Goal: Task Accomplishment & Management: Manage account settings

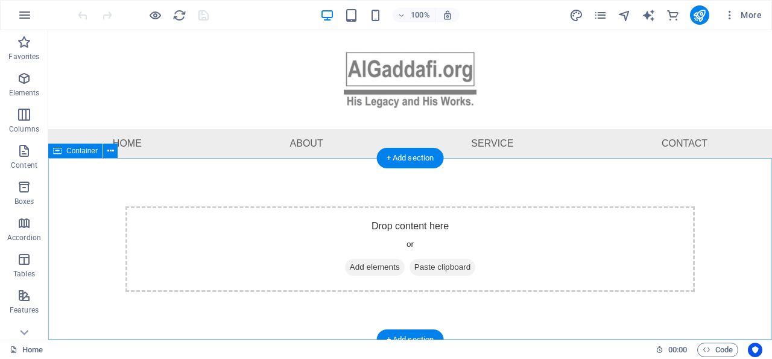
click at [95, 192] on div "Drop content here or Add elements Paste clipboard" at bounding box center [410, 249] width 724 height 182
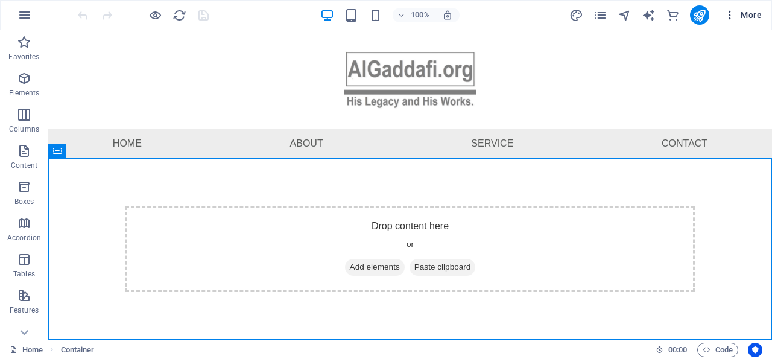
click at [732, 14] on icon "button" at bounding box center [730, 15] width 12 height 12
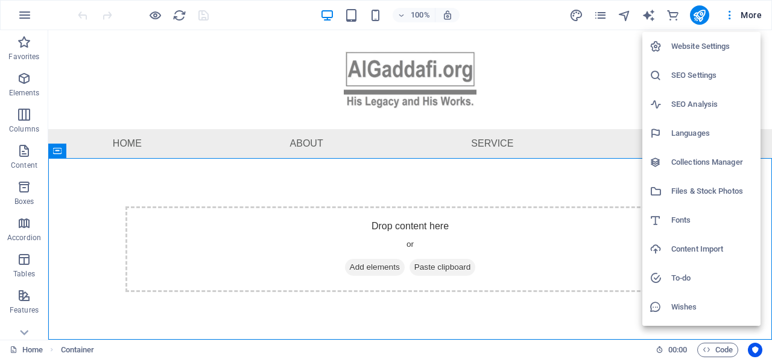
click at [684, 189] on h6 "Files & Stock Photos" at bounding box center [712, 191] width 82 height 14
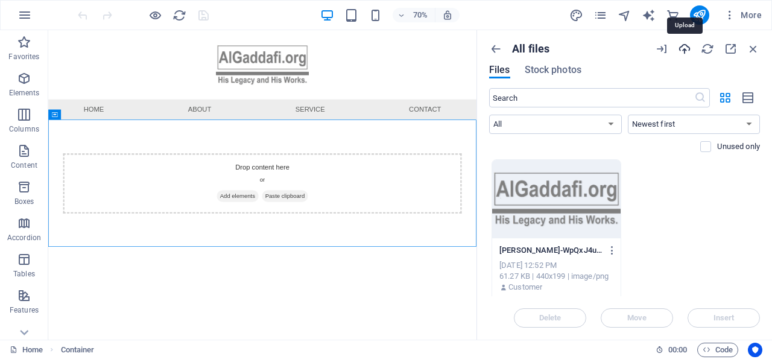
click at [685, 48] on icon "button" at bounding box center [684, 48] width 13 height 13
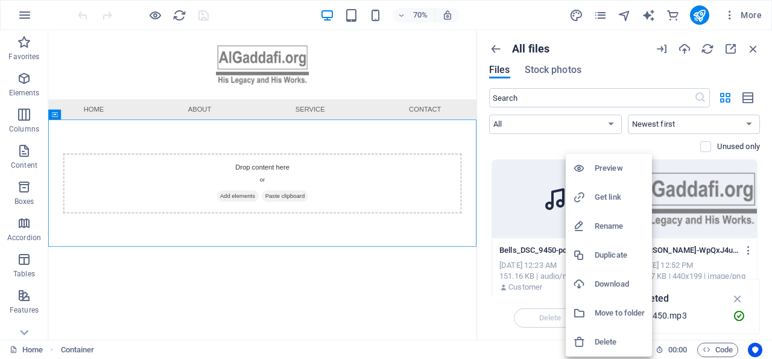
click at [612, 197] on h6 "Get link" at bounding box center [620, 197] width 50 height 14
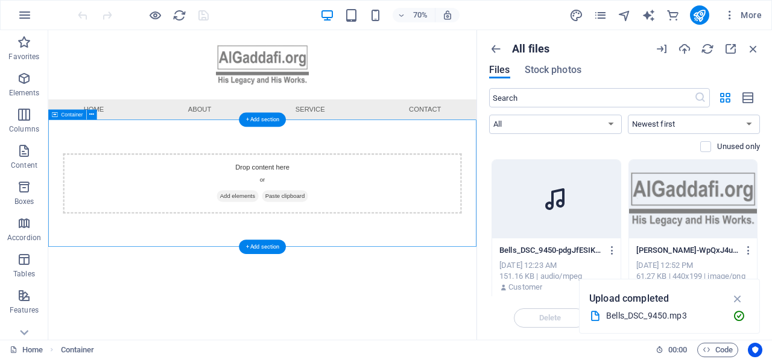
click at [211, 323] on div "Drop content here or Add elements Paste clipboard" at bounding box center [354, 249] width 612 height 182
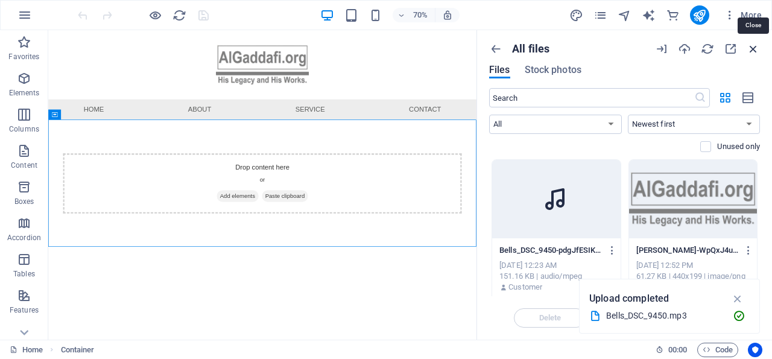
click at [755, 48] on icon "button" at bounding box center [753, 48] width 13 height 13
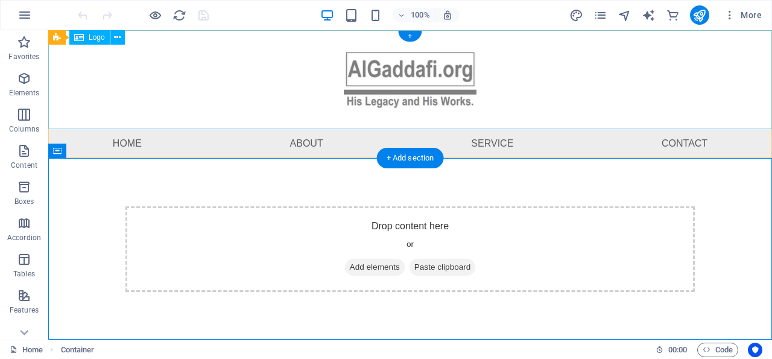
click at [109, 89] on div at bounding box center [410, 79] width 724 height 99
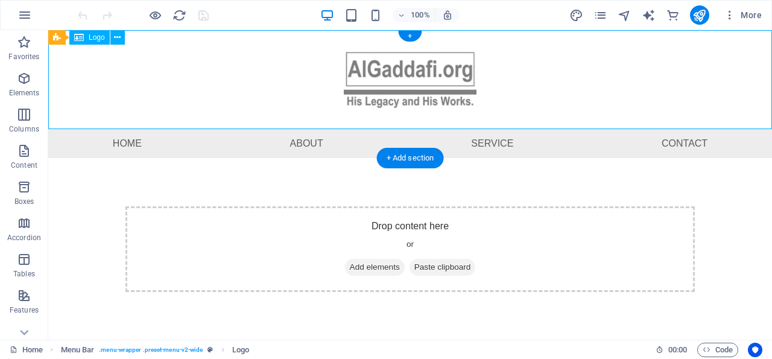
click at [109, 89] on div at bounding box center [410, 79] width 724 height 99
select select "px"
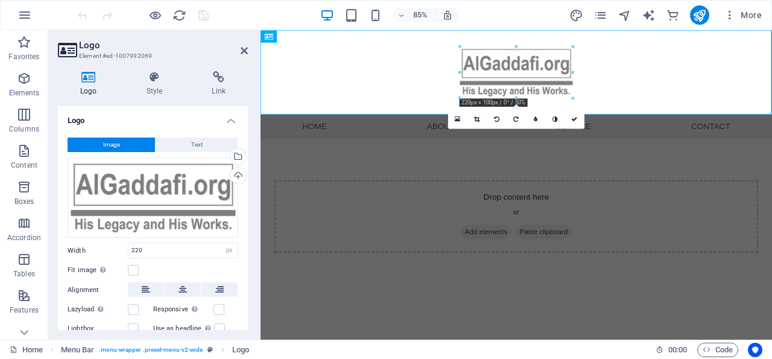
click at [113, 139] on span "Image" at bounding box center [111, 145] width 17 height 14
click at [246, 49] on icon at bounding box center [244, 51] width 7 height 10
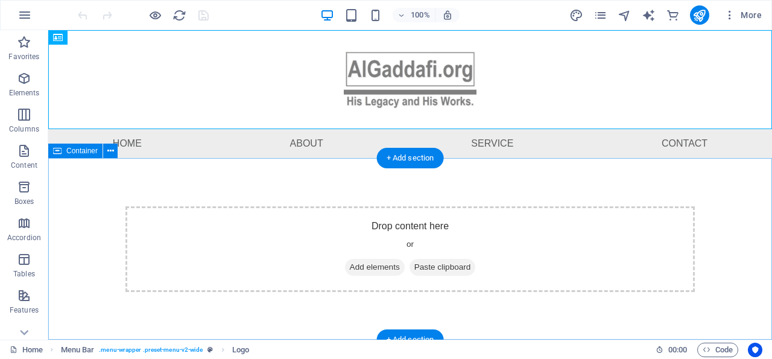
click at [189, 224] on div "Drop content here or Add elements Paste clipboard" at bounding box center [409, 249] width 569 height 86
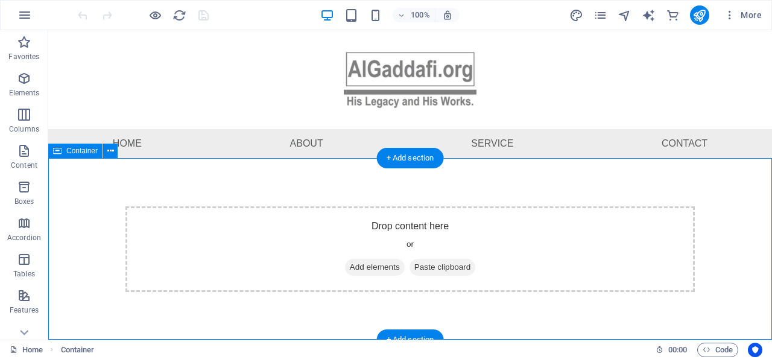
click at [189, 224] on div "Drop content here or Add elements Paste clipboard" at bounding box center [409, 249] width 569 height 86
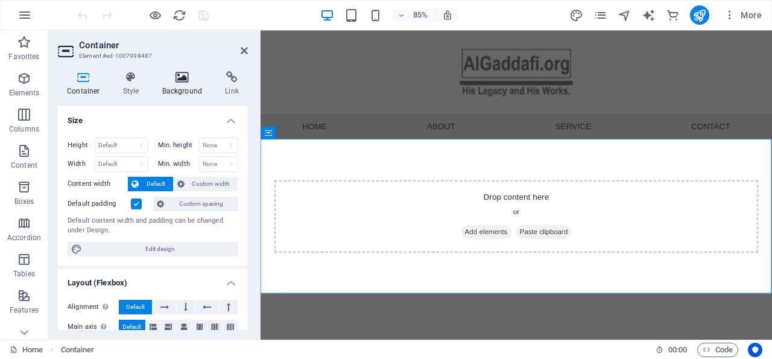
click at [183, 78] on icon at bounding box center [182, 77] width 59 height 12
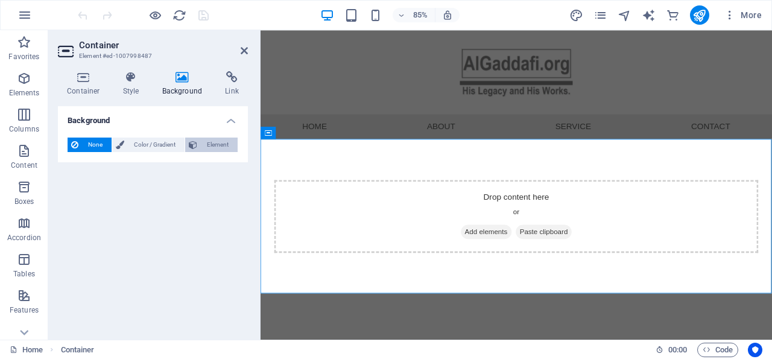
click at [219, 145] on span "Element" at bounding box center [217, 145] width 33 height 14
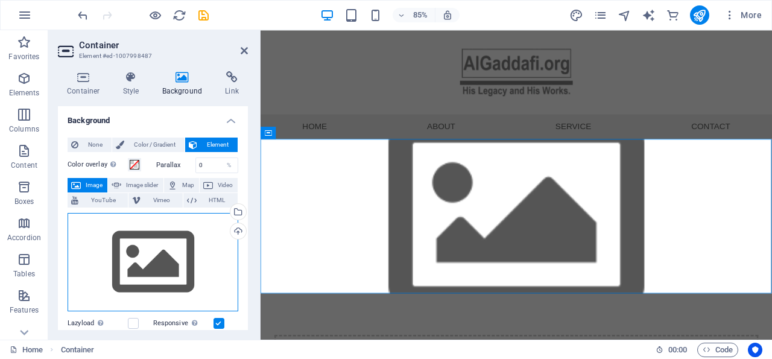
click at [161, 256] on div "Drag files here, click to choose files or select files from Files or our free s…" at bounding box center [153, 262] width 171 height 99
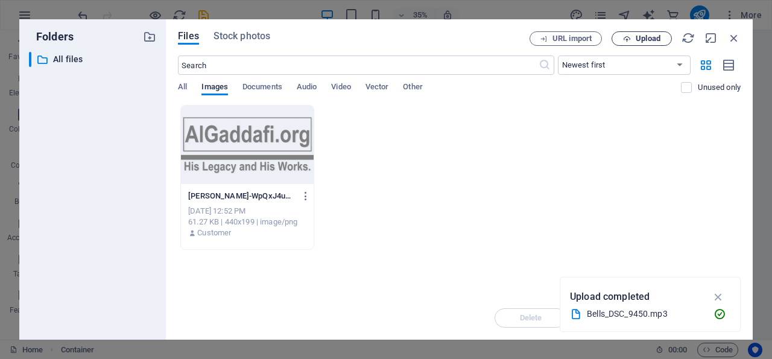
click at [647, 37] on span "Upload" at bounding box center [648, 38] width 25 height 7
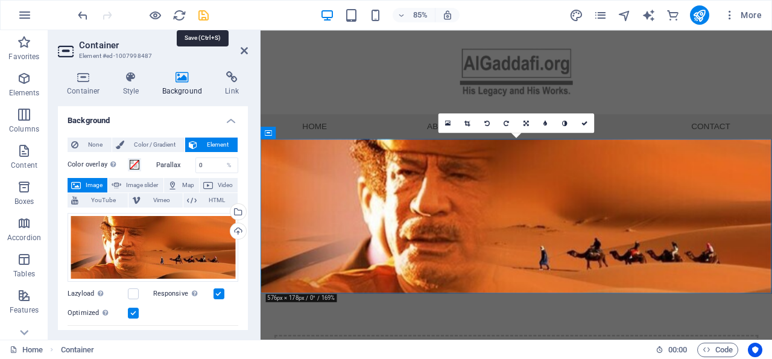
drag, startPoint x: 202, startPoint y: 10, endPoint x: 213, endPoint y: 69, distance: 60.1
click at [202, 10] on icon "save" at bounding box center [204, 15] width 14 height 14
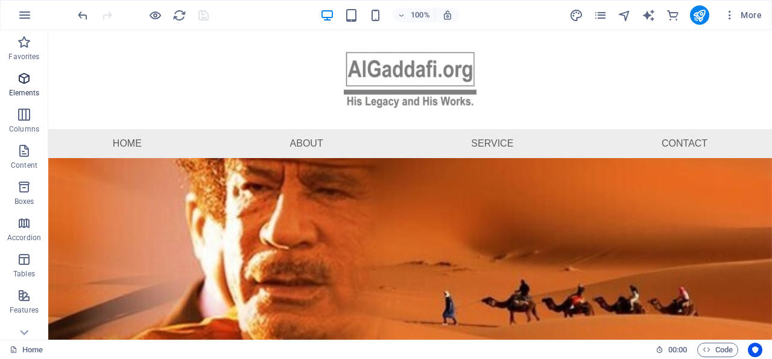
click at [24, 75] on icon "button" at bounding box center [24, 78] width 14 height 14
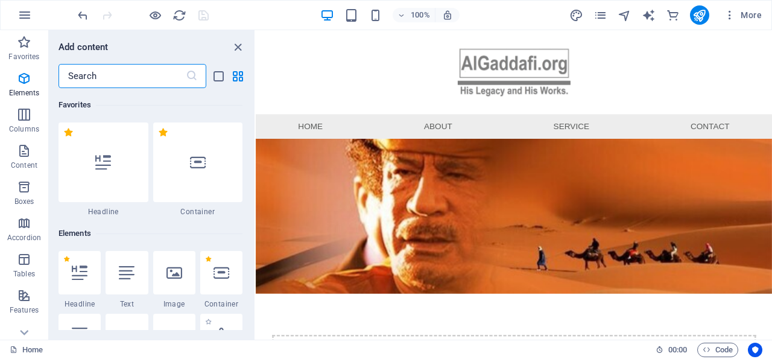
scroll to position [128, 0]
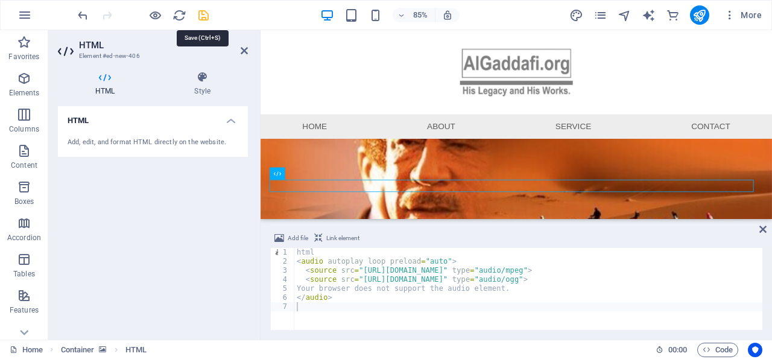
drag, startPoint x: 202, startPoint y: 14, endPoint x: 180, endPoint y: 103, distance: 91.9
click at [202, 14] on icon "save" at bounding box center [204, 15] width 14 height 14
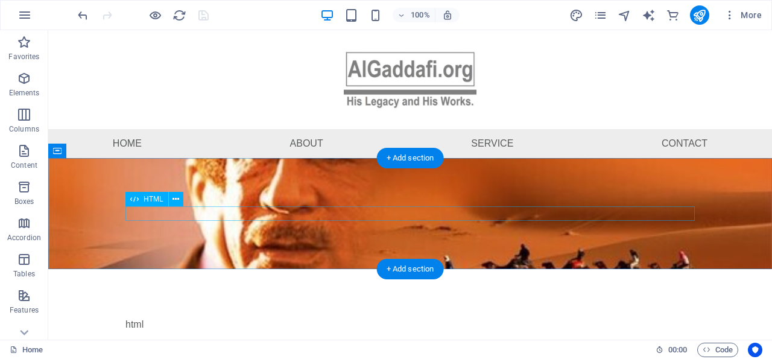
click at [186, 317] on div "html Your browser does not support the audio element." at bounding box center [409, 324] width 569 height 14
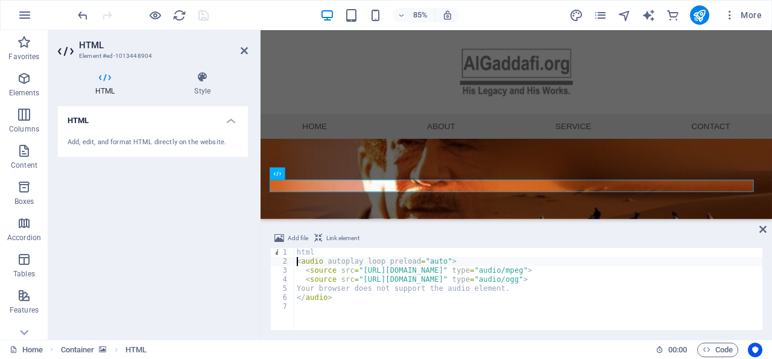
click at [297, 260] on div "html < audio autoplay loop preload = "auto" > < source src = "https://cdn1.site…" at bounding box center [542, 298] width 496 height 100
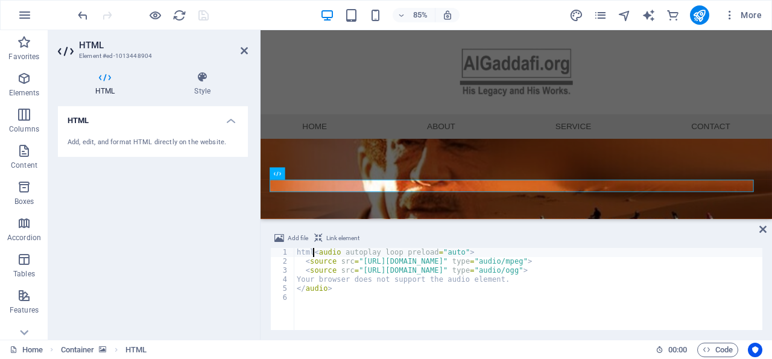
type textarea "<audio autoplay loop preload="auto">"
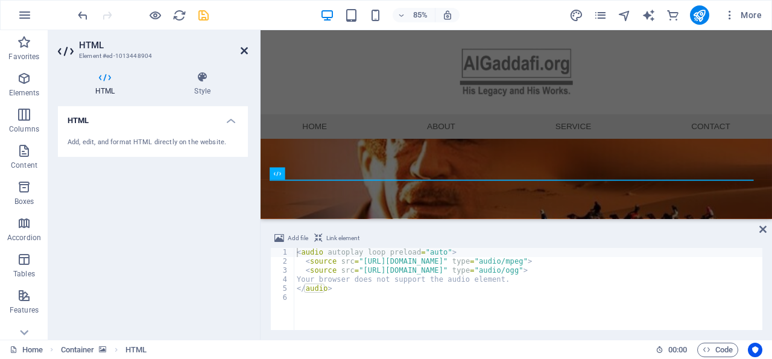
click at [244, 48] on icon at bounding box center [244, 51] width 7 height 10
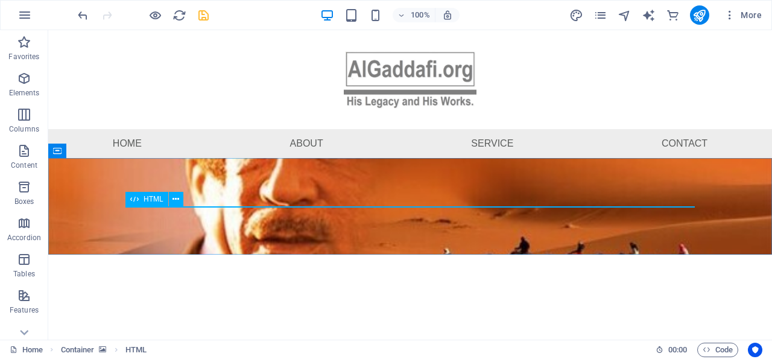
click at [142, 201] on div "HTML" at bounding box center [146, 199] width 43 height 14
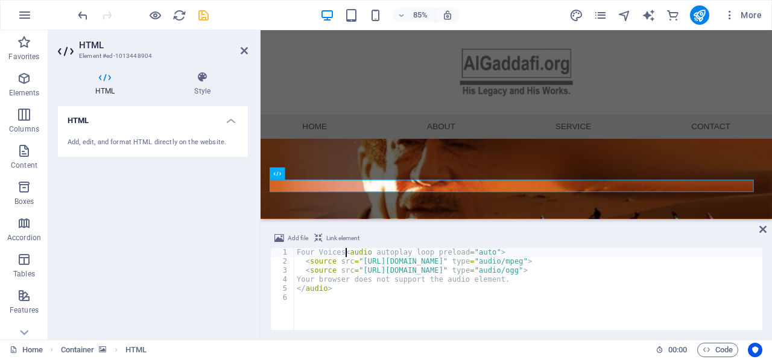
scroll to position [0, 4]
type textarea "Four Voices <audio autoplay loop preload="auto">"
click at [244, 49] on icon at bounding box center [244, 51] width 7 height 10
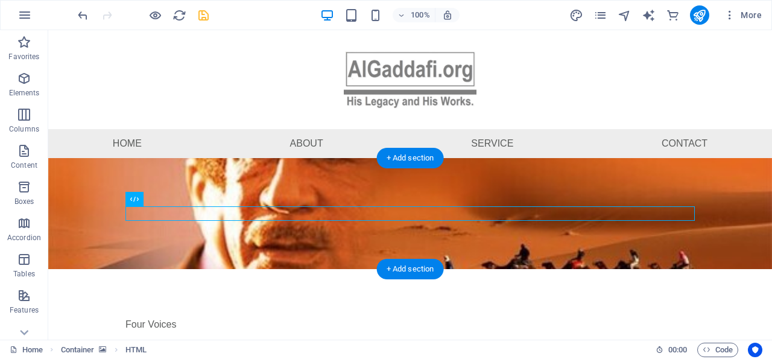
click at [65, 264] on figure at bounding box center [410, 213] width 724 height 111
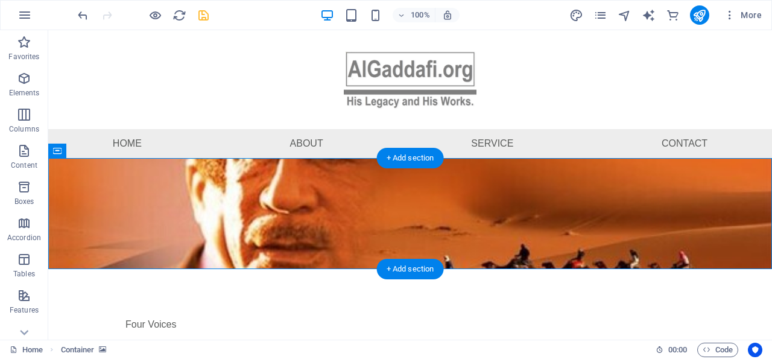
click at [65, 264] on figure at bounding box center [410, 213] width 724 height 111
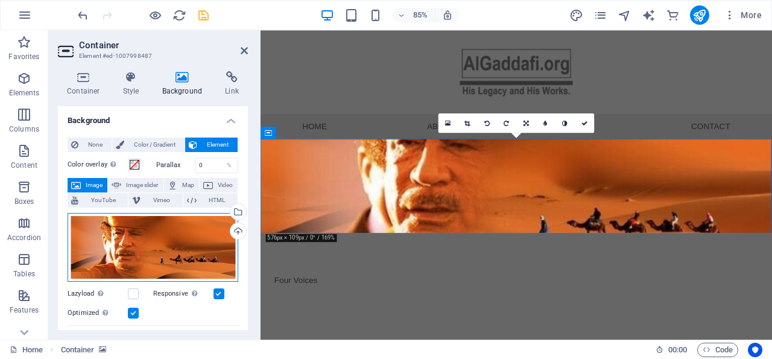
click at [148, 243] on div "Drag files here, click to choose files or select files from Files or our free s…" at bounding box center [153, 247] width 171 height 69
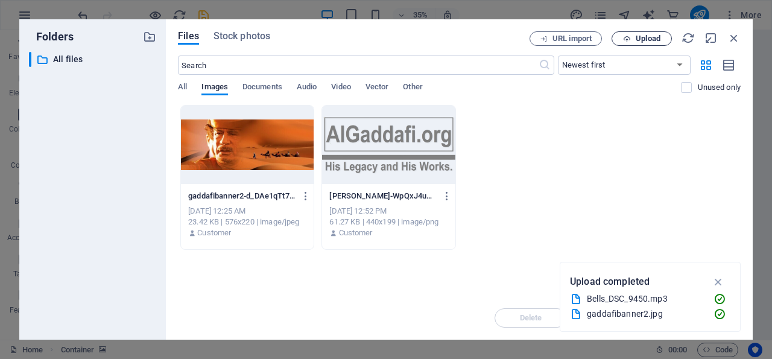
click at [647, 37] on span "Upload" at bounding box center [648, 38] width 25 height 7
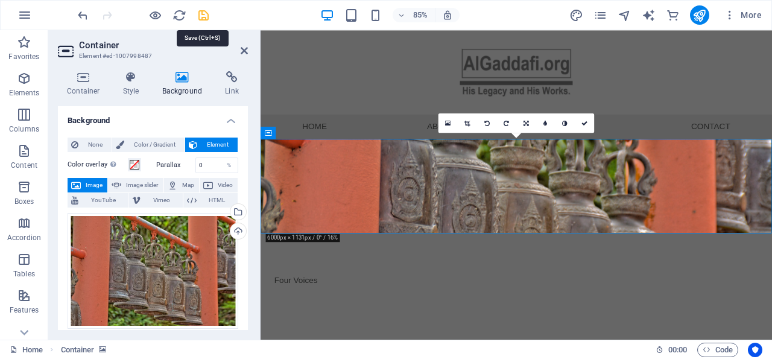
click at [203, 13] on icon "save" at bounding box center [204, 15] width 14 height 14
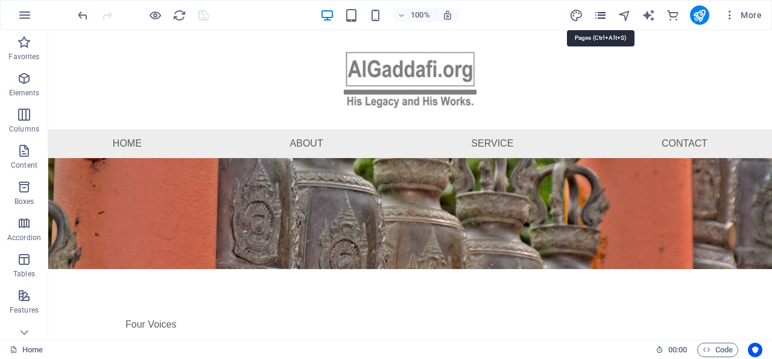
click at [600, 14] on icon "pages" at bounding box center [601, 15] width 14 height 14
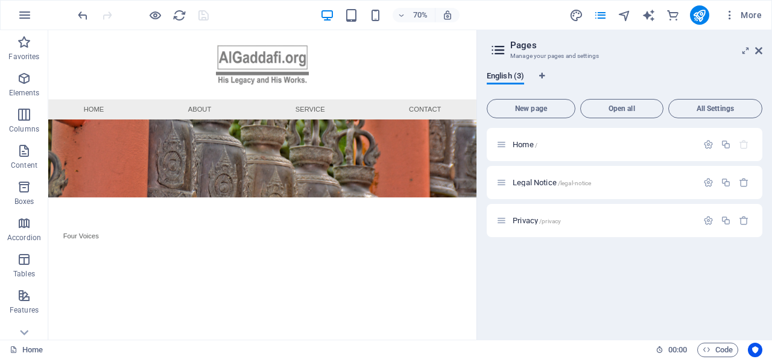
drag, startPoint x: 761, startPoint y: 48, endPoint x: 741, endPoint y: 57, distance: 21.6
click at [760, 48] on icon at bounding box center [758, 51] width 7 height 10
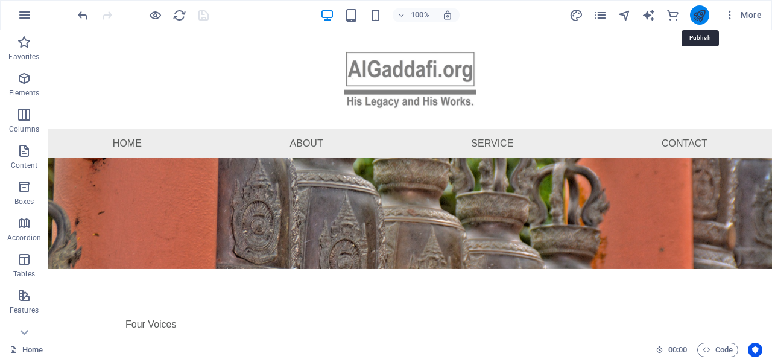
click at [700, 14] on icon "publish" at bounding box center [700, 15] width 14 height 14
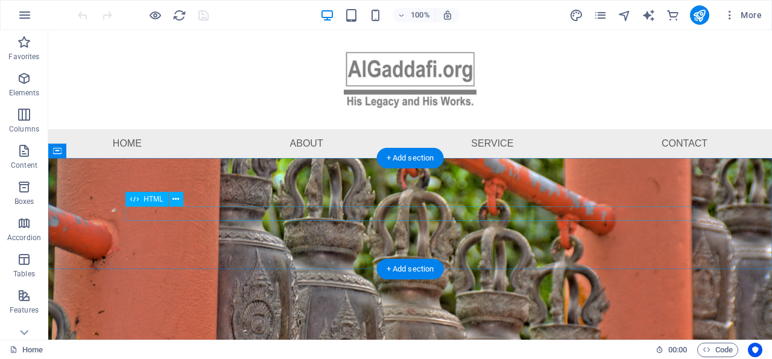
click at [218, 317] on div "Four Voices Your browser does not support the audio element." at bounding box center [409, 324] width 569 height 14
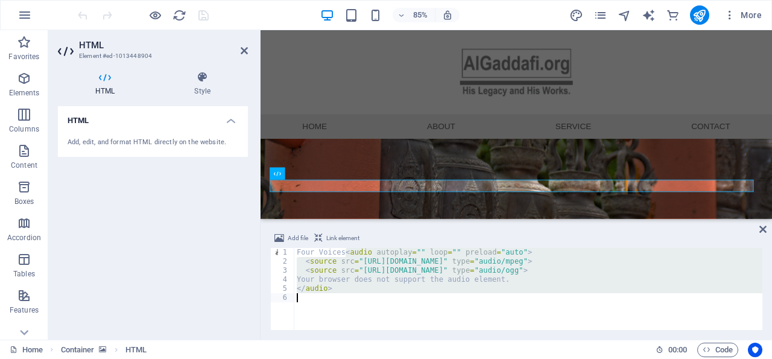
drag, startPoint x: 346, startPoint y: 253, endPoint x: 386, endPoint y: 295, distance: 58.0
click at [386, 295] on div "Four Voices < audio autoplay = "" loop = "" preload = "auto" > < source src = "…" at bounding box center [542, 293] width 496 height 90
paste textarea "script>"
type textarea "</script>"
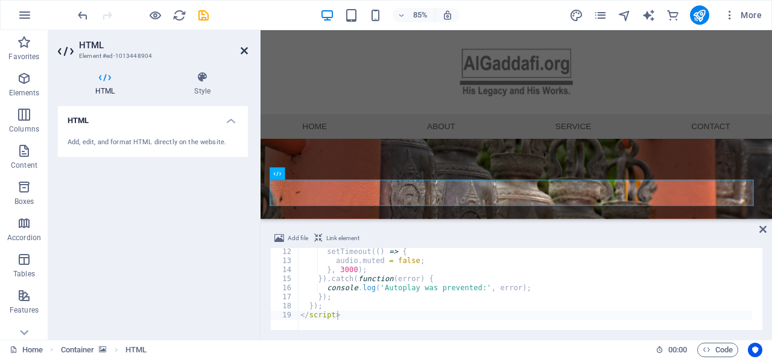
click at [244, 48] on icon at bounding box center [244, 51] width 7 height 10
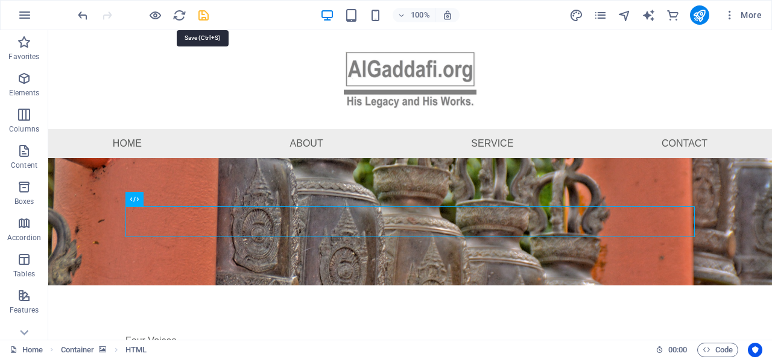
click at [203, 14] on icon "save" at bounding box center [204, 15] width 14 height 14
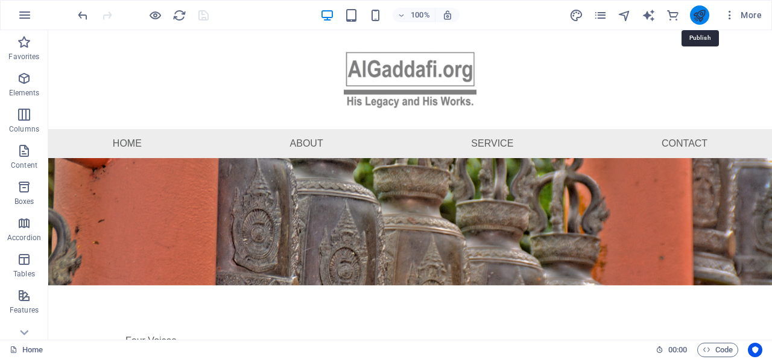
click at [700, 14] on icon "publish" at bounding box center [700, 15] width 14 height 14
click at [27, 77] on icon "button" at bounding box center [24, 78] width 14 height 14
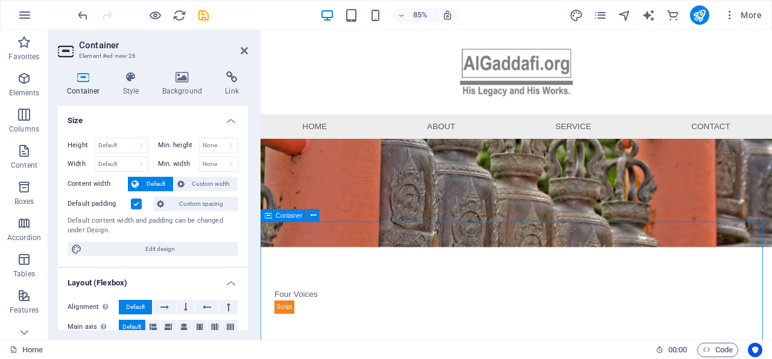
scroll to position [72, 0]
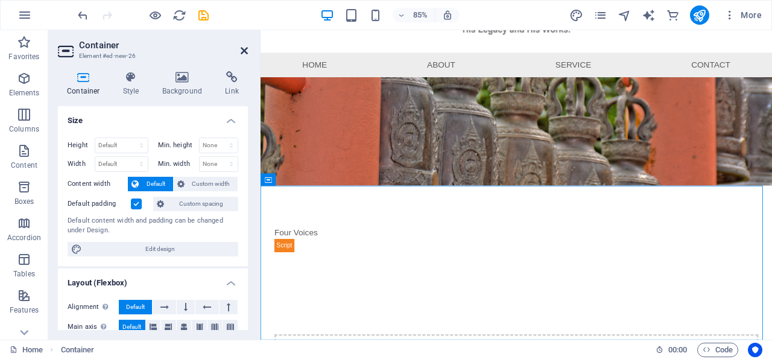
click at [245, 48] on icon at bounding box center [244, 51] width 7 height 10
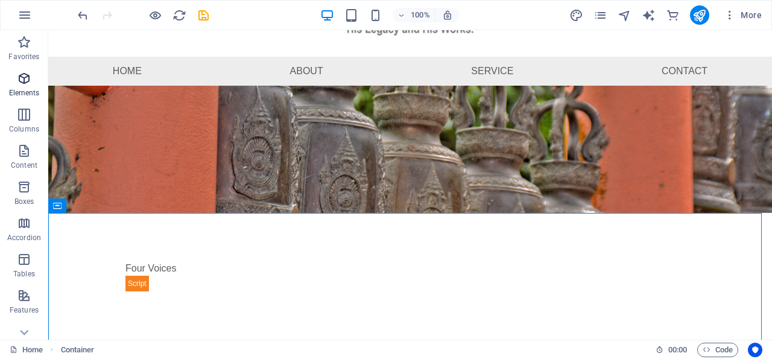
click at [25, 77] on icon "button" at bounding box center [24, 78] width 14 height 14
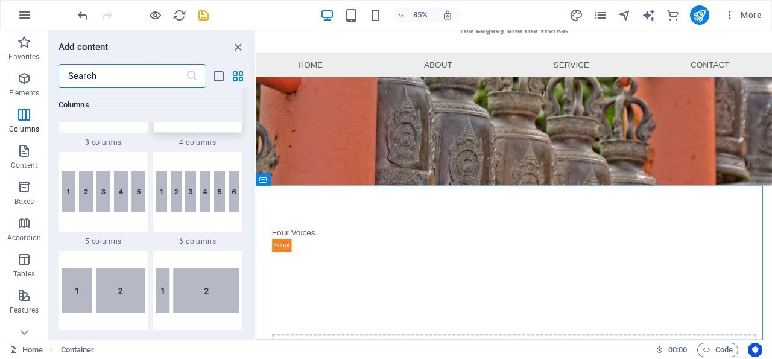
scroll to position [534, 0]
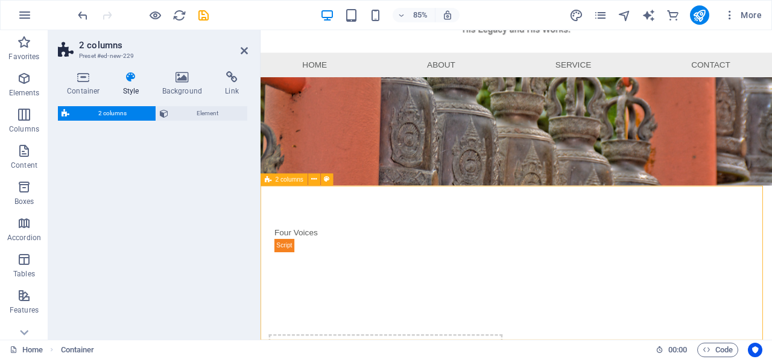
select select "rem"
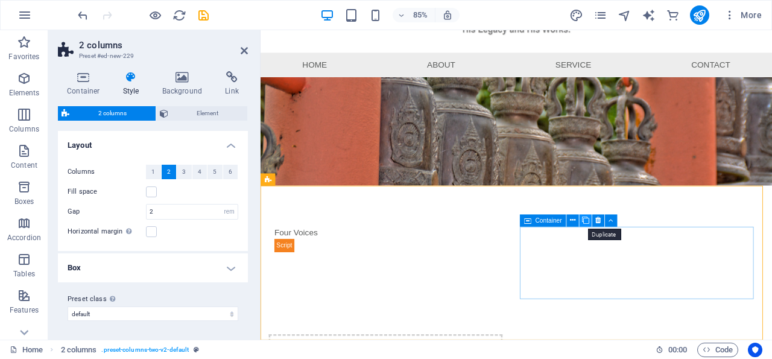
click at [585, 219] on icon at bounding box center [585, 220] width 7 height 11
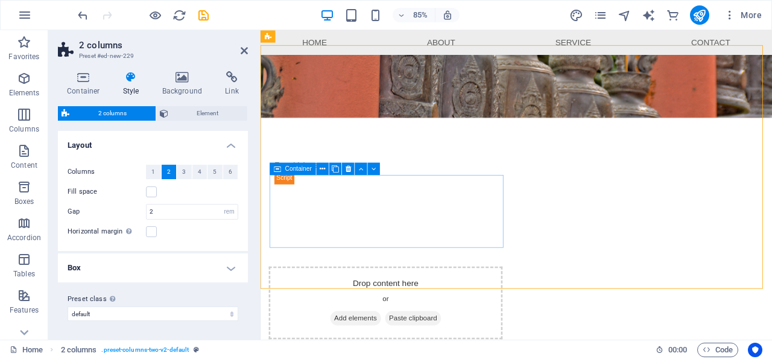
scroll to position [36, 0]
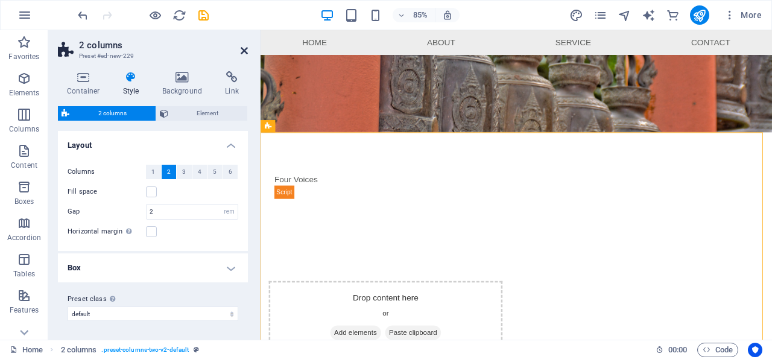
click at [243, 48] on icon at bounding box center [244, 51] width 7 height 10
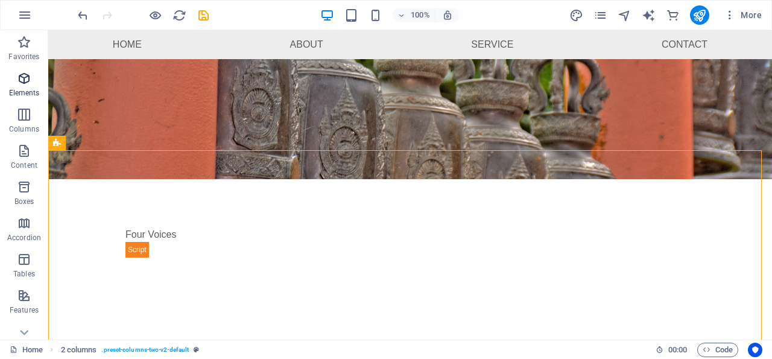
scroll to position [36, 0]
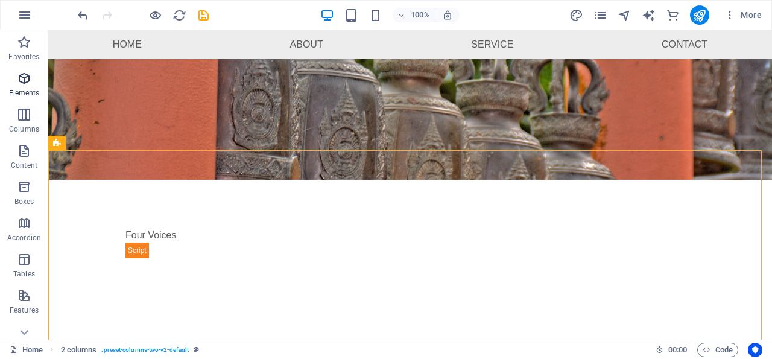
click at [21, 77] on icon "button" at bounding box center [24, 78] width 14 height 14
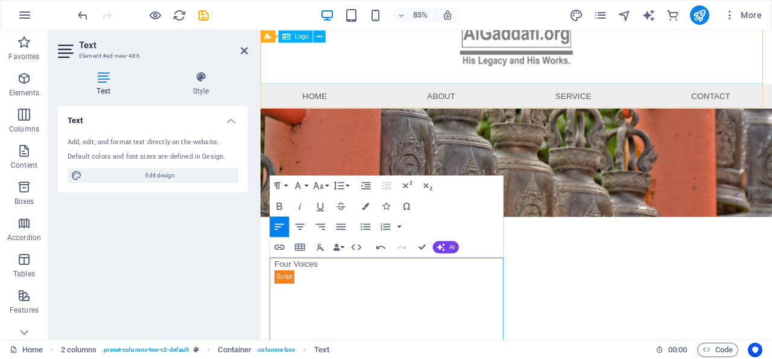
scroll to position [4730, 0]
click at [245, 48] on icon at bounding box center [244, 51] width 7 height 10
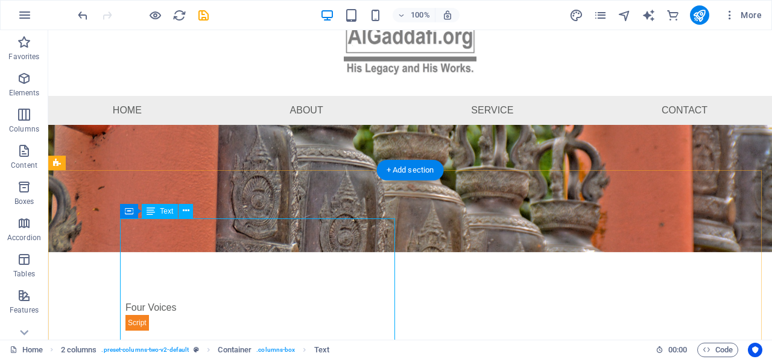
scroll to position [125, 0]
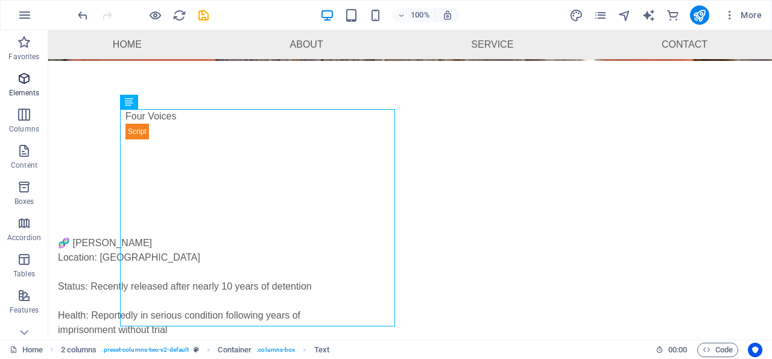
click at [25, 75] on icon "button" at bounding box center [24, 78] width 14 height 14
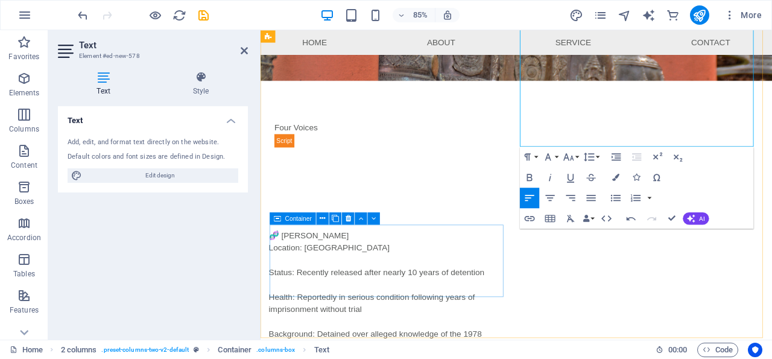
scroll to position [251, 0]
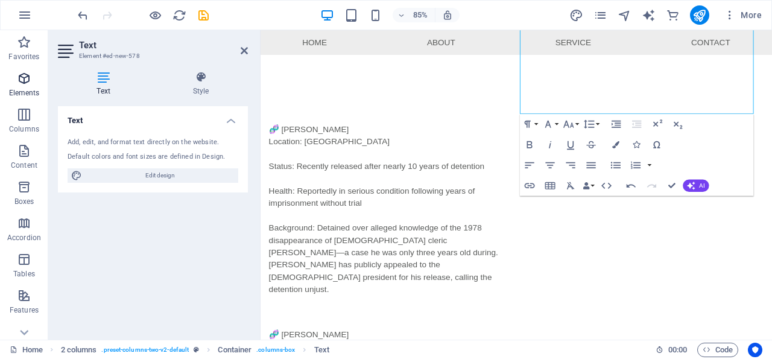
click at [21, 75] on icon "button" at bounding box center [24, 78] width 14 height 14
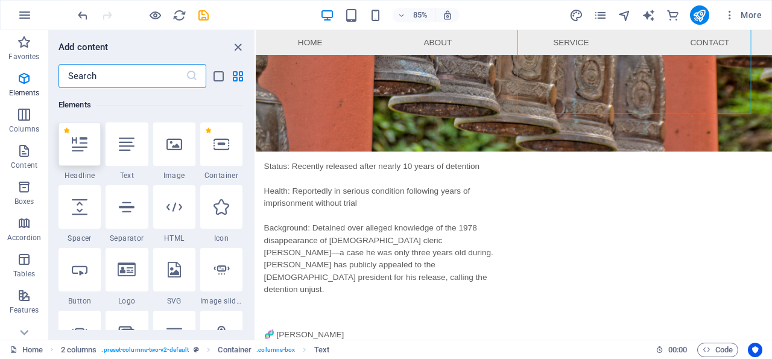
scroll to position [128, 0]
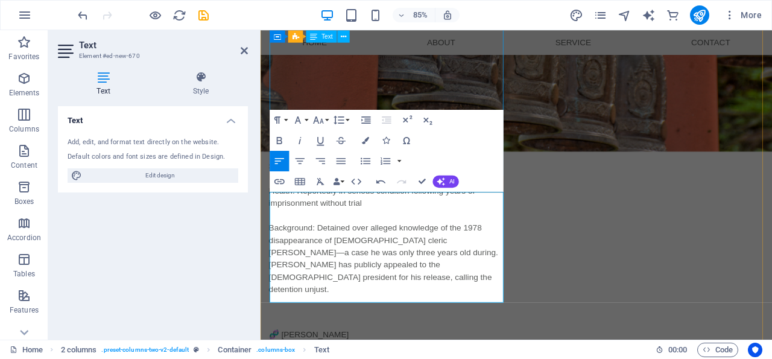
scroll to position [2891, 5]
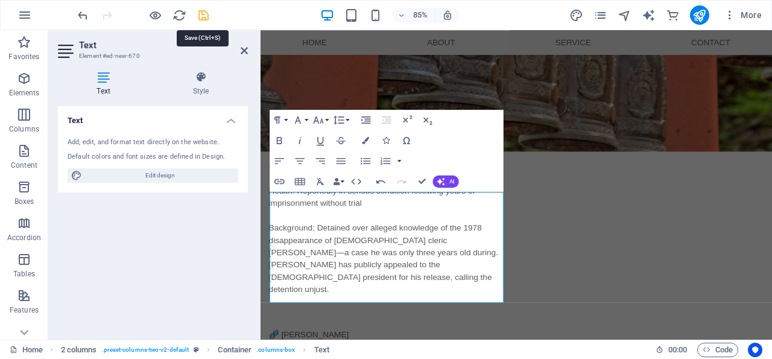
click at [203, 16] on icon "save" at bounding box center [204, 15] width 14 height 14
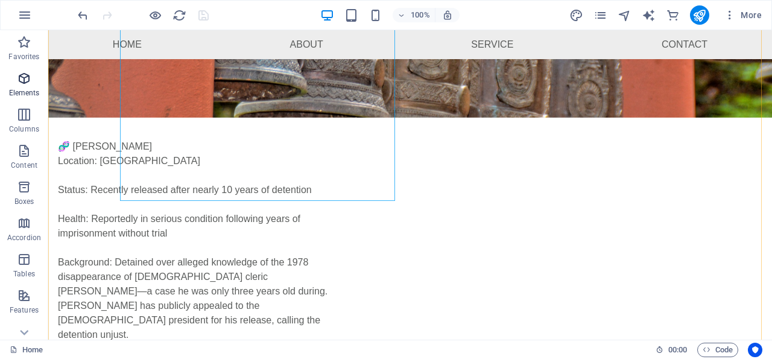
click at [25, 77] on icon "button" at bounding box center [24, 78] width 14 height 14
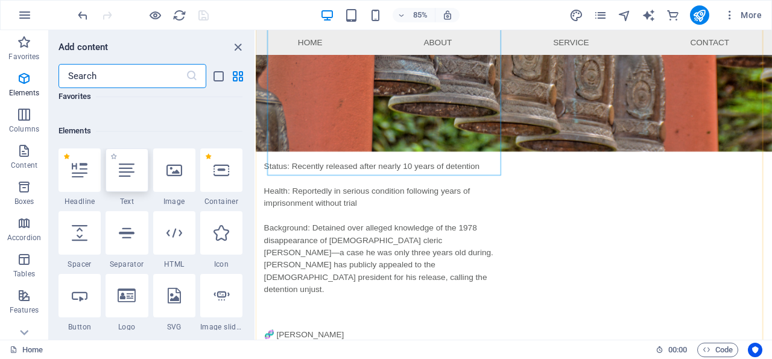
scroll to position [128, 0]
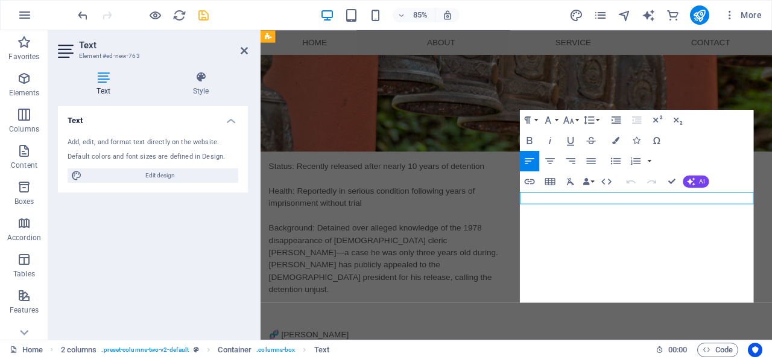
scroll to position [3013, 2]
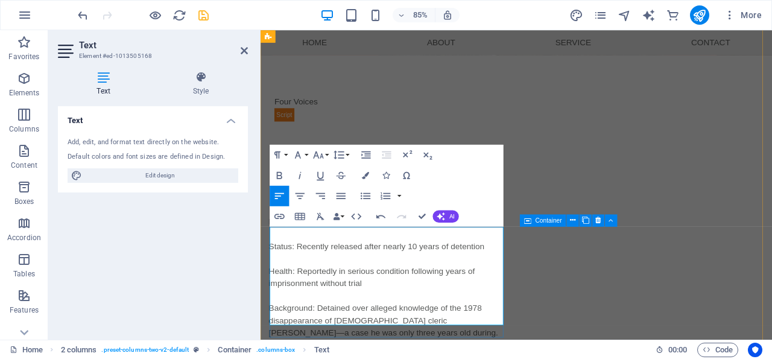
scroll to position [125, 0]
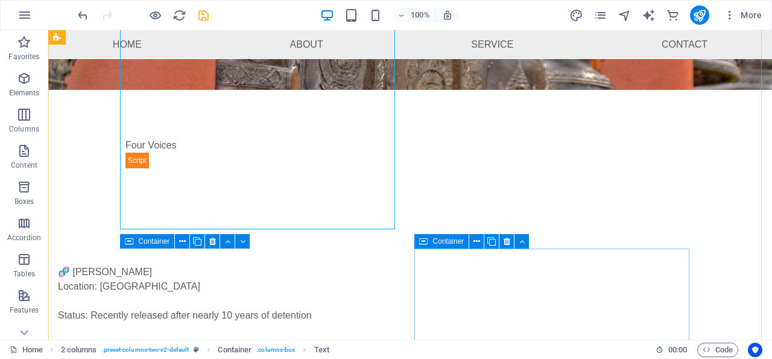
scroll to position [343, 0]
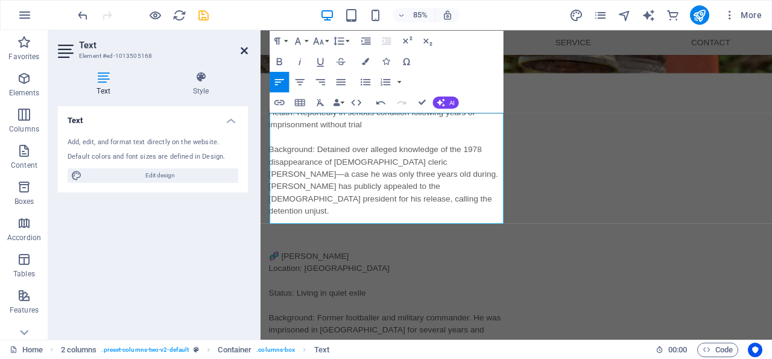
drag, startPoint x: 244, startPoint y: 48, endPoint x: 204, endPoint y: 45, distance: 39.9
click at [244, 48] on icon at bounding box center [244, 51] width 7 height 10
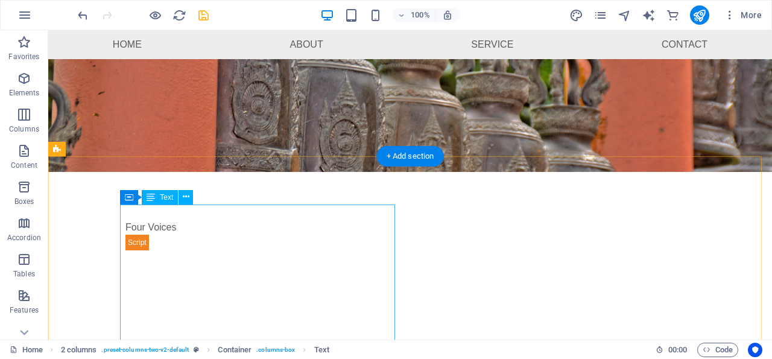
scroll to position [30, 0]
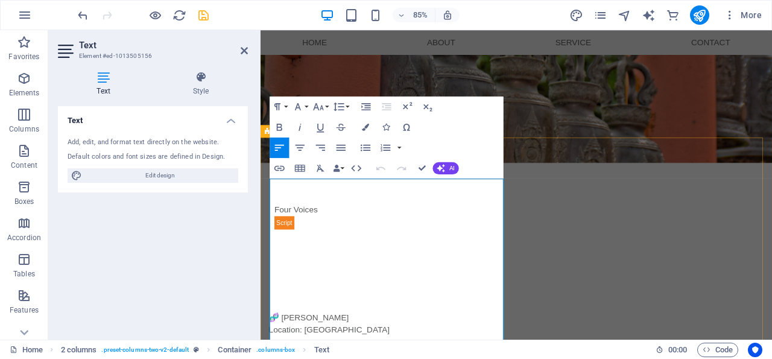
drag, startPoint x: 369, startPoint y: 209, endPoint x: 274, endPoint y: 211, distance: 94.1
click at [282, 125] on icon "button" at bounding box center [279, 127] width 5 height 7
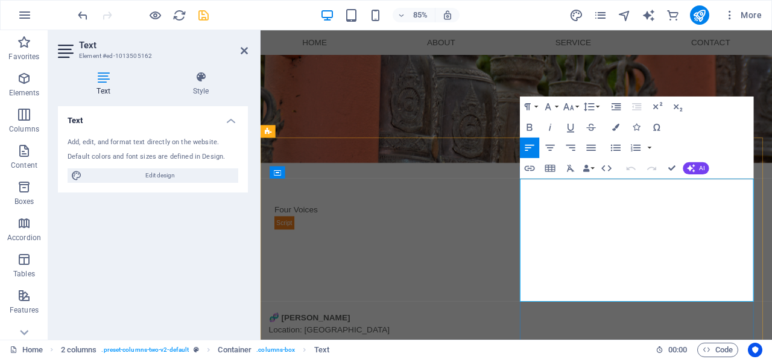
drag, startPoint x: 651, startPoint y: 210, endPoint x: 570, endPoint y: 210, distance: 80.8
click at [530, 124] on icon "button" at bounding box center [529, 127] width 5 height 7
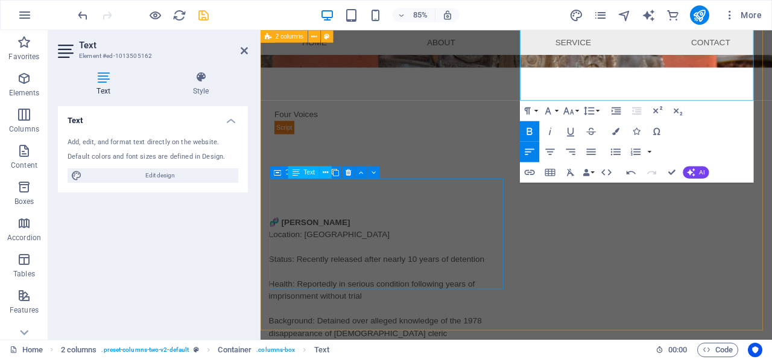
scroll to position [281, 0]
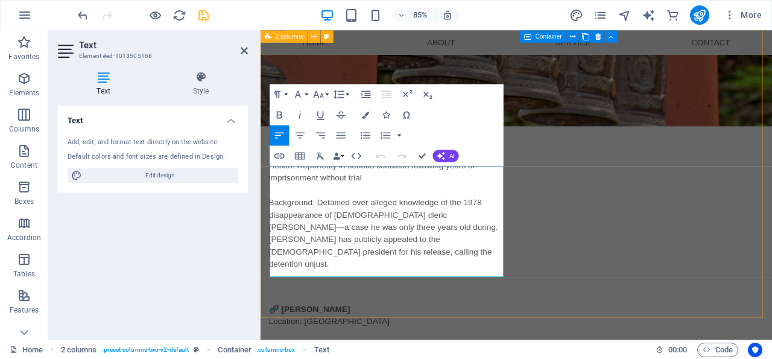
drag, startPoint x: 382, startPoint y: 195, endPoint x: 271, endPoint y: 195, distance: 111.6
click at [279, 113] on icon "button" at bounding box center [279, 115] width 12 height 12
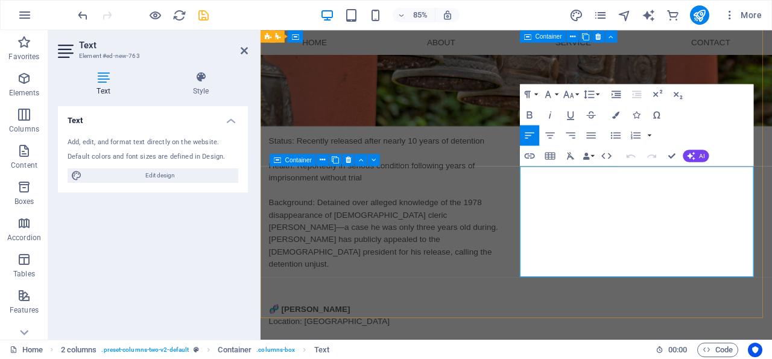
drag, startPoint x: 661, startPoint y: 197, endPoint x: 568, endPoint y: 201, distance: 93.0
click at [530, 114] on icon "button" at bounding box center [530, 115] width 12 height 12
click at [204, 250] on div "Text Add, edit, and format text directly on the website. Default colors and fon…" at bounding box center [153, 218] width 190 height 224
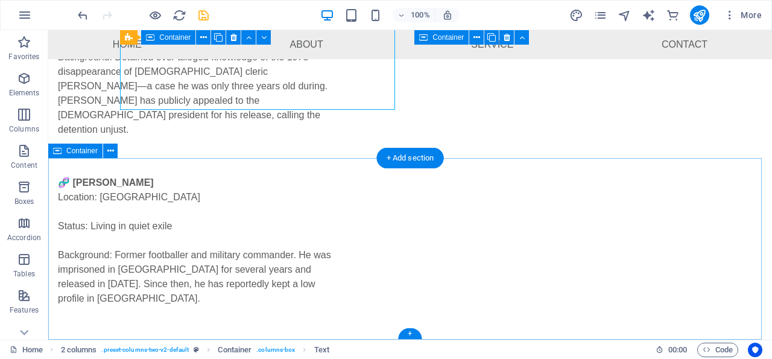
scroll to position [491, 0]
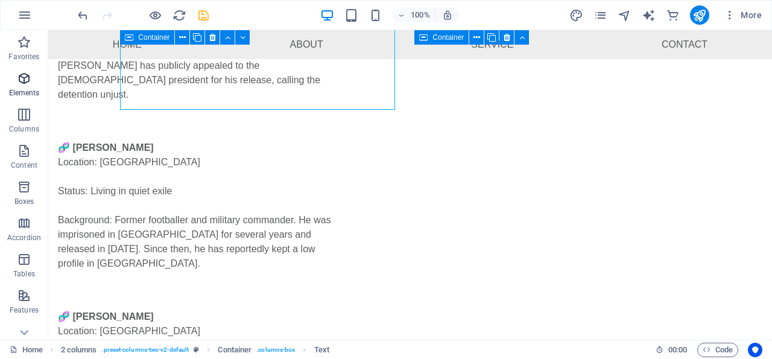
click at [25, 73] on icon "button" at bounding box center [24, 78] width 14 height 14
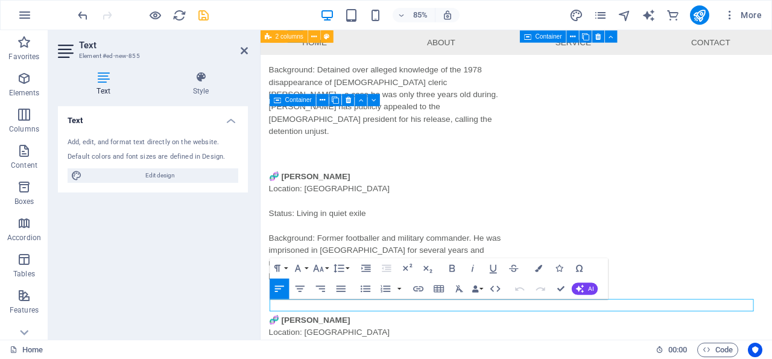
scroll to position [351, 0]
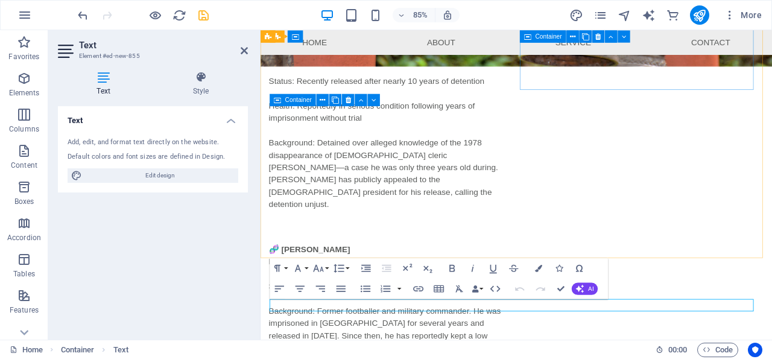
click at [545, 281] on div "🧬 Saadi Gaddafi Location: Turkey Status: Living in quiet exile Background: Form…" at bounding box center [407, 360] width 275 height 159
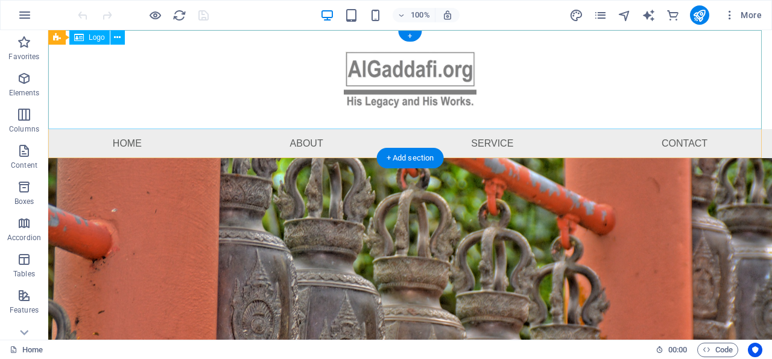
click at [417, 75] on div at bounding box center [410, 79] width 724 height 99
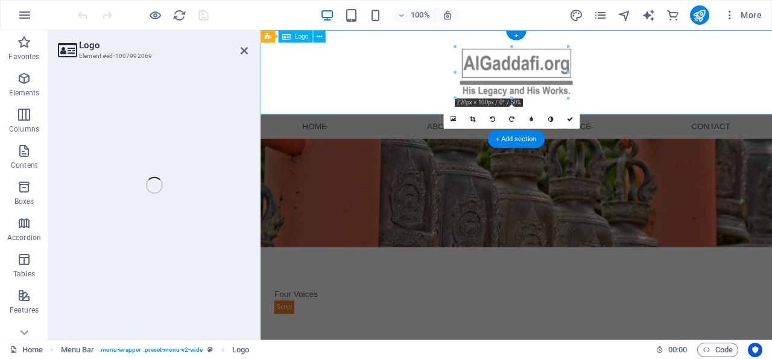
select select "px"
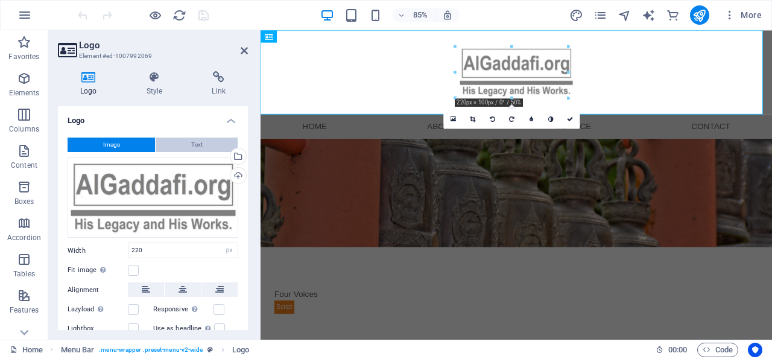
click at [191, 143] on span "Text" at bounding box center [196, 145] width 11 height 14
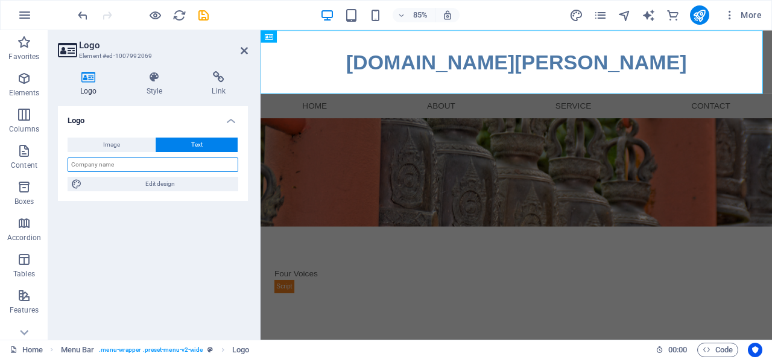
drag, startPoint x: 135, startPoint y: 164, endPoint x: 70, endPoint y: 163, distance: 65.2
click at [70, 163] on input "text" at bounding box center [153, 164] width 171 height 14
paste input "FOUR VOICES A Legacy in Exile"
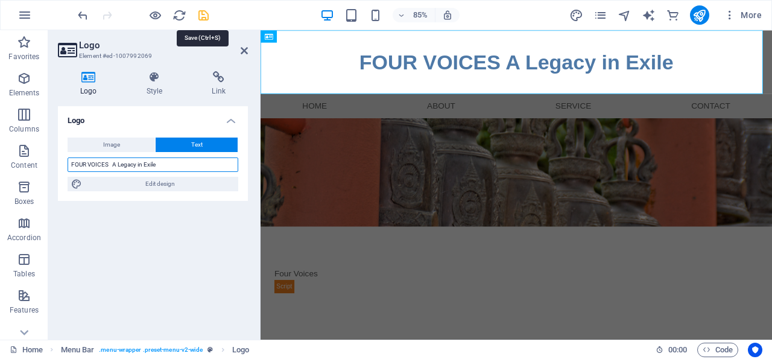
type input "FOUR VOICES A Legacy in Exile"
click at [205, 12] on icon "save" at bounding box center [204, 15] width 14 height 14
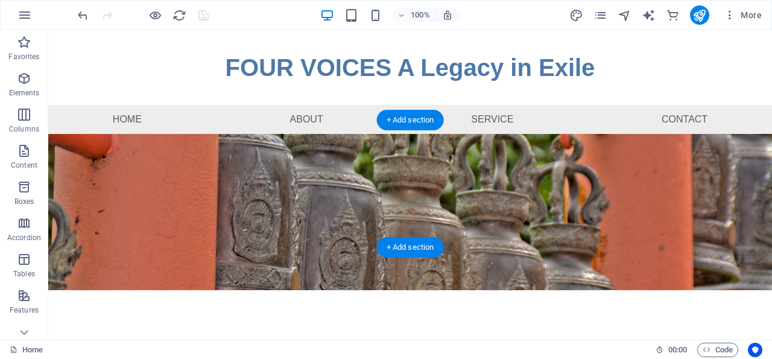
scroll to position [63, 0]
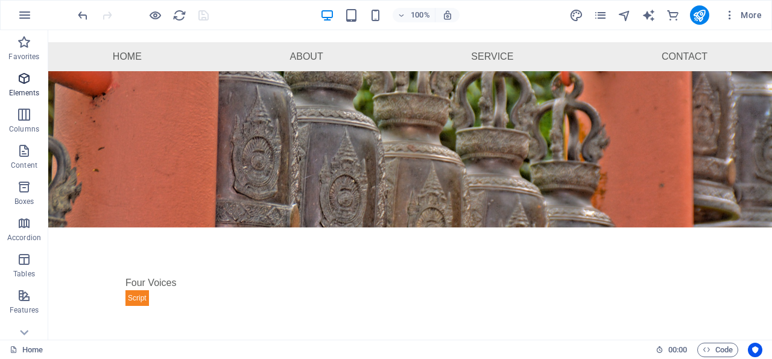
click at [26, 76] on icon "button" at bounding box center [24, 78] width 14 height 14
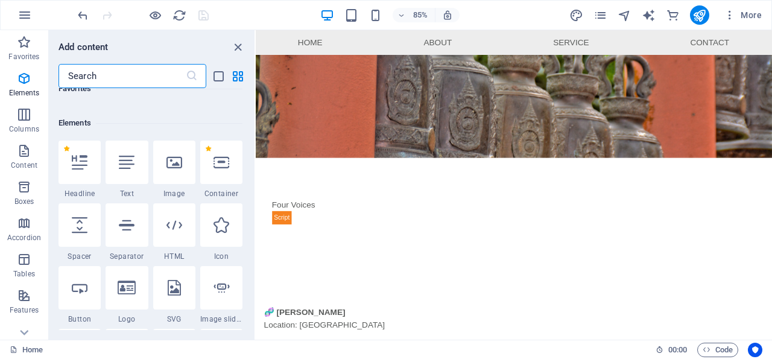
scroll to position [128, 0]
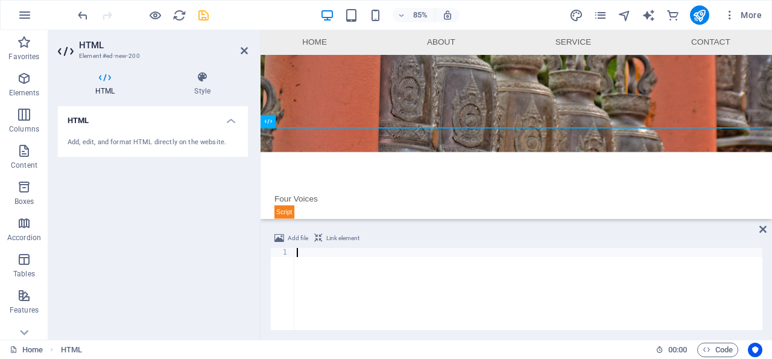
paste textarea "</html>"
type textarea "</html>"
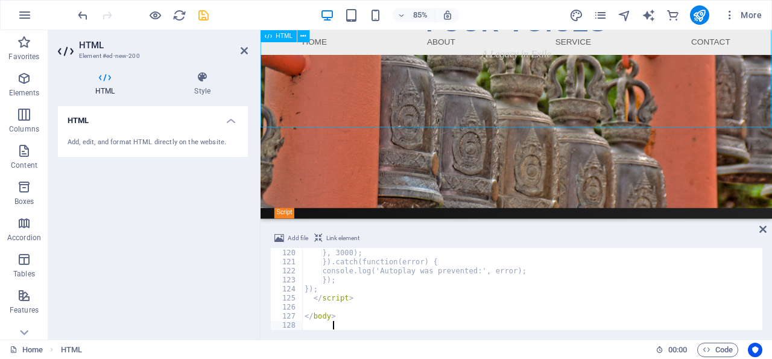
scroll to position [280, 0]
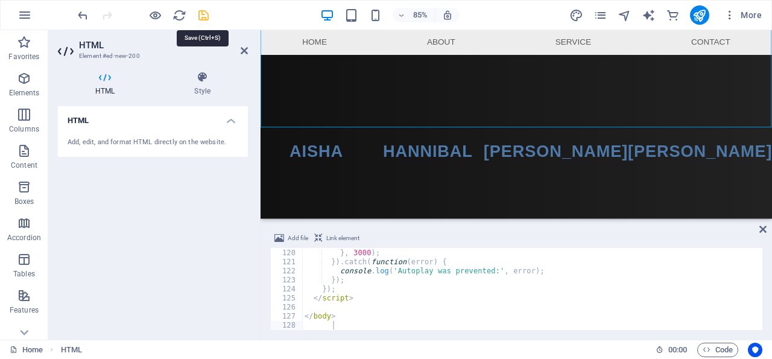
drag, startPoint x: 203, startPoint y: 14, endPoint x: 155, endPoint y: 110, distance: 107.4
click at [203, 14] on icon "save" at bounding box center [204, 15] width 14 height 14
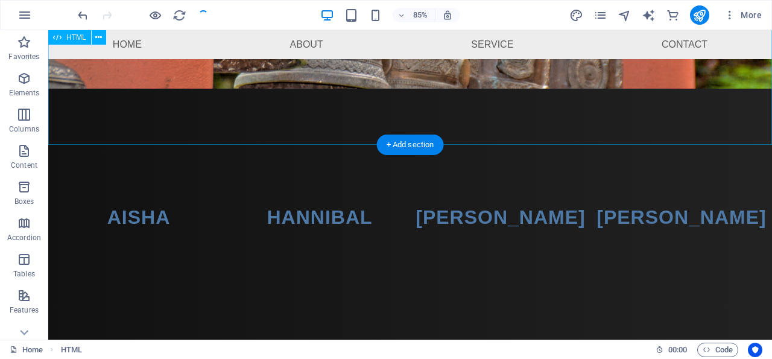
scroll to position [367, 0]
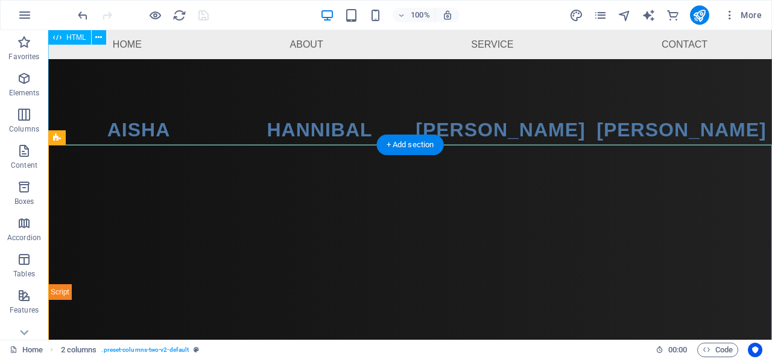
click at [69, 130] on div "Four Voices | A Legacy in Exile FOUR VOICES A Legacy in Exile Aisha Hannibal Sa…" at bounding box center [410, 137] width 724 height 325
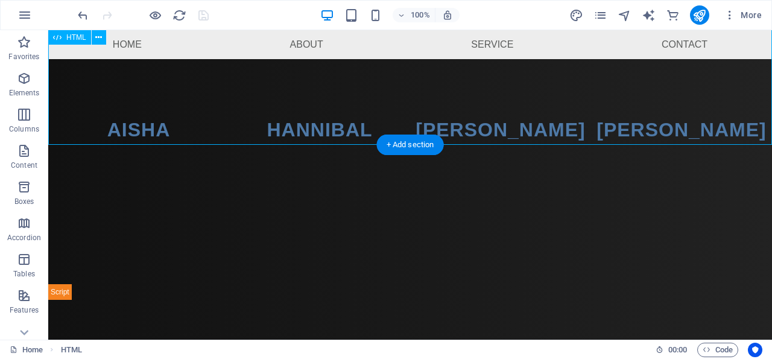
click at [69, 130] on div "Four Voices | A Legacy in Exile FOUR VOICES A Legacy in Exile Aisha Hannibal Sa…" at bounding box center [410, 137] width 724 height 325
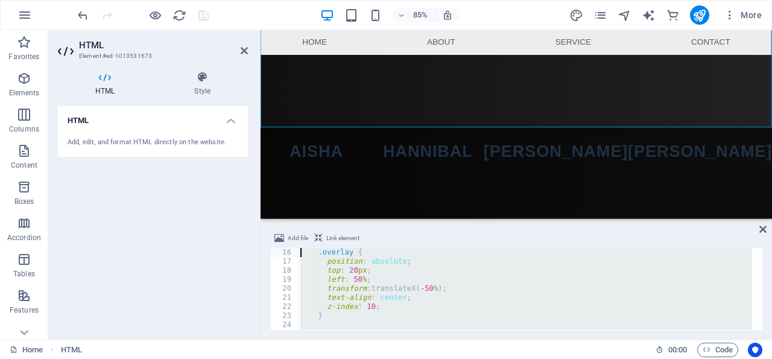
scroll to position [0, 0]
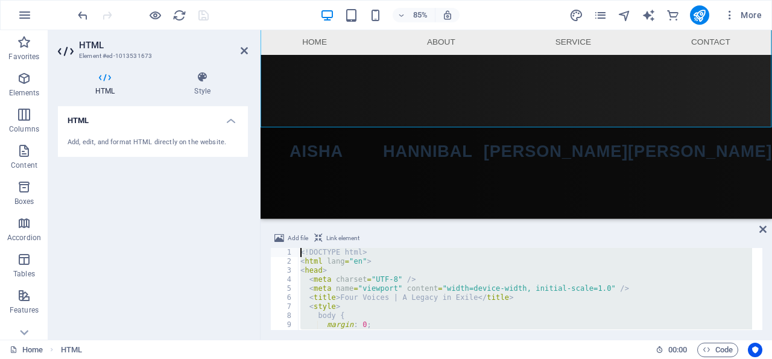
drag, startPoint x: 349, startPoint y: 317, endPoint x: 279, endPoint y: 214, distance: 124.5
click at [279, 248] on div "</html> 1 2 3 4 5 6 7 8 9 10 11 <! DOCTYPE html > < html lang = "en" > < head >…" at bounding box center [516, 289] width 492 height 82
paste textarea "/script"
type textarea "</script>"
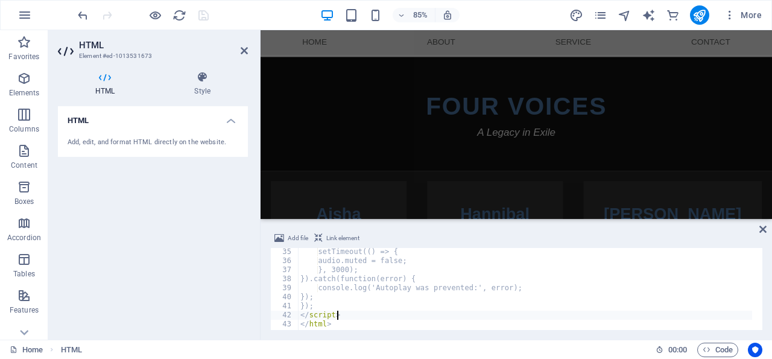
scroll to position [423, 0]
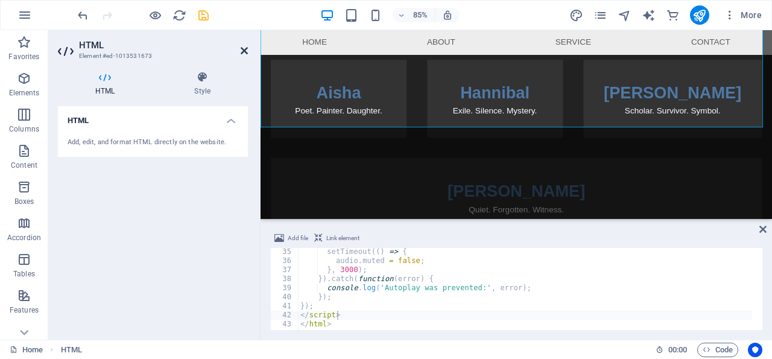
drag, startPoint x: 243, startPoint y: 48, endPoint x: 156, endPoint y: 119, distance: 112.3
click at [243, 48] on icon at bounding box center [244, 51] width 7 height 10
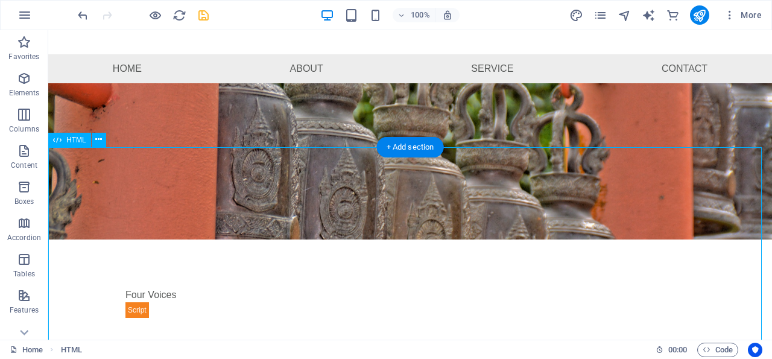
scroll to position [0, 0]
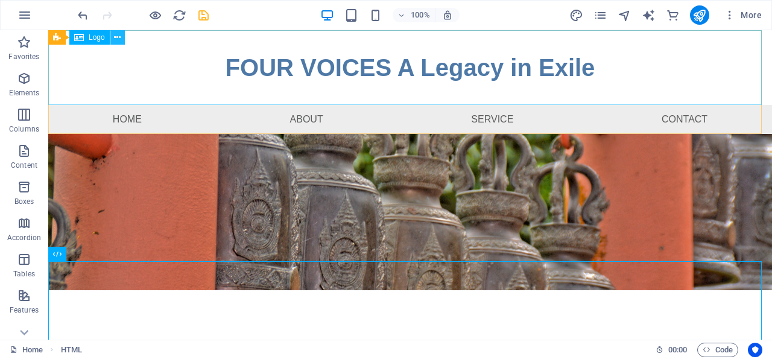
click at [118, 38] on icon at bounding box center [117, 37] width 7 height 13
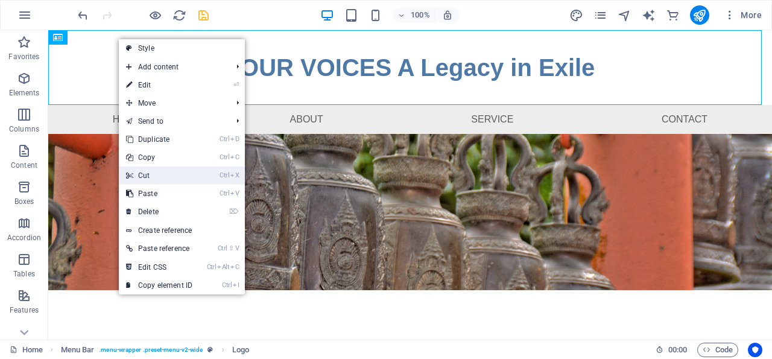
click at [150, 172] on link "Ctrl X Cut" at bounding box center [159, 176] width 81 height 18
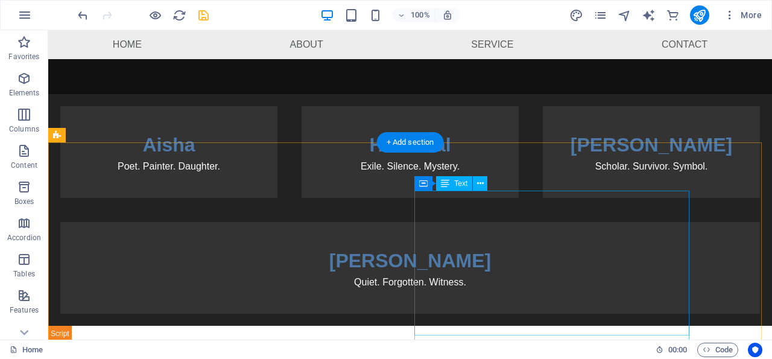
scroll to position [314, 0]
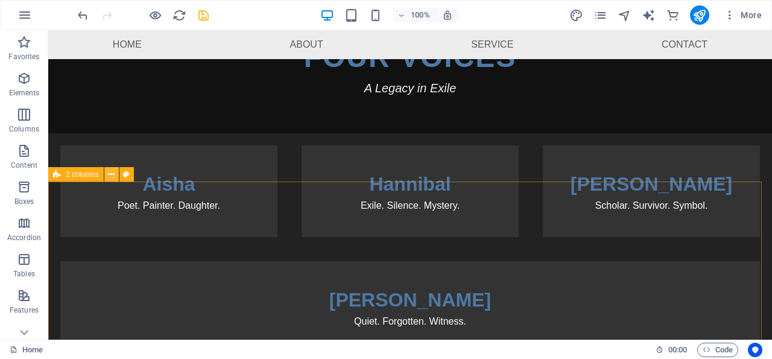
click at [112, 174] on icon at bounding box center [111, 174] width 7 height 13
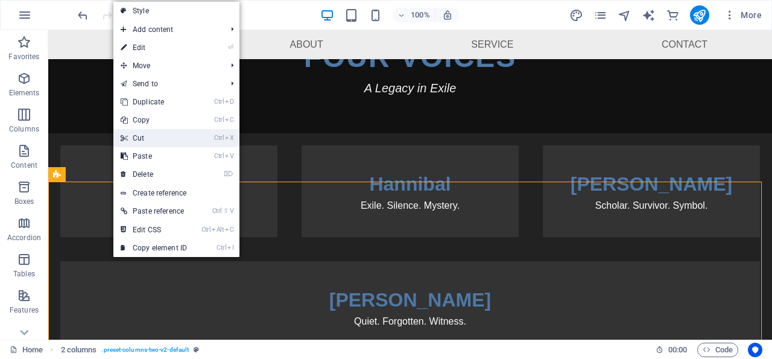
drag, startPoint x: 157, startPoint y: 136, endPoint x: 108, endPoint y: 109, distance: 56.2
click at [157, 135] on link "Ctrl X Cut" at bounding box center [153, 138] width 81 height 18
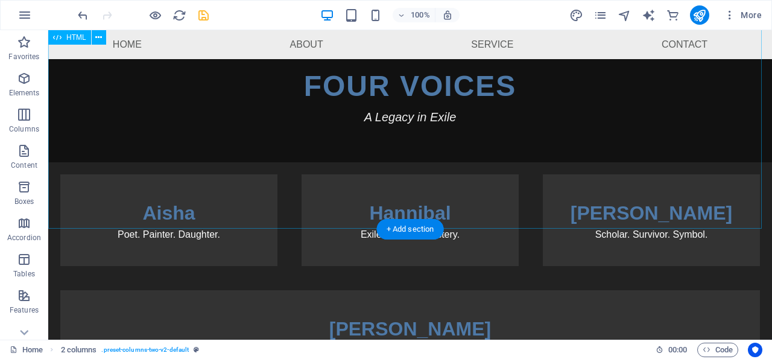
scroll to position [267, 0]
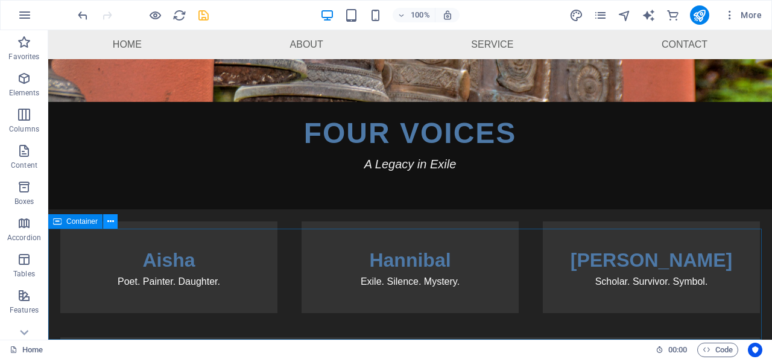
click at [112, 220] on icon at bounding box center [110, 221] width 7 height 13
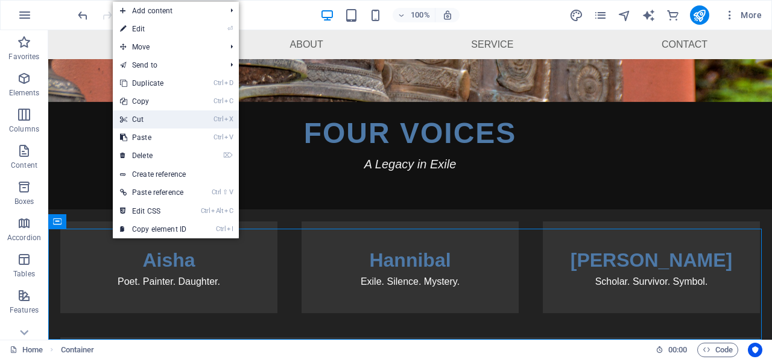
drag, startPoint x: 151, startPoint y: 117, endPoint x: 113, endPoint y: 104, distance: 40.6
click at [151, 117] on link "Ctrl X Cut" at bounding box center [153, 119] width 81 height 18
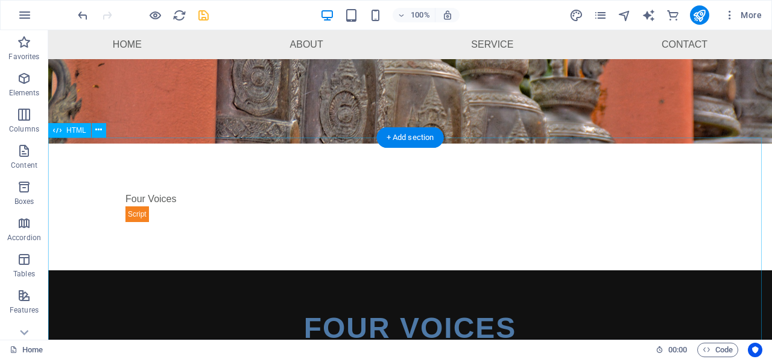
scroll to position [93, 0]
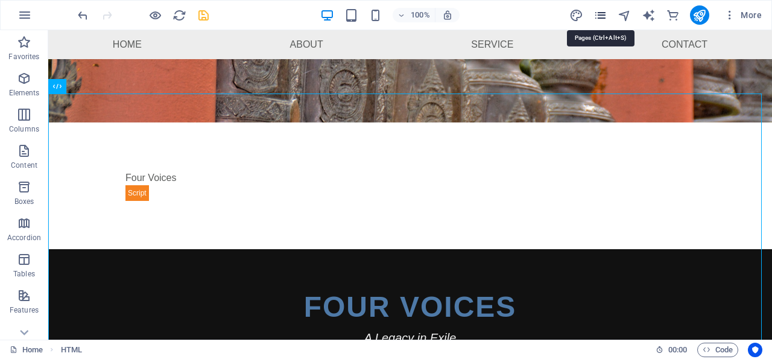
click at [603, 14] on icon "pages" at bounding box center [601, 15] width 14 height 14
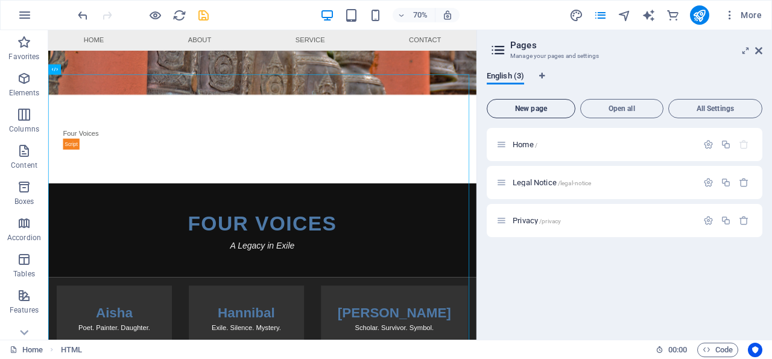
click at [530, 108] on span "New page" at bounding box center [531, 108] width 78 height 7
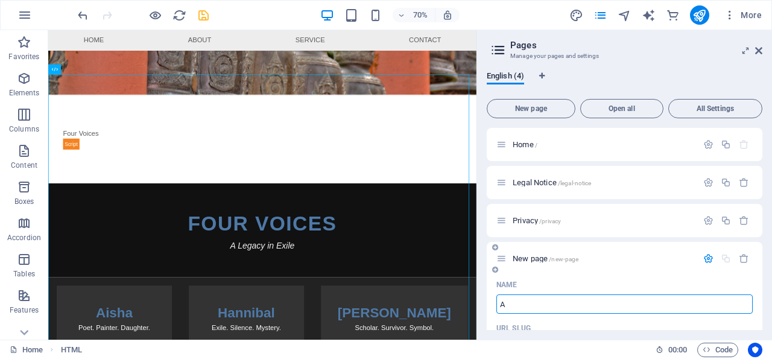
type input "Ai"
type input "/a"
type input "Aish"
type input "/ai"
type input "Aisha"
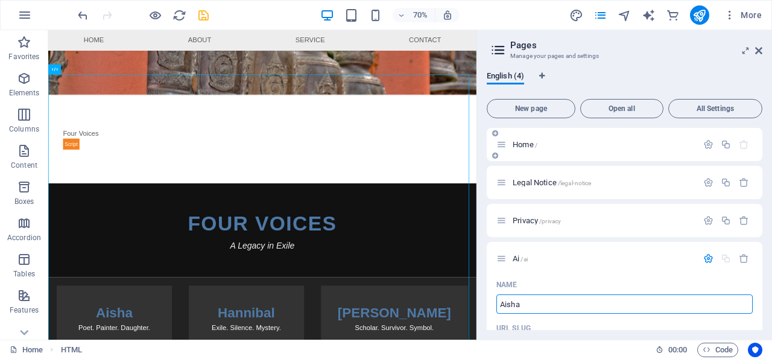
type input "/aisha"
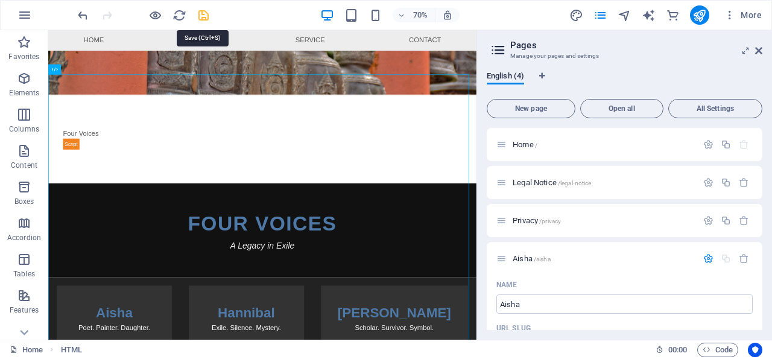
drag, startPoint x: 203, startPoint y: 14, endPoint x: 469, endPoint y: 87, distance: 276.0
click at [203, 14] on icon "save" at bounding box center [204, 15] width 14 height 14
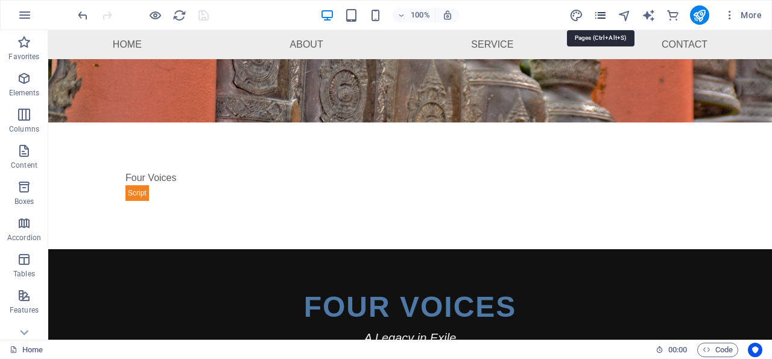
click at [600, 11] on icon "pages" at bounding box center [601, 15] width 14 height 14
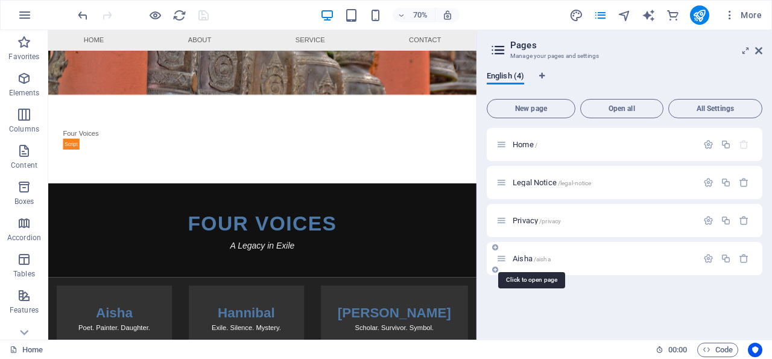
click at [528, 260] on span "Aisha /aisha" at bounding box center [532, 258] width 38 height 9
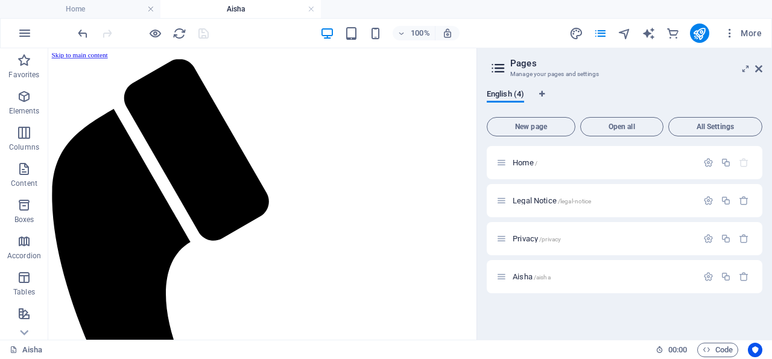
scroll to position [0, 0]
click at [25, 95] on icon "button" at bounding box center [24, 96] width 14 height 14
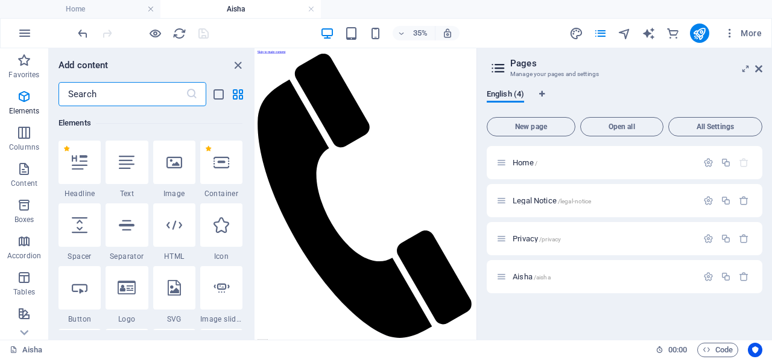
scroll to position [128, 0]
drag, startPoint x: 761, startPoint y: 67, endPoint x: 146, endPoint y: 153, distance: 620.7
click at [761, 67] on icon at bounding box center [758, 69] width 7 height 10
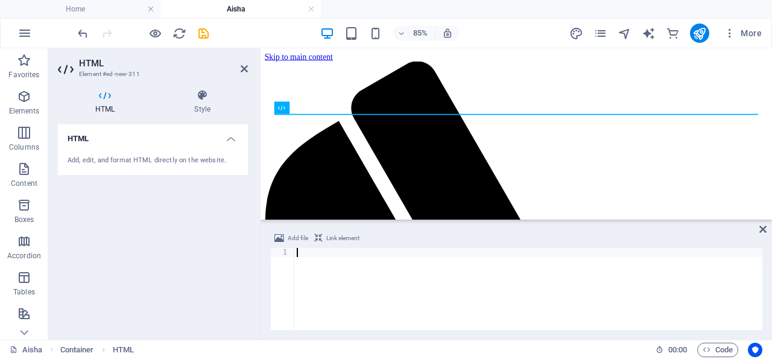
paste textarea "</div>"
type textarea "</div>"
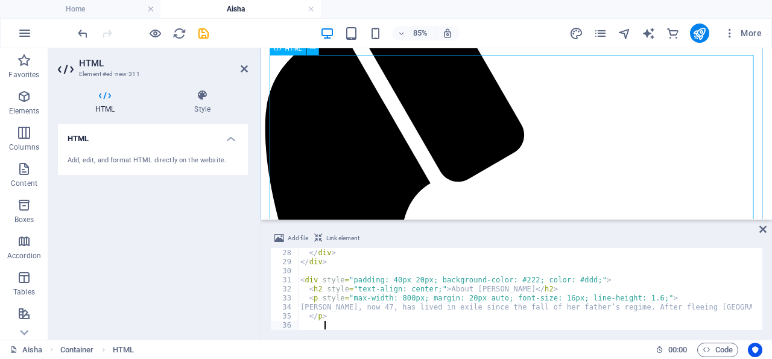
scroll to position [188, 0]
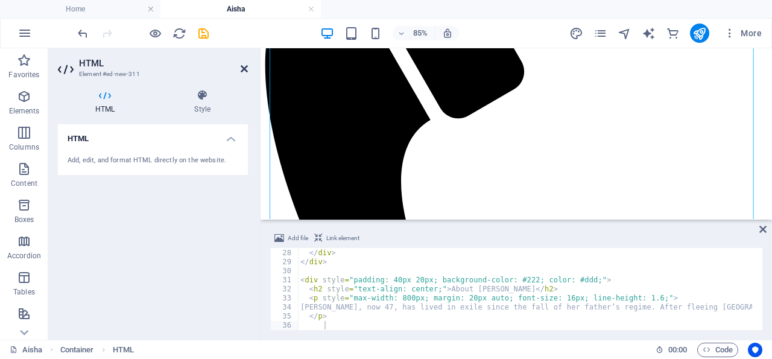
click at [244, 68] on icon at bounding box center [244, 69] width 7 height 10
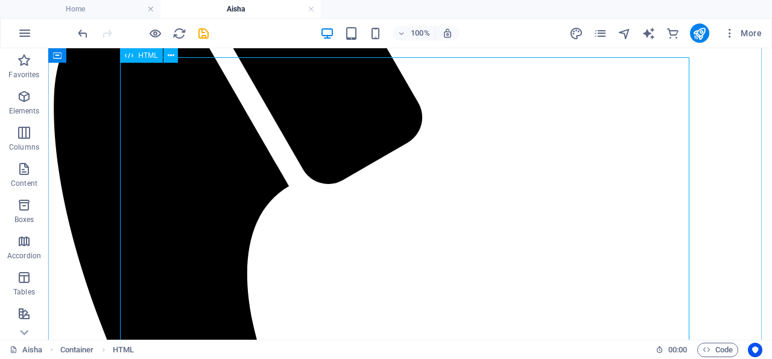
scroll to position [0, 0]
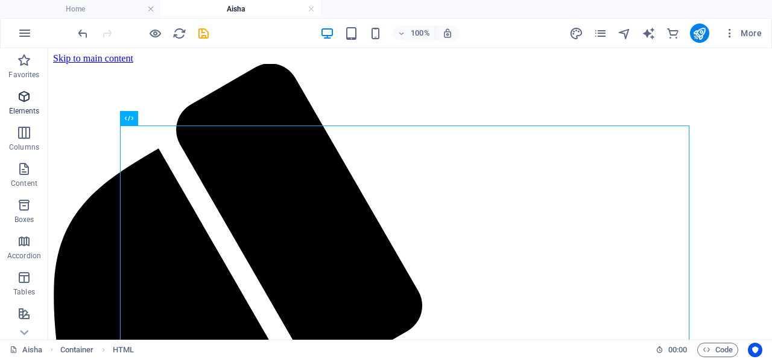
click at [24, 93] on icon "button" at bounding box center [24, 96] width 14 height 14
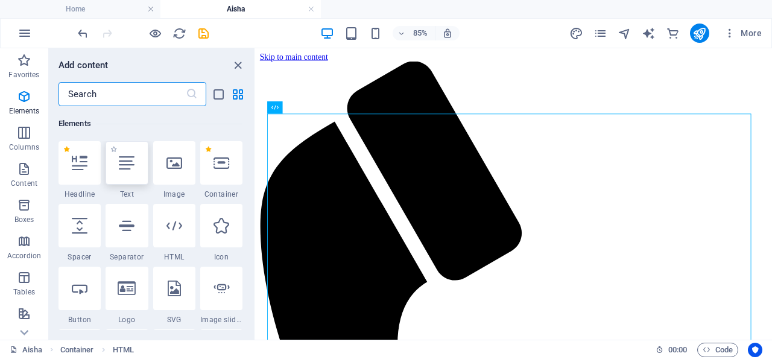
scroll to position [128, 0]
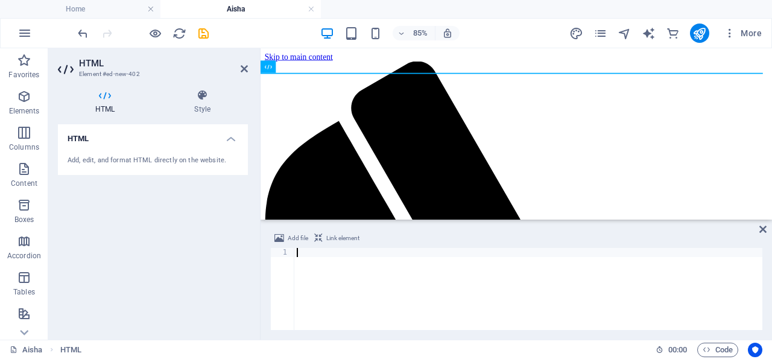
paste textarea "</div>"
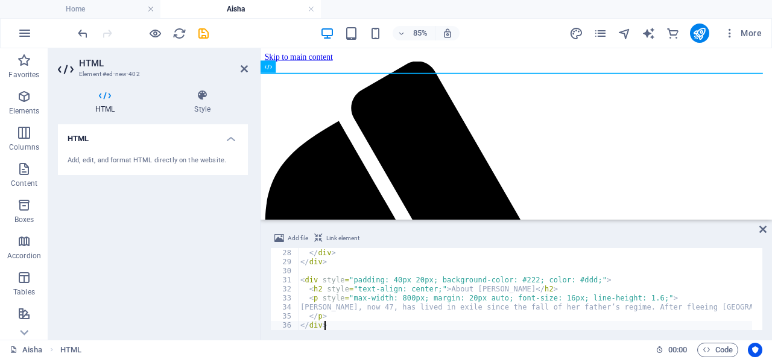
type textarea "</div>"
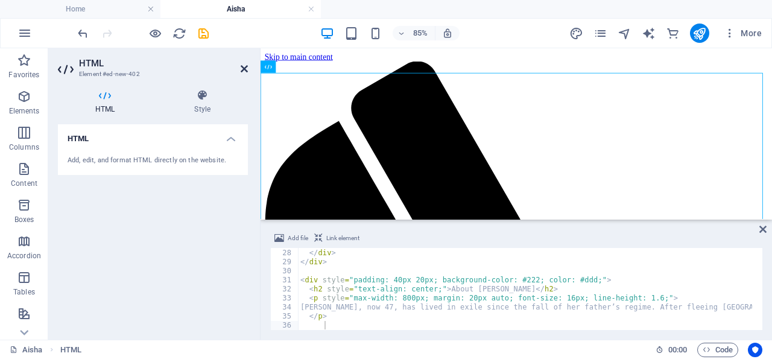
drag, startPoint x: 244, startPoint y: 66, endPoint x: 203, endPoint y: 38, distance: 49.5
click at [244, 66] on icon at bounding box center [244, 69] width 7 height 10
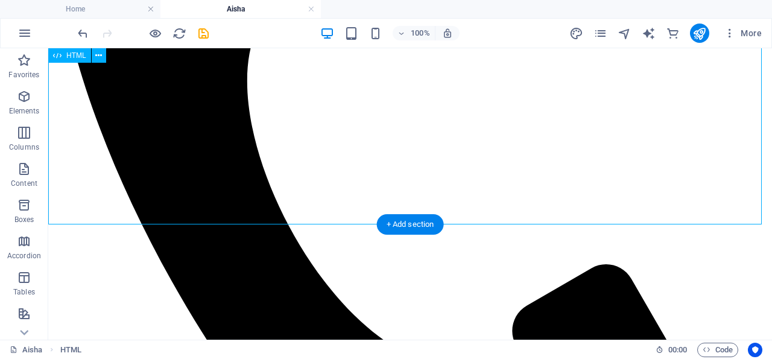
scroll to position [565, 0]
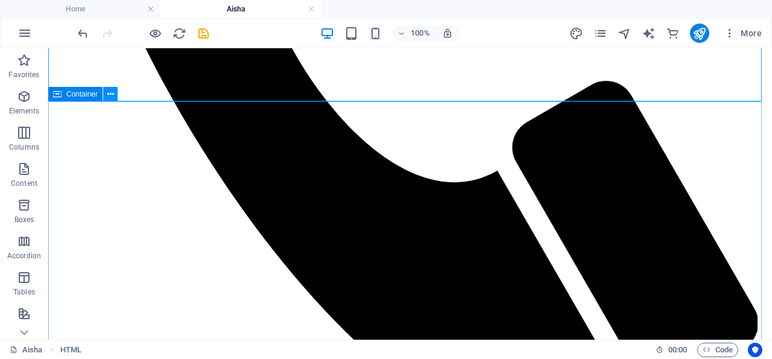
click at [110, 93] on icon at bounding box center [110, 94] width 7 height 13
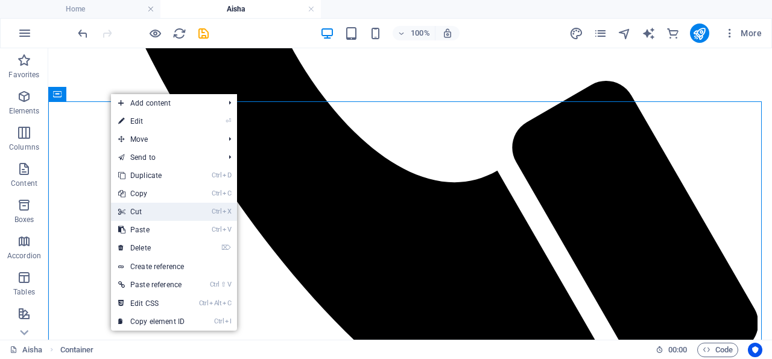
click at [153, 209] on link "Ctrl X Cut" at bounding box center [151, 212] width 81 height 18
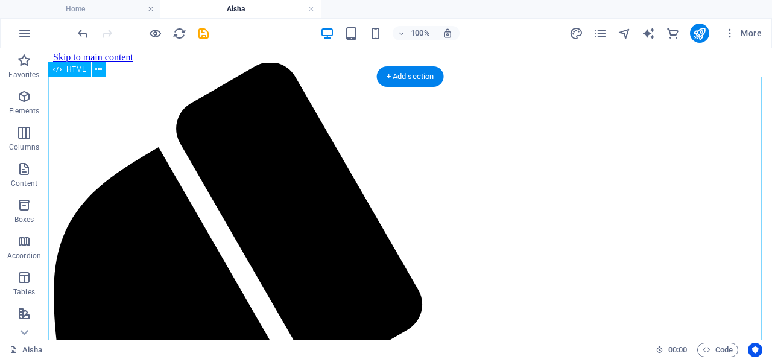
scroll to position [0, 0]
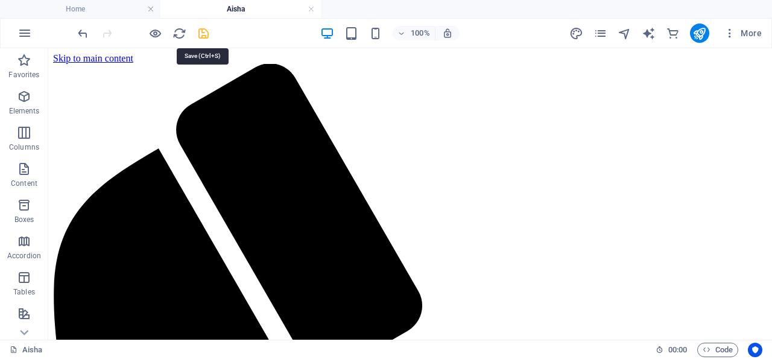
drag, startPoint x: 203, startPoint y: 33, endPoint x: 557, endPoint y: 48, distance: 353.8
click at [203, 33] on icon "save" at bounding box center [204, 34] width 14 height 14
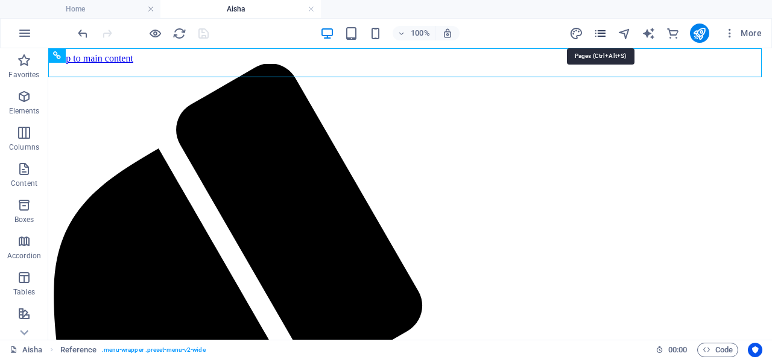
click at [603, 32] on icon "pages" at bounding box center [601, 34] width 14 height 14
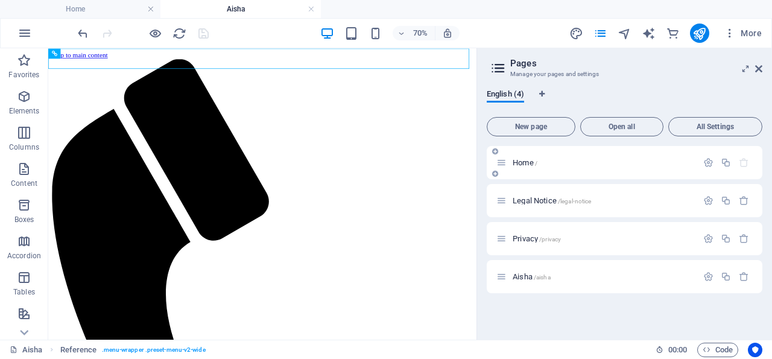
click at [524, 161] on span "Home /" at bounding box center [525, 162] width 25 height 9
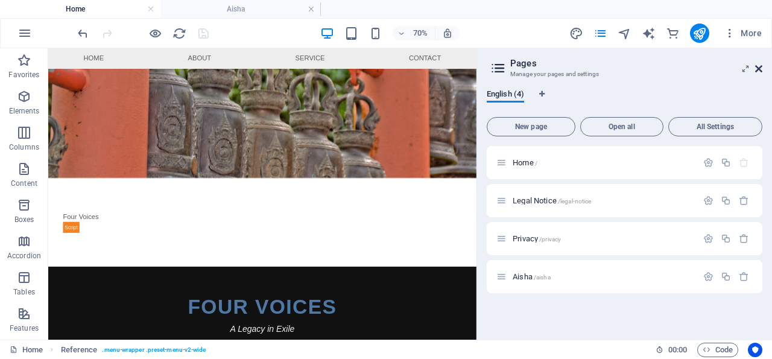
drag, startPoint x: 758, startPoint y: 68, endPoint x: 320, endPoint y: 28, distance: 440.3
click at [758, 68] on icon at bounding box center [758, 69] width 7 height 10
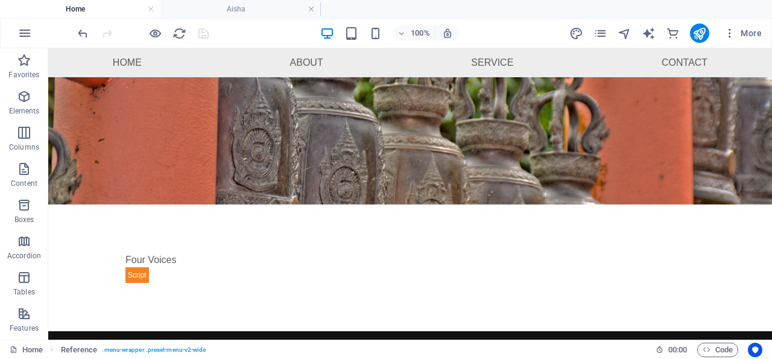
click at [157, 48] on nav "Home About Service Contact" at bounding box center [410, 62] width 724 height 29
click at [120, 54] on icon at bounding box center [118, 55] width 7 height 13
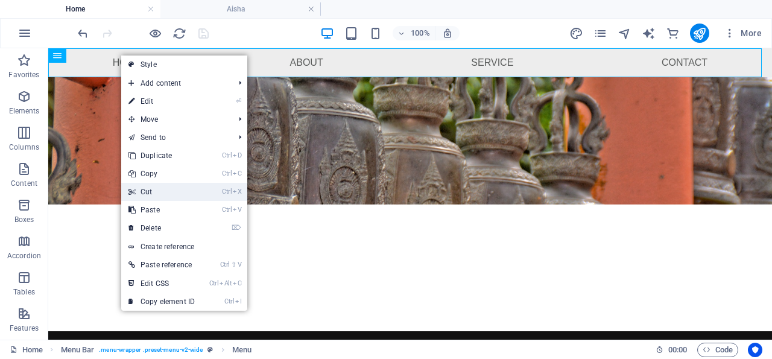
click at [154, 191] on link "Ctrl X Cut" at bounding box center [161, 192] width 81 height 18
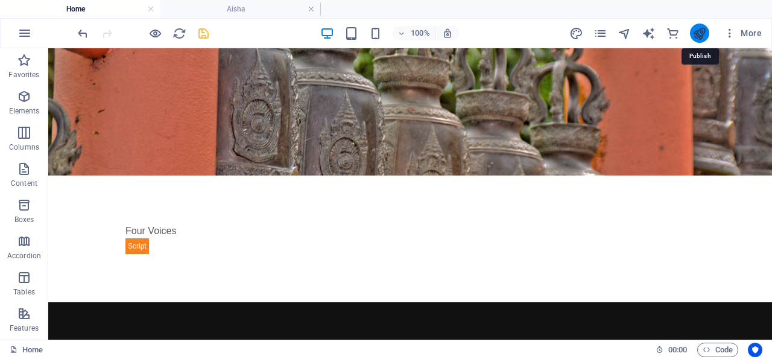
click at [702, 31] on icon "publish" at bounding box center [700, 34] width 14 height 14
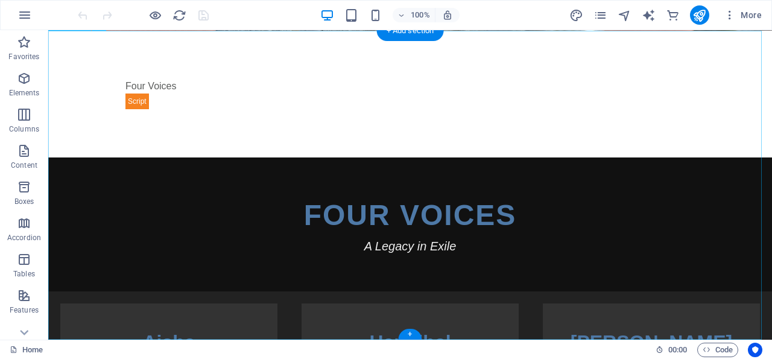
scroll to position [127, 0]
click at [296, 157] on div "FOUR VOICES A Legacy in Exile Aisha Poet. Painter. Daughter. Hannibal Exile. Si…" at bounding box center [410, 347] width 724 height 381
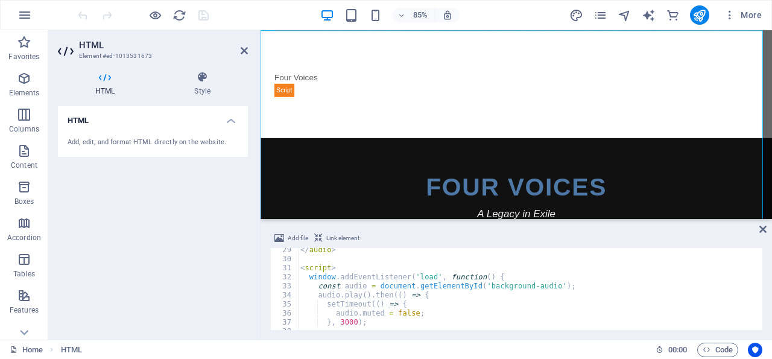
scroll to position [317, 0]
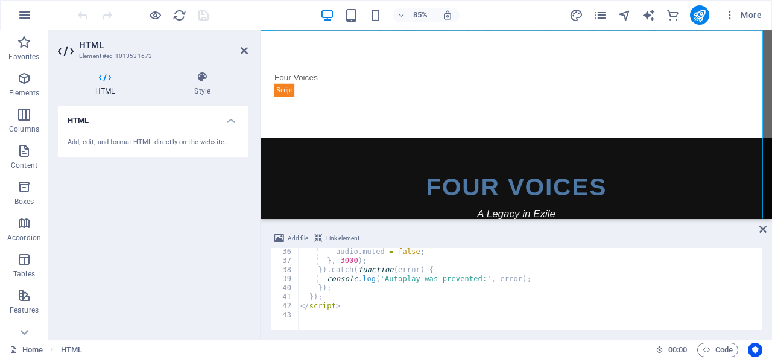
click at [208, 253] on div "HTML Add, edit, and format HTML directly on the website." at bounding box center [153, 218] width 190 height 224
drag, startPoint x: 244, startPoint y: 50, endPoint x: 208, endPoint y: 85, distance: 50.3
click at [244, 50] on icon at bounding box center [244, 51] width 7 height 10
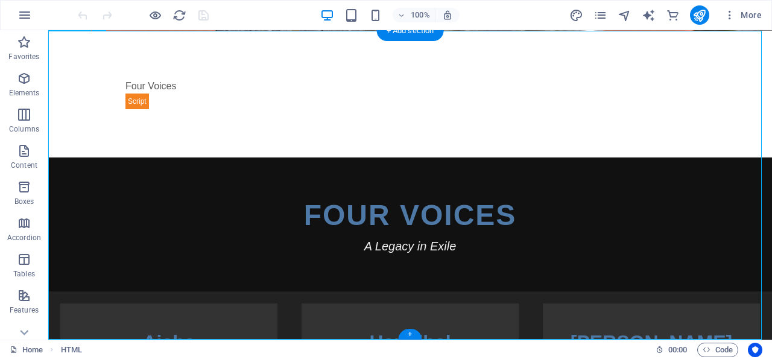
click at [352, 305] on div "FOUR VOICES A Legacy in Exile Aisha Poet. Painter. Daughter. Hannibal Exile. Si…" at bounding box center [410, 347] width 724 height 381
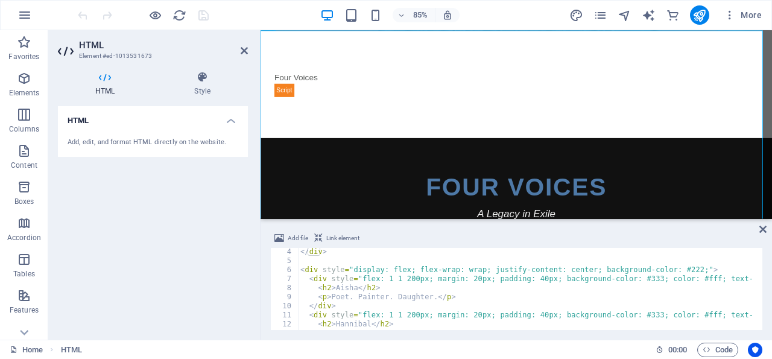
scroll to position [0, 0]
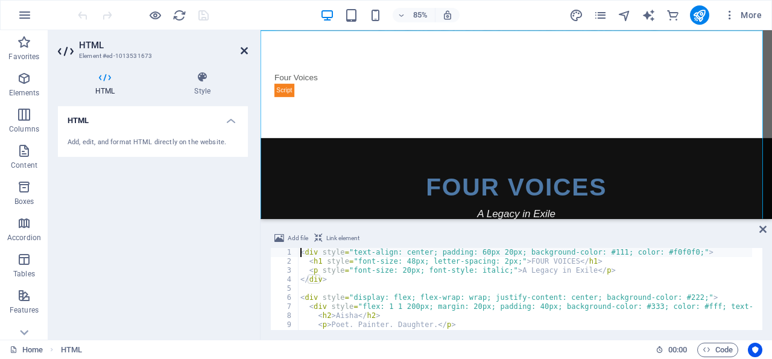
click at [242, 49] on icon at bounding box center [244, 51] width 7 height 10
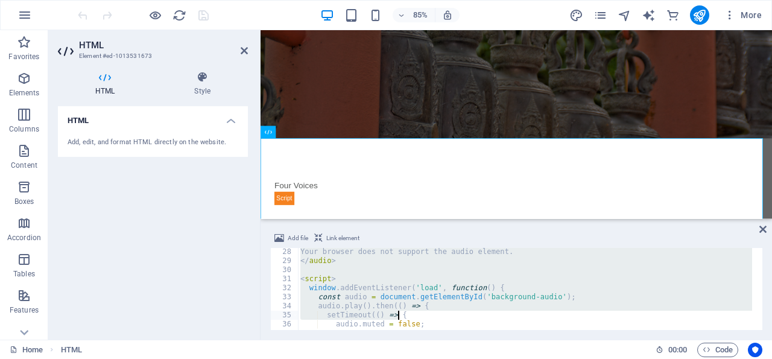
scroll to position [317, 0]
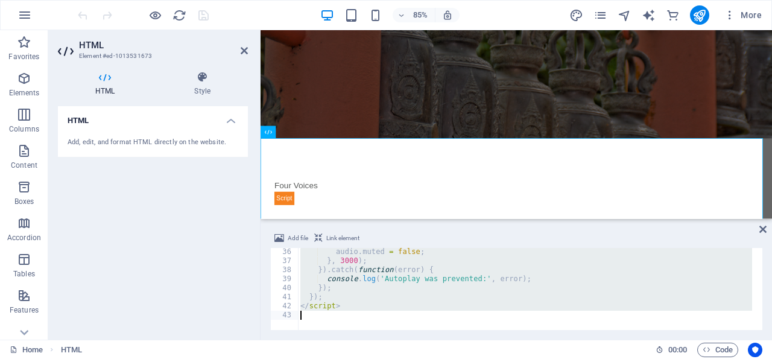
drag, startPoint x: 301, startPoint y: 252, endPoint x: 504, endPoint y: 372, distance: 236.1
click at [504, 330] on div "audio . muted = false ; } , 3000 ) ; }) . catch ( function ( error ) { console …" at bounding box center [525, 289] width 454 height 82
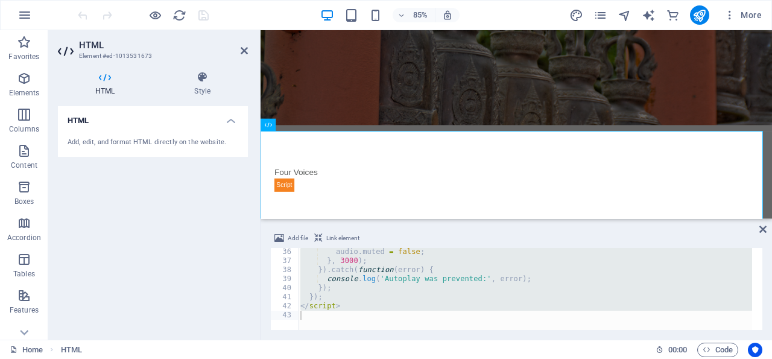
scroll to position [24, 0]
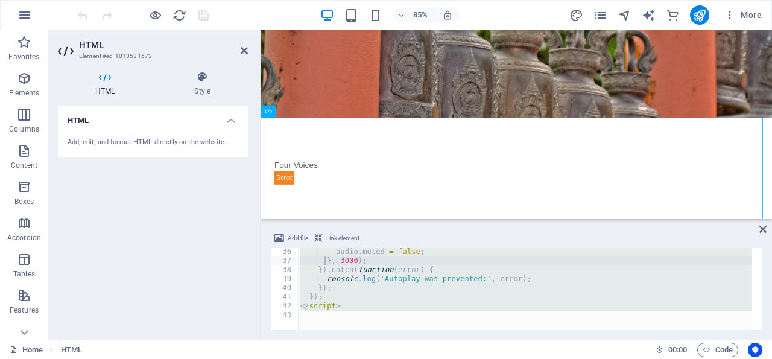
type textarea "});"
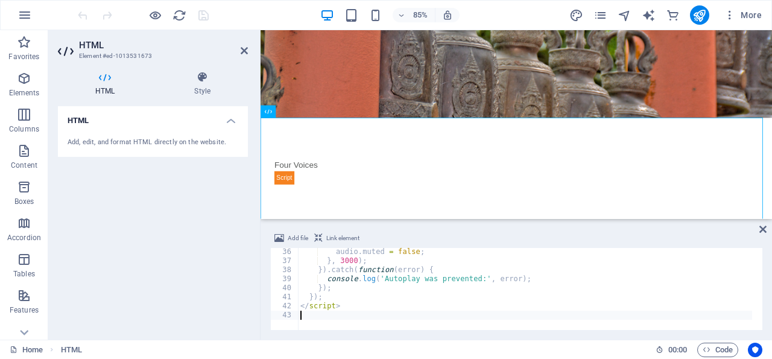
click at [351, 311] on div "audio . muted = false ; } , 3000 ) ; }) . catch ( function ( error ) { console …" at bounding box center [662, 292] width 728 height 90
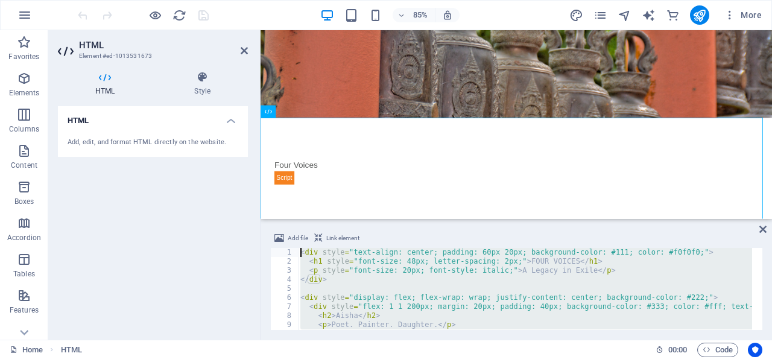
scroll to position [0, 0]
drag, startPoint x: 351, startPoint y: 314, endPoint x: 253, endPoint y: 139, distance: 200.7
click at [298, 248] on div "< div style = "text-align: center; padding: 60px 20px; background-color: #111; …" at bounding box center [525, 289] width 454 height 82
type textarea "<div style="text-align: center; padding: 60px 20px; background-color: #111; col…"
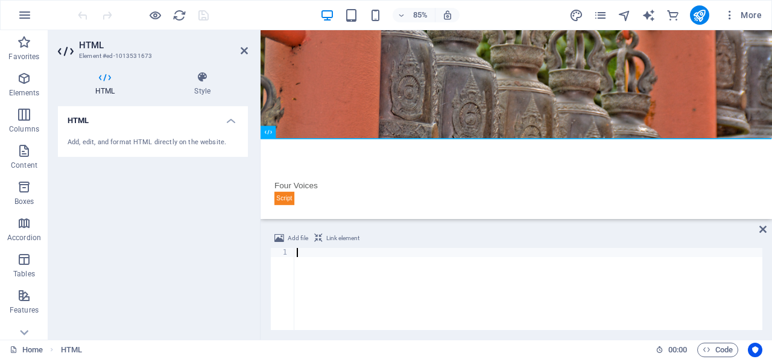
paste textarea "</script>"
type textarea "</script>"
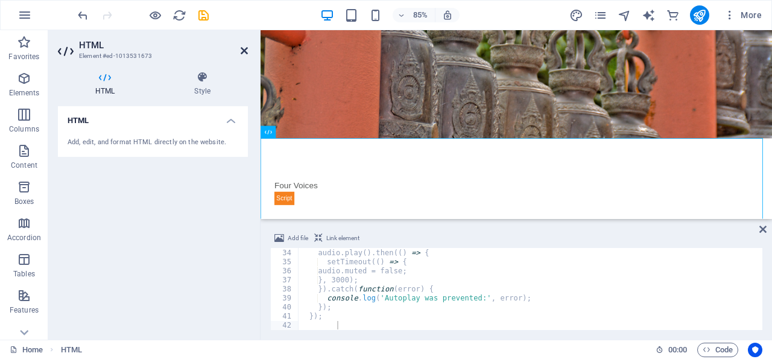
click at [244, 48] on icon at bounding box center [244, 51] width 7 height 10
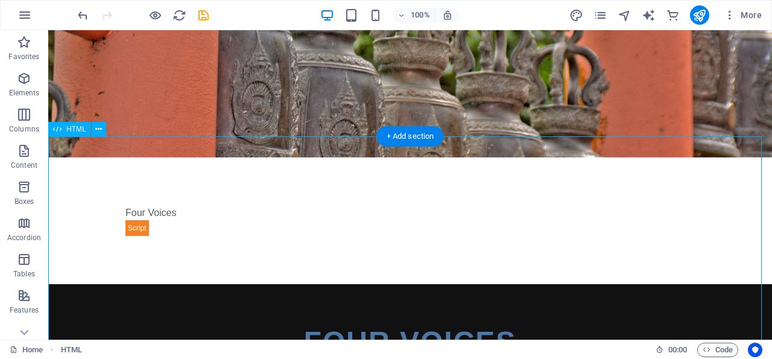
scroll to position [127, 0]
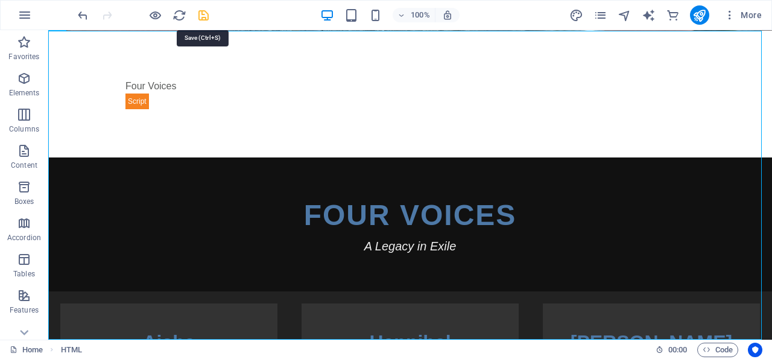
drag, startPoint x: 203, startPoint y: 14, endPoint x: 183, endPoint y: 1, distance: 23.9
click at [203, 14] on icon "save" at bounding box center [204, 15] width 14 height 14
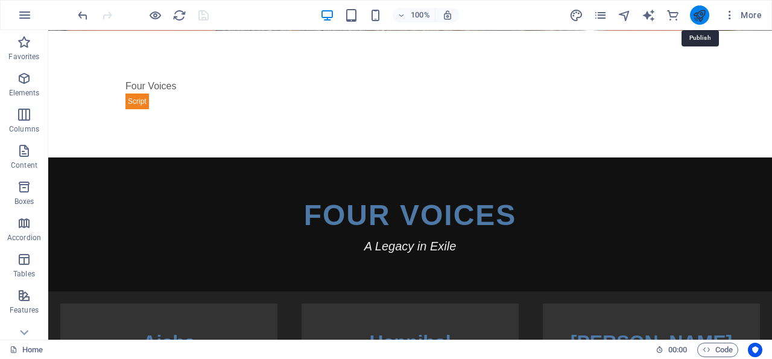
click at [699, 11] on icon "publish" at bounding box center [700, 15] width 14 height 14
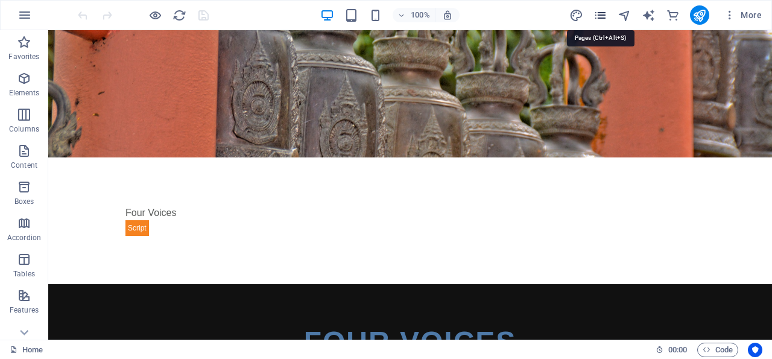
click at [601, 10] on icon "pages" at bounding box center [601, 15] width 14 height 14
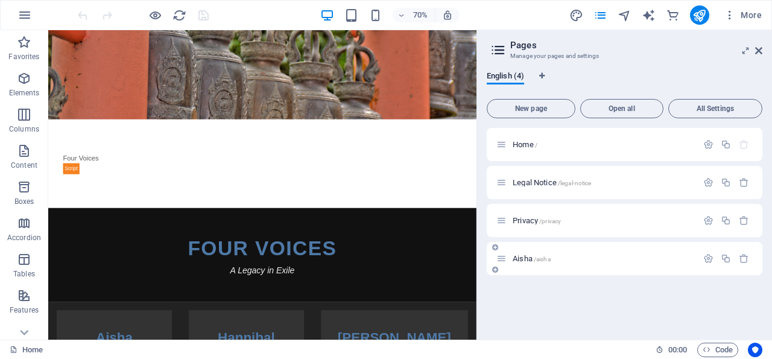
click at [531, 256] on span "Aisha /aisha" at bounding box center [532, 258] width 38 height 9
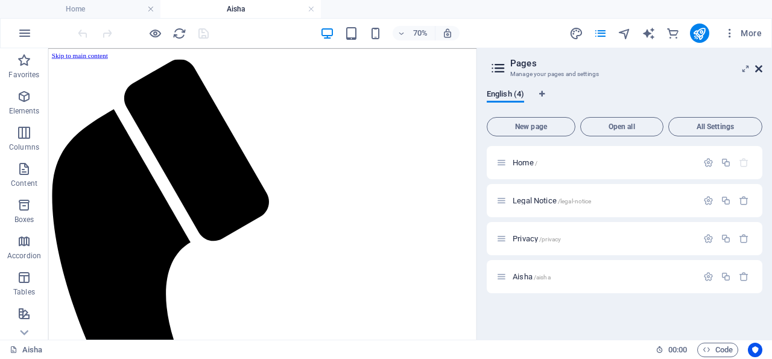
click at [760, 67] on icon at bounding box center [758, 69] width 7 height 10
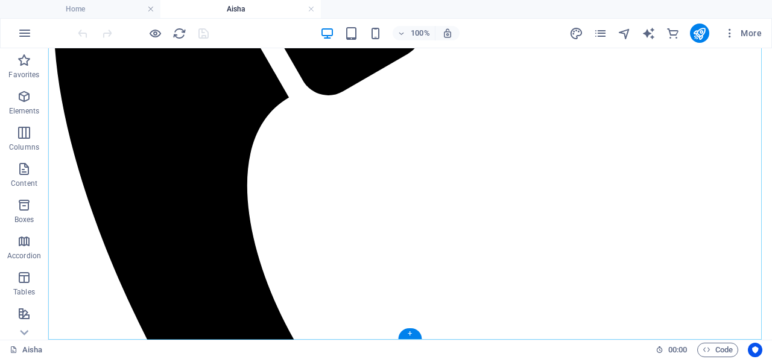
scroll to position [297, 0]
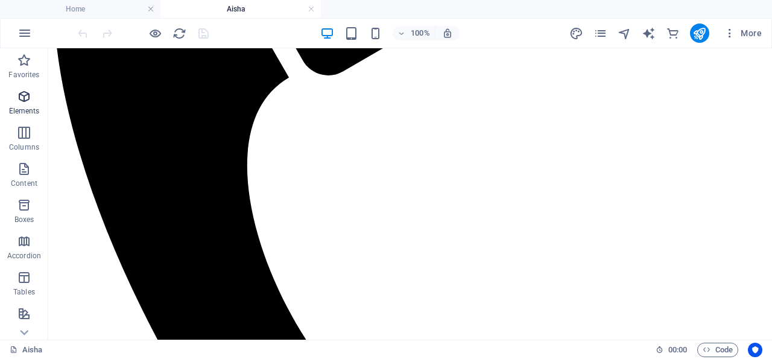
click at [25, 95] on icon "button" at bounding box center [24, 96] width 14 height 14
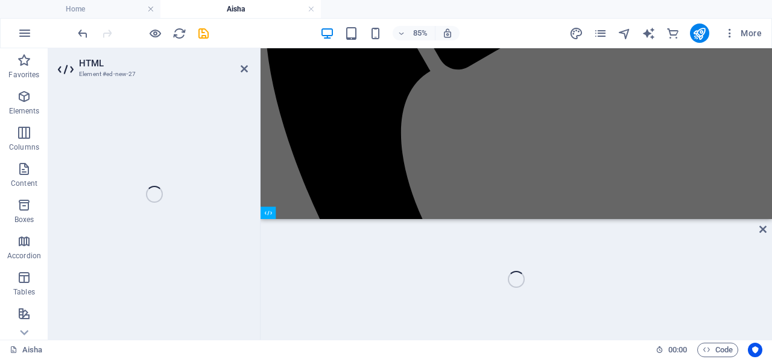
scroll to position [387, 0]
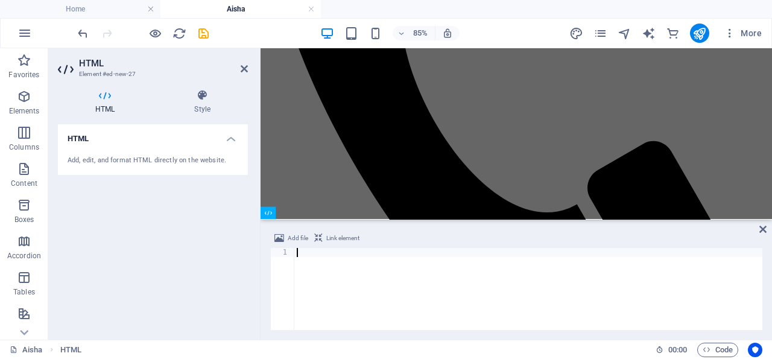
paste textarea "</div>"
type textarea "</div>"
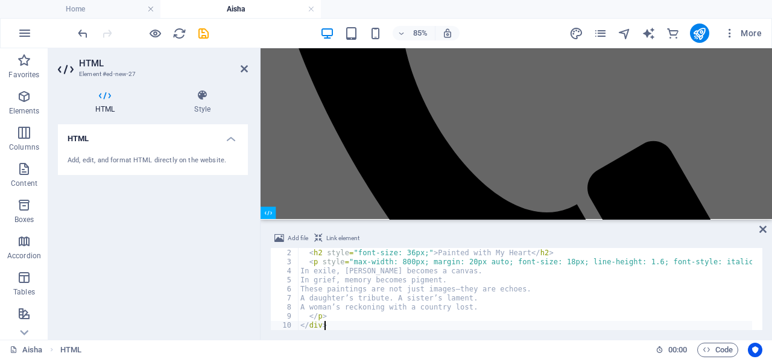
scroll to position [8, 0]
click at [244, 68] on icon at bounding box center [244, 69] width 7 height 10
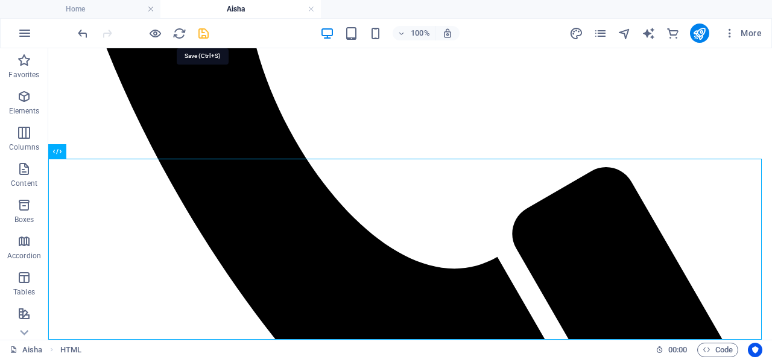
click at [205, 32] on icon "save" at bounding box center [204, 34] width 14 height 14
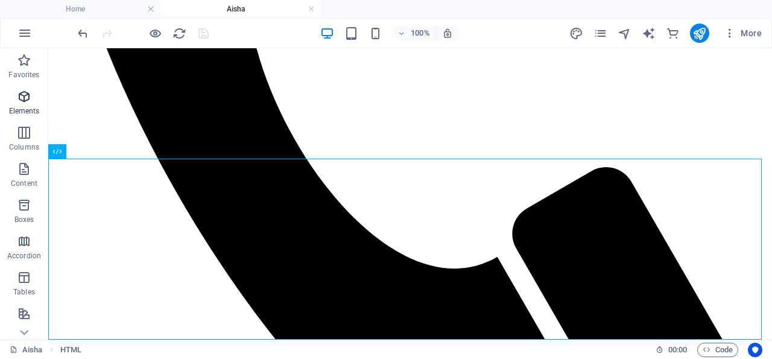
click at [26, 94] on icon "button" at bounding box center [24, 96] width 14 height 14
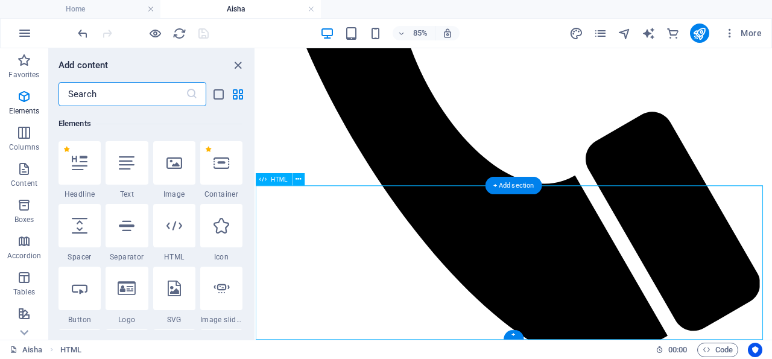
scroll to position [427, 0]
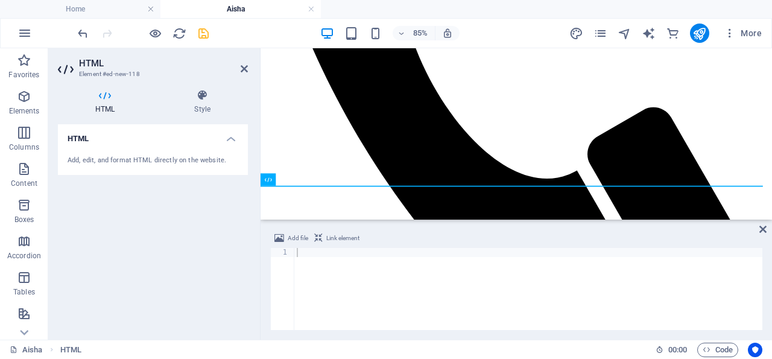
drag, startPoint x: 166, startPoint y: 225, endPoint x: 408, endPoint y: 223, distance: 241.9
paste textarea "</div>"
type textarea "</div>"
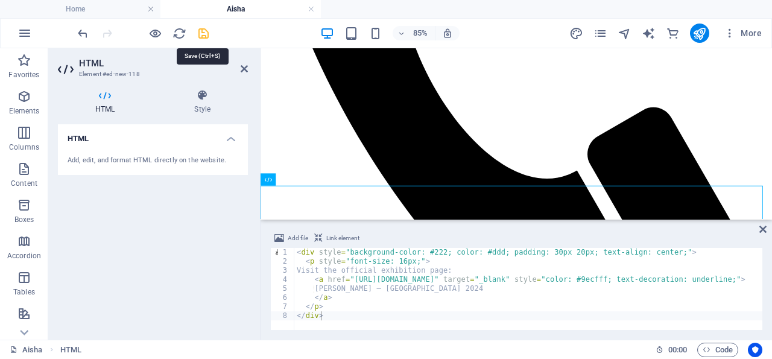
click at [203, 32] on icon "save" at bounding box center [204, 34] width 14 height 14
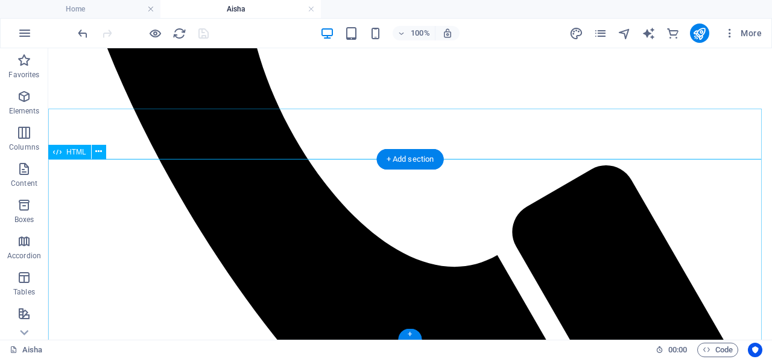
scroll to position [529, 0]
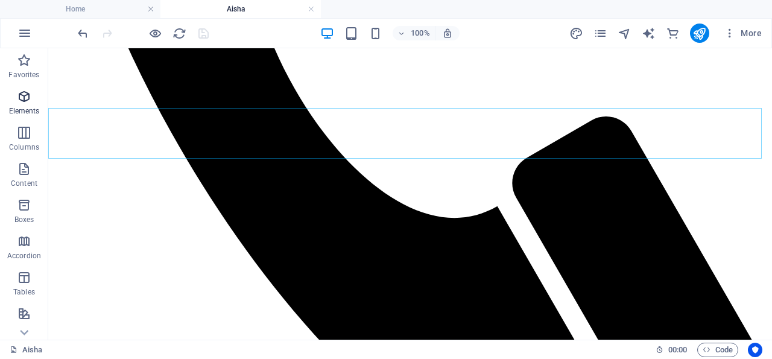
click at [23, 95] on icon "button" at bounding box center [24, 96] width 14 height 14
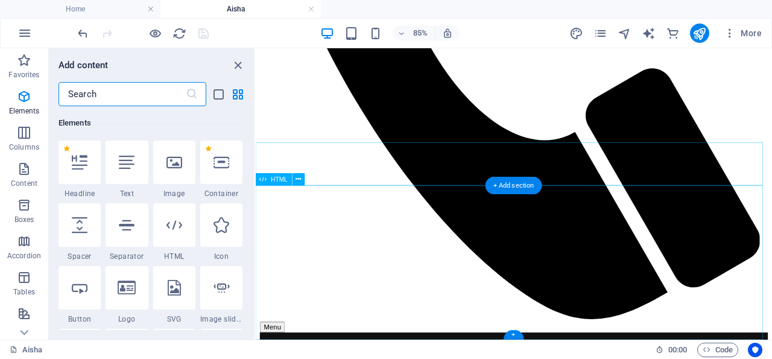
scroll to position [478, 0]
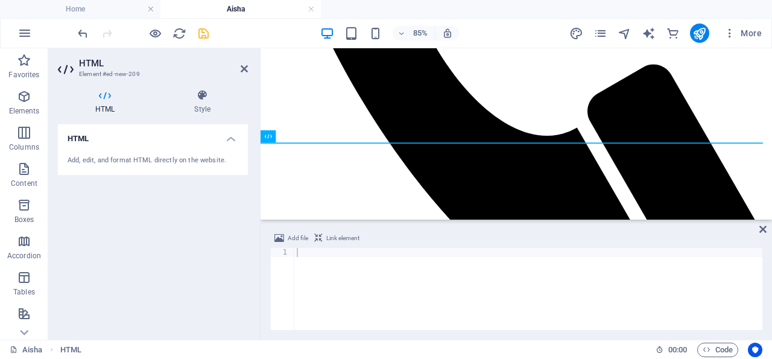
click at [717, 2] on ul "Home Aisha" at bounding box center [386, 9] width 772 height 18
click at [309, 252] on div at bounding box center [528, 298] width 468 height 100
paste textarea "</script>"
type textarea "</script>"
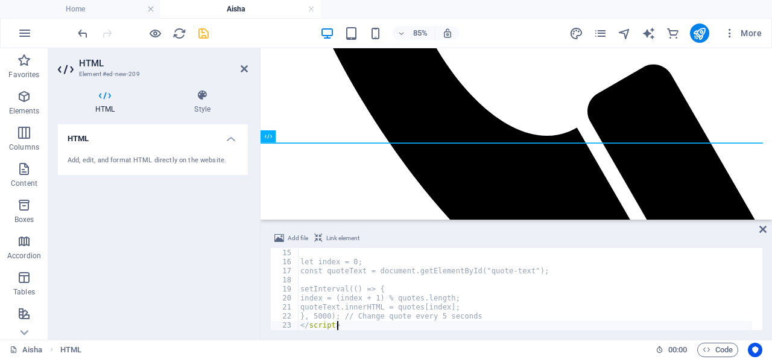
scroll to position [126, 0]
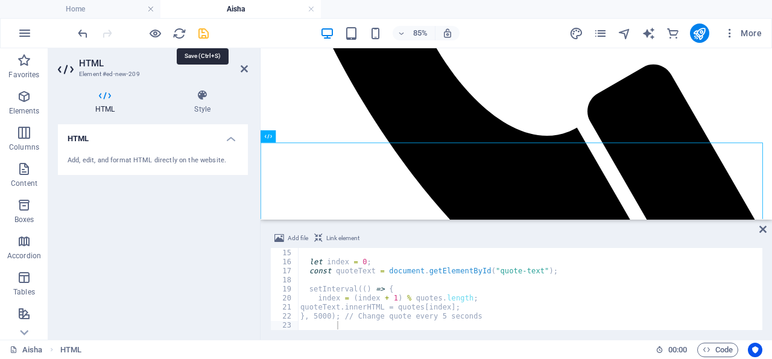
click at [202, 31] on icon "save" at bounding box center [204, 34] width 14 height 14
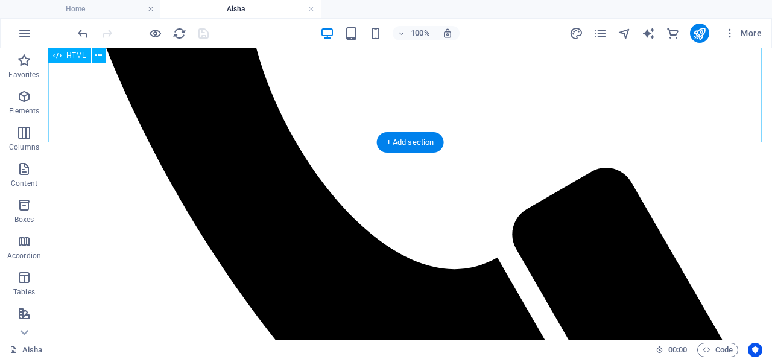
scroll to position [672, 0]
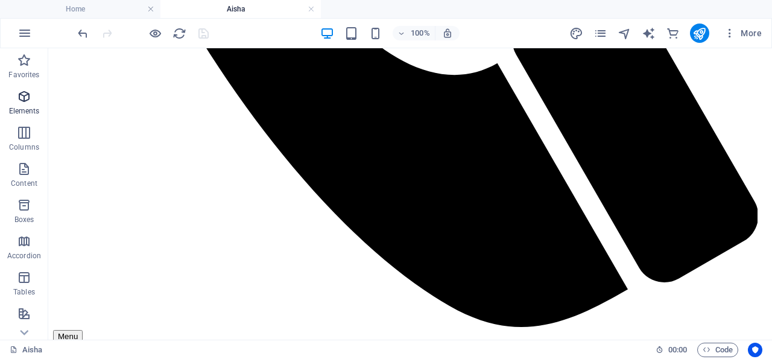
click at [23, 92] on icon "button" at bounding box center [24, 96] width 14 height 14
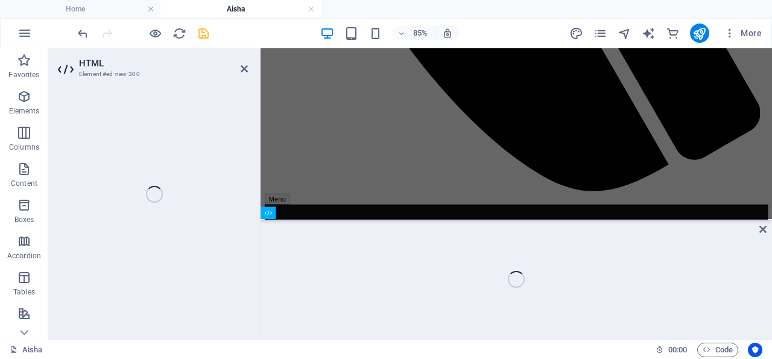
scroll to position [763, 0]
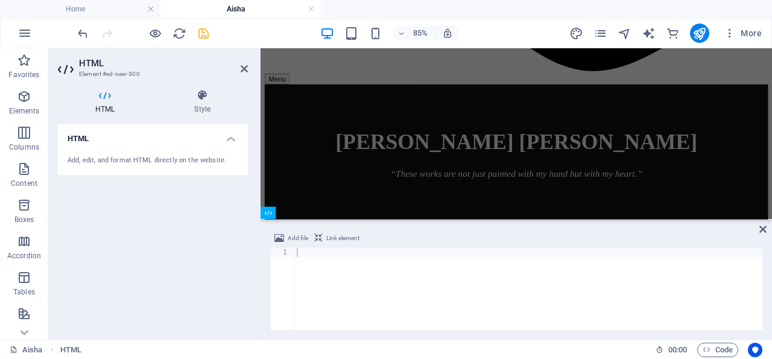
click at [721, 272] on div at bounding box center [528, 298] width 468 height 100
click at [308, 251] on div at bounding box center [528, 298] width 468 height 100
paste textarea "</div>"
type textarea "</div>"
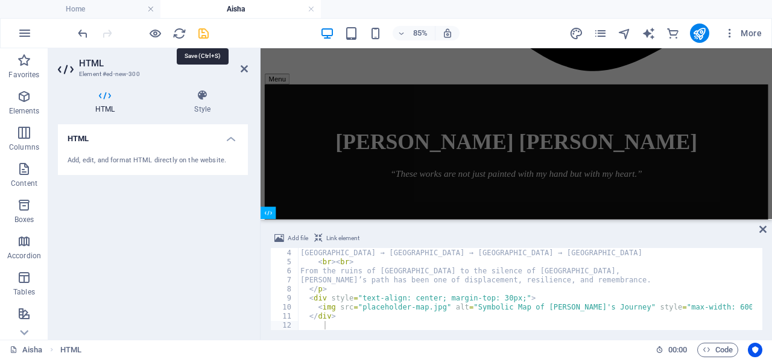
click at [203, 32] on icon "save" at bounding box center [204, 34] width 14 height 14
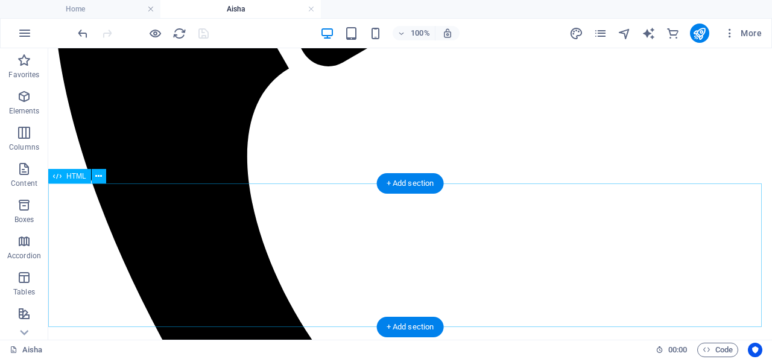
scroll to position [292, 0]
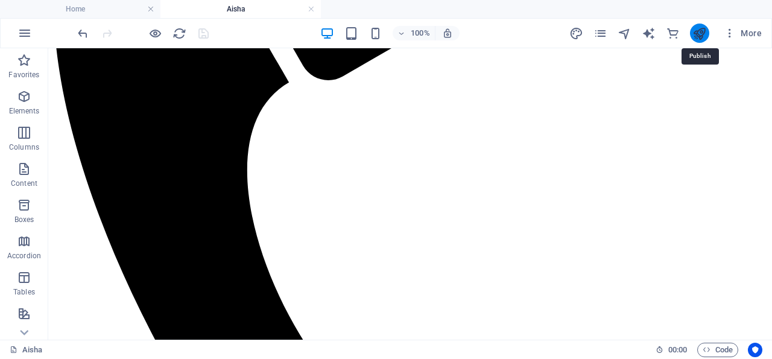
drag, startPoint x: 700, startPoint y: 31, endPoint x: 630, endPoint y: 20, distance: 70.8
click at [700, 31] on icon "publish" at bounding box center [700, 34] width 14 height 14
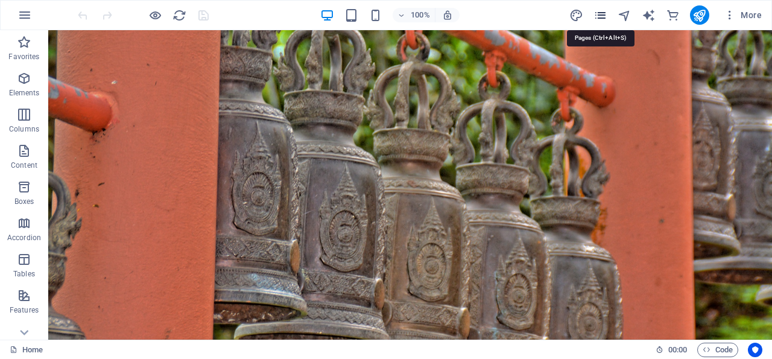
click at [603, 14] on icon "pages" at bounding box center [601, 15] width 14 height 14
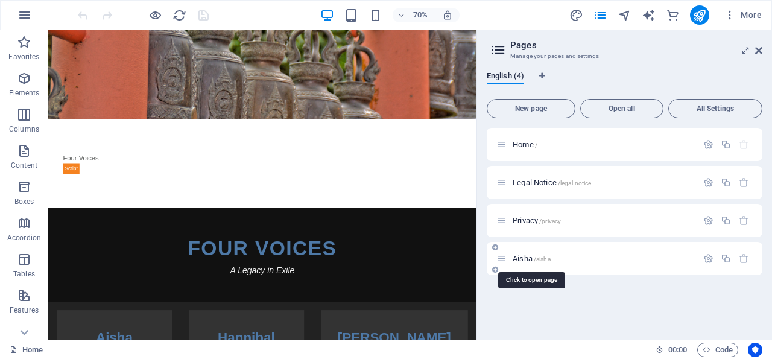
click at [521, 261] on span "Aisha /aisha" at bounding box center [532, 258] width 38 height 9
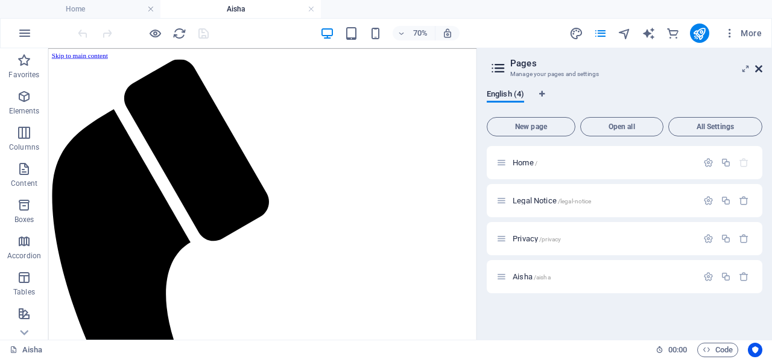
click at [761, 66] on icon at bounding box center [758, 69] width 7 height 10
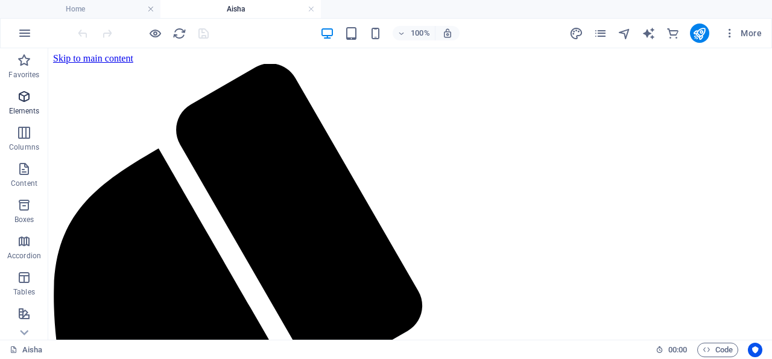
drag, startPoint x: 25, startPoint y: 94, endPoint x: 117, endPoint y: 98, distance: 92.4
click at [25, 94] on icon "button" at bounding box center [24, 96] width 14 height 14
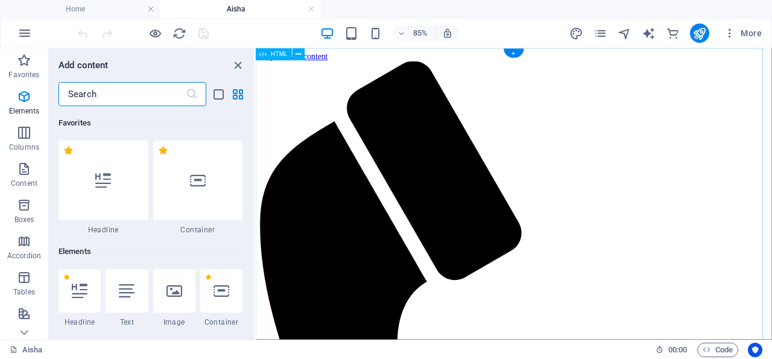
scroll to position [128, 0]
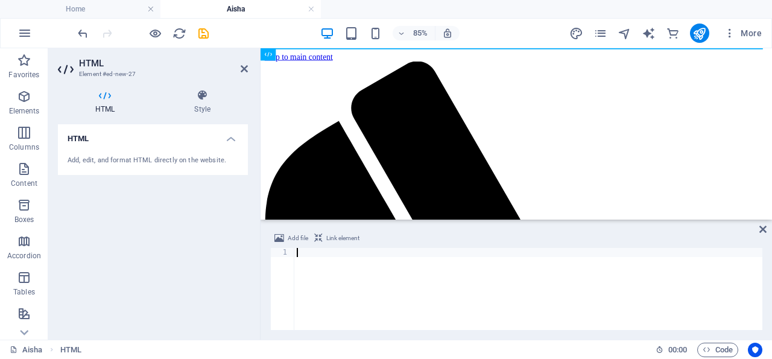
paste textarea "</script>"
type textarea "</script>"
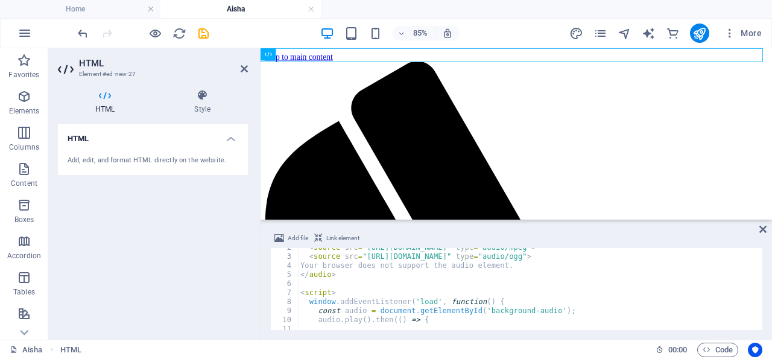
scroll to position [0, 0]
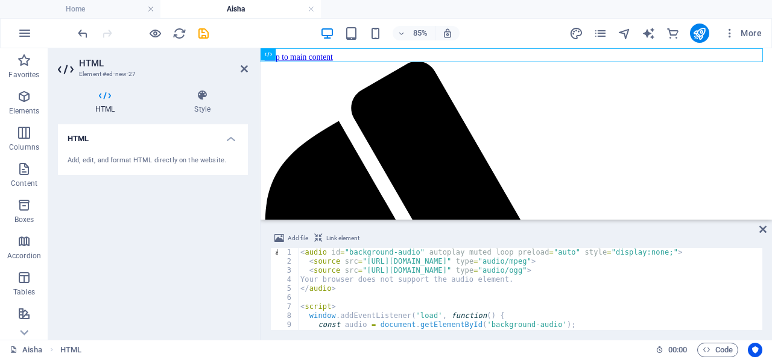
click at [725, 235] on div "Add file Link element" at bounding box center [516, 239] width 492 height 17
click at [205, 32] on icon "save" at bounding box center [204, 34] width 14 height 14
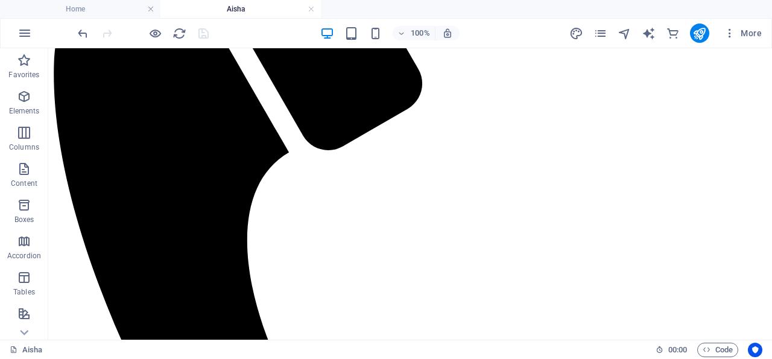
scroll to position [229, 0]
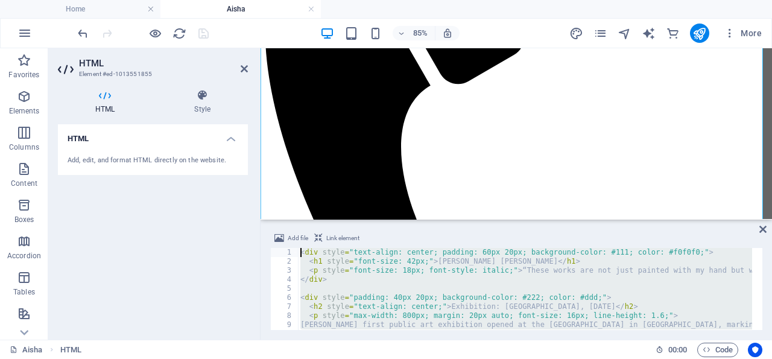
scroll to position [0, 0]
drag, startPoint x: 338, startPoint y: 314, endPoint x: 267, endPoint y: 180, distance: 151.9
click at [298, 248] on div "< div style = "text-align: center; padding: 60px 20px; background-color: #111; …" at bounding box center [525, 289] width 454 height 82
type textarea "<div style="text-align: center; padding: 60px 20px; background-color: #111; col…"
click at [756, 10] on ul "Home Aisha" at bounding box center [386, 9] width 772 height 18
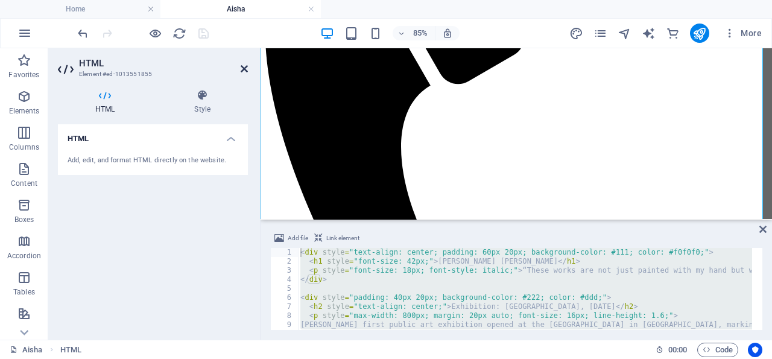
click at [244, 67] on icon at bounding box center [244, 69] width 7 height 10
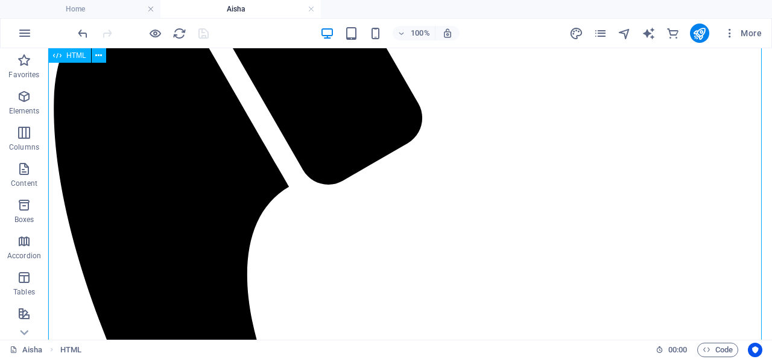
scroll to position [188, 0]
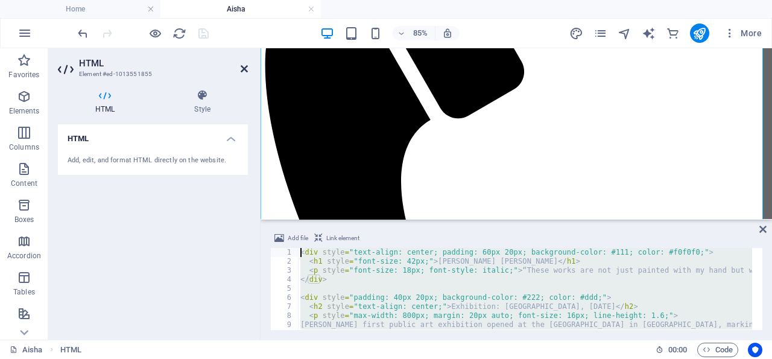
click at [245, 68] on icon at bounding box center [244, 69] width 7 height 10
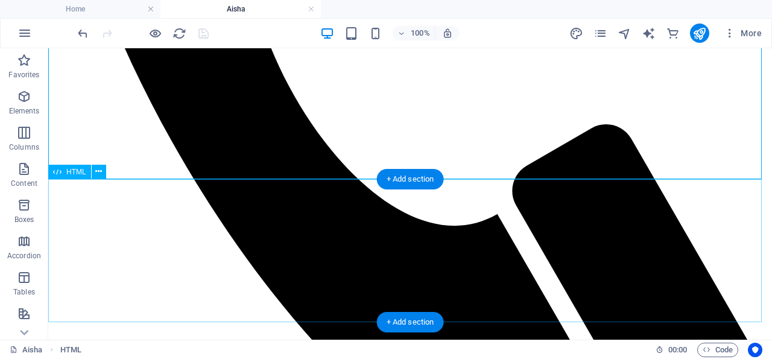
scroll to position [565, 0]
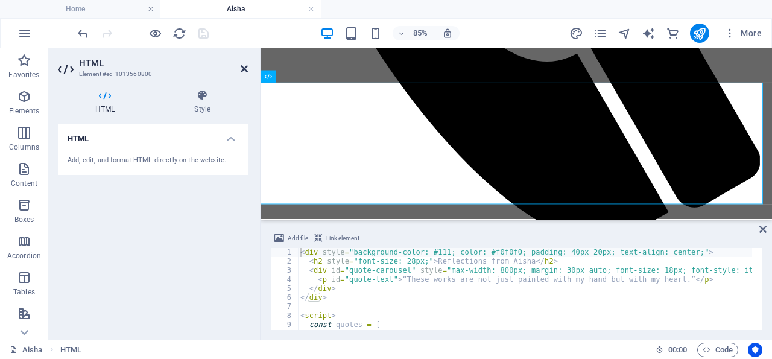
click at [244, 66] on icon at bounding box center [244, 69] width 7 height 10
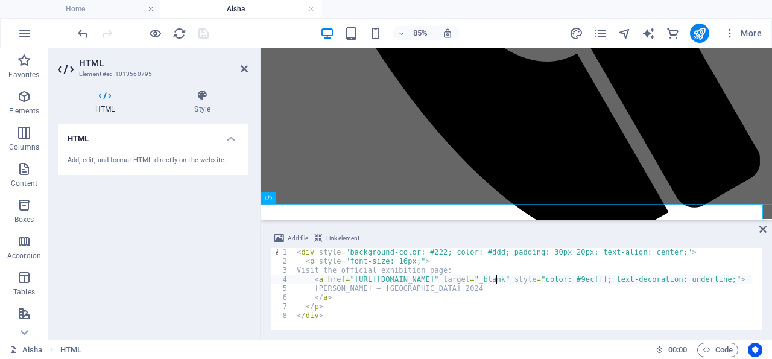
click at [495, 279] on div "< div style = "background-color: #222; color: #ddd; padding: 30px 20px; text-al…" at bounding box center [538, 293] width 488 height 90
drag, startPoint x: 495, startPoint y: 279, endPoint x: 350, endPoint y: 279, distance: 144.2
click at [350, 279] on div "< div style = "background-color: #222; color: #ddd; padding: 30px 20px; text-al…" at bounding box center [538, 293] width 488 height 90
paste textarea "aishaalgaddafi-art.com/"
type textarea "<a href="https://aishaalgaddafi-art.com/" target="_blank" style="color: #9ecfff…"
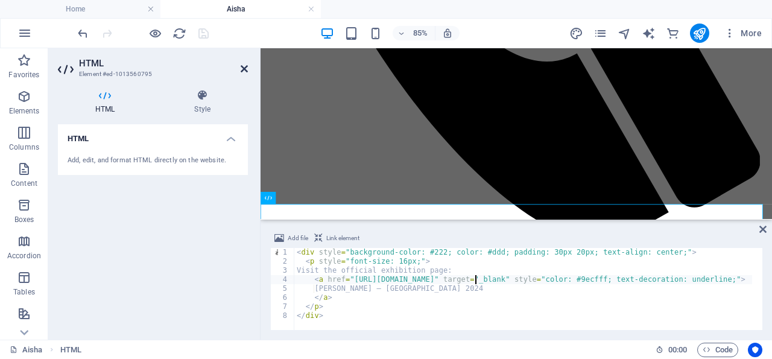
click at [243, 67] on icon at bounding box center [244, 69] width 7 height 10
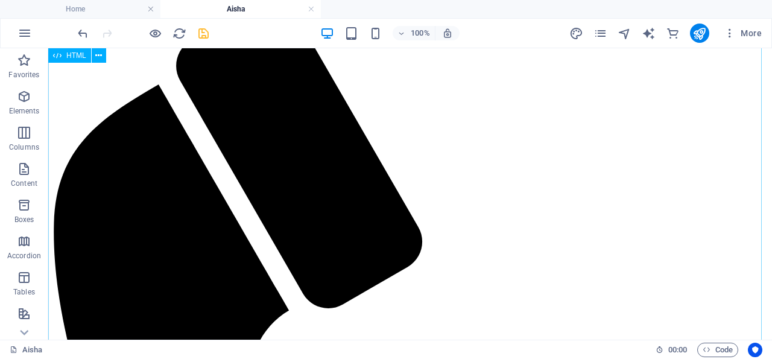
scroll to position [63, 0]
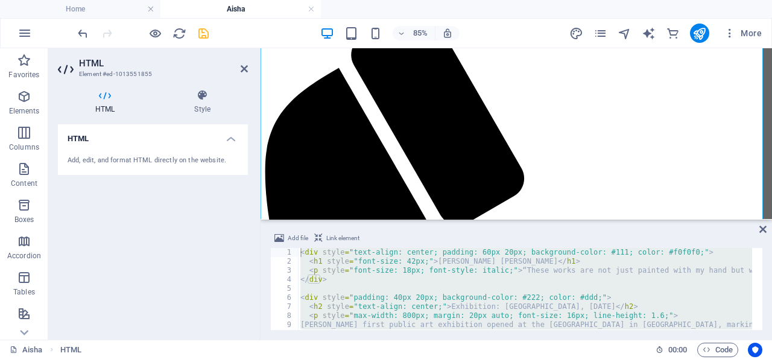
click at [725, 231] on div "Add file Link element <div style="text-align: center; padding: 60px 20px; backg…" at bounding box center [517, 280] width 512 height 118
click at [340, 258] on div "< div style = "text-align: center; padding: 60px 20px; background-color: #111; …" at bounding box center [525, 289] width 454 height 82
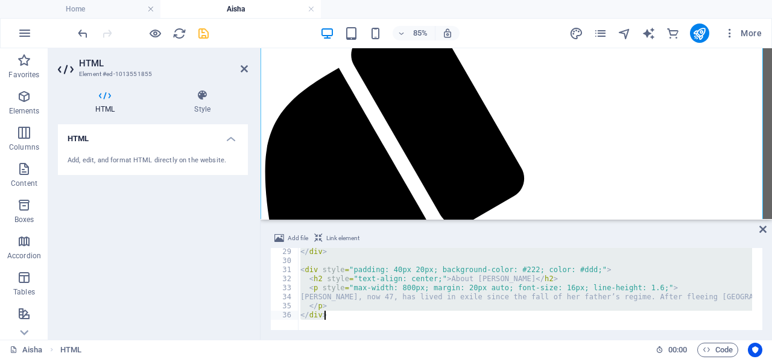
scroll to position [253, 0]
drag, startPoint x: 302, startPoint y: 253, endPoint x: 437, endPoint y: 357, distance: 171.2
click at [437, 330] on div "</ div > < div style = "padding: 40px 20px; background-color: #222; color: #ddd…" at bounding box center [525, 289] width 454 height 82
paste textarea
type textarea "</div>"
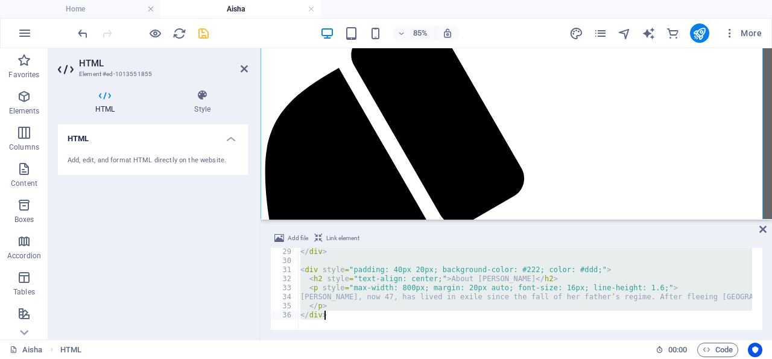
scroll to position [724, 0]
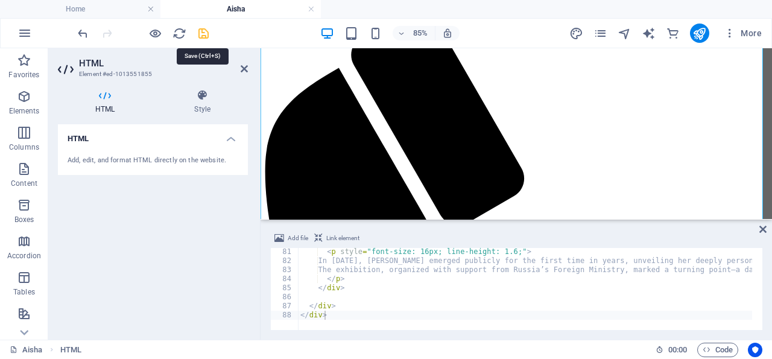
click at [203, 32] on icon "save" at bounding box center [204, 34] width 14 height 14
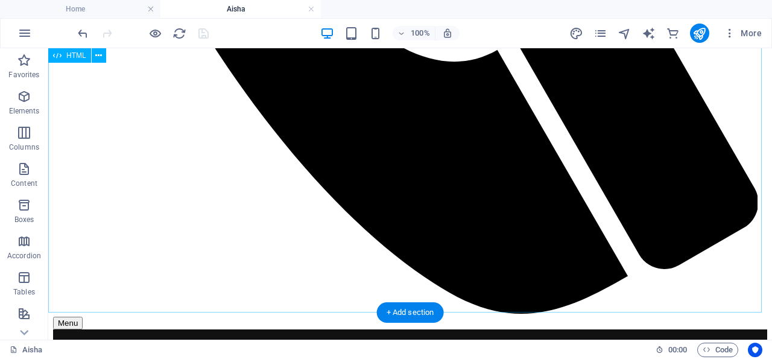
scroll to position [647, 0]
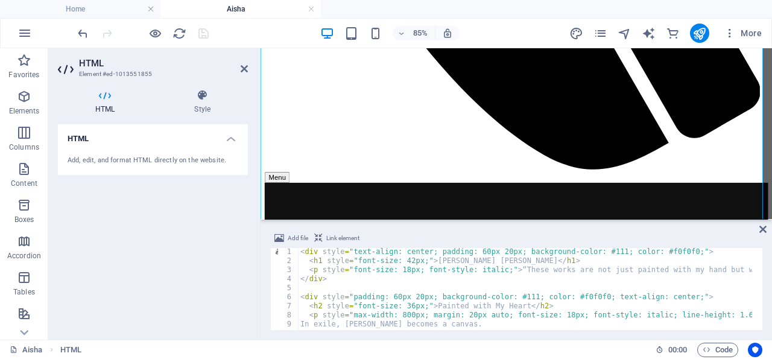
scroll to position [0, 0]
click at [763, 227] on icon at bounding box center [763, 229] width 7 height 10
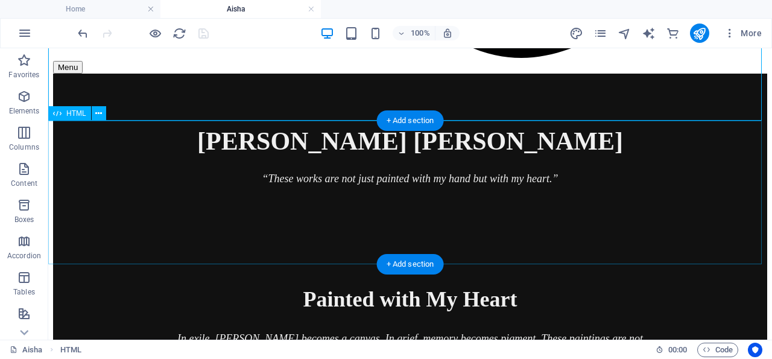
scroll to position [960, 0]
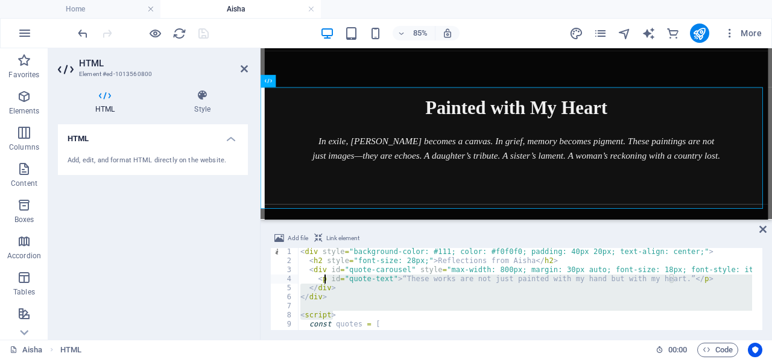
scroll to position [0, 0]
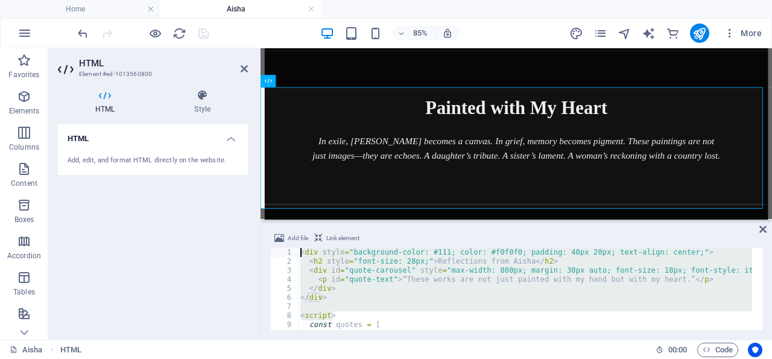
drag, startPoint x: 355, startPoint y: 317, endPoint x: 5, endPoint y: 194, distance: 370.1
click at [270, 248] on div "<div style="background-color: #111; color: #f0f0f0; padding: 40px 20px; text-al…" at bounding box center [516, 289] width 492 height 82
click at [311, 252] on div "< div style = "background-color: #111; color: #f0f0f0; padding: 40px 20px; text…" at bounding box center [525, 289] width 454 height 82
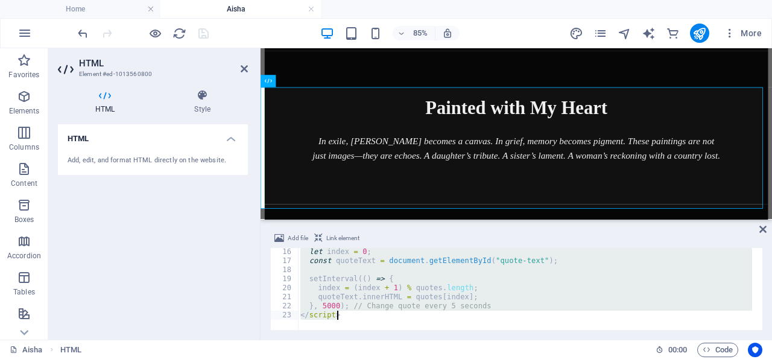
scroll to position [136, 0]
drag, startPoint x: 301, startPoint y: 252, endPoint x: 424, endPoint y: 379, distance: 177.5
click at [424, 330] on div "let index = 0 ; const quoteText = document . getElementById ( "quote-text" ) ; …" at bounding box center [525, 289] width 454 height 82
type textarea "}, 5000); // Change quote every 5 seconds </script>"
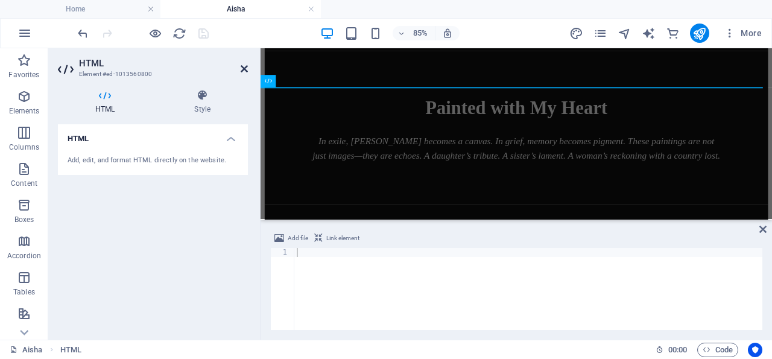
click at [244, 68] on icon at bounding box center [244, 69] width 7 height 10
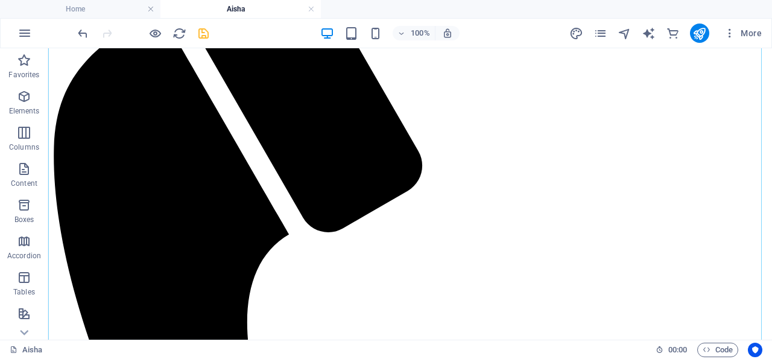
scroll to position [314, 0]
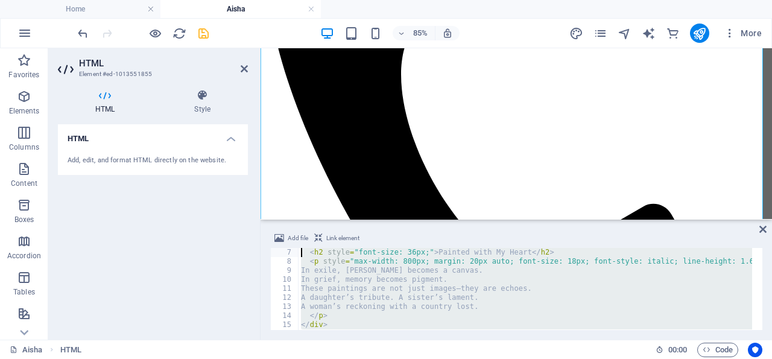
scroll to position [0, 0]
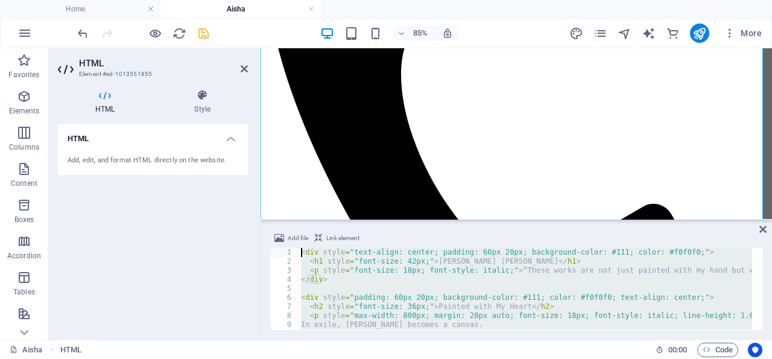
drag, startPoint x: 343, startPoint y: 309, endPoint x: 249, endPoint y: 182, distance: 158.8
click at [299, 248] on div "< div style = "text-align: center; padding: 60px 20px; background-color: #111; …" at bounding box center [526, 289] width 454 height 82
type textarea "<div style="text-align: center; padding: 60px 20px; background-color: #111; col…"
click at [205, 32] on icon "save" at bounding box center [204, 34] width 14 height 14
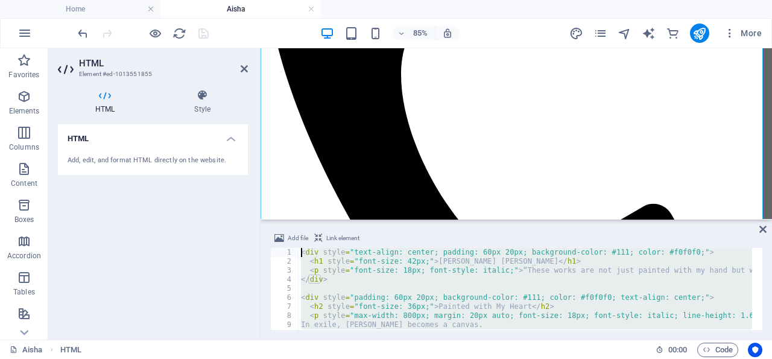
drag, startPoint x: 367, startPoint y: 316, endPoint x: 242, endPoint y: 130, distance: 224.2
click at [299, 248] on div "< div style = "text-align: center; padding: 60px 20px; background-color: #111; …" at bounding box center [526, 289] width 454 height 82
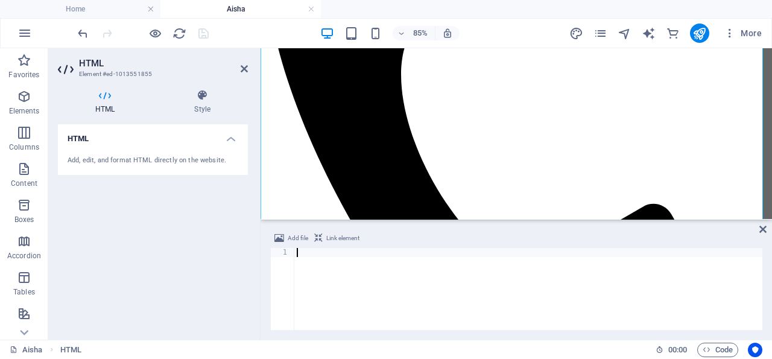
scroll to position [231, 0]
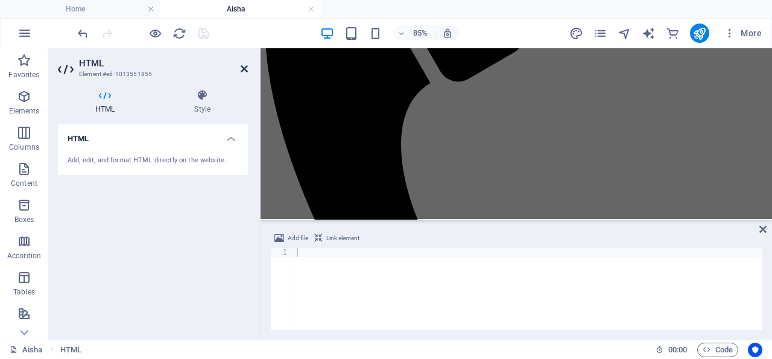
click at [241, 68] on icon at bounding box center [244, 69] width 7 height 10
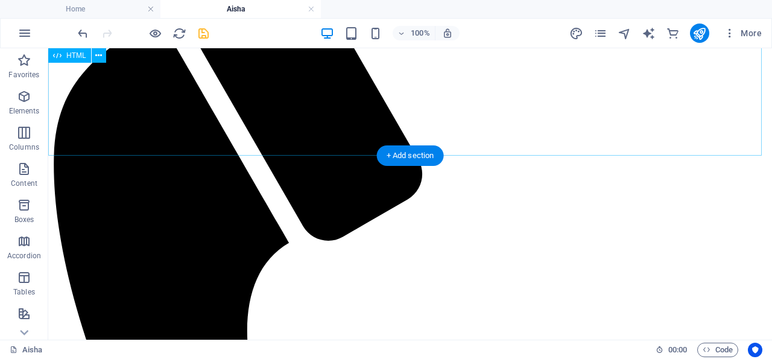
scroll to position [0, 0]
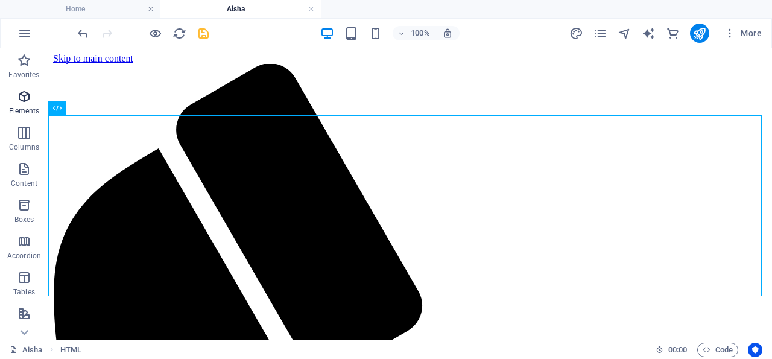
click at [25, 95] on icon "button" at bounding box center [24, 96] width 14 height 14
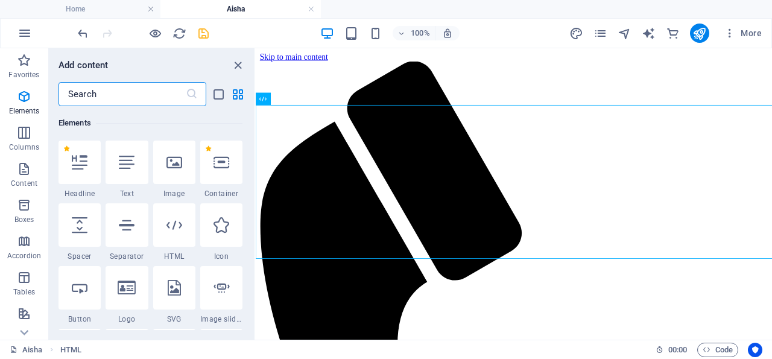
scroll to position [128, 0]
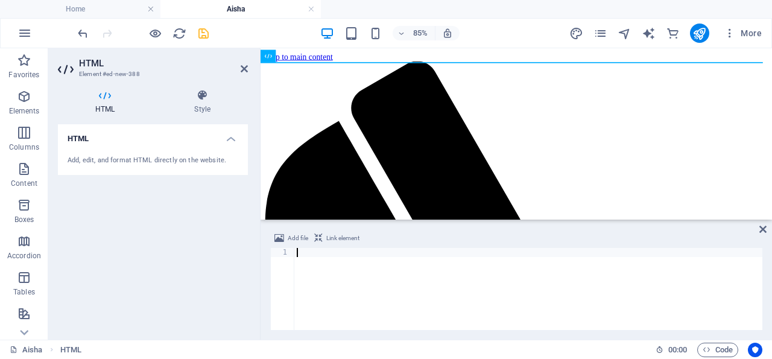
paste textarea "</script>"
type textarea "</script>"
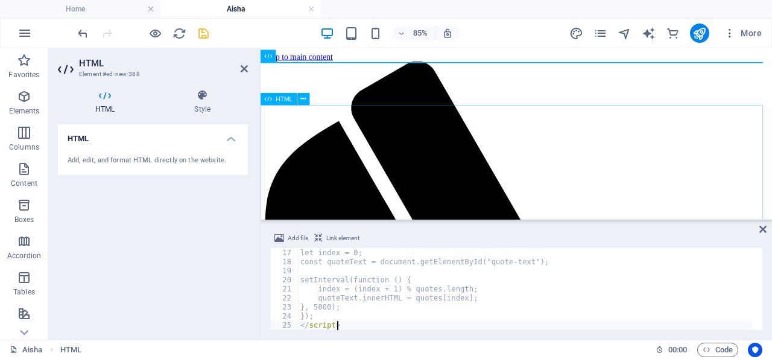
scroll to position [144, 0]
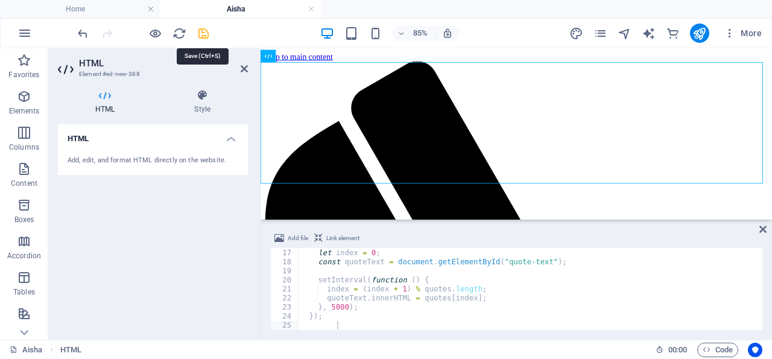
click at [202, 32] on icon "save" at bounding box center [204, 34] width 14 height 14
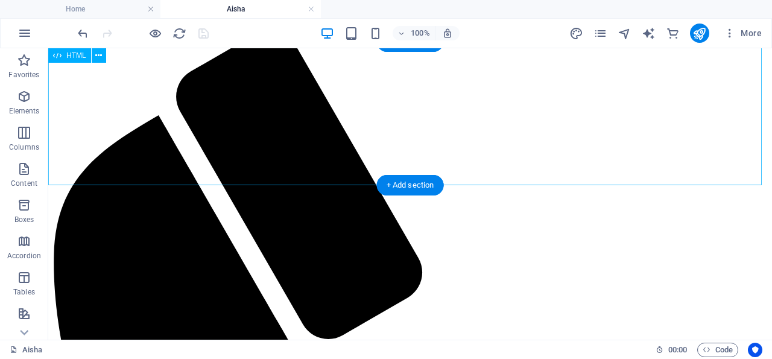
scroll to position [0, 0]
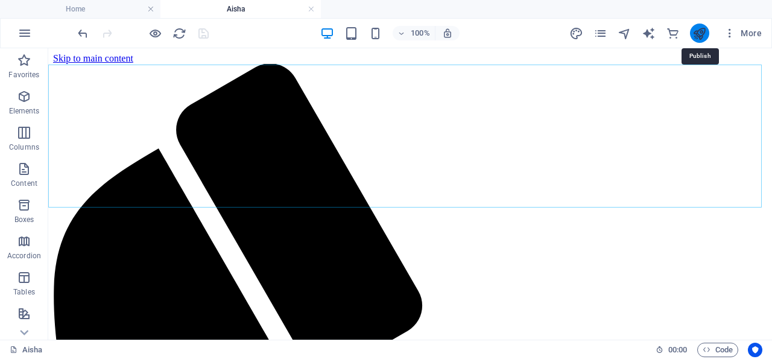
click at [702, 33] on icon "publish" at bounding box center [700, 34] width 14 height 14
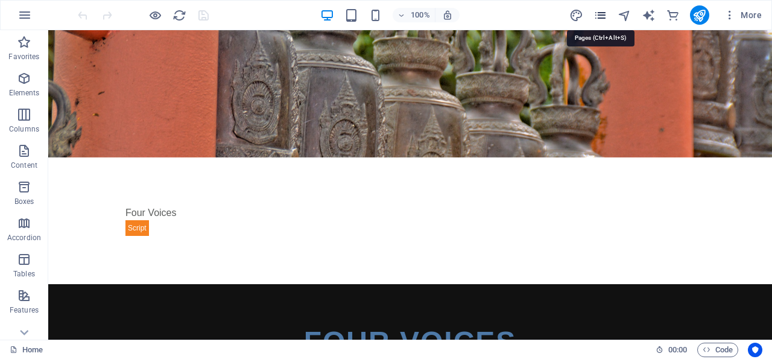
click at [602, 11] on icon "pages" at bounding box center [601, 15] width 14 height 14
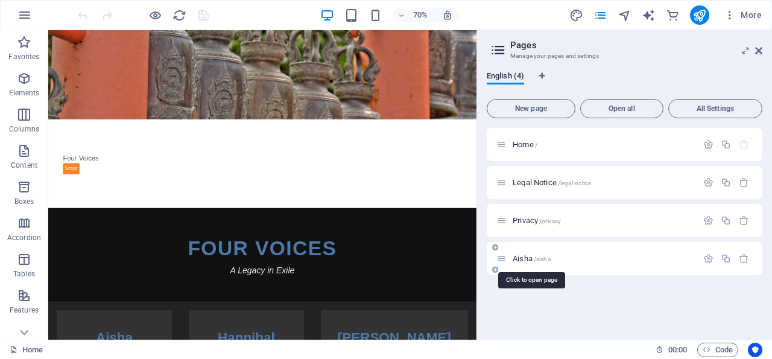
click at [530, 258] on span "Aisha /aisha" at bounding box center [532, 258] width 38 height 9
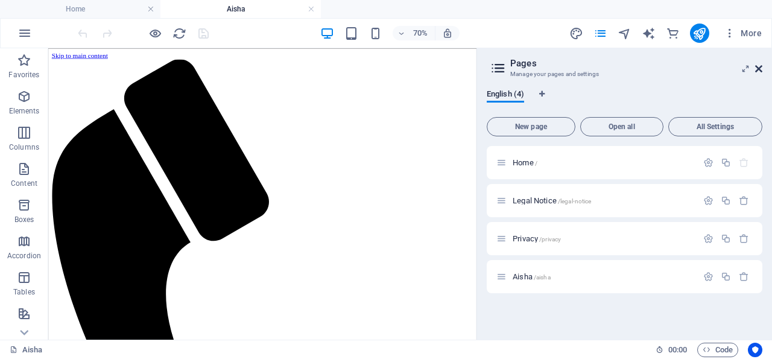
click at [760, 68] on icon at bounding box center [758, 69] width 7 height 10
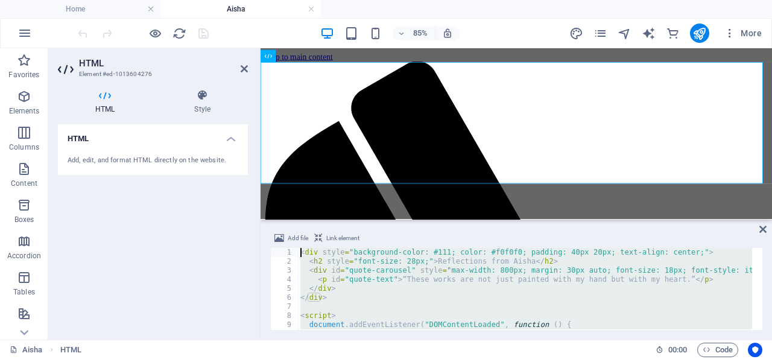
drag, startPoint x: 367, startPoint y: 315, endPoint x: 273, endPoint y: 194, distance: 153.0
click at [298, 248] on div "< div style = "background-color: #111; color: #f0f0f0; padding: 40px 20px; text…" at bounding box center [525, 289] width 454 height 82
click at [326, 259] on div "< div style = "background-color: #111; color: #f0f0f0; padding: 40px 20px; text…" at bounding box center [525, 289] width 454 height 82
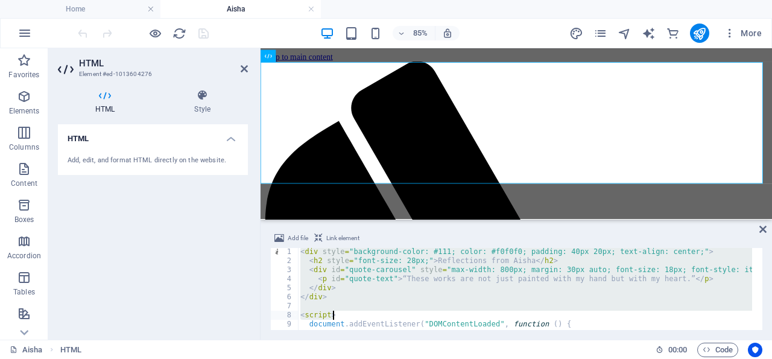
scroll to position [154, 0]
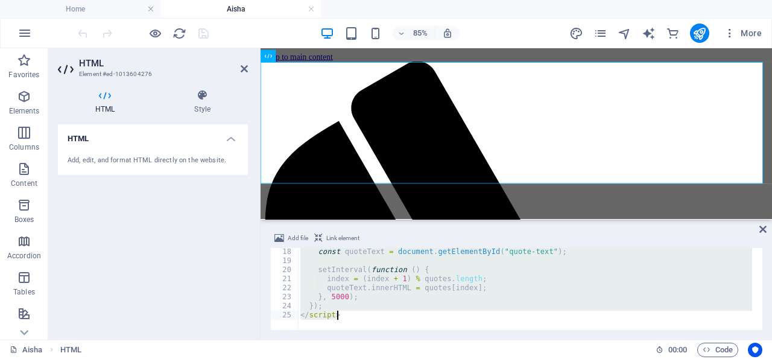
drag, startPoint x: 301, startPoint y: 251, endPoint x: 404, endPoint y: 360, distance: 149.8
click at [404, 330] on div "const quoteText = document . getElementById ( "quote-text" ) ; setInterval ( fu…" at bounding box center [525, 289] width 454 height 82
paste textarea
type textarea "</script>"
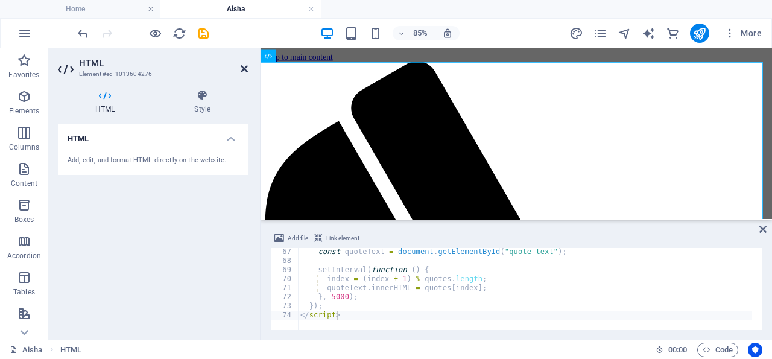
click at [243, 66] on icon at bounding box center [244, 69] width 7 height 10
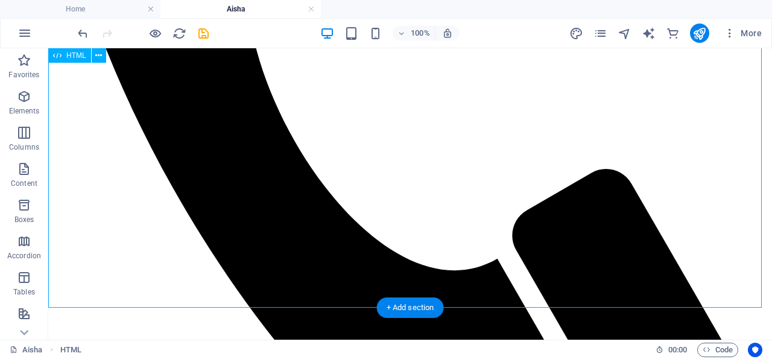
scroll to position [502, 0]
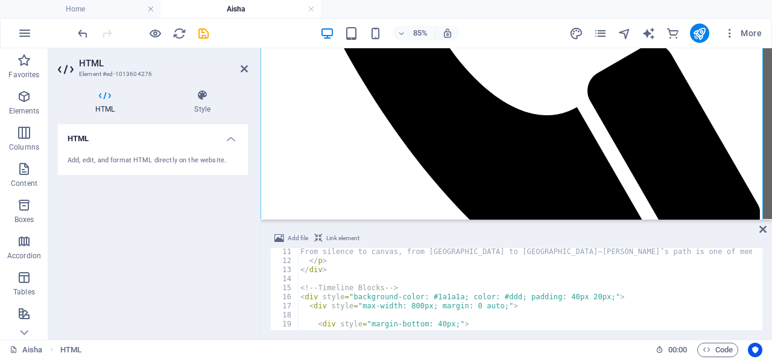
scroll to position [0, 0]
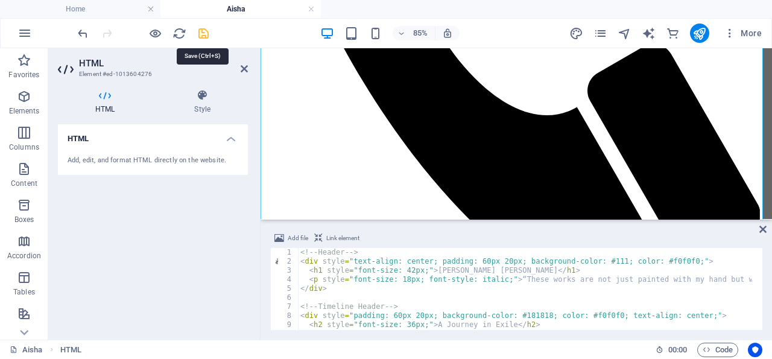
drag, startPoint x: 205, startPoint y: 32, endPoint x: 192, endPoint y: 86, distance: 55.9
click at [205, 32] on icon "save" at bounding box center [204, 34] width 14 height 14
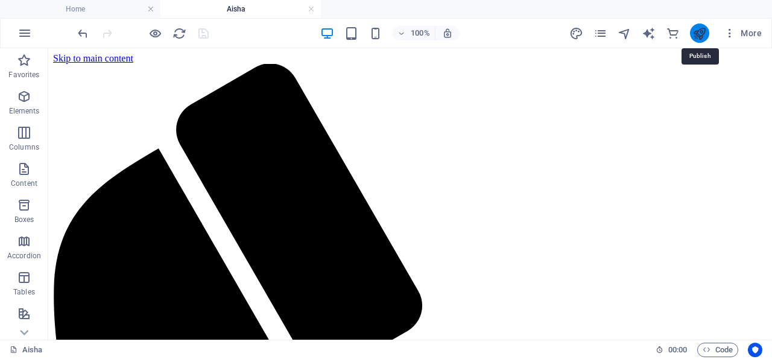
click at [703, 31] on icon "publish" at bounding box center [700, 34] width 14 height 14
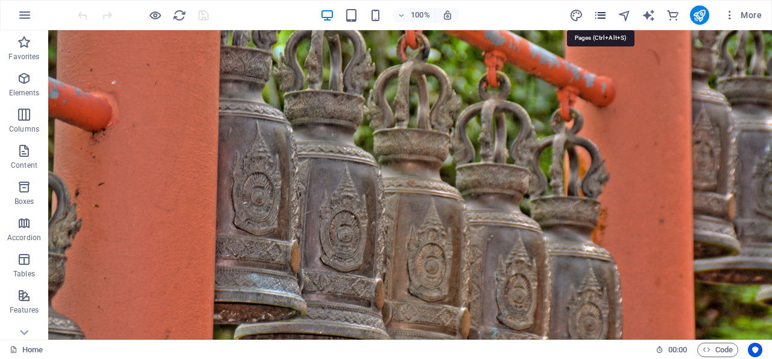
click at [603, 14] on icon "pages" at bounding box center [601, 15] width 14 height 14
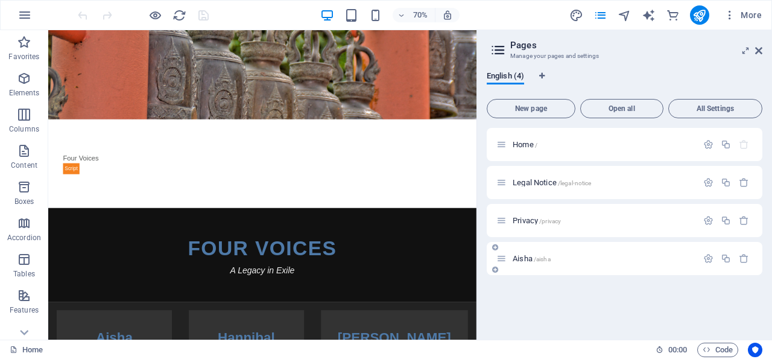
click at [559, 261] on p "Aisha /aisha" at bounding box center [603, 259] width 181 height 8
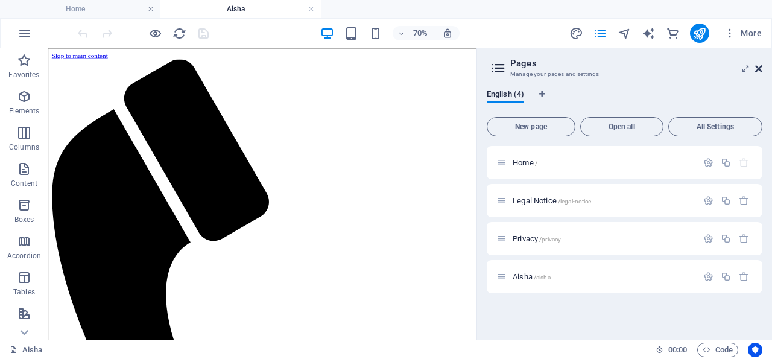
click at [760, 68] on icon at bounding box center [758, 69] width 7 height 10
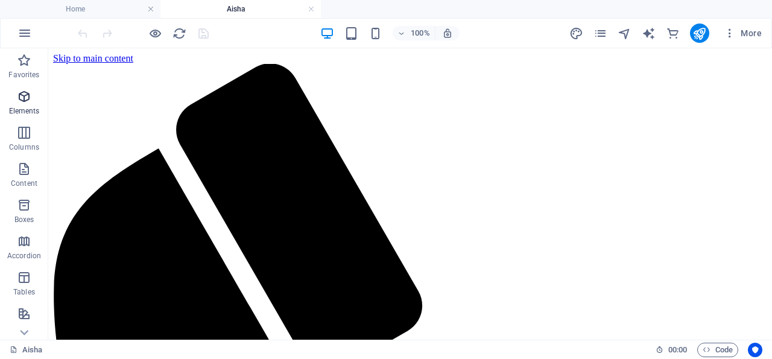
click at [25, 95] on icon "button" at bounding box center [24, 96] width 14 height 14
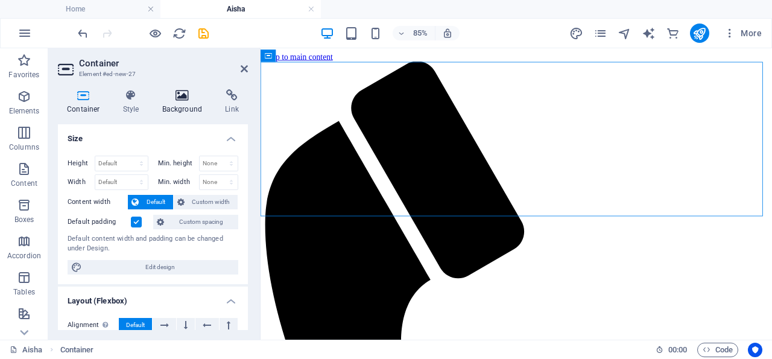
click at [183, 97] on icon at bounding box center [182, 95] width 59 height 12
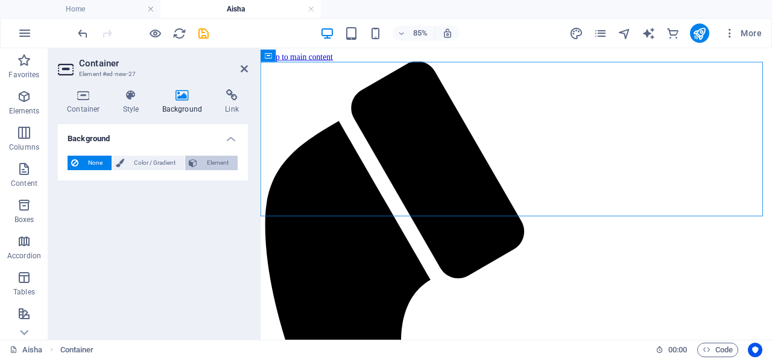
click at [217, 163] on span "Element" at bounding box center [217, 163] width 33 height 14
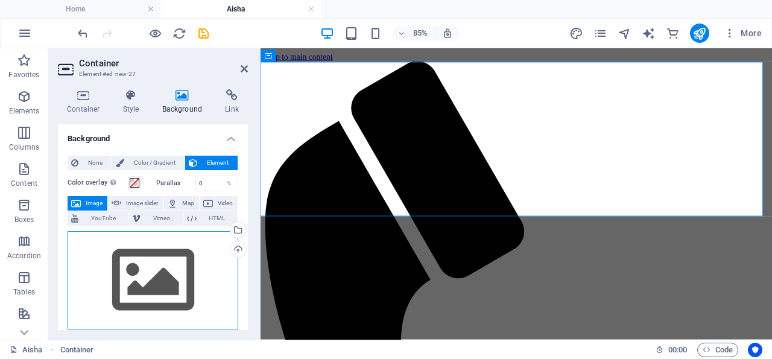
click at [147, 268] on div "Drag files here, click to choose files or select files from Files or our free s…" at bounding box center [153, 280] width 171 height 99
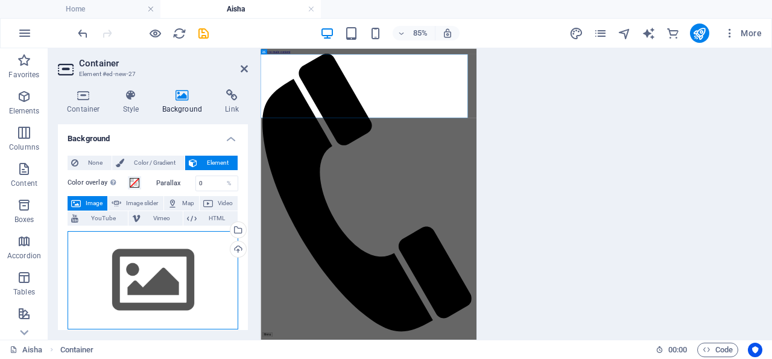
click at [147, 268] on div "Drag files here, click to choose files or select files from Files or our free s…" at bounding box center [153, 280] width 171 height 99
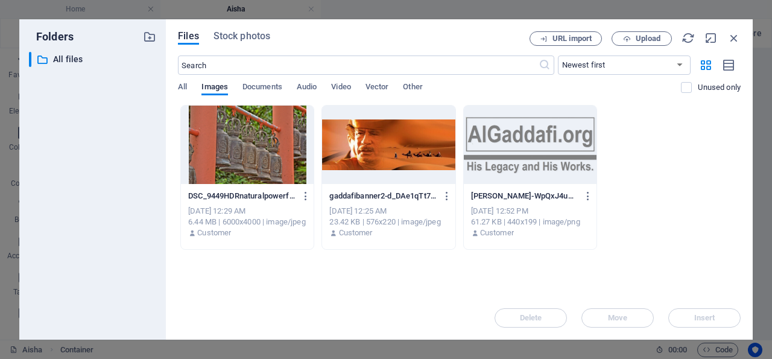
click at [272, 143] on div at bounding box center [247, 145] width 133 height 78
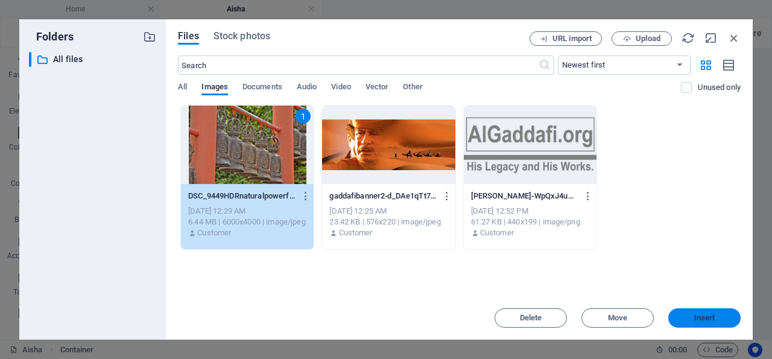
drag, startPoint x: 698, startPoint y: 316, endPoint x: 356, endPoint y: 282, distance: 343.7
click at [698, 316] on span "Insert" at bounding box center [704, 317] width 21 height 7
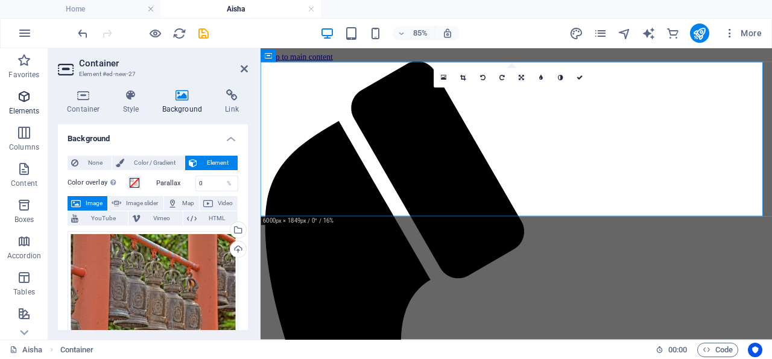
click at [22, 94] on icon "button" at bounding box center [24, 96] width 14 height 14
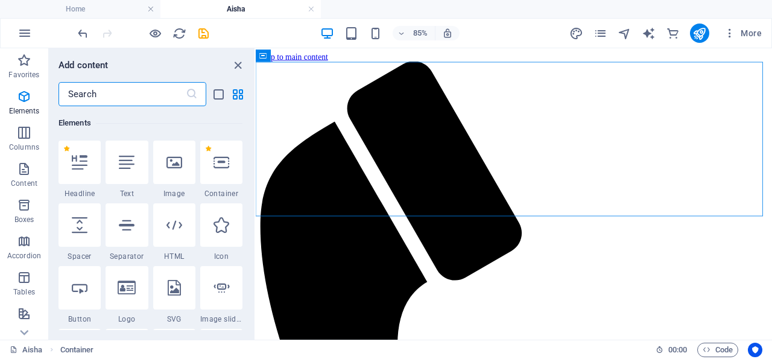
scroll to position [128, 0]
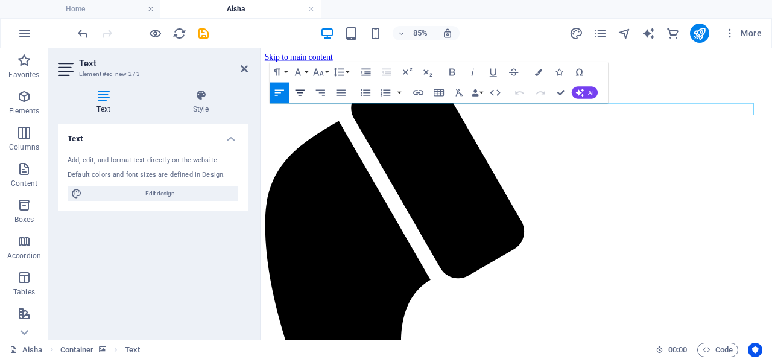
click at [302, 93] on icon "button" at bounding box center [300, 93] width 9 height 6
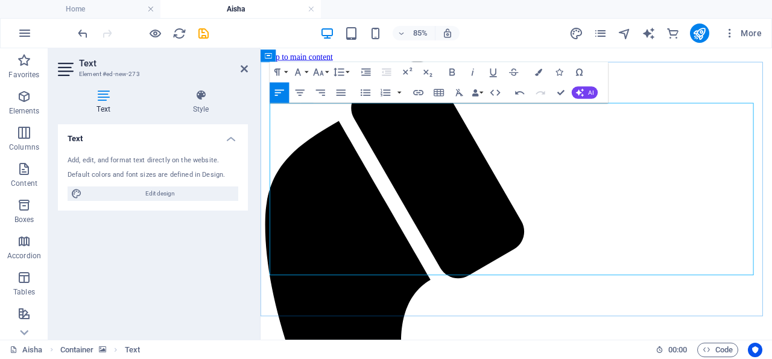
drag, startPoint x: 624, startPoint y: 214, endPoint x: 270, endPoint y: 152, distance: 358.9
click at [301, 94] on icon "button" at bounding box center [300, 92] width 12 height 12
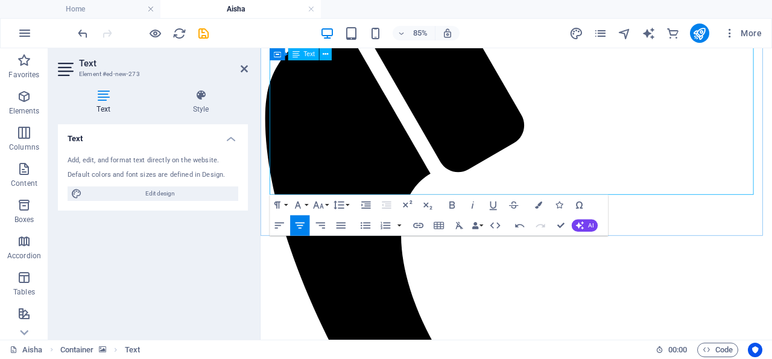
scroll to position [63, 0]
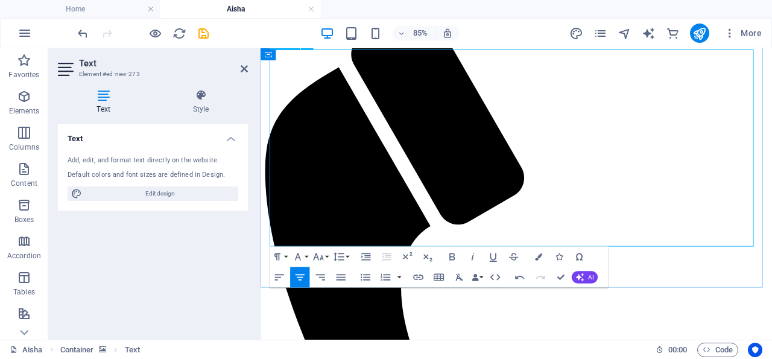
drag, startPoint x: 702, startPoint y: 182, endPoint x: 382, endPoint y: 97, distance: 331.4
click at [538, 255] on icon "button" at bounding box center [538, 256] width 7 height 7
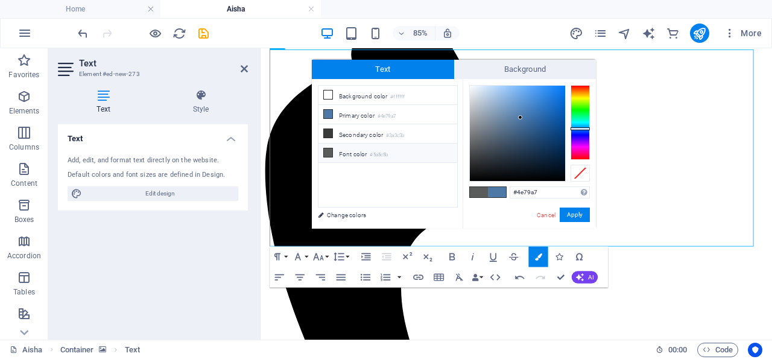
type input "#f9fcfe"
click at [471, 85] on div at bounding box center [517, 133] width 97 height 97
click at [576, 215] on button "Apply" at bounding box center [575, 215] width 30 height 14
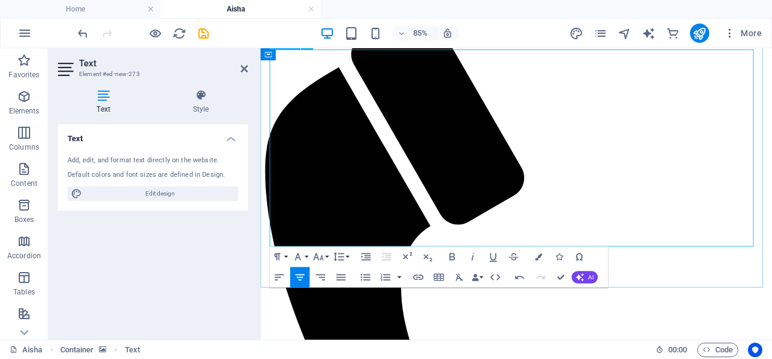
drag, startPoint x: 244, startPoint y: 67, endPoint x: 241, endPoint y: 46, distance: 20.8
click at [244, 67] on icon at bounding box center [244, 69] width 7 height 10
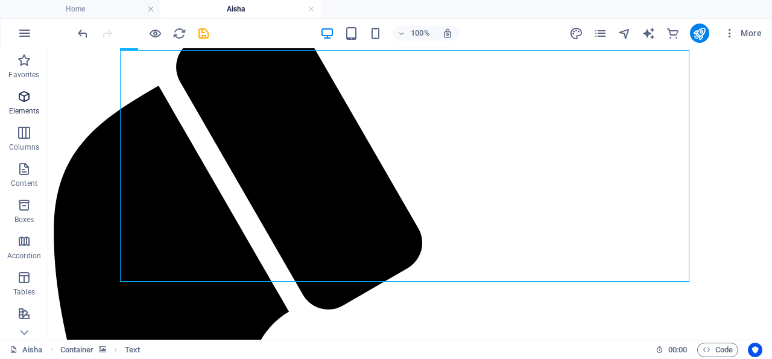
click at [27, 94] on icon "button" at bounding box center [24, 96] width 14 height 14
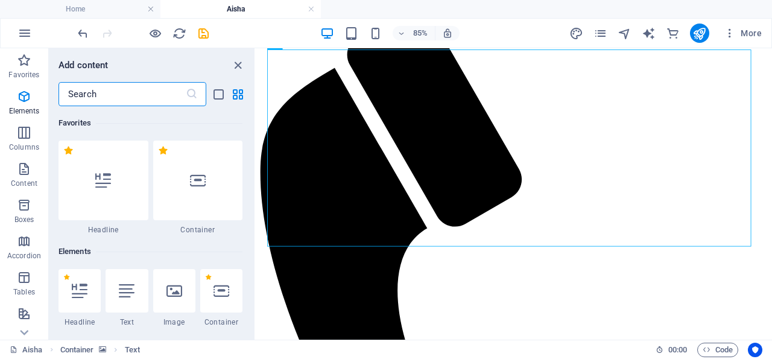
scroll to position [128, 0]
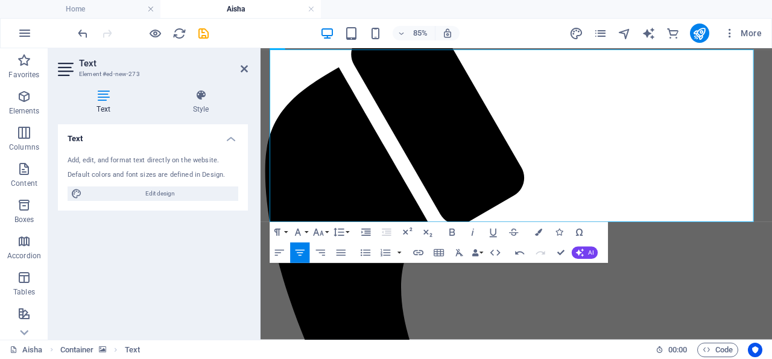
drag, startPoint x: 404, startPoint y: 237, endPoint x: 326, endPoint y: 233, distance: 77.9
copy br
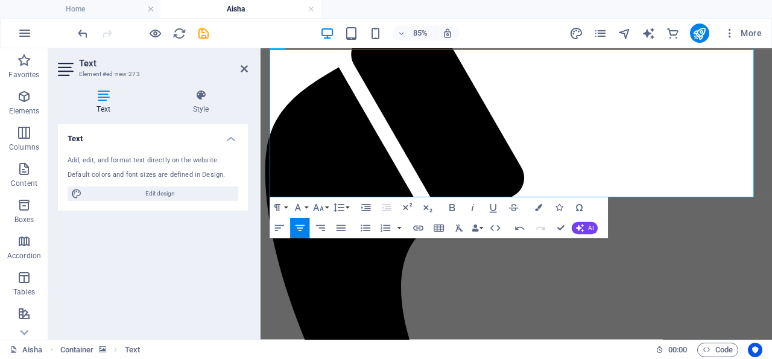
drag, startPoint x: 547, startPoint y: 183, endPoint x: 275, endPoint y: 177, distance: 272.1
click at [302, 225] on icon "button" at bounding box center [300, 228] width 12 height 12
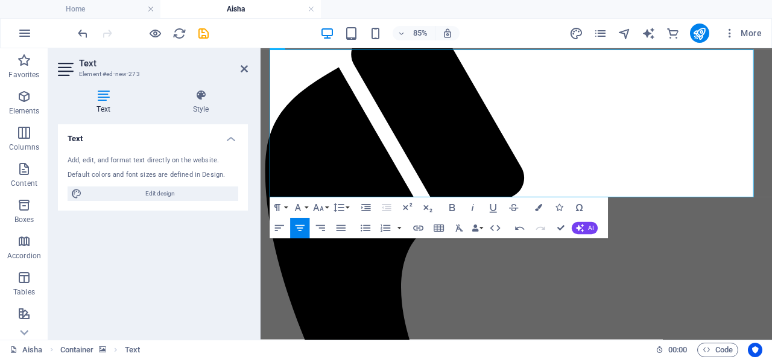
drag, startPoint x: 573, startPoint y: 213, endPoint x: 363, endPoint y: 80, distance: 248.7
drag, startPoint x: 595, startPoint y: 212, endPoint x: 319, endPoint y: 40, distance: 325.9
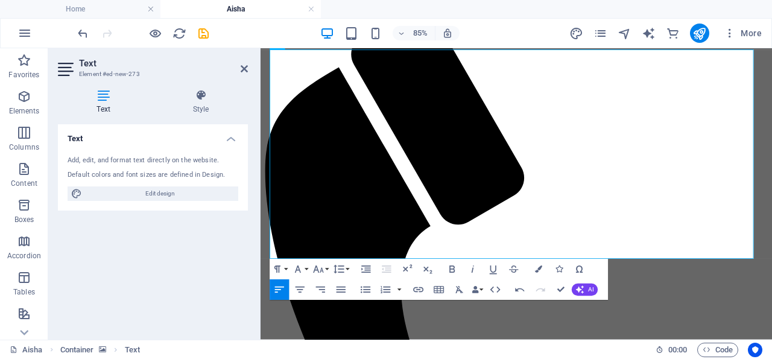
drag, startPoint x: 650, startPoint y: 284, endPoint x: 264, endPoint y: 69, distance: 441.8
click at [300, 288] on icon "button" at bounding box center [300, 290] width 12 height 12
drag, startPoint x: 735, startPoint y: 167, endPoint x: 294, endPoint y: 124, distance: 443.1
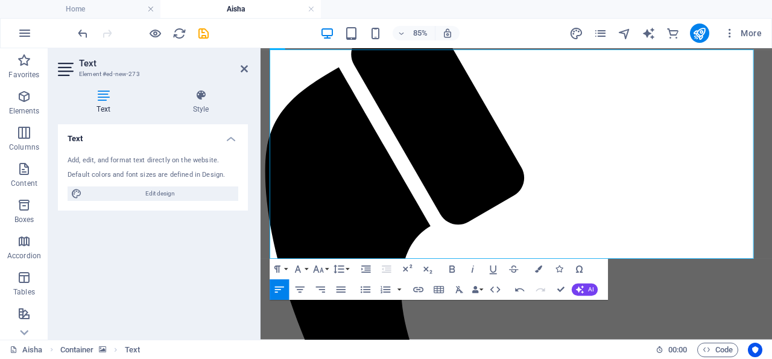
click at [541, 268] on icon "button" at bounding box center [538, 268] width 7 height 7
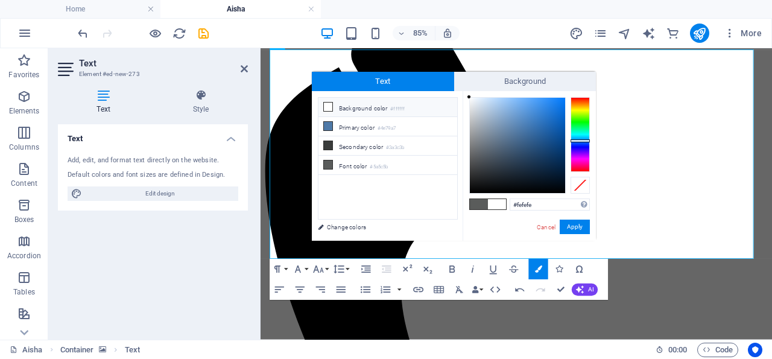
type input "#fcfcfc"
drag, startPoint x: 520, startPoint y: 127, endPoint x: 469, endPoint y: 98, distance: 58.9
click at [470, 98] on div at bounding box center [517, 145] width 95 height 95
drag, startPoint x: 569, startPoint y: 224, endPoint x: 364, endPoint y: 208, distance: 206.4
click at [569, 224] on button "Apply" at bounding box center [575, 227] width 30 height 14
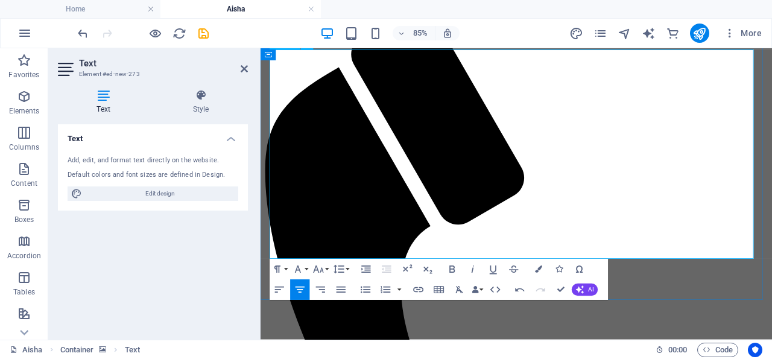
drag, startPoint x: 615, startPoint y: 247, endPoint x: 525, endPoint y: 245, distance: 89.9
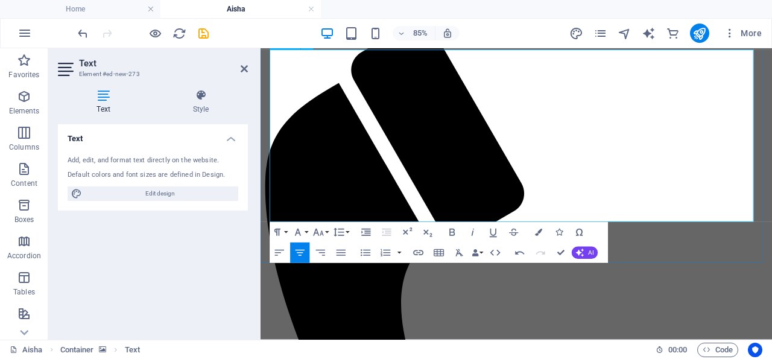
scroll to position [63, 0]
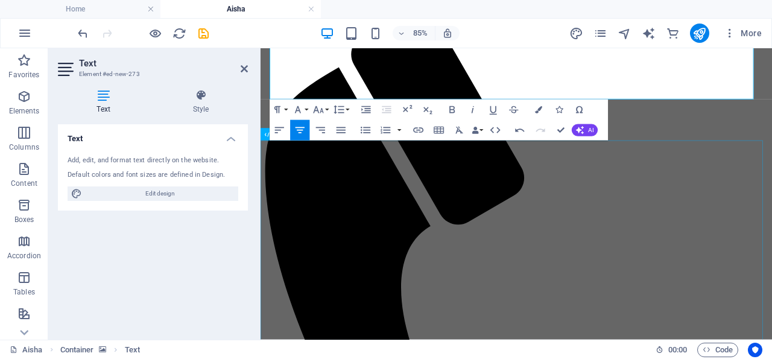
scroll to position [250, 0]
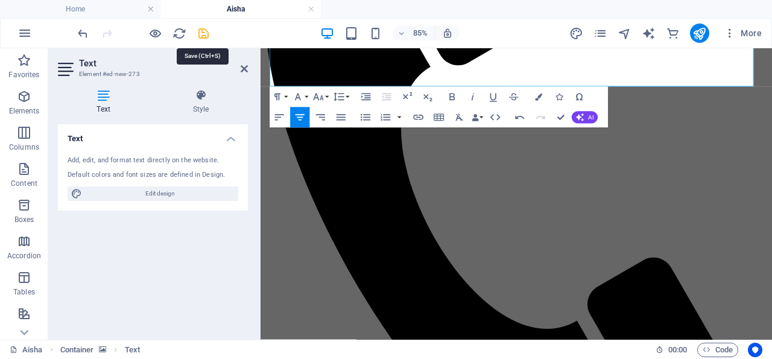
drag, startPoint x: 203, startPoint y: 31, endPoint x: 232, endPoint y: 89, distance: 64.2
click at [203, 31] on icon "save" at bounding box center [204, 34] width 14 height 14
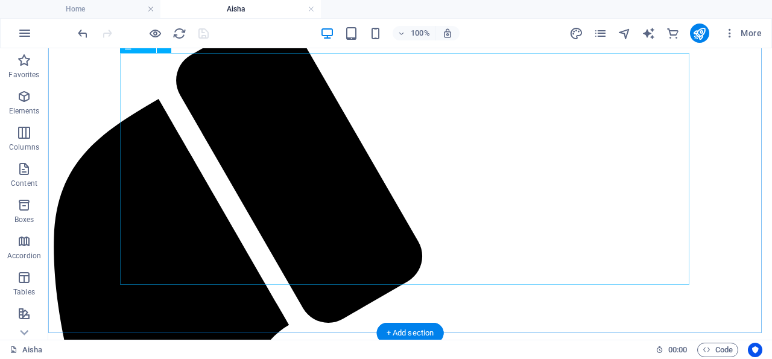
scroll to position [63, 0]
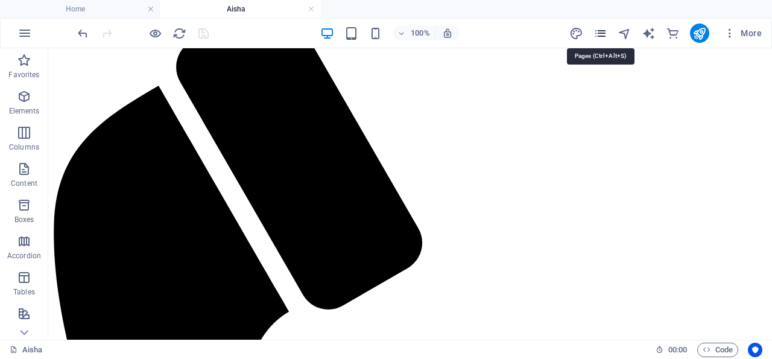
drag, startPoint x: 601, startPoint y: 33, endPoint x: 591, endPoint y: 97, distance: 64.2
click at [601, 33] on icon "pages" at bounding box center [601, 34] width 14 height 14
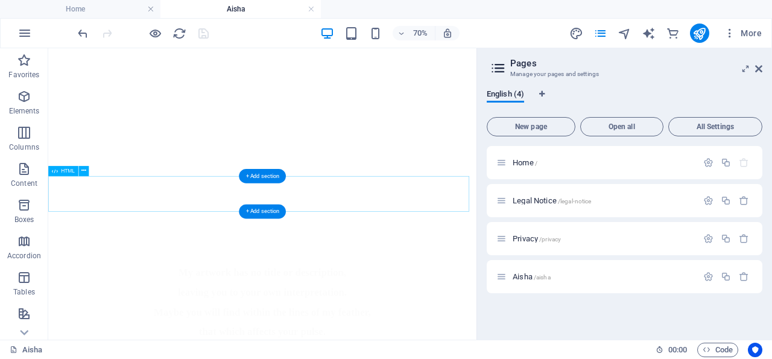
scroll to position [815, 0]
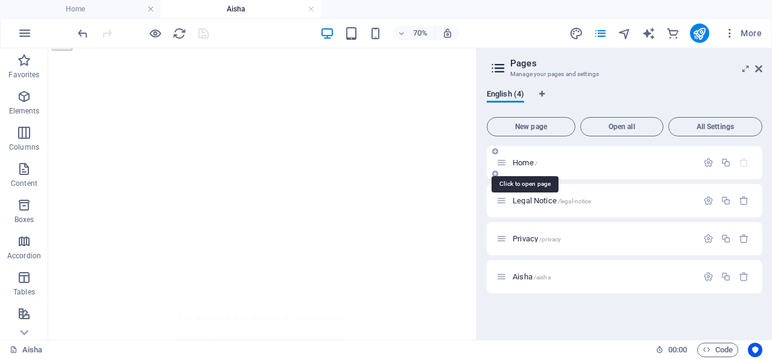
click at [529, 160] on span "Home /" at bounding box center [525, 162] width 25 height 9
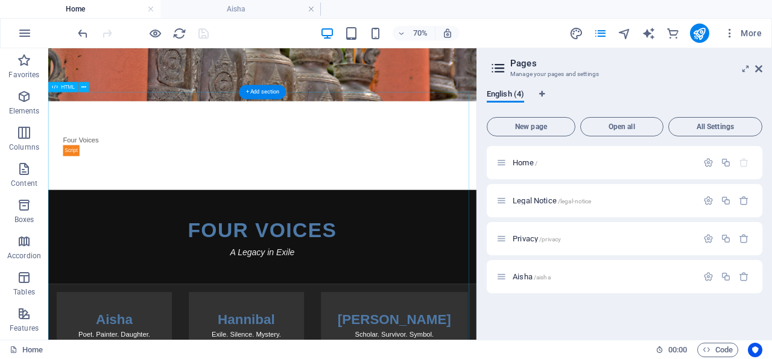
scroll to position [92, 0]
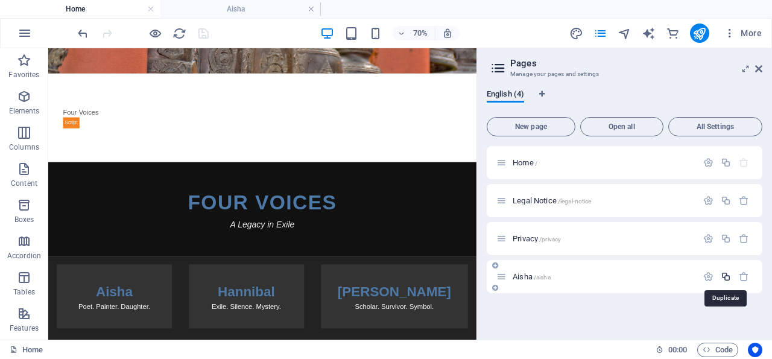
click at [728, 277] on icon "button" at bounding box center [726, 276] width 10 height 10
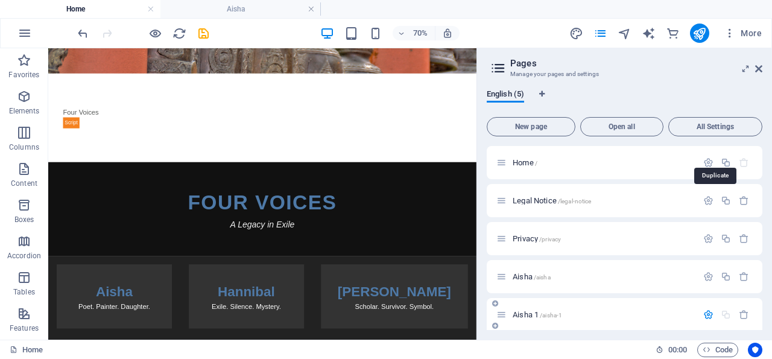
scroll to position [122, 0]
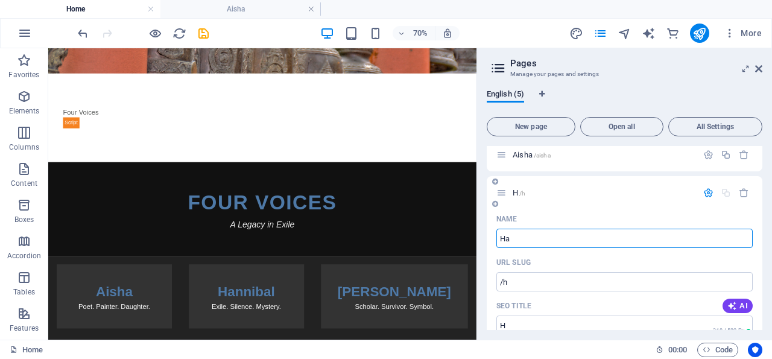
type input "Han"
type input "/h"
type input "H"
type input "Hannibal"
type input "/hannibal"
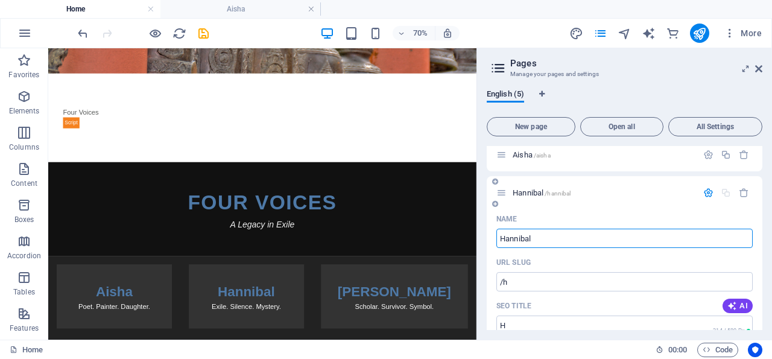
type input "Hannibal"
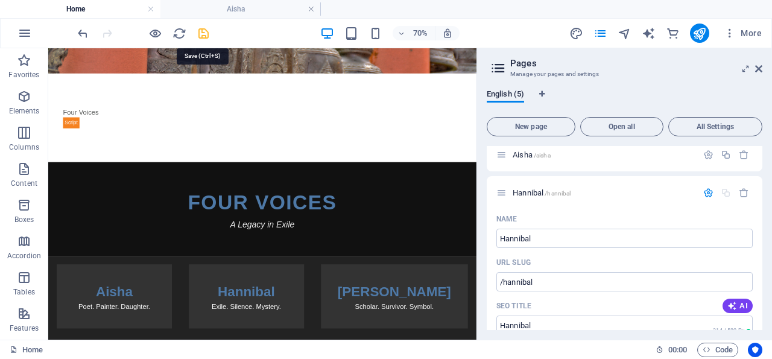
drag, startPoint x: 205, startPoint y: 32, endPoint x: 445, endPoint y: 100, distance: 249.6
click at [205, 32] on icon "save" at bounding box center [204, 34] width 14 height 14
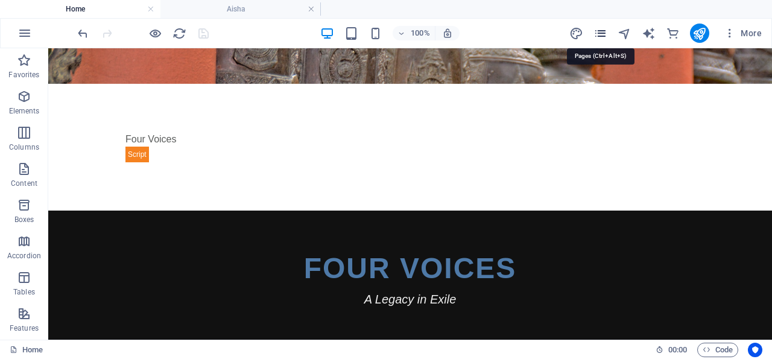
click at [600, 31] on icon "pages" at bounding box center [601, 34] width 14 height 14
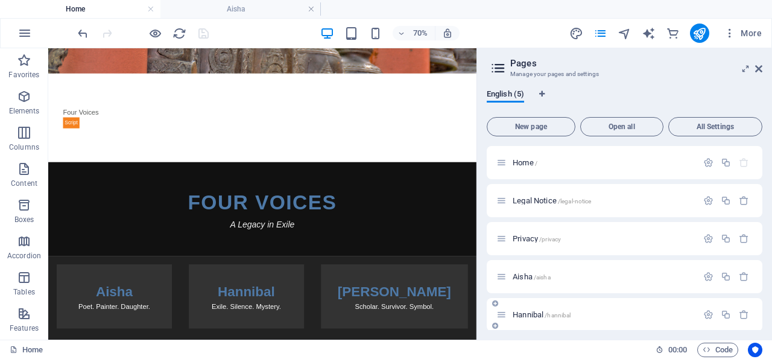
click at [536, 314] on span "Hannibal /hannibal" at bounding box center [542, 314] width 58 height 9
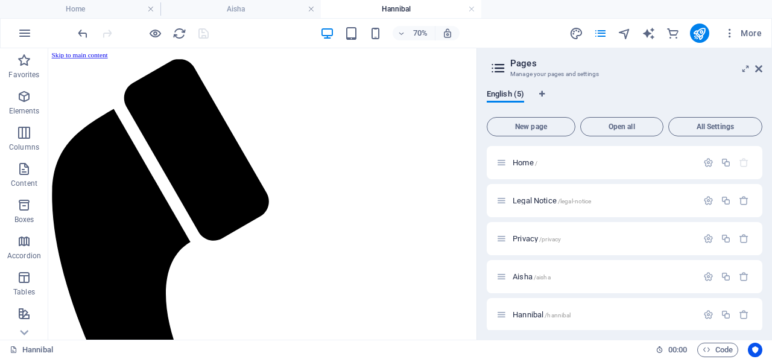
scroll to position [0, 0]
click at [533, 314] on span "Hannibal /hannibal" at bounding box center [542, 314] width 58 height 9
drag, startPoint x: 760, startPoint y: 67, endPoint x: 312, endPoint y: 149, distance: 455.1
click at [760, 67] on icon at bounding box center [758, 69] width 7 height 10
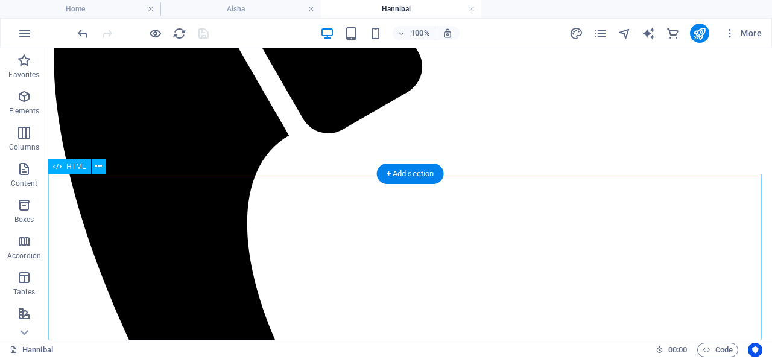
scroll to position [251, 0]
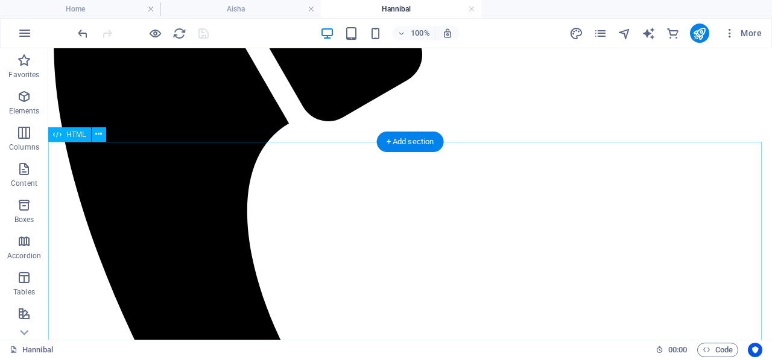
click at [98, 134] on icon at bounding box center [98, 134] width 7 height 13
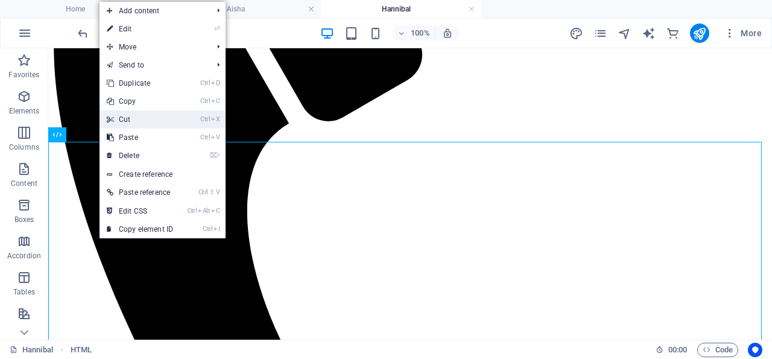
drag, startPoint x: 138, startPoint y: 118, endPoint x: 94, endPoint y: 112, distance: 45.0
click at [138, 118] on link "Ctrl X Cut" at bounding box center [140, 119] width 81 height 18
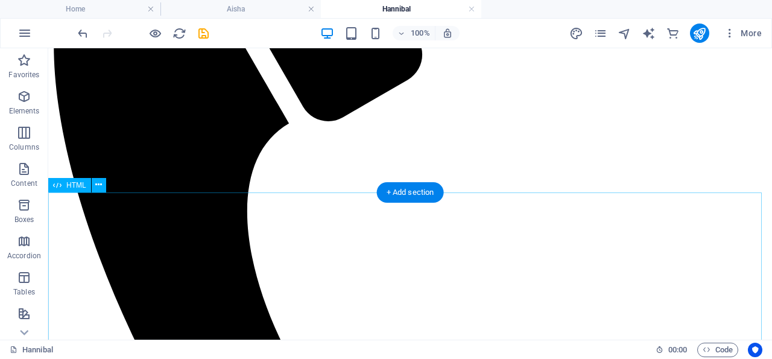
click at [100, 183] on icon at bounding box center [98, 185] width 7 height 13
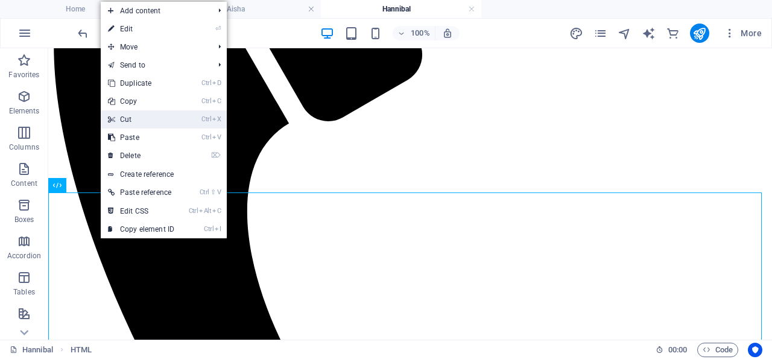
drag, startPoint x: 141, startPoint y: 118, endPoint x: 92, endPoint y: 130, distance: 49.6
click at [141, 118] on link "Ctrl X Cut" at bounding box center [141, 119] width 81 height 18
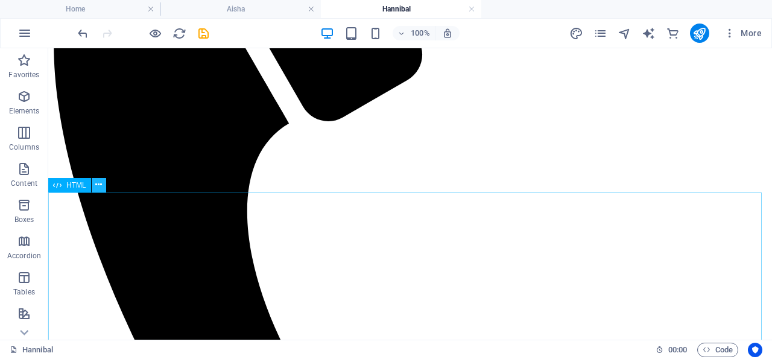
click at [100, 185] on icon at bounding box center [98, 185] width 7 height 13
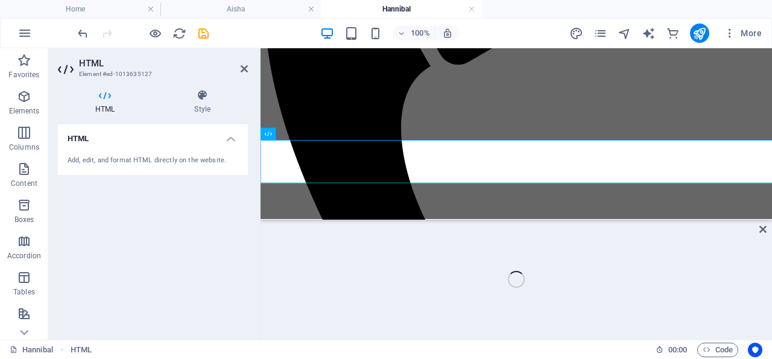
scroll to position [236, 0]
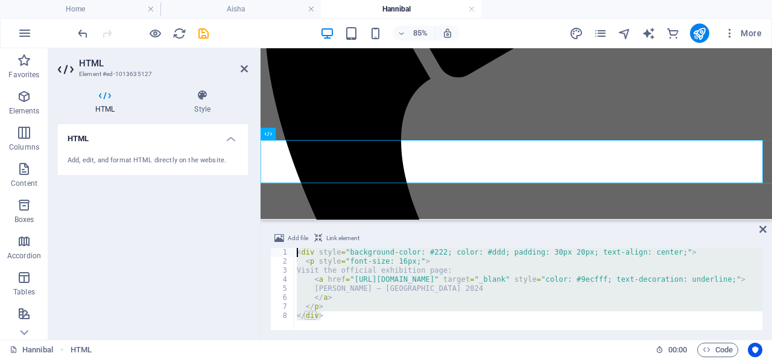
drag, startPoint x: 337, startPoint y: 323, endPoint x: 248, endPoint y: 196, distance: 155.0
click at [294, 248] on div "< div style = "background-color: #222; color: #ddd; padding: 30px 20px; text-al…" at bounding box center [528, 289] width 468 height 82
paste textarea "/script"
type textarea "</script>"
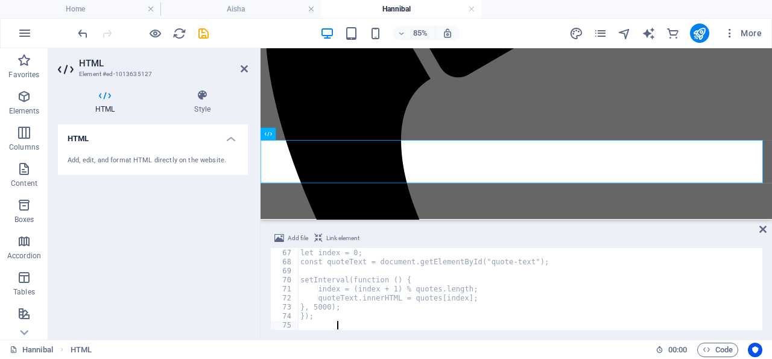
scroll to position [597, 0]
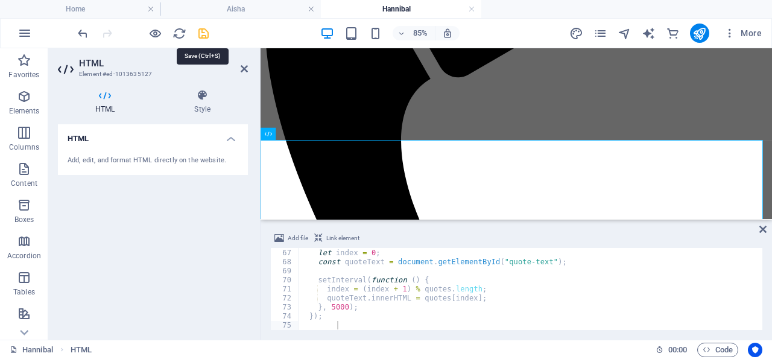
click at [203, 32] on icon "save" at bounding box center [204, 34] width 14 height 14
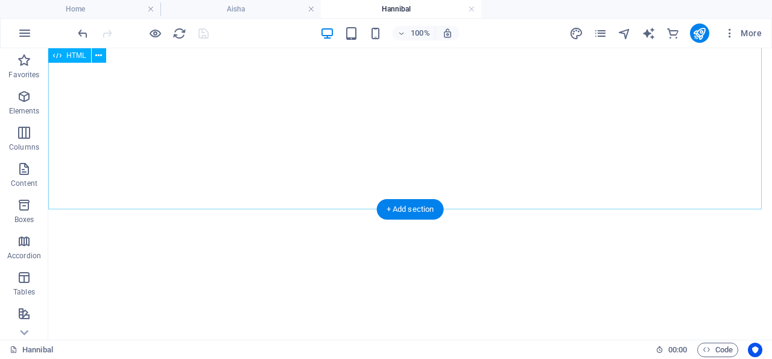
scroll to position [980, 0]
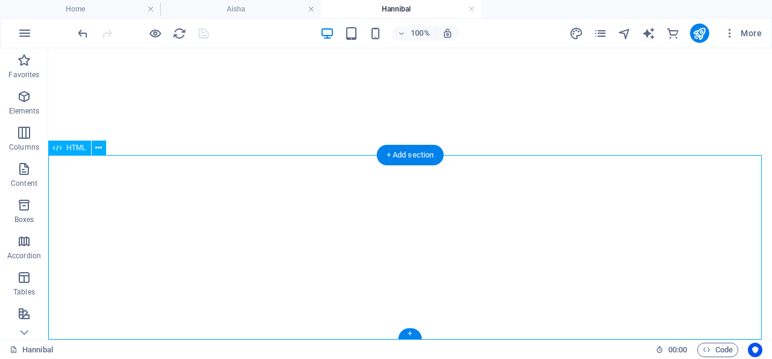
drag, startPoint x: 230, startPoint y: 206, endPoint x: 278, endPoint y: 255, distance: 67.8
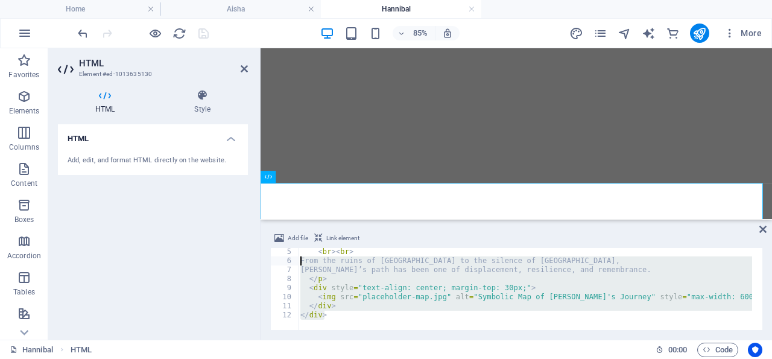
scroll to position [0, 0]
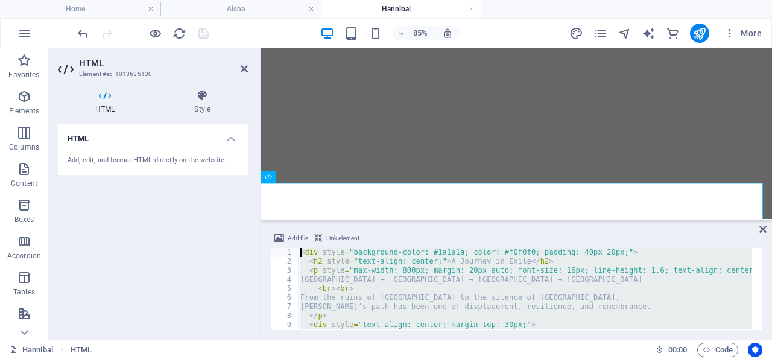
drag, startPoint x: 336, startPoint y: 316, endPoint x: 247, endPoint y: 206, distance: 141.5
click at [298, 248] on div "< div style = "background-color: #1a1a1a; color: #f0f0f0; padding: 40px 20px;" …" at bounding box center [525, 289] width 454 height 82
click at [324, 256] on div "< div style = "background-color: #1a1a1a; color: #f0f0f0; padding: 40px 20px;" …" at bounding box center [525, 289] width 454 height 82
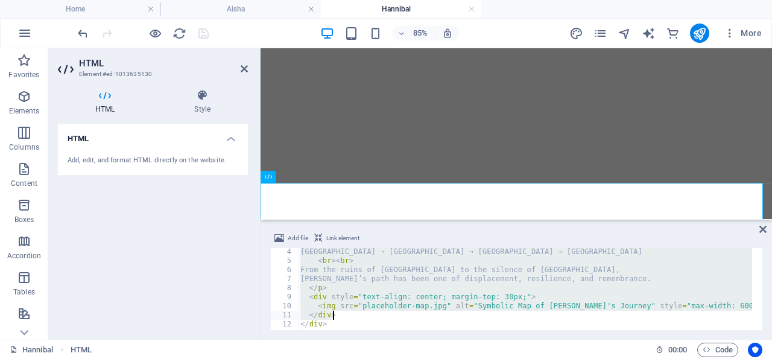
scroll to position [36, 0]
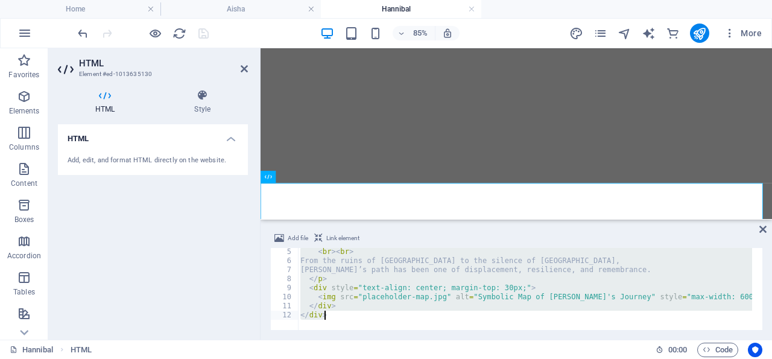
drag, startPoint x: 300, startPoint y: 252, endPoint x: 474, endPoint y: 347, distance: 198.2
click at [474, 330] on div "< br > < br > From the ruins of Tripoli to the silence of Muscat, Aisha’s path …" at bounding box center [525, 289] width 454 height 82
paste textarea
type textarea "</div>"
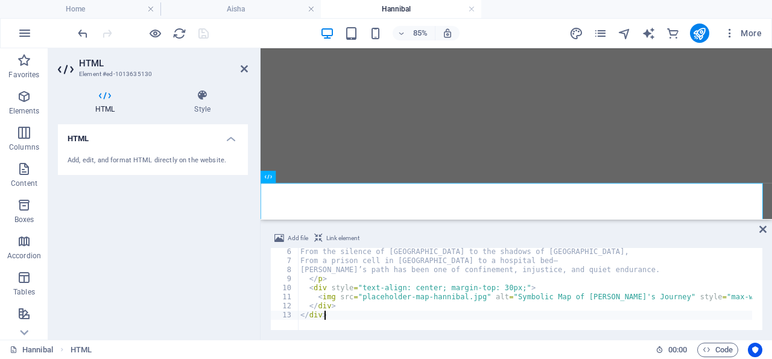
scroll to position [46, 0]
click at [245, 67] on icon at bounding box center [244, 69] width 7 height 10
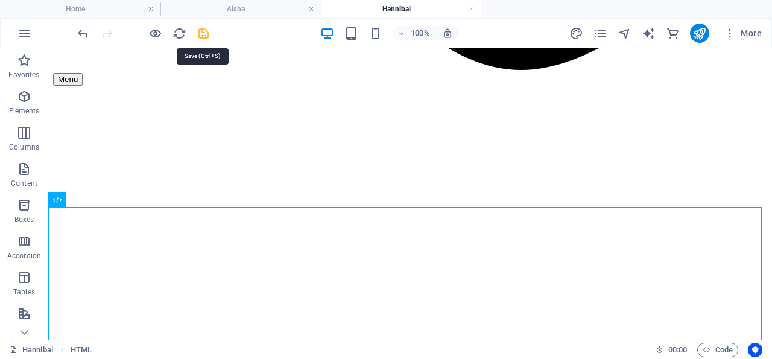
click at [202, 31] on icon "save" at bounding box center [204, 34] width 14 height 14
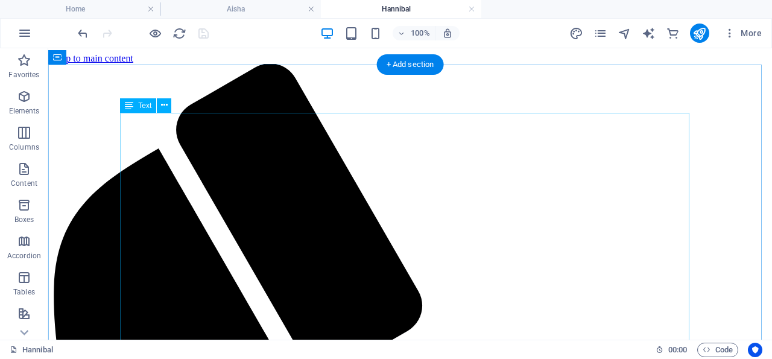
scroll to position [63, 0]
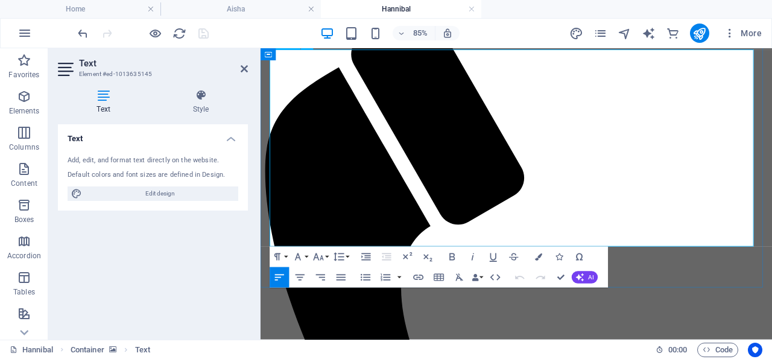
drag, startPoint x: 685, startPoint y: 196, endPoint x: 389, endPoint y: 110, distance: 308.5
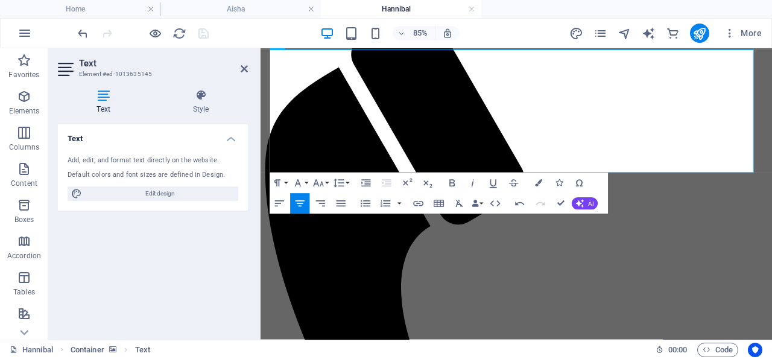
scroll to position [169, 5]
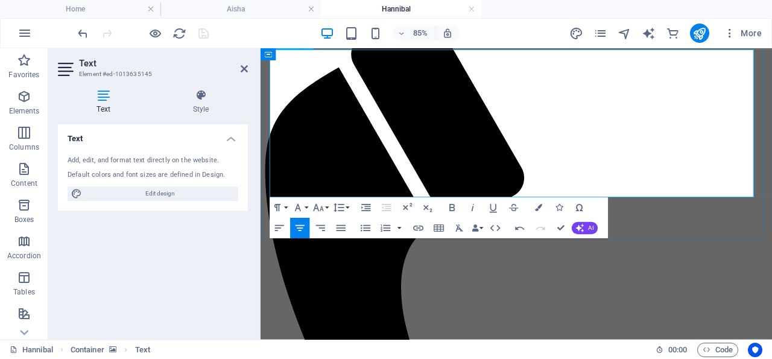
drag, startPoint x: 644, startPoint y: 139, endPoint x: 407, endPoint y: 107, distance: 238.6
click at [538, 207] on icon "button" at bounding box center [538, 207] width 7 height 7
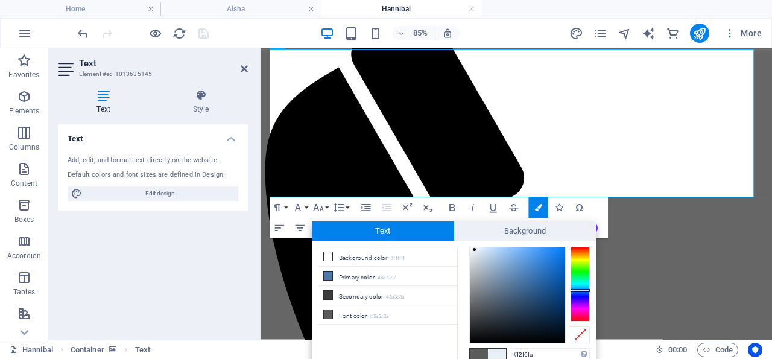
type input "#f3f8fc"
drag, startPoint x: 520, startPoint y: 277, endPoint x: 472, endPoint y: 248, distance: 55.8
click at [472, 248] on div at bounding box center [517, 294] width 95 height 95
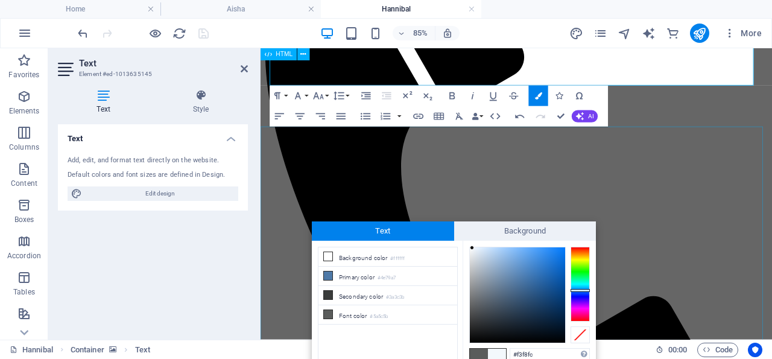
scroll to position [188, 0]
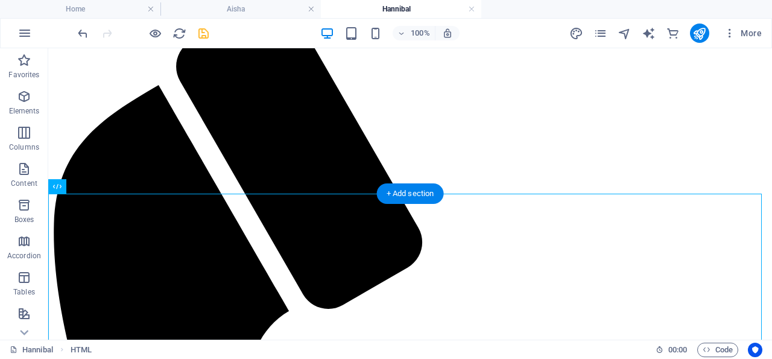
scroll to position [62, 0]
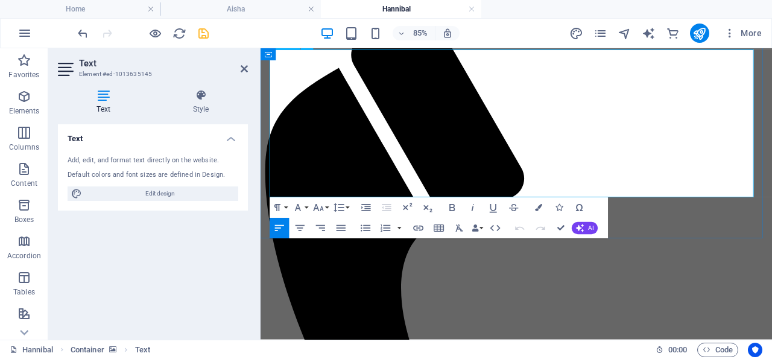
drag, startPoint x: 638, startPoint y: 135, endPoint x: 416, endPoint y: 110, distance: 222.8
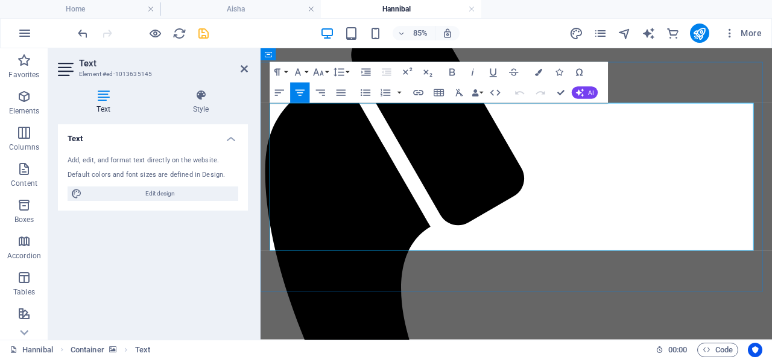
scroll to position [0, 0]
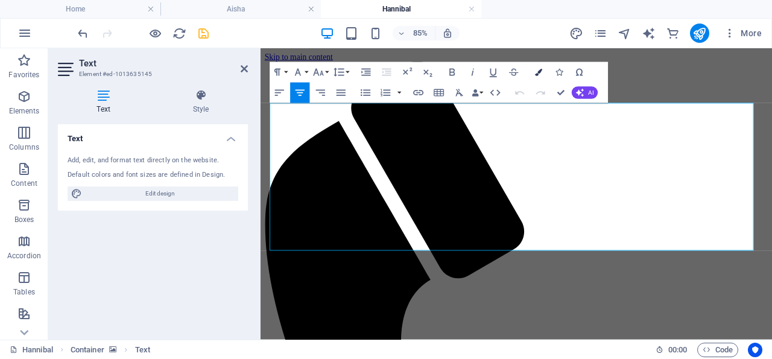
click at [539, 71] on icon "button" at bounding box center [538, 72] width 7 height 7
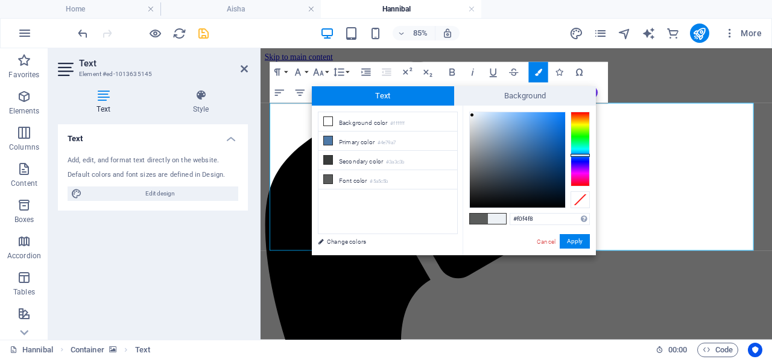
type input "#f1f5f8"
drag, startPoint x: 519, startPoint y: 141, endPoint x: 472, endPoint y: 114, distance: 54.8
click at [472, 114] on div at bounding box center [517, 159] width 95 height 95
click at [577, 242] on button "Apply" at bounding box center [575, 241] width 30 height 14
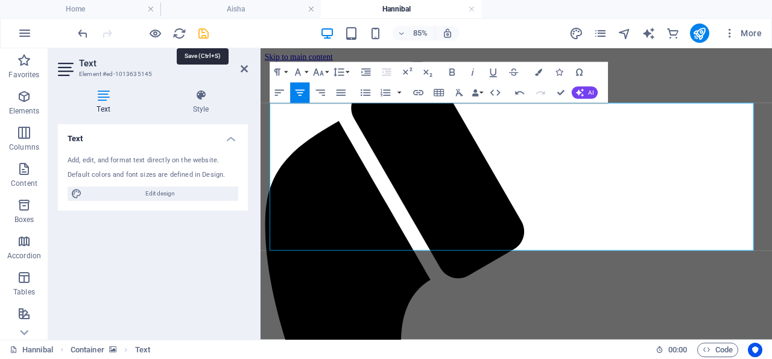
click at [203, 32] on icon "save" at bounding box center [204, 34] width 14 height 14
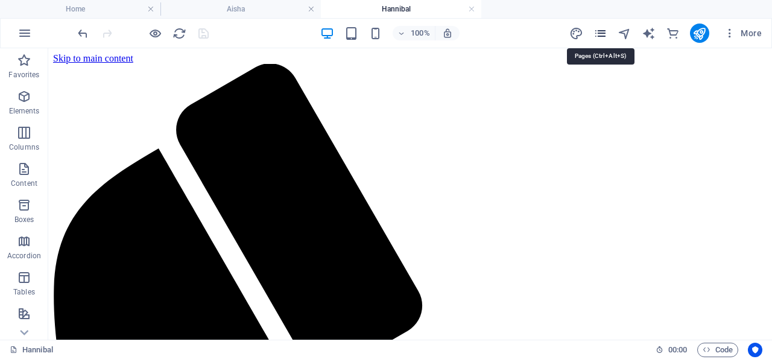
click at [603, 32] on icon "pages" at bounding box center [601, 34] width 14 height 14
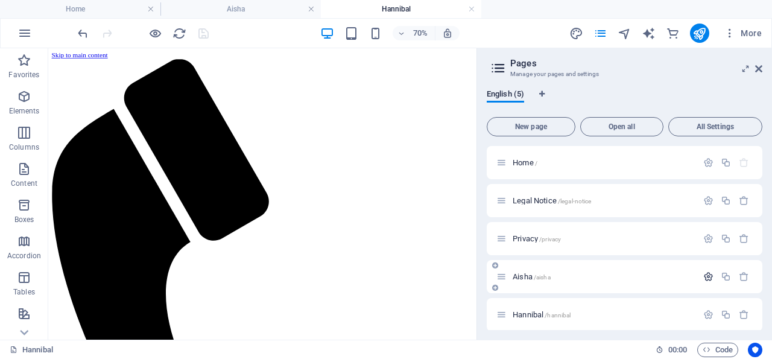
click at [703, 274] on icon "button" at bounding box center [708, 276] width 10 height 10
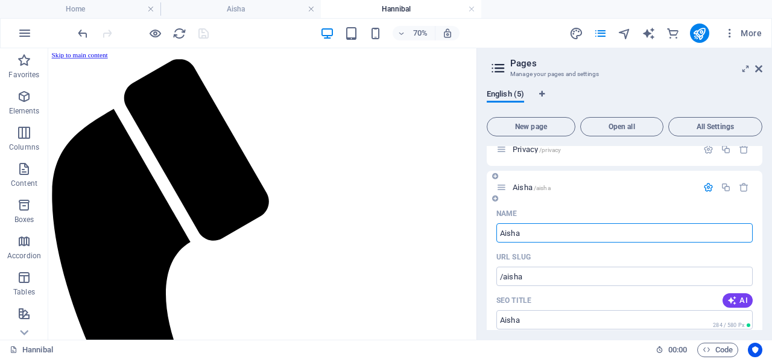
scroll to position [116, 0]
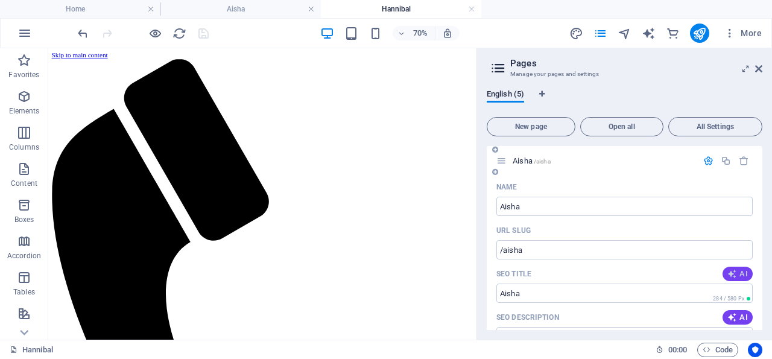
click at [732, 271] on span "AI" at bounding box center [738, 274] width 21 height 10
type input "Untitled Art: Find Your Pulse"
click at [725, 91] on div "English (5)" at bounding box center [625, 100] width 276 height 23
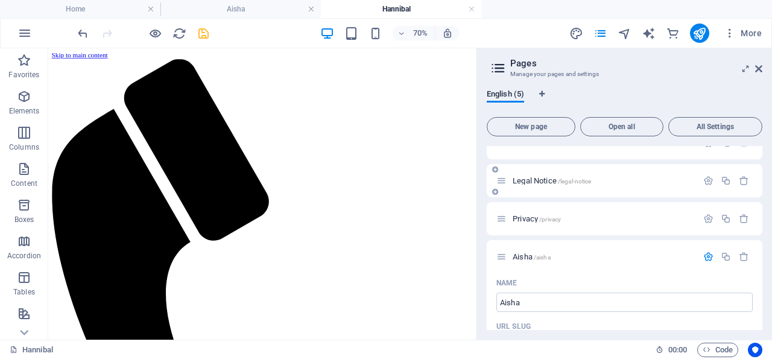
scroll to position [0, 0]
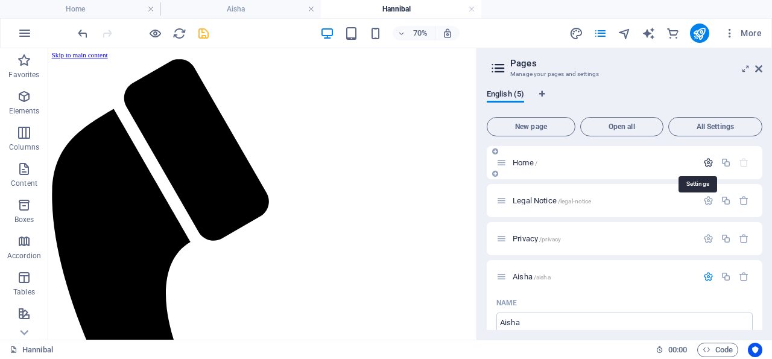
click at [703, 161] on icon "button" at bounding box center [708, 162] width 10 height 10
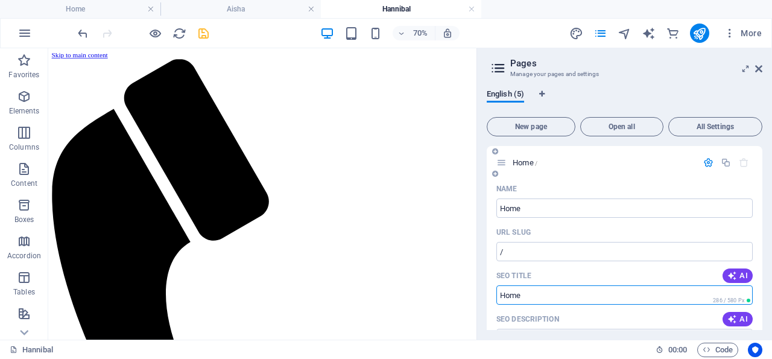
drag, startPoint x: 524, startPoint y: 295, endPoint x: 501, endPoint y: 296, distance: 23.6
click at [501, 296] on input "SEO Title" at bounding box center [624, 294] width 256 height 19
click at [527, 297] on input "SEO Title" at bounding box center [624, 294] width 256 height 19
drag, startPoint x: 527, startPoint y: 297, endPoint x: 499, endPoint y: 297, distance: 28.4
click at [499, 297] on input "SEO Title" at bounding box center [624, 294] width 256 height 19
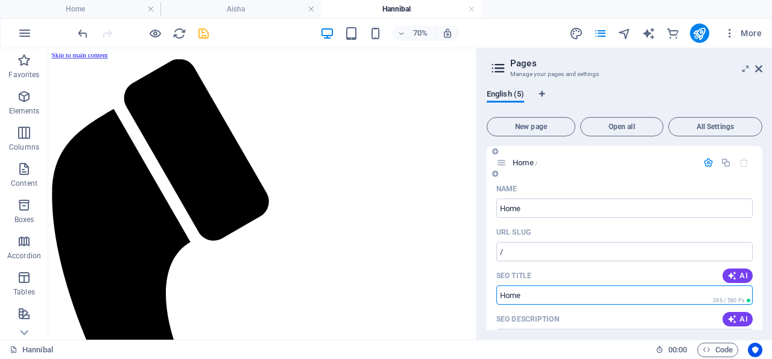
click at [499, 296] on input "SEO Title" at bounding box center [624, 294] width 256 height 19
drag, startPoint x: 500, startPoint y: 295, endPoint x: 523, endPoint y: 294, distance: 23.0
click at [523, 294] on input "SEO Title" at bounding box center [624, 294] width 256 height 19
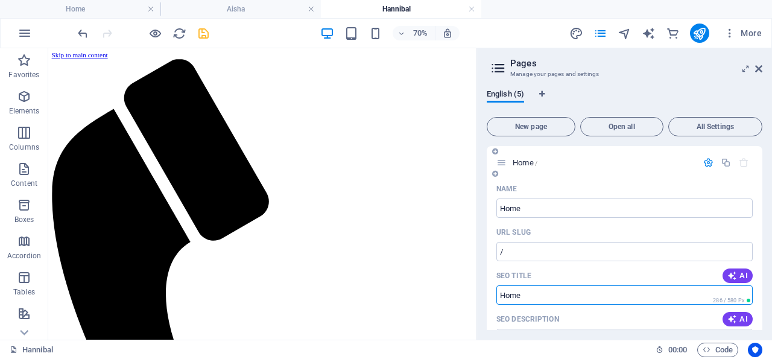
click at [516, 294] on input "SEO Title" at bounding box center [624, 294] width 256 height 19
click at [521, 293] on input "SEO Title" at bounding box center [624, 294] width 256 height 19
click at [509, 297] on input "SEO Title" at bounding box center [624, 294] width 256 height 19
paste input "Four Voices: The Exiled Legacy of [PERSON_NAME] Children"
type input "Four Voices: The Exiled Legacy of [PERSON_NAME] Children"
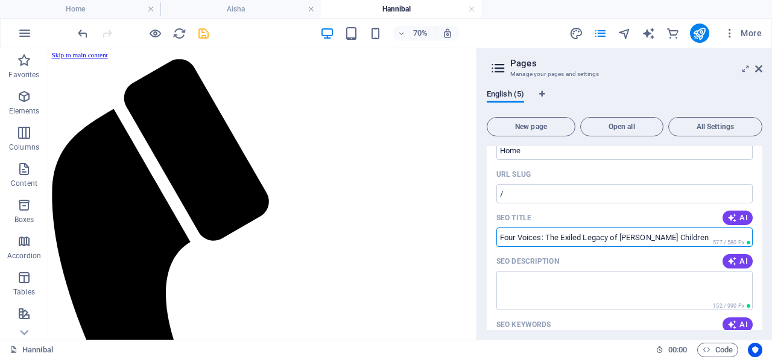
scroll to position [116, 0]
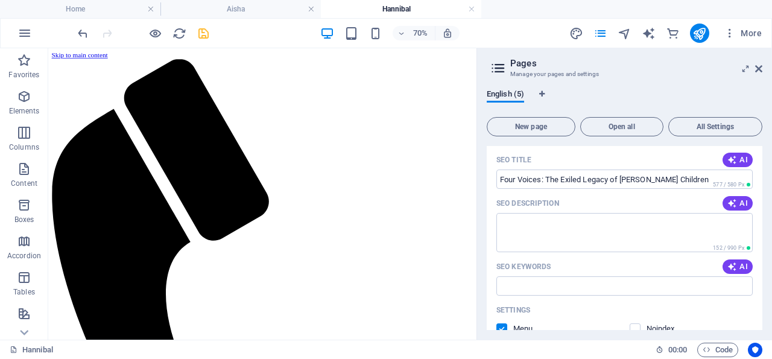
click at [752, 96] on div "English (5)" at bounding box center [625, 100] width 276 height 23
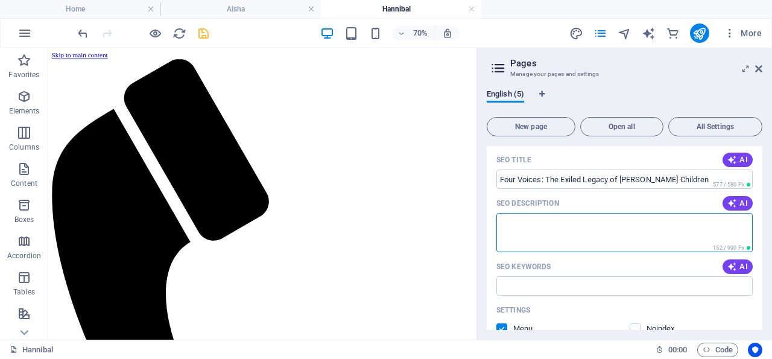
click at [527, 220] on textarea "SEO Description" at bounding box center [624, 232] width 256 height 39
paste textarea "Explore the lives of Aisha, Hannibal, Saif al-Islam, and Mohammed Gaddafi—four …"
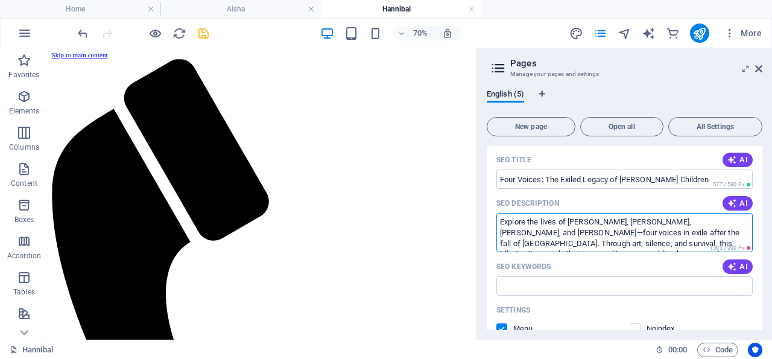
scroll to position [7, 0]
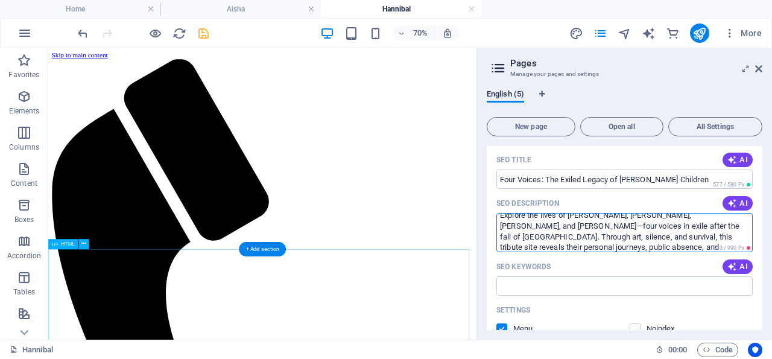
type textarea "Explore the lives of Aisha, Hannibal, Saif al-Islam, and Mohammed Gaddafi—four …"
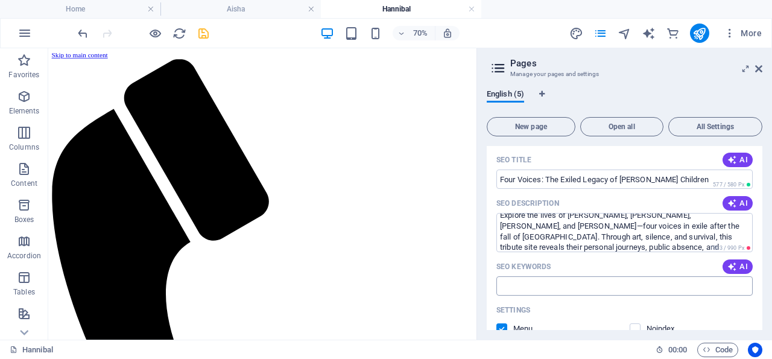
click at [722, 283] on input "SEO Keywords" at bounding box center [624, 285] width 256 height 19
paste input "Gaddafi children, Aisha Gaddafi art, Hannibal Gaddafi Lebanon, Saif al-Islam Ga…"
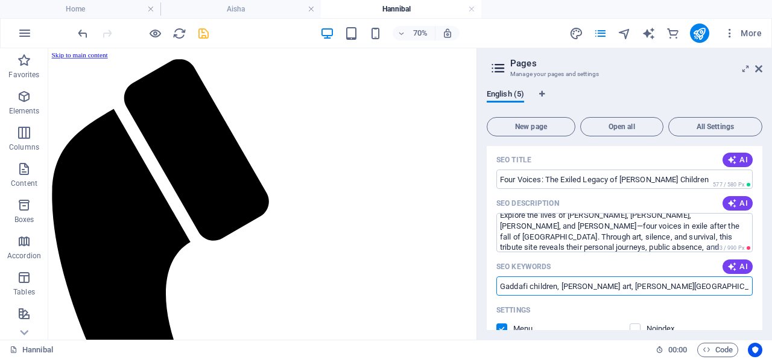
scroll to position [0, 722]
type input "Gaddafi children, Aisha Gaddafi art, Hannibal Gaddafi Lebanon, Saif al-Islam Ga…"
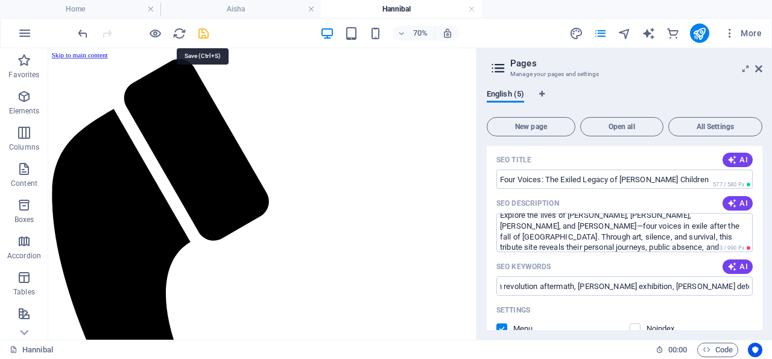
drag, startPoint x: 204, startPoint y: 31, endPoint x: 406, endPoint y: 26, distance: 202.2
click at [204, 31] on icon "save" at bounding box center [204, 34] width 14 height 14
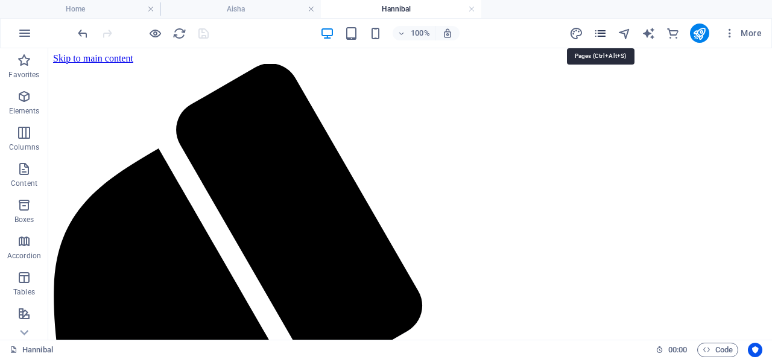
click at [603, 32] on icon "pages" at bounding box center [601, 34] width 14 height 14
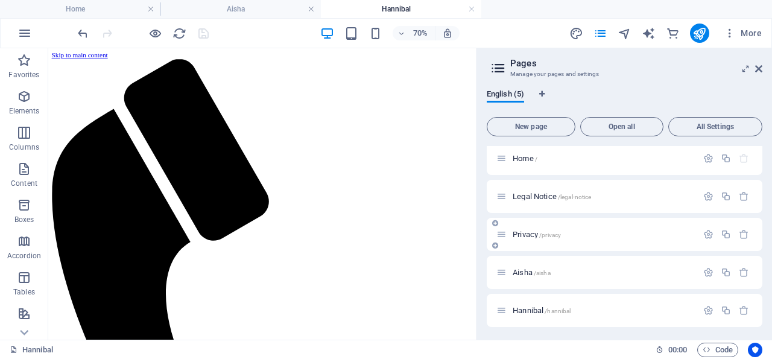
scroll to position [6, 0]
click at [703, 268] on icon "button" at bounding box center [708, 270] width 10 height 10
click at [738, 98] on div "English (5)" at bounding box center [625, 100] width 276 height 23
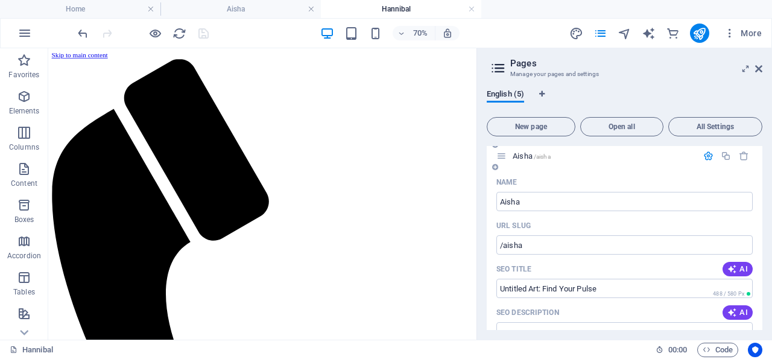
scroll to position [122, 0]
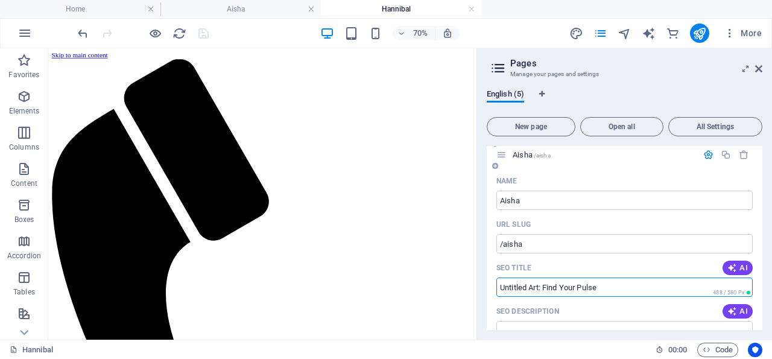
drag, startPoint x: 602, startPoint y: 287, endPoint x: 498, endPoint y: 288, distance: 104.4
click at [498, 288] on input "Untitled Art: Find Your Pulse" at bounding box center [624, 287] width 256 height 19
paste input "Aisha Gaddafi: Painted with My Heart – Art in Exil"
type input "Aisha Gaddafi: Painted with My Heart – Art in Exile"
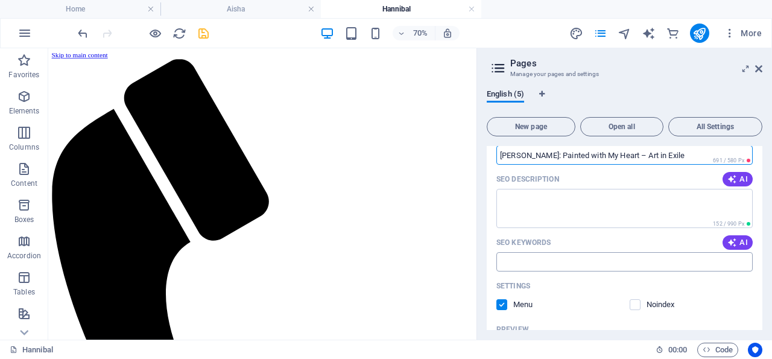
scroll to position [238, 0]
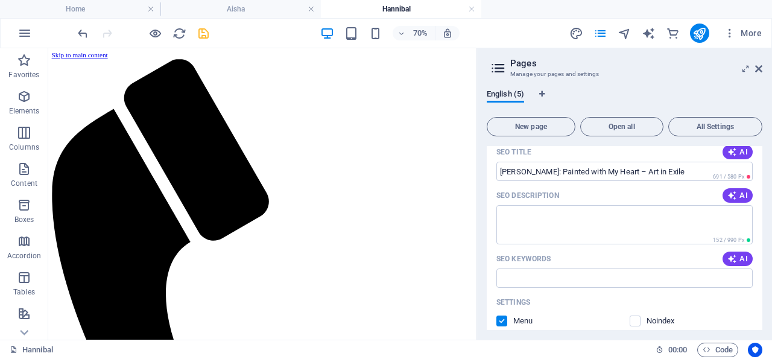
click at [734, 97] on div "English (5)" at bounding box center [625, 100] width 276 height 23
click at [516, 214] on textarea "SEO Description" at bounding box center [624, 224] width 256 height 39
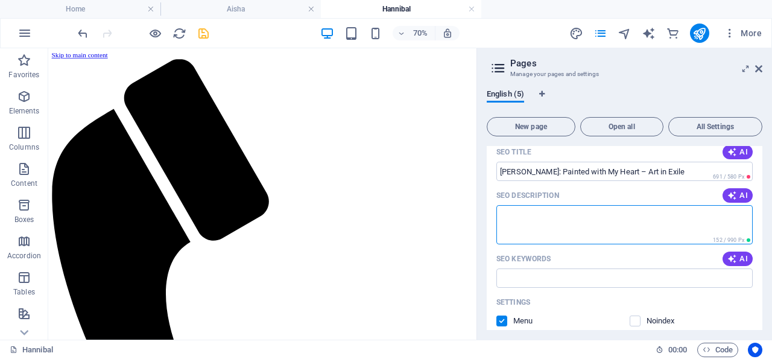
paste textarea "Discover the emotional journey of Aisha Gaddafi through her untitled paintings,…"
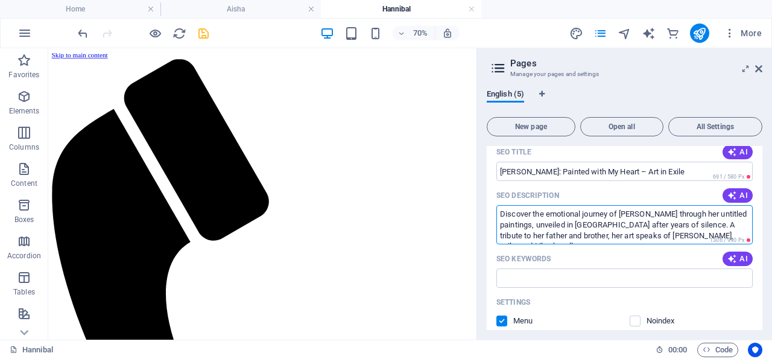
scroll to position [7, 0]
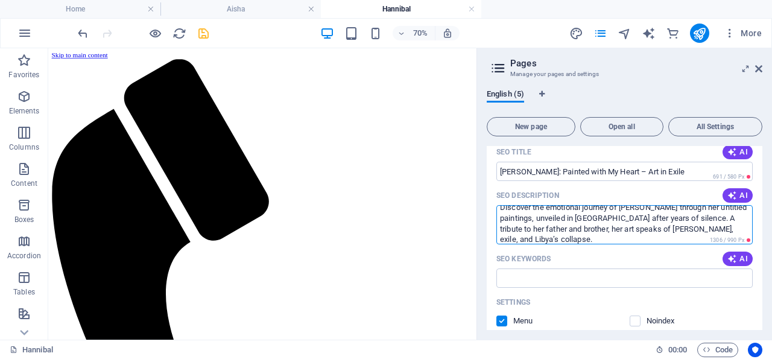
type textarea "Discover the emotional journey of Aisha Gaddafi through her untitled paintings,…"
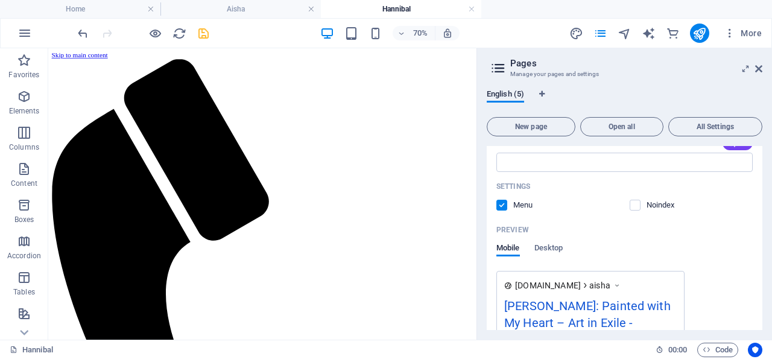
click at [728, 95] on div "English (5)" at bounding box center [625, 100] width 276 height 23
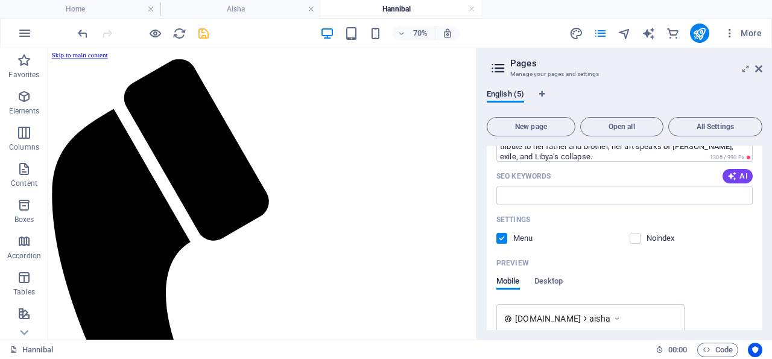
scroll to position [296, 0]
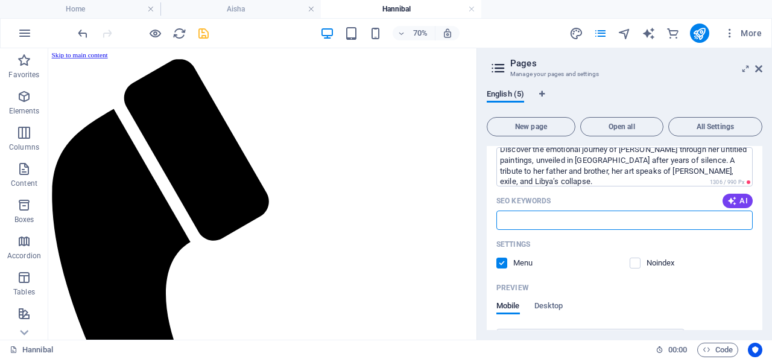
click at [518, 219] on input "SEO Keywords" at bounding box center [624, 220] width 256 height 19
paste input "Aisha Gaddafi, Aisha Gaddafi art, Aisha Gaddafi exhibition, Libya exile, Gaddaf…"
type input "Aisha Gaddafi, Aisha Gaddafi art, Aisha Gaddafi exhibition, Libya exile, Gaddaf…"
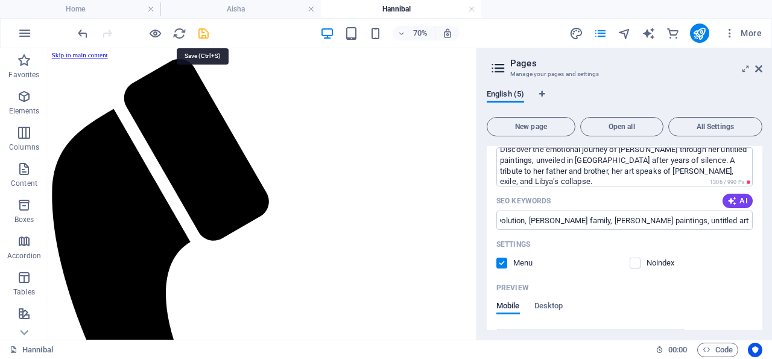
drag, startPoint x: 203, startPoint y: 32, endPoint x: 340, endPoint y: 11, distance: 138.5
click at [203, 32] on icon "save" at bounding box center [204, 34] width 14 height 14
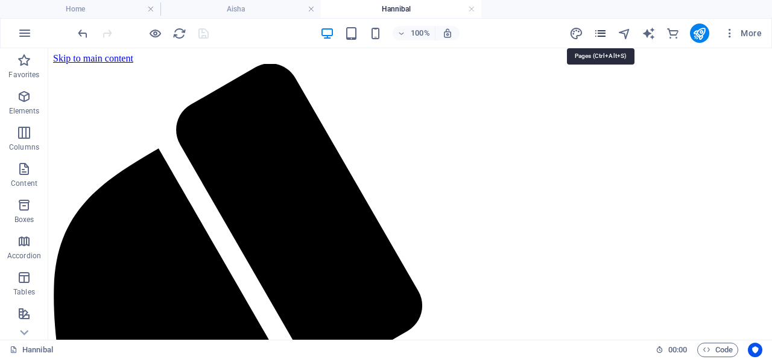
click at [602, 33] on icon "pages" at bounding box center [601, 34] width 14 height 14
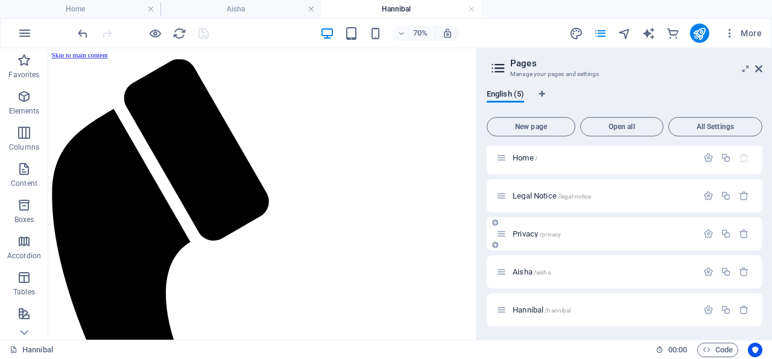
scroll to position [6, 0]
click at [703, 309] on icon "button" at bounding box center [708, 308] width 10 height 10
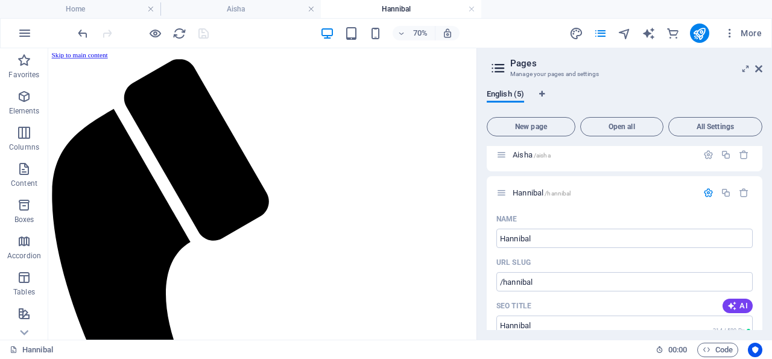
click at [727, 90] on div "English (5)" at bounding box center [625, 100] width 276 height 23
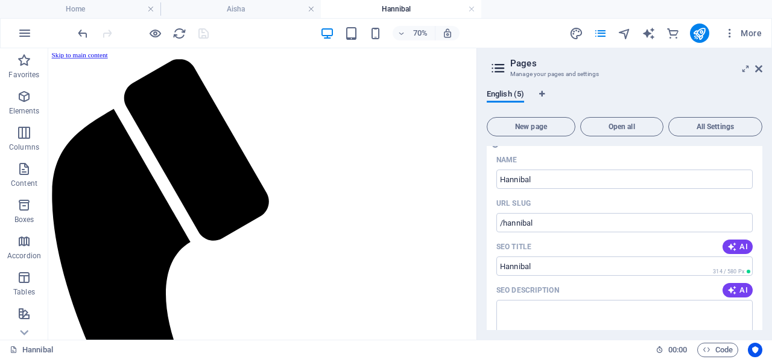
scroll to position [238, 0]
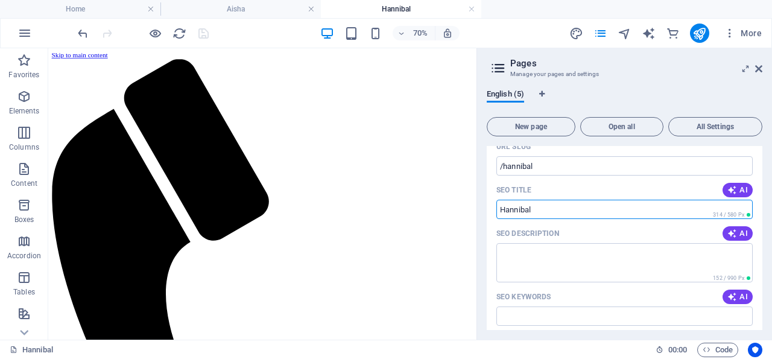
drag, startPoint x: 539, startPoint y: 208, endPoint x: 495, endPoint y: 208, distance: 44.0
click at [496, 208] on input "Hannibal" at bounding box center [624, 209] width 256 height 19
paste input "Gaddafi: A Decade in Silence – Exile, Detention, and Release"
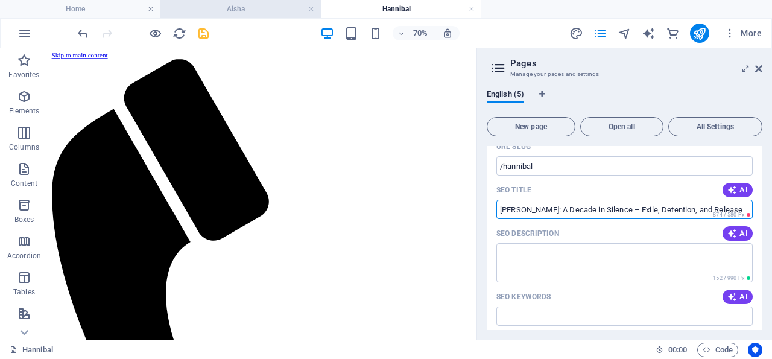
type input "Hannibal Gaddafi: A Decade in Silence – Exile, Detention, and Release"
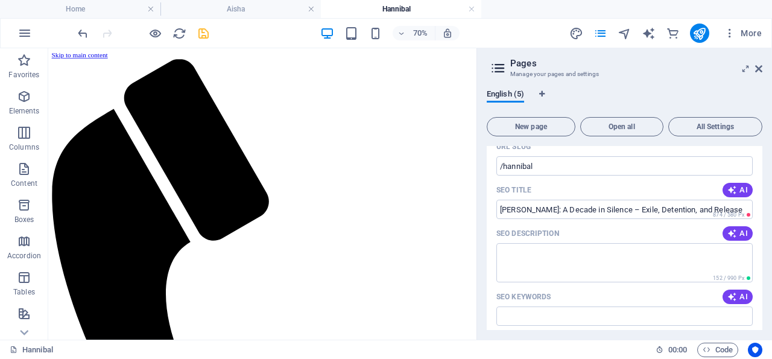
click at [740, 94] on div "English (5)" at bounding box center [625, 100] width 276 height 23
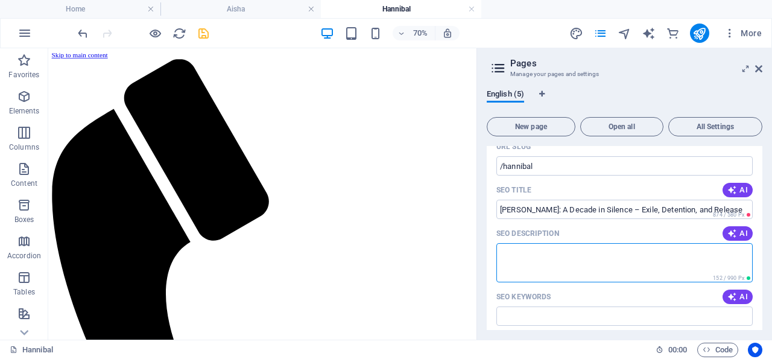
click at [507, 250] on textarea "SEO Description" at bounding box center [624, 262] width 256 height 39
paste textarea "Explore the story of Hannibal Gaddafi, recently released after nearly 10 years …"
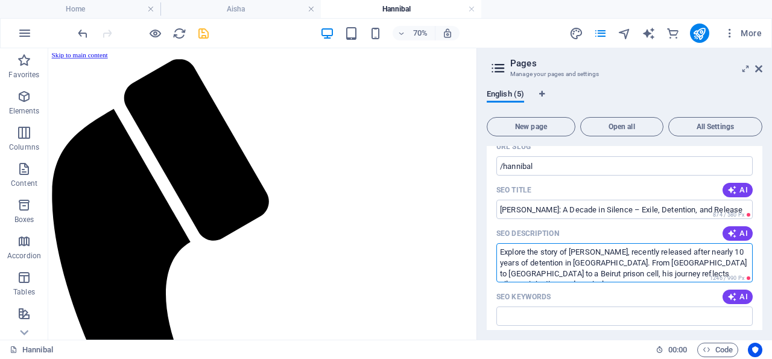
scroll to position [7, 0]
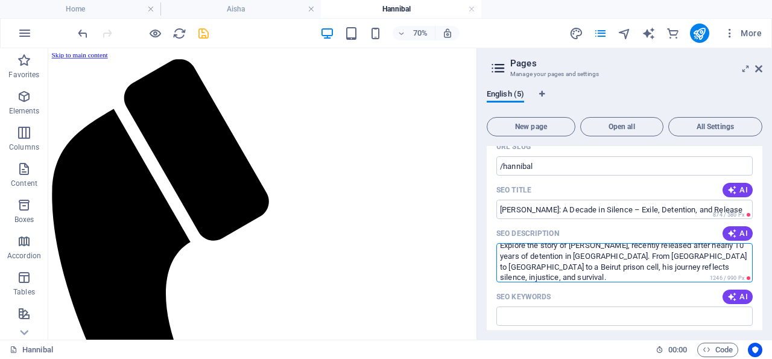
type textarea "Explore the story of Hannibal Gaddafi, recently released after nearly 10 years …"
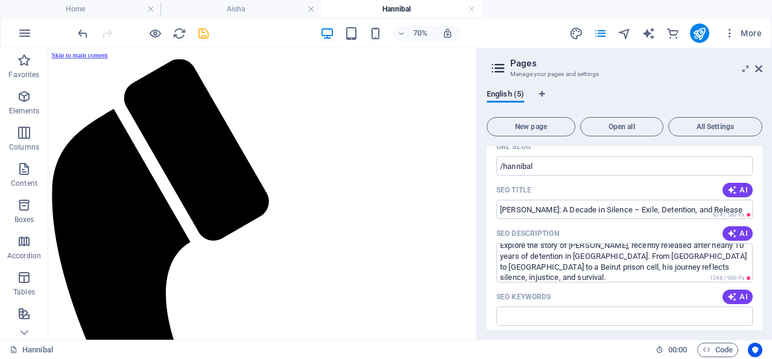
click at [724, 93] on div "English (5)" at bounding box center [625, 100] width 276 height 23
click at [512, 317] on input "SEO Keywords" at bounding box center [624, 315] width 256 height 19
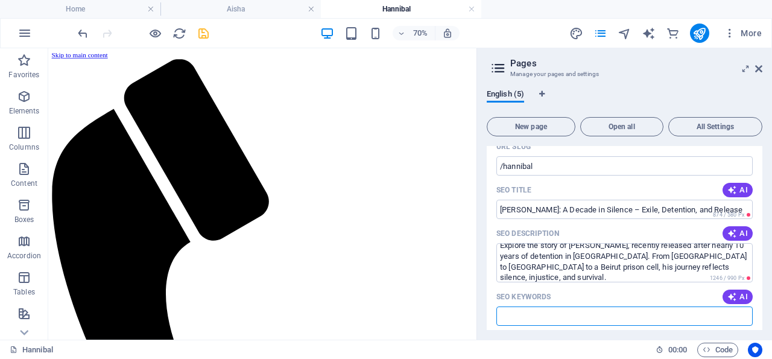
paste input "Hannibal Gaddafi, Hannibal Gaddafi Lebanon, Gaddafi son detained, Musa al-Sadr …"
type input "Hannibal Gaddafi, Hannibal Gaddafi Lebanon, Gaddafi son detained, Musa al-Sadr …"
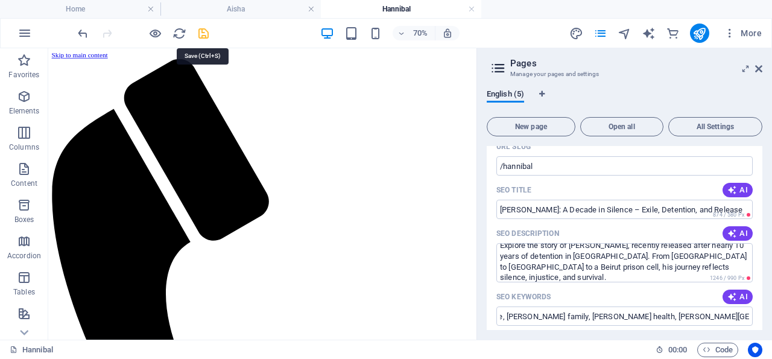
click at [203, 33] on icon "save" at bounding box center [204, 34] width 14 height 14
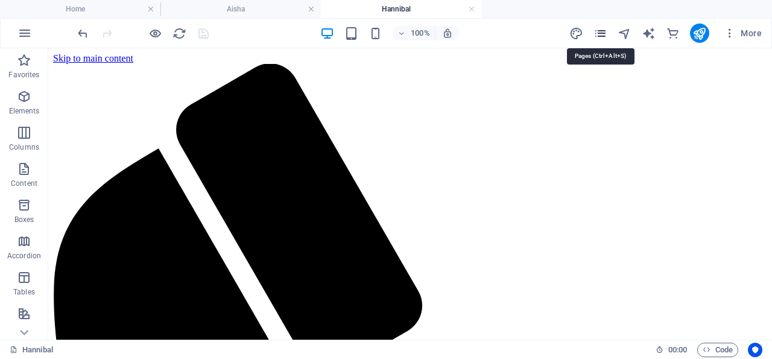
click at [602, 33] on icon "pages" at bounding box center [601, 34] width 14 height 14
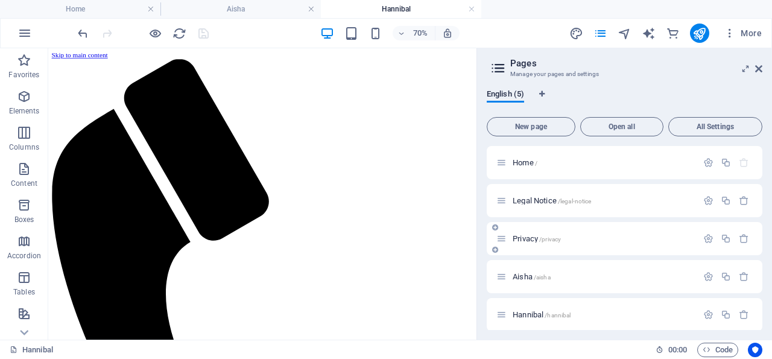
scroll to position [6, 0]
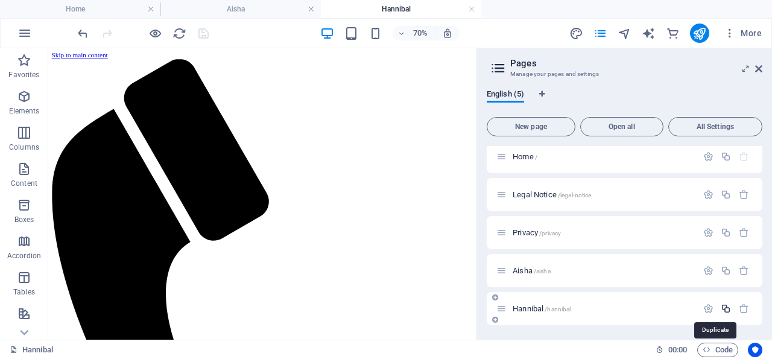
click at [721, 308] on icon "button" at bounding box center [726, 308] width 10 height 10
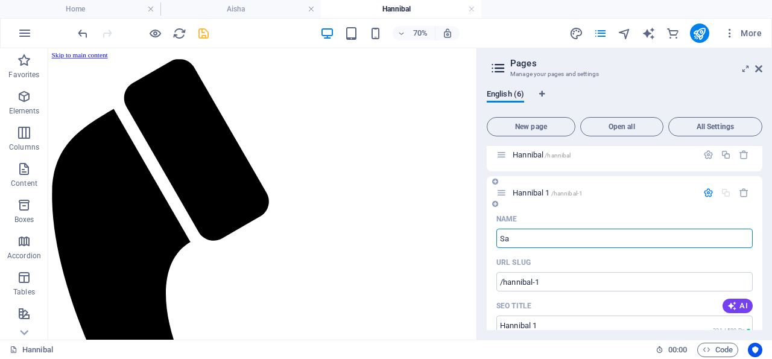
type input "Sai"
type input "/s"
type input "S"
type input "[PERSON_NAME]"
type input "/[PERSON_NAME]"
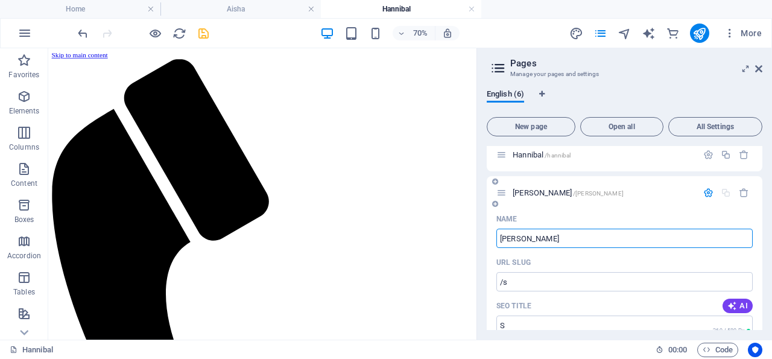
type input "[PERSON_NAME]"
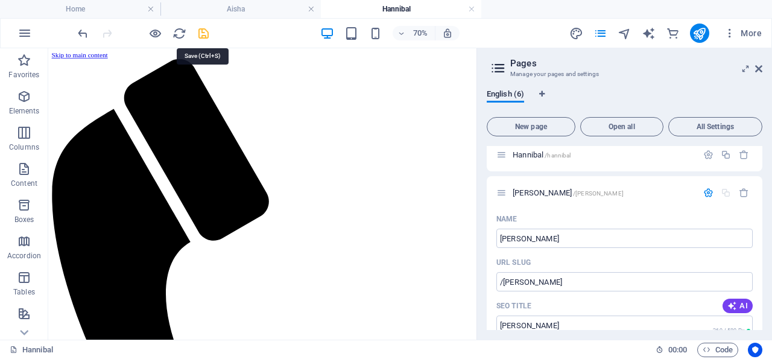
drag, startPoint x: 205, startPoint y: 33, endPoint x: 275, endPoint y: 24, distance: 71.2
click at [205, 33] on icon "save" at bounding box center [204, 34] width 14 height 14
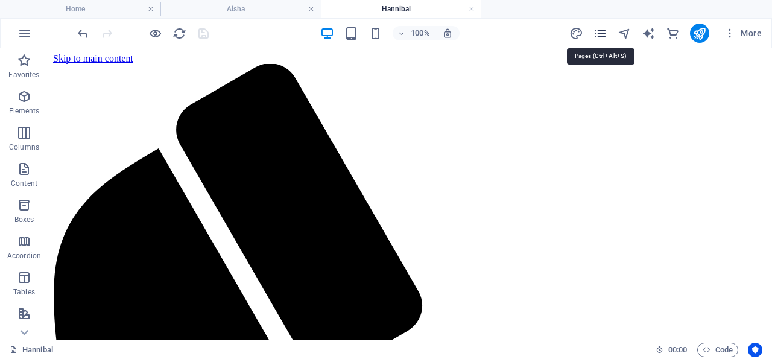
click at [603, 33] on icon "pages" at bounding box center [601, 34] width 14 height 14
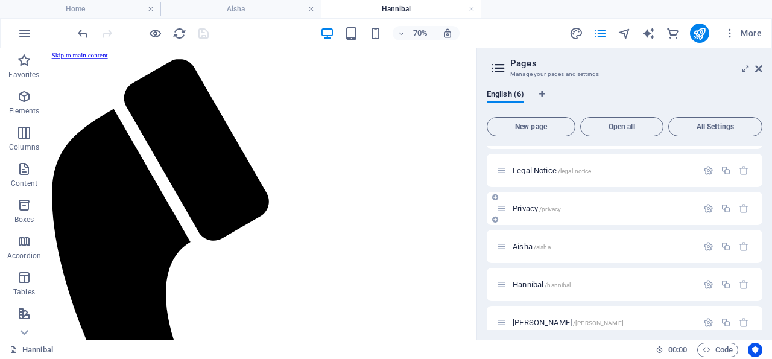
scroll to position [43, 0]
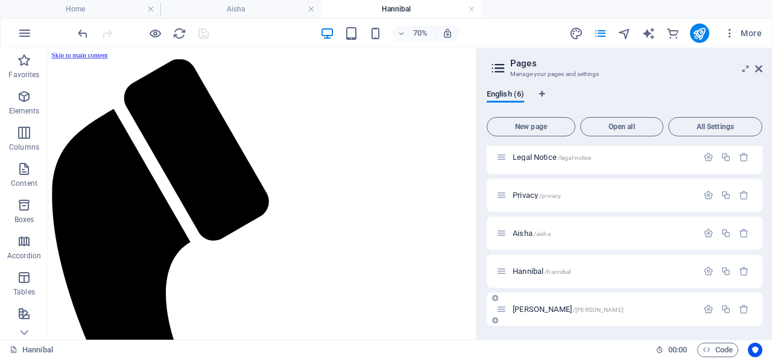
click at [559, 311] on p "Saif /[PERSON_NAME]" at bounding box center [603, 309] width 181 height 8
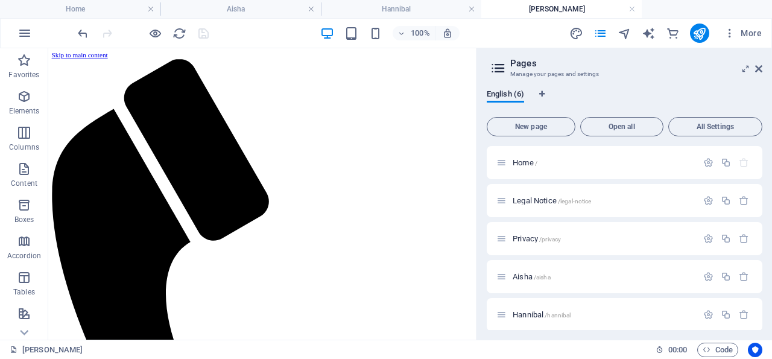
scroll to position [0, 0]
drag, startPoint x: 759, startPoint y: 68, endPoint x: 341, endPoint y: 166, distance: 428.9
click at [759, 68] on icon at bounding box center [758, 69] width 7 height 10
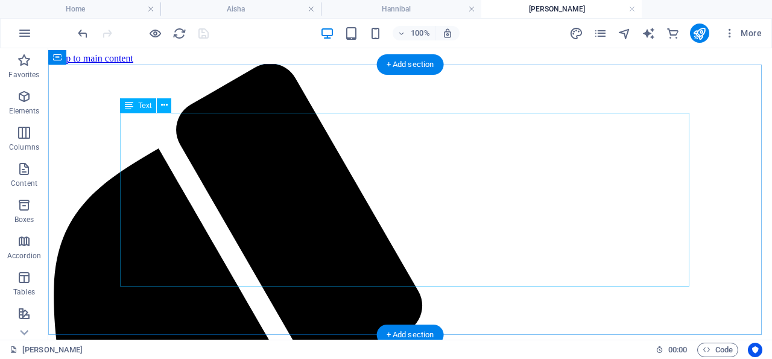
scroll to position [251, 0]
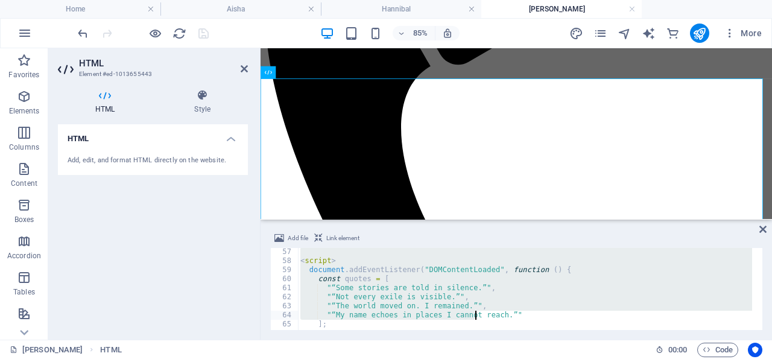
scroll to position [607, 0]
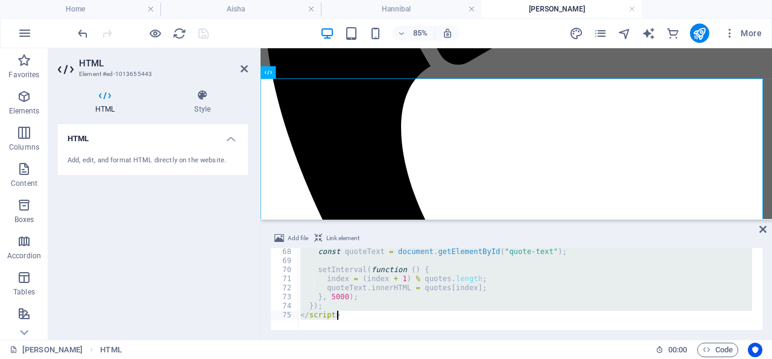
drag, startPoint x: 300, startPoint y: 252, endPoint x: 488, endPoint y: 378, distance: 226.0
click at [488, 330] on div "const quoteText = document . getElementById ( "quote-text" ) ; setInterval ( fu…" at bounding box center [525, 289] width 454 height 82
paste textarea "</div"
type textarea "</div>"
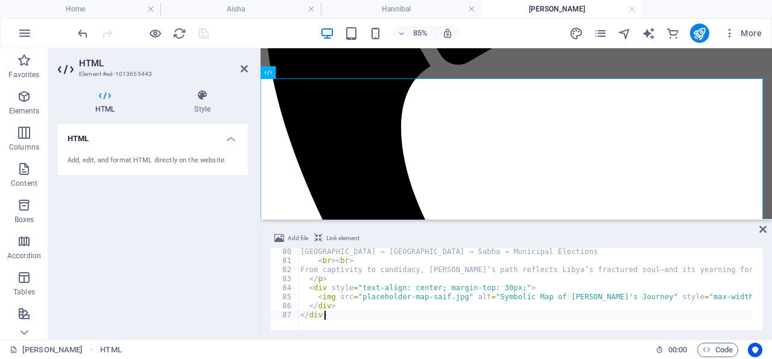
scroll to position [715, 0]
click at [244, 66] on icon at bounding box center [244, 69] width 7 height 10
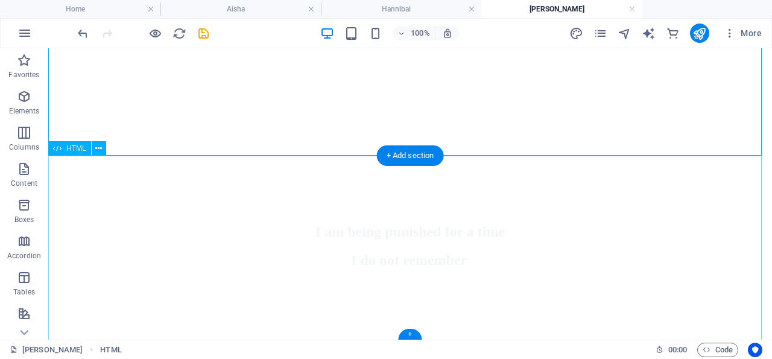
scroll to position [1109, 0]
click at [100, 147] on icon at bounding box center [98, 148] width 7 height 13
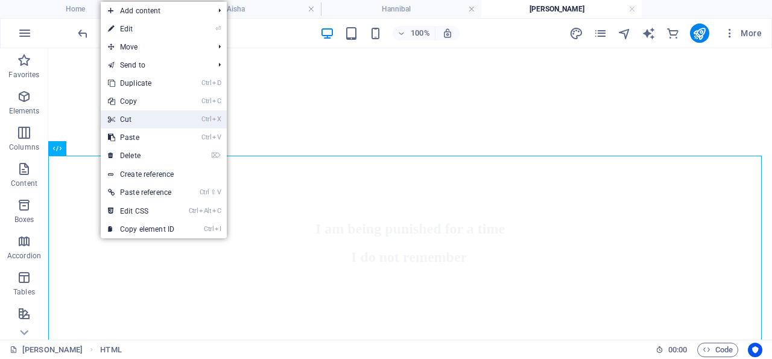
drag, startPoint x: 135, startPoint y: 119, endPoint x: 75, endPoint y: 110, distance: 60.4
click at [135, 119] on link "Ctrl X Cut" at bounding box center [141, 119] width 81 height 18
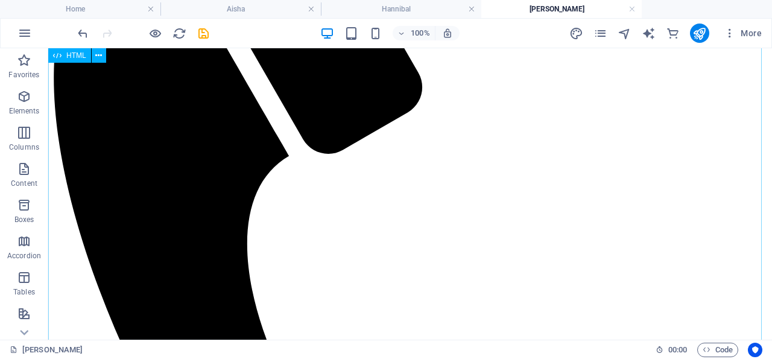
scroll to position [46, 0]
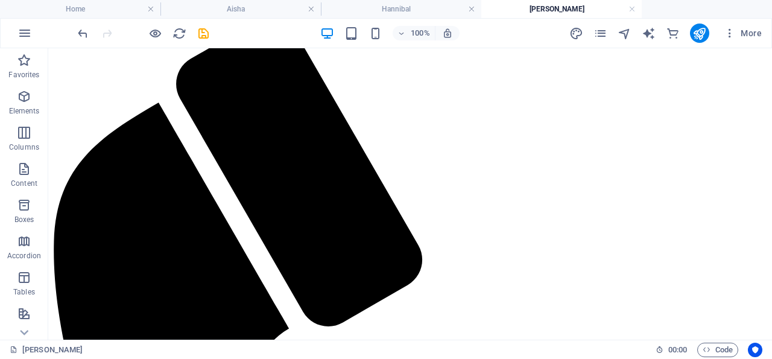
click at [737, 5] on ul "Home Aisha Hannibal Saif" at bounding box center [386, 9] width 772 height 18
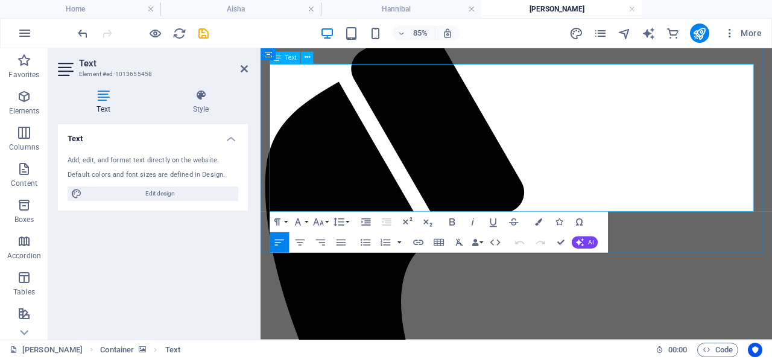
drag, startPoint x: 639, startPoint y: 153, endPoint x: 418, endPoint y: 126, distance: 222.4
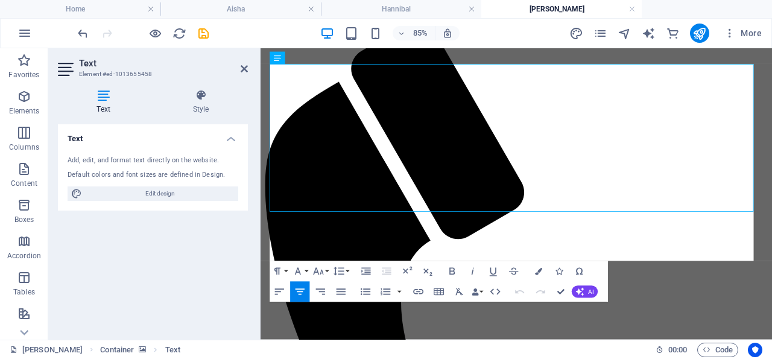
scroll to position [670, 0]
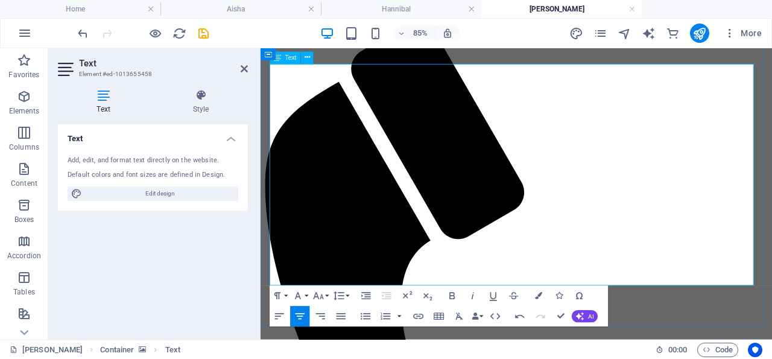
drag, startPoint x: 667, startPoint y: 185, endPoint x: 357, endPoint y: 123, distance: 315.5
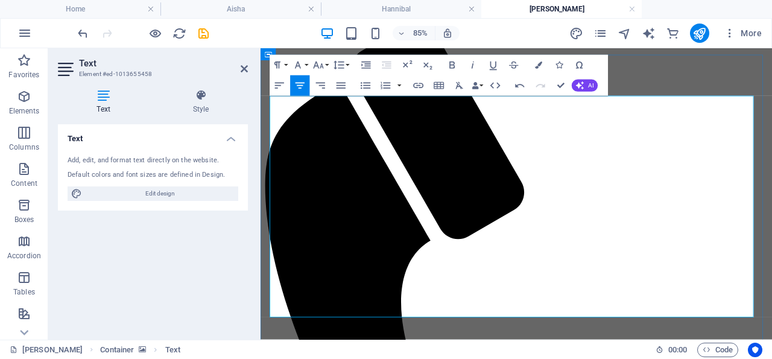
scroll to position [0, 0]
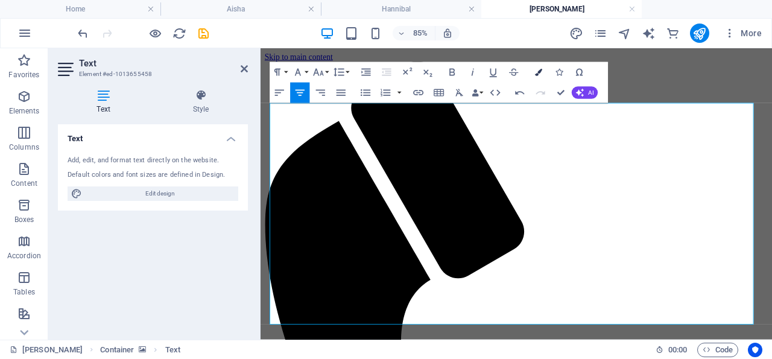
click at [540, 69] on icon "button" at bounding box center [538, 72] width 7 height 7
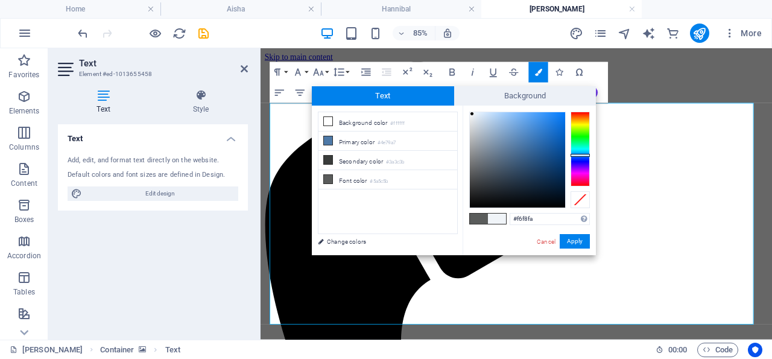
type input "#f8f9fa"
drag, startPoint x: 519, startPoint y: 141, endPoint x: 470, endPoint y: 113, distance: 56.7
click at [470, 113] on div at bounding box center [517, 159] width 95 height 95
click at [575, 241] on button "Apply" at bounding box center [575, 241] width 30 height 14
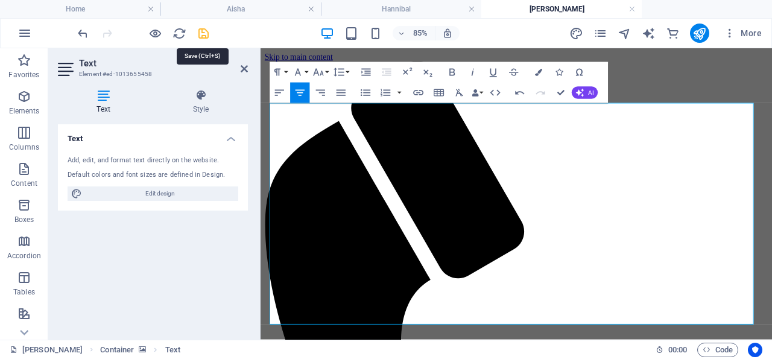
drag, startPoint x: 202, startPoint y: 32, endPoint x: 180, endPoint y: 56, distance: 32.4
click at [202, 32] on icon "save" at bounding box center [204, 34] width 14 height 14
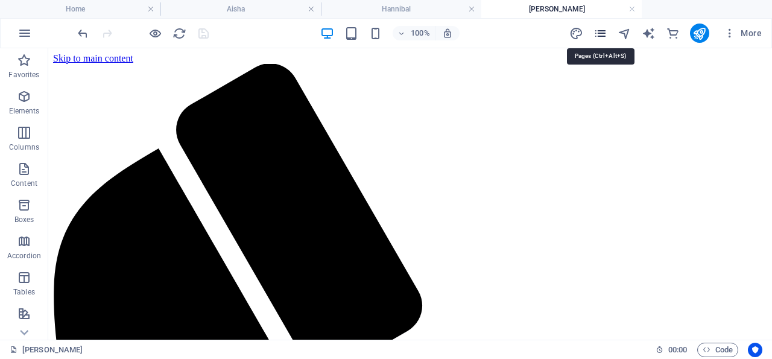
click at [600, 31] on icon "pages" at bounding box center [601, 34] width 14 height 14
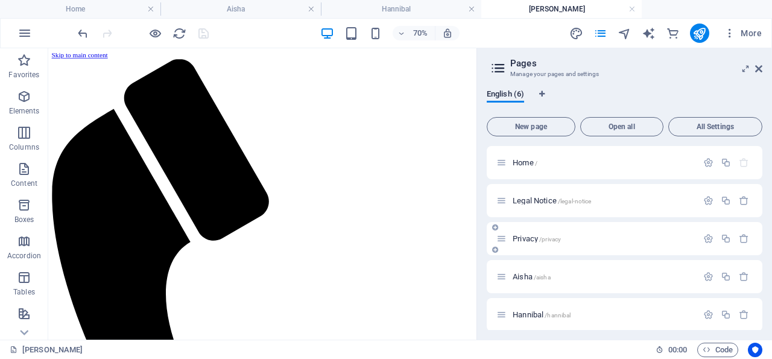
scroll to position [43, 0]
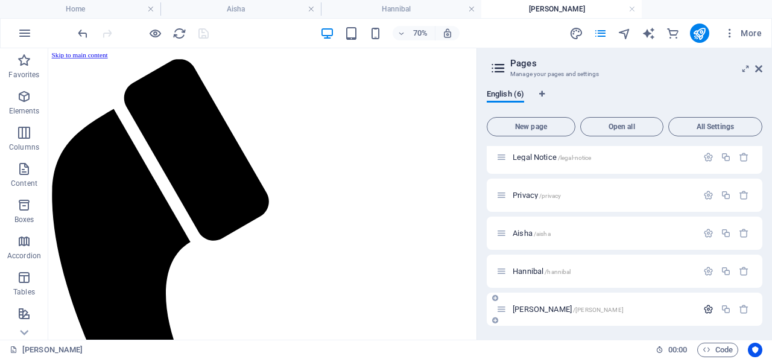
click at [703, 308] on icon "button" at bounding box center [708, 309] width 10 height 10
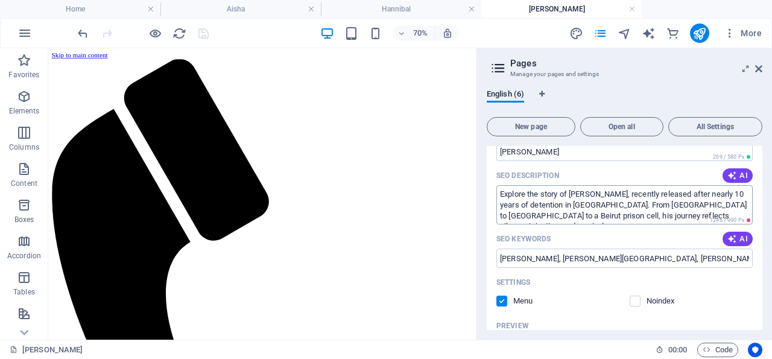
scroll to position [276, 0]
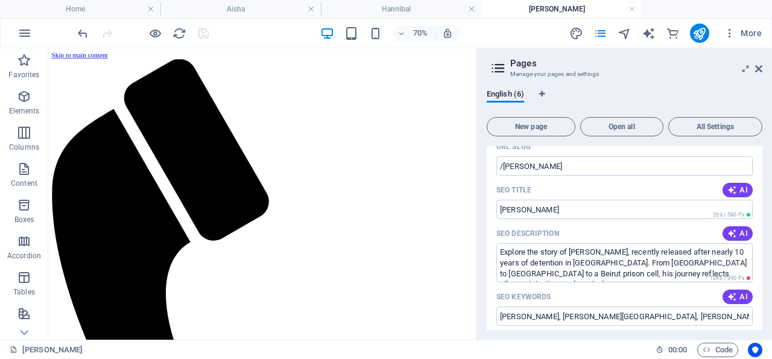
click at [732, 97] on div "English (6)" at bounding box center [625, 100] width 276 height 23
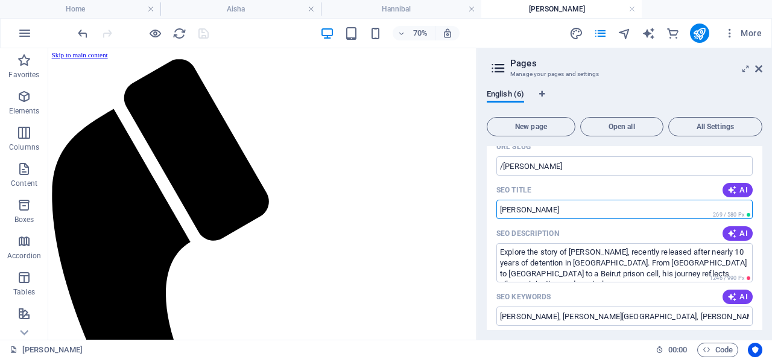
drag, startPoint x: 519, startPoint y: 209, endPoint x: 500, endPoint y: 209, distance: 19.3
click at [500, 209] on input "[PERSON_NAME]" at bounding box center [624, 209] width 256 height 19
paste input "al-Islam Gaddafi: Libya’s Path to Reconciliation and Reform"
type input "Saif al-Islam Gaddafi: Libya’s Path to Reconciliation and Reform"
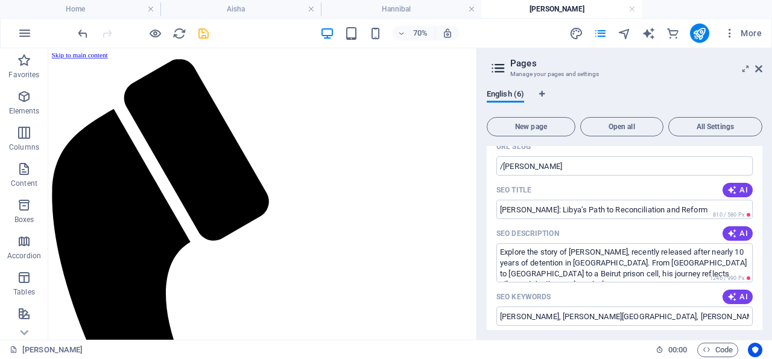
click at [728, 98] on div "English (6)" at bounding box center [625, 100] width 276 height 23
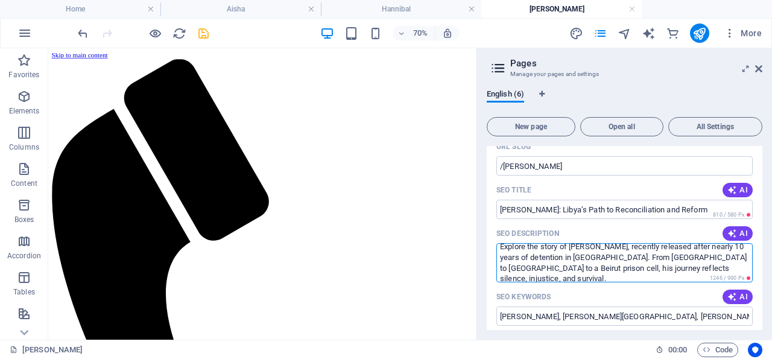
scroll to position [11, 0]
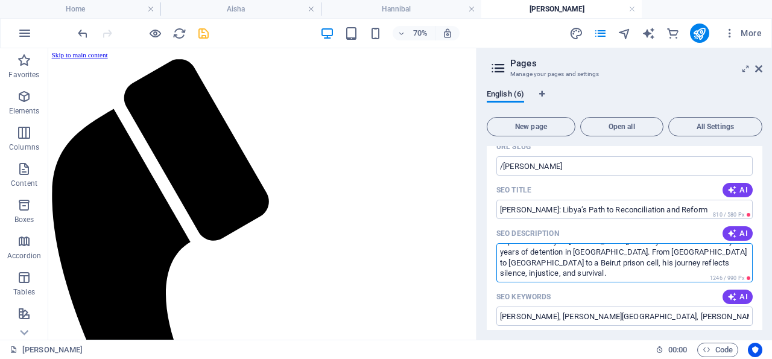
drag, startPoint x: 499, startPoint y: 250, endPoint x: 727, endPoint y: 285, distance: 230.7
click at [727, 282] on textarea "Explore the story of Hannibal Gaddafi, recently released after nearly 10 years …" at bounding box center [624, 262] width 256 height 39
paste textarea "political journey of Saif al-Islam Gaddafi, from reformist heir to presidential…"
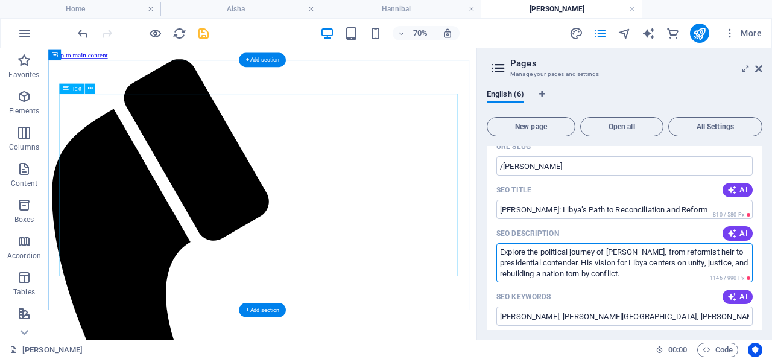
scroll to position [0, 0]
type textarea "Explore the political journey of Saif al-Islam Gaddafi, from reformist heir to …"
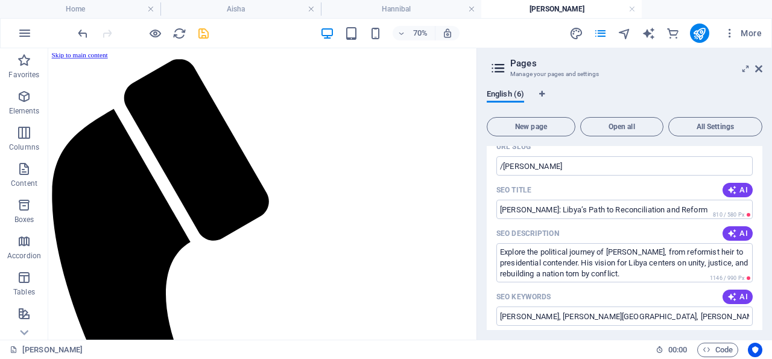
click at [723, 92] on div "English (6)" at bounding box center [625, 100] width 276 height 23
click at [729, 296] on span "AI" at bounding box center [738, 297] width 21 height 10
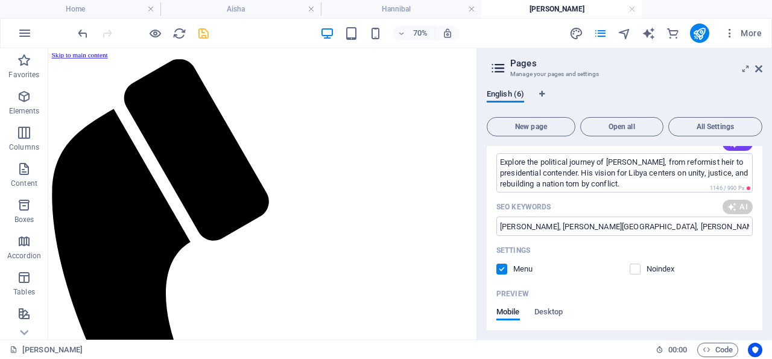
scroll to position [392, 0]
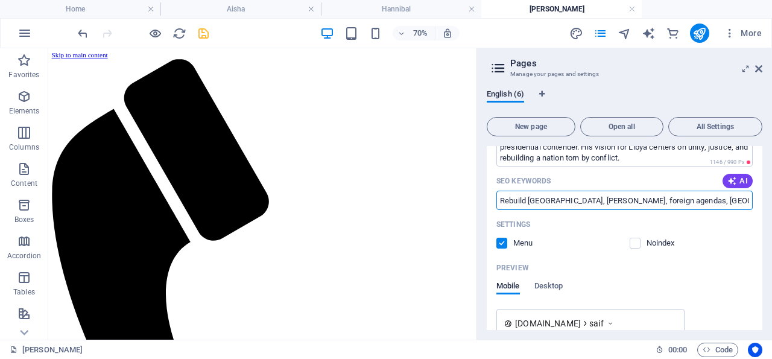
drag, startPoint x: 688, startPoint y: 198, endPoint x: 525, endPoint y: 200, distance: 162.9
click at [525, 200] on input "Rebuild Libya, Saif al-Islam Gaddafi, foreign agendas, Libya reconstruction, so…" at bounding box center [624, 200] width 256 height 19
click at [503, 200] on input "Rebuild Libya reconstruction, sovereignty in Libya, Libyan unity" at bounding box center [624, 200] width 256 height 19
click at [722, 201] on input "Rebuild Libya reconstruction, sovereignty in Libya, Libyan unity" at bounding box center [624, 200] width 256 height 19
drag, startPoint x: 722, startPoint y: 201, endPoint x: 496, endPoint y: 197, distance: 226.3
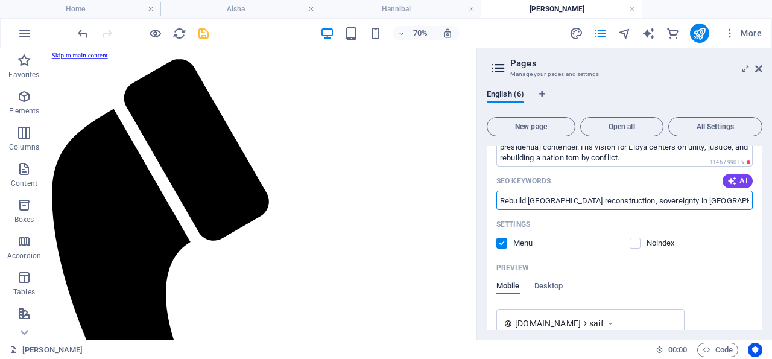
click at [496, 197] on input "Rebuild Libya reconstruction, sovereignty in Libya, Libyan unity" at bounding box center [624, 200] width 256 height 19
paste input "Saif al-Islam Gaddafi, Libya reform, Gaddafi son politics, Saif Gaddafi 2025, L…"
type input "Saif al-Islam Gaddafi, Libya reform, Gaddafi son politics, Saif Gaddafi 2025, L…"
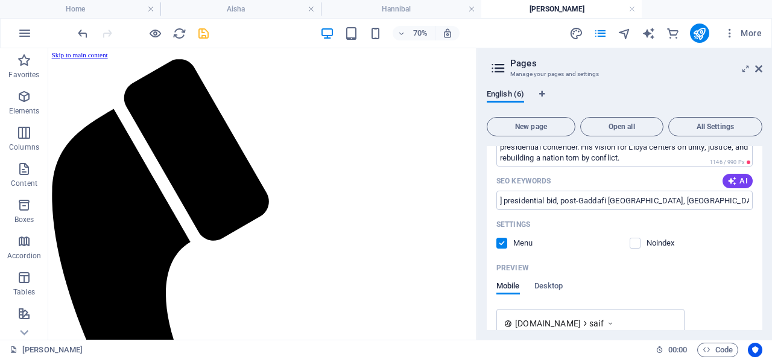
click at [202, 32] on icon "save" at bounding box center [204, 34] width 14 height 14
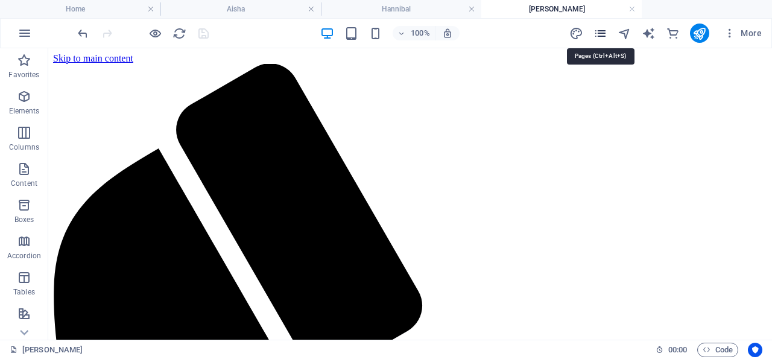
click at [602, 31] on icon "pages" at bounding box center [601, 34] width 14 height 14
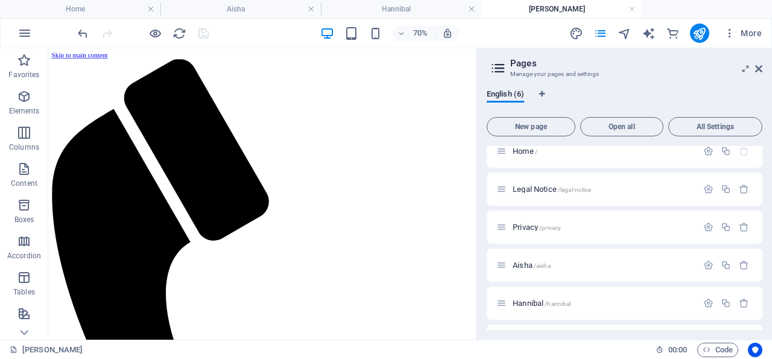
scroll to position [43, 0]
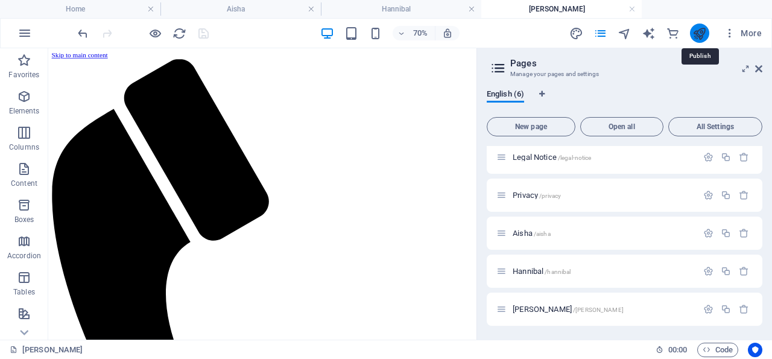
drag, startPoint x: 701, startPoint y: 32, endPoint x: 568, endPoint y: 30, distance: 132.7
click at [701, 32] on icon "publish" at bounding box center [700, 34] width 14 height 14
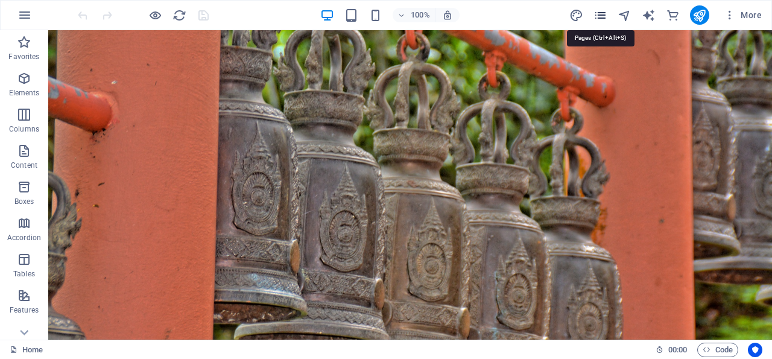
click at [601, 14] on icon "pages" at bounding box center [601, 15] width 14 height 14
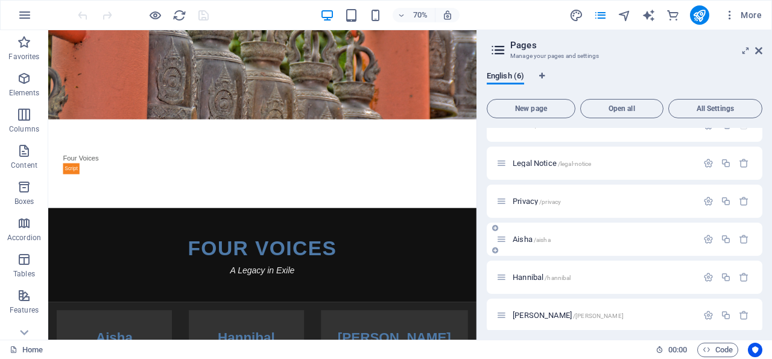
scroll to position [25, 0]
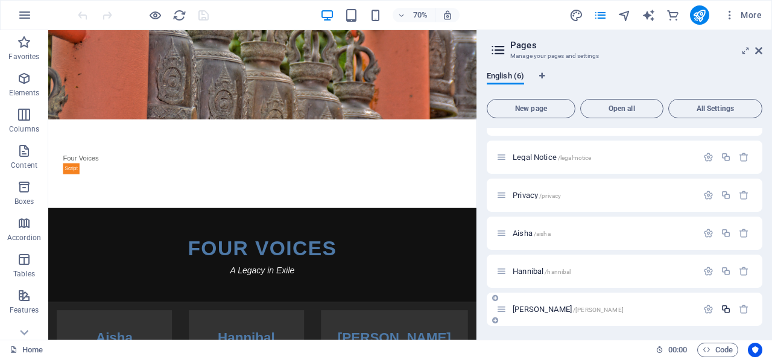
click at [721, 308] on icon "button" at bounding box center [726, 309] width 10 height 10
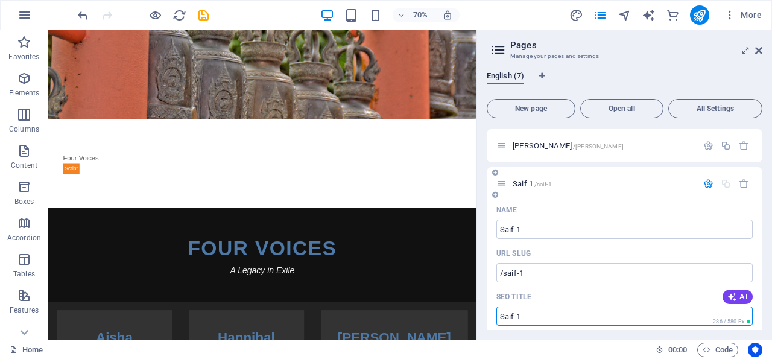
drag, startPoint x: 522, startPoint y: 317, endPoint x: 509, endPoint y: 318, distance: 13.9
click at [509, 318] on input "Saif 1" at bounding box center [624, 315] width 256 height 19
type input "Saadi"
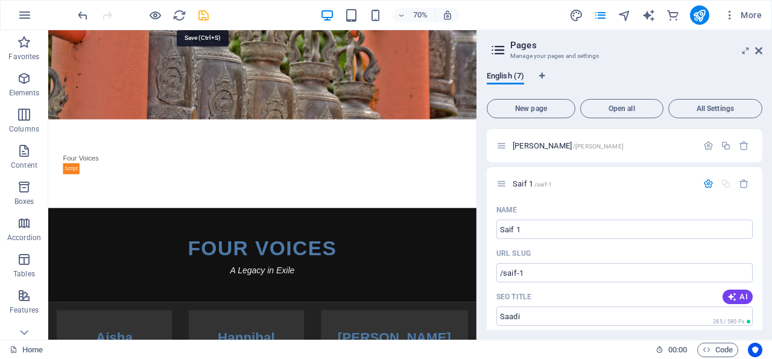
click at [203, 14] on icon "save" at bounding box center [204, 15] width 14 height 14
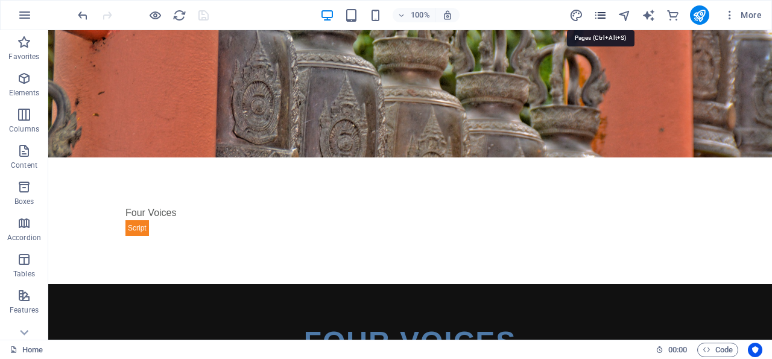
click at [601, 14] on icon "pages" at bounding box center [601, 15] width 14 height 14
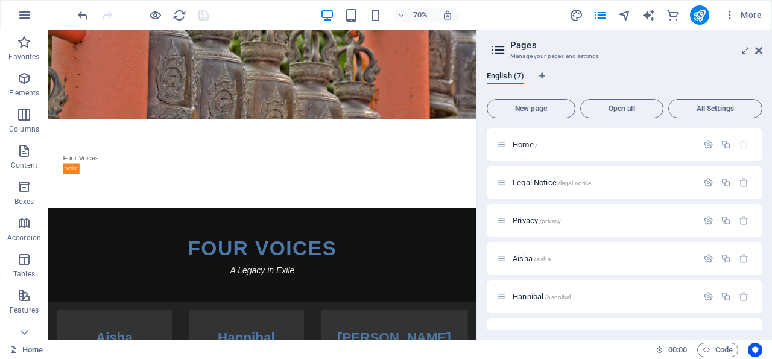
scroll to position [64, 0]
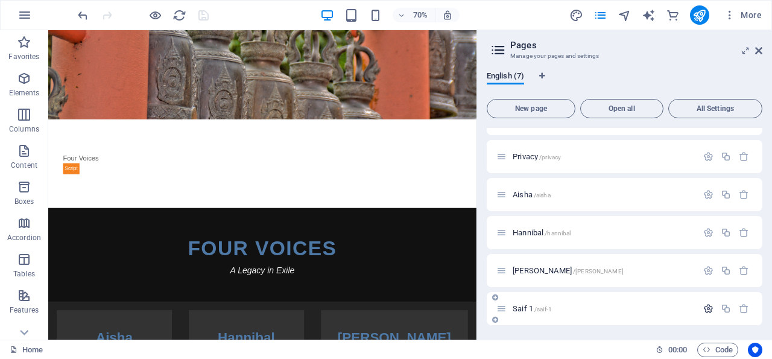
click at [703, 307] on icon "button" at bounding box center [708, 308] width 10 height 10
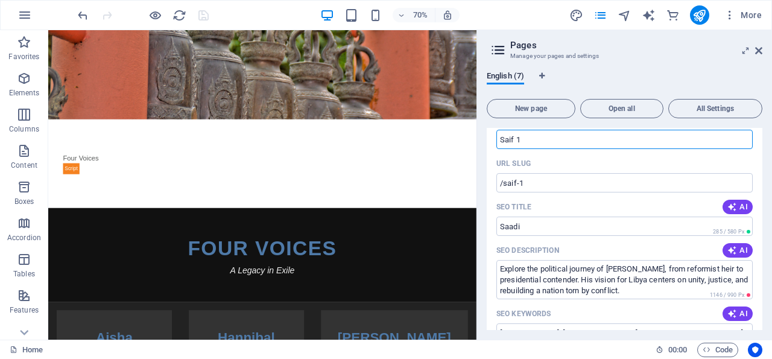
scroll to position [247, 0]
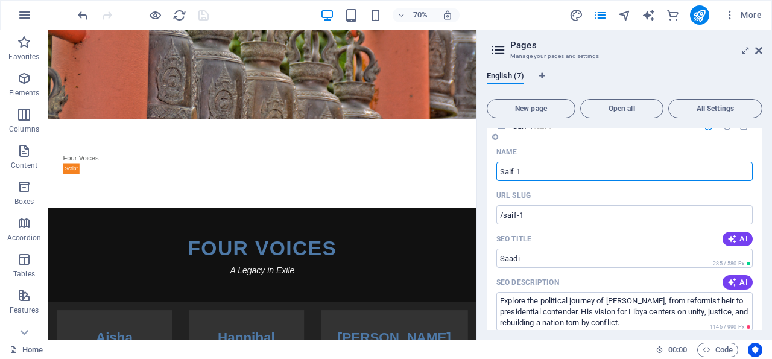
drag, startPoint x: 524, startPoint y: 171, endPoint x: 496, endPoint y: 171, distance: 27.1
click at [496, 171] on input "Saif 1" at bounding box center [624, 171] width 256 height 19
type input "Saa"
type input "/s"
type input "Saadi"
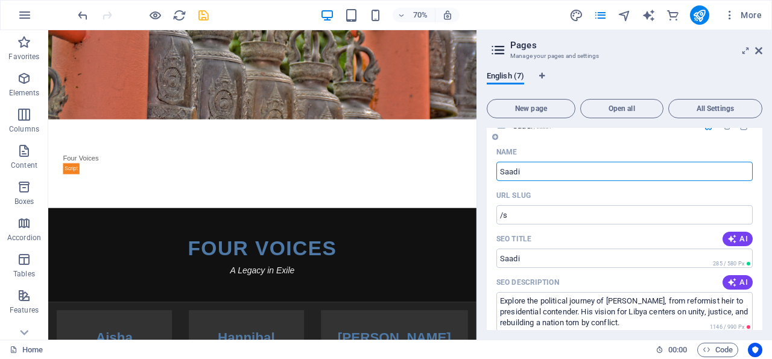
type input "/saadi"
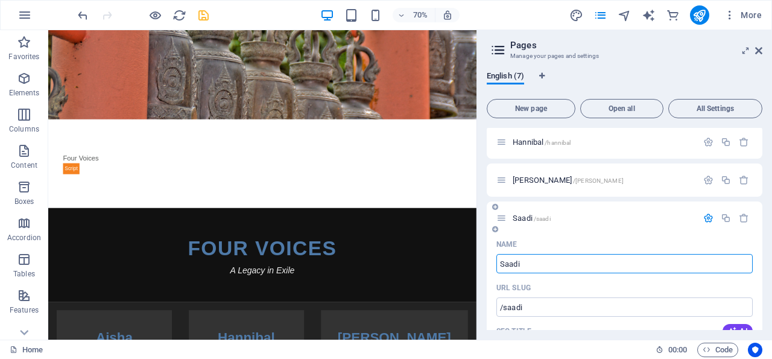
scroll to position [131, 0]
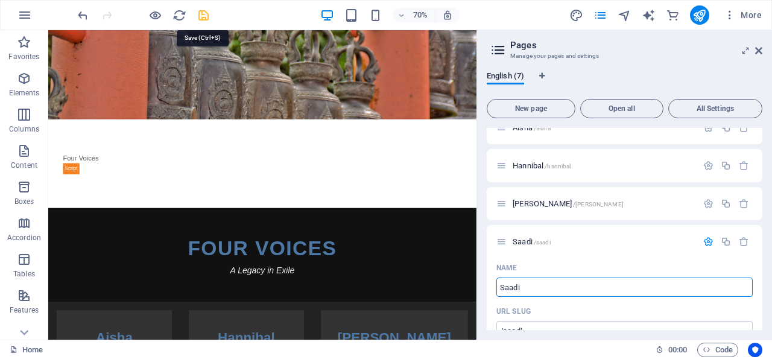
drag, startPoint x: 204, startPoint y: 15, endPoint x: 250, endPoint y: 12, distance: 46.5
click at [204, 15] on icon "save" at bounding box center [204, 15] width 14 height 14
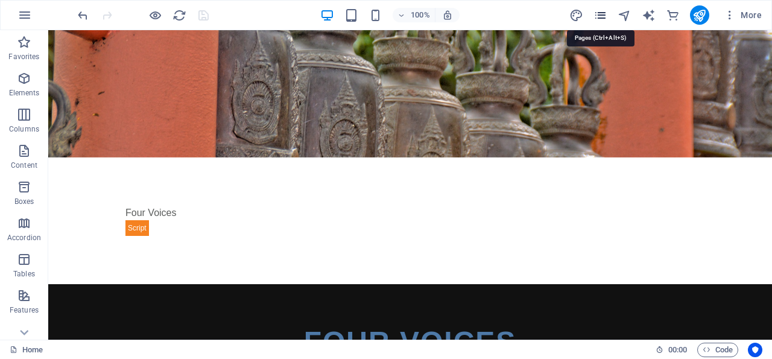
click at [602, 13] on icon "pages" at bounding box center [601, 15] width 14 height 14
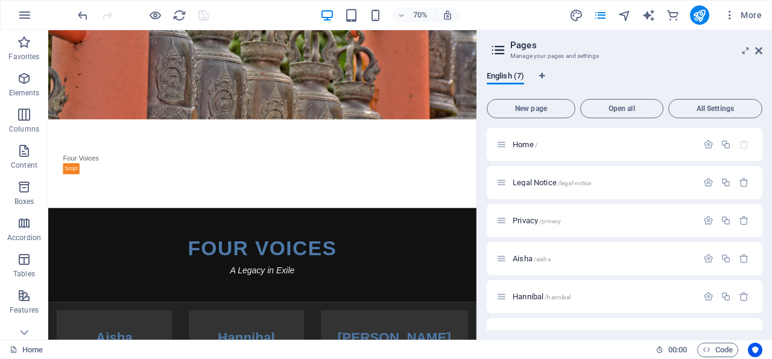
scroll to position [64, 0]
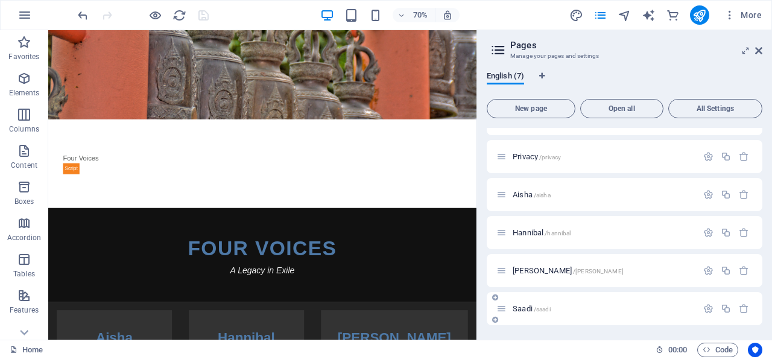
click at [540, 309] on span "/saadi" at bounding box center [542, 309] width 17 height 7
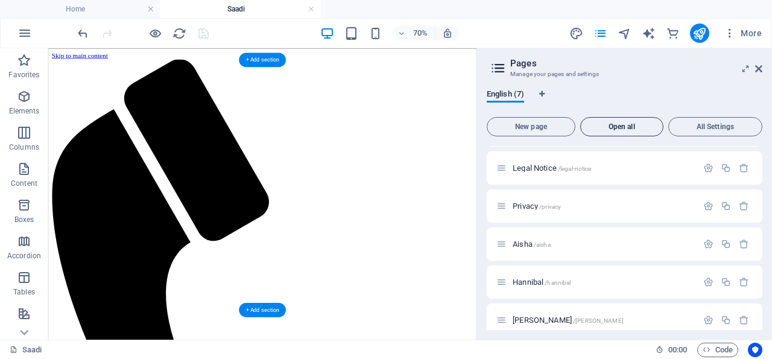
scroll to position [0, 0]
drag, startPoint x: 758, startPoint y: 67, endPoint x: 194, endPoint y: 75, distance: 564.7
click at [758, 67] on icon at bounding box center [758, 69] width 7 height 10
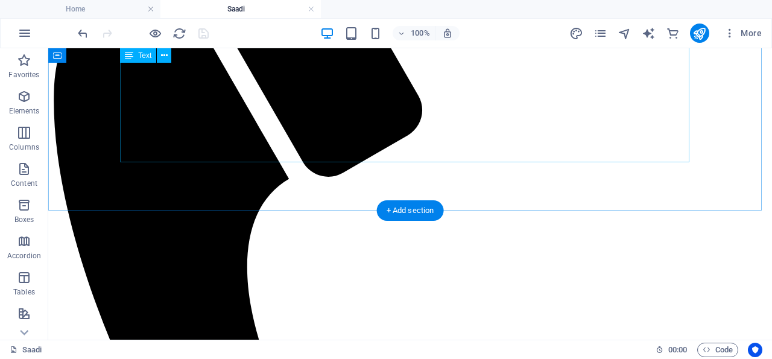
scroll to position [258, 0]
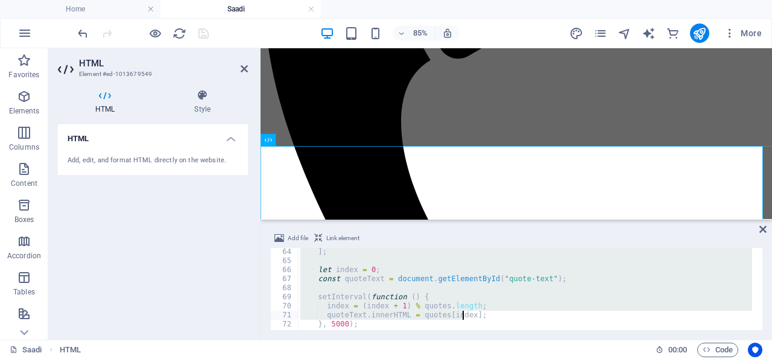
scroll to position [715, 0]
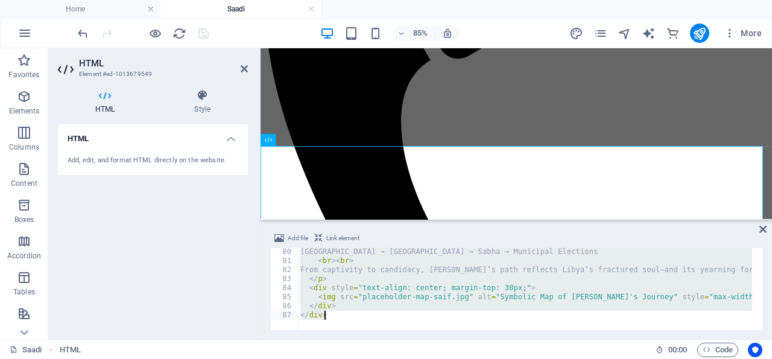
drag, startPoint x: 300, startPoint y: 250, endPoint x: 465, endPoint y: 354, distance: 194.8
click at [465, 330] on div "[GEOGRAPHIC_DATA] → [GEOGRAPHIC_DATA] → Sabha → Municipal Elections < br > < br…" at bounding box center [525, 289] width 454 height 82
paste textarea
type textarea "</div>"
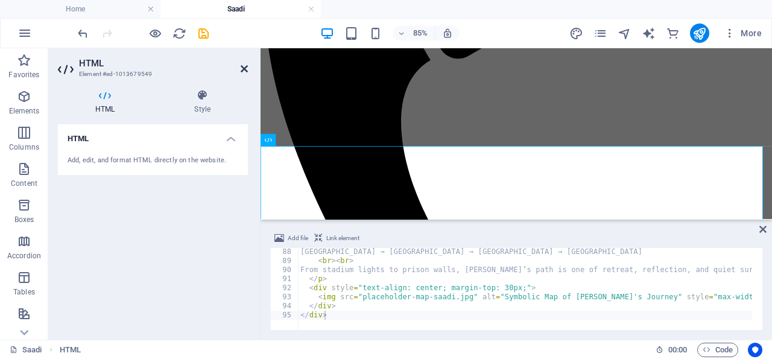
click at [244, 68] on icon at bounding box center [244, 69] width 7 height 10
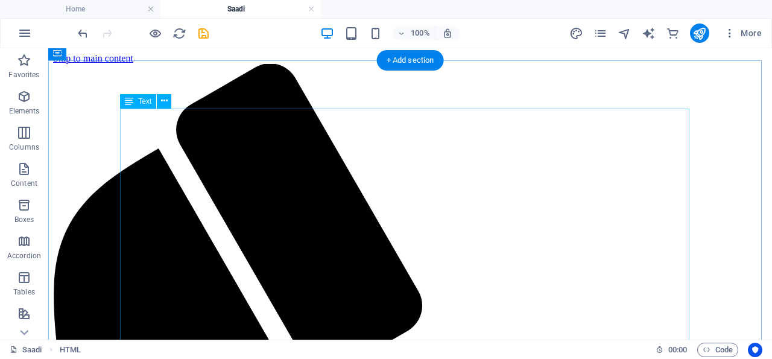
scroll to position [314, 0]
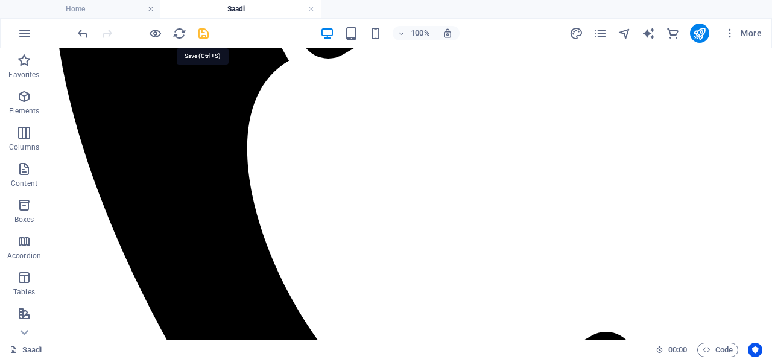
click at [203, 33] on icon "save" at bounding box center [204, 34] width 14 height 14
click at [603, 30] on icon "pages" at bounding box center [601, 34] width 14 height 14
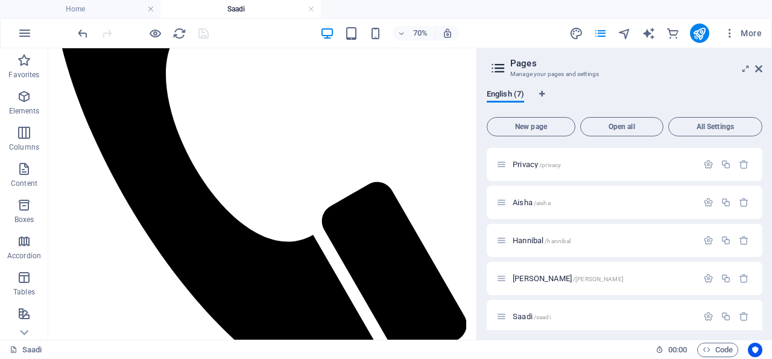
scroll to position [82, 0]
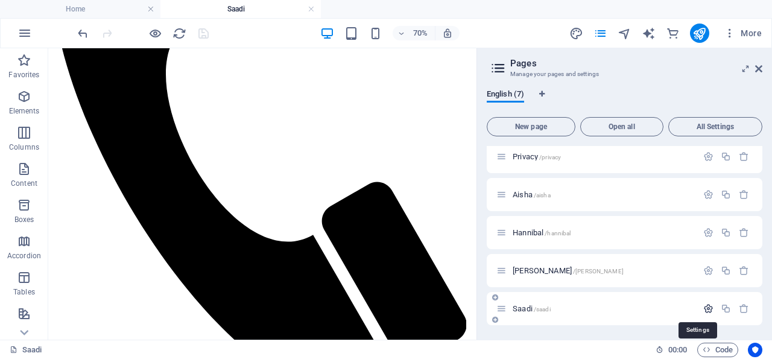
click at [703, 307] on icon "button" at bounding box center [708, 308] width 10 height 10
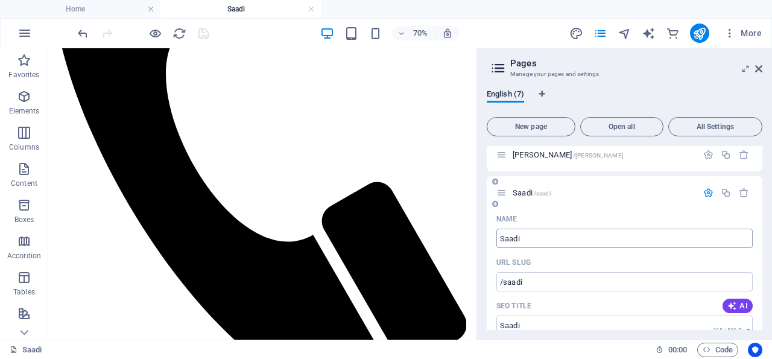
click at [739, 101] on div "English (7)" at bounding box center [625, 100] width 276 height 23
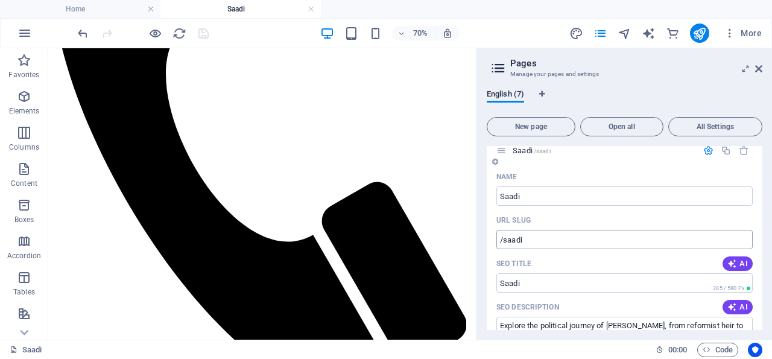
scroll to position [256, 0]
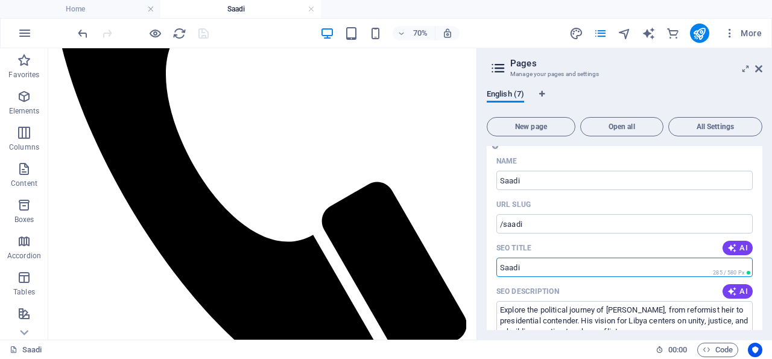
drag, startPoint x: 522, startPoint y: 267, endPoint x: 500, endPoint y: 267, distance: 22.3
click at [500, 267] on input "Saadi" at bounding box center [624, 267] width 256 height 19
paste input "Gaddafi: From Football to Exile – A Quiet Life in [GEOGRAPHIC_DATA]"
type input "[PERSON_NAME]: From Football to Exile – A Quiet Life in [GEOGRAPHIC_DATA]"
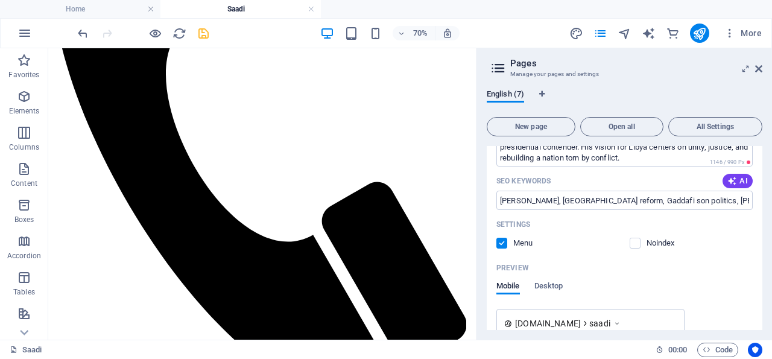
click at [732, 99] on div "English (7)" at bounding box center [625, 100] width 276 height 23
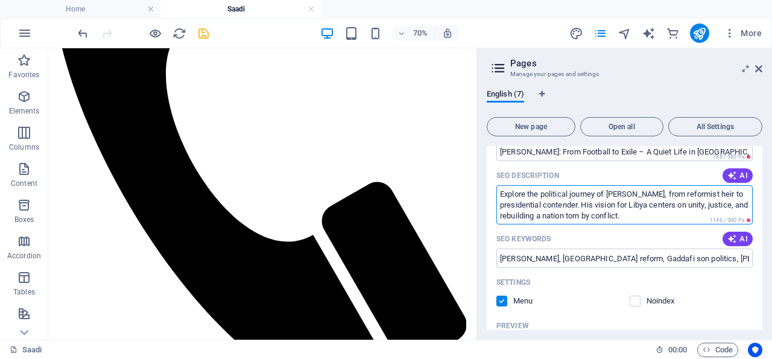
drag, startPoint x: 668, startPoint y: 215, endPoint x: 500, endPoint y: 191, distance: 170.0
click at [500, 191] on textarea "Explore the political journey of [PERSON_NAME], from reformist heir to presiden…" at bounding box center [624, 204] width 256 height 39
drag, startPoint x: 500, startPoint y: 192, endPoint x: 669, endPoint y: 217, distance: 170.6
click at [669, 217] on textarea "Explore the political journey of [PERSON_NAME], from reformist heir to presiden…" at bounding box center [624, 204] width 256 height 39
paste textarea "journey of [PERSON_NAME], former footballer and military commander, now living …"
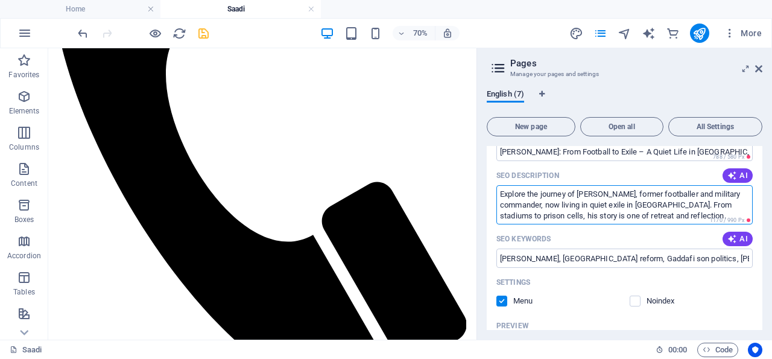
scroll to position [0, 0]
type textarea "Explore the journey of [PERSON_NAME], former footballer and military commander,…"
click at [722, 91] on div "English (7)" at bounding box center [625, 100] width 276 height 23
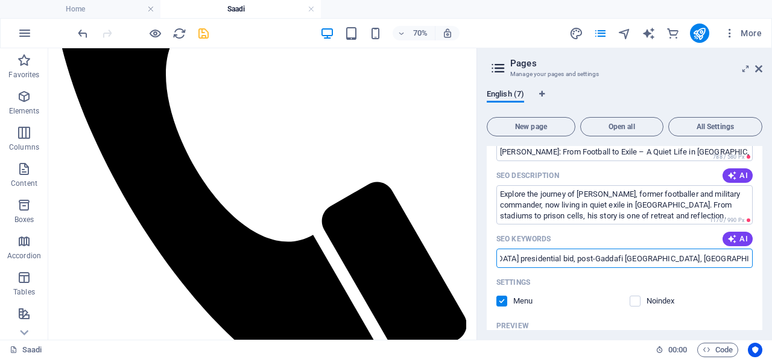
scroll to position [0, 594]
drag, startPoint x: 500, startPoint y: 258, endPoint x: 702, endPoint y: 258, distance: 201.5
click at [753, 258] on input "[PERSON_NAME], [GEOGRAPHIC_DATA] reform, Gaddafi son politics, [PERSON_NAME] 20…" at bounding box center [624, 258] width 256 height 19
paste input "[PERSON_NAME], [PERSON_NAME] son footballer, [PERSON_NAME] Turkey, [PERSON_NAME…"
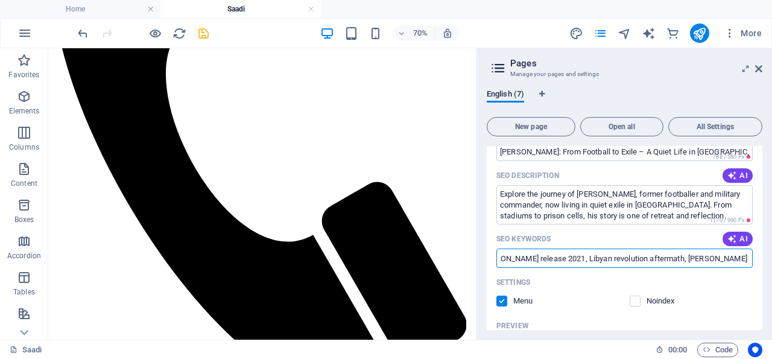
type input "[PERSON_NAME], [PERSON_NAME] son footballer, [PERSON_NAME] Turkey, [PERSON_NAME…"
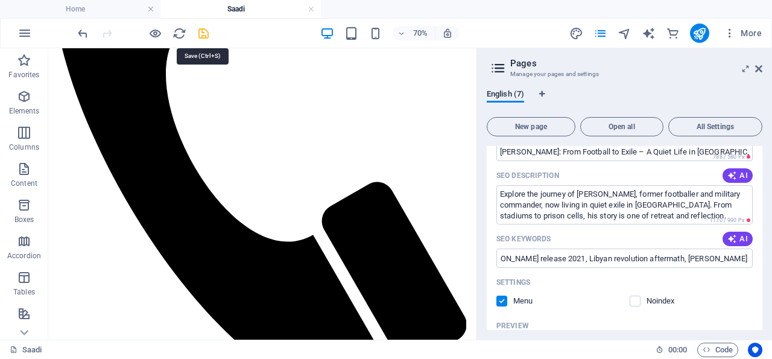
drag, startPoint x: 201, startPoint y: 32, endPoint x: 167, endPoint y: 2, distance: 44.9
click at [201, 32] on icon "save" at bounding box center [204, 34] width 14 height 14
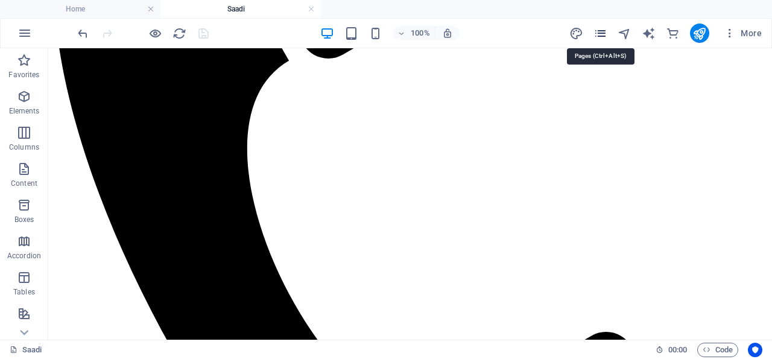
click at [601, 31] on icon "pages" at bounding box center [601, 34] width 14 height 14
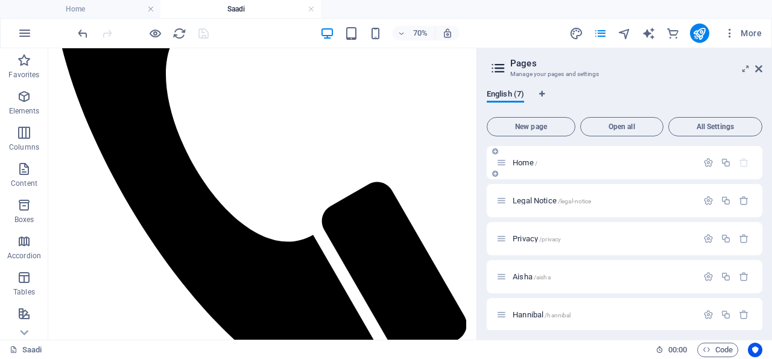
click at [530, 160] on span "Home /" at bounding box center [525, 162] width 25 height 9
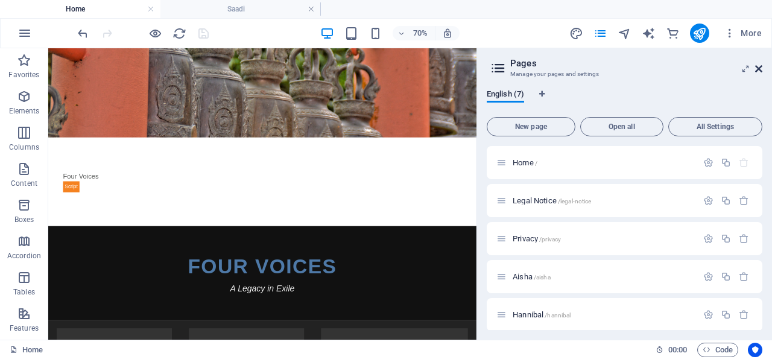
drag, startPoint x: 760, startPoint y: 68, endPoint x: 706, endPoint y: 87, distance: 56.7
click at [760, 67] on icon at bounding box center [758, 69] width 7 height 10
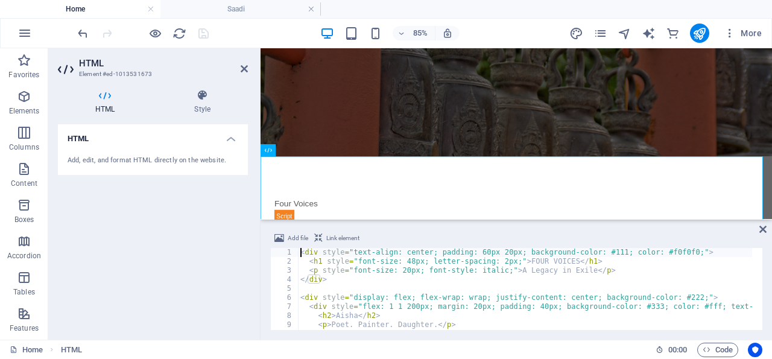
click at [300, 251] on div "< div style = "text-align: center; padding: 60px 20px; background-color: #111; …" at bounding box center [727, 293] width 858 height 90
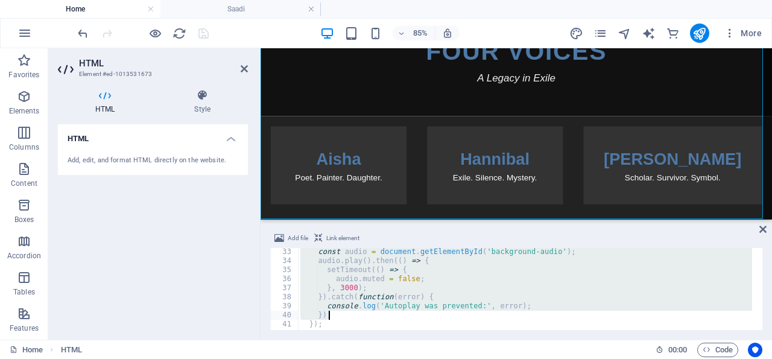
scroll to position [308, 0]
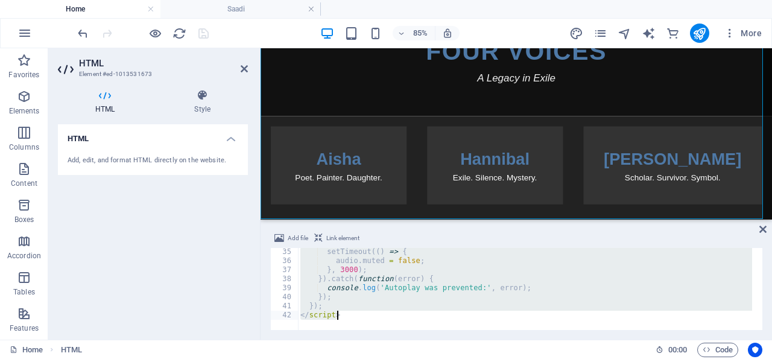
drag, startPoint x: 300, startPoint y: 251, endPoint x: 487, endPoint y: 334, distance: 205.0
click at [487, 334] on div "setTimeout (( ) => { audio . muted = false ; } , 3000 ) ; }) . catch ( function…" at bounding box center [727, 292] width 858 height 90
click at [772, 186] on div "FOUR VOICES A Legacy in Exile Aisha Poet. Painter. Daughter. Hannibal Exile. Si…" at bounding box center [562, 185] width 602 height 381
drag, startPoint x: 302, startPoint y: 253, endPoint x: 435, endPoint y: 349, distance: 164.2
click at [435, 330] on div "setTimeout (( ) => { audio . muted = false ; } , 3000 ) ; }) . catch ( function…" at bounding box center [525, 289] width 454 height 82
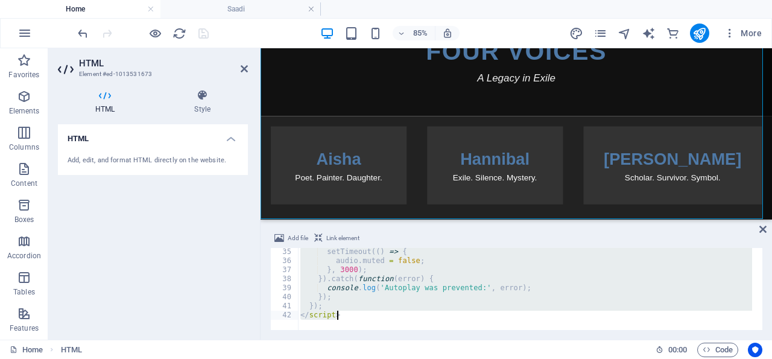
paste textarea
type textarea "</script>"
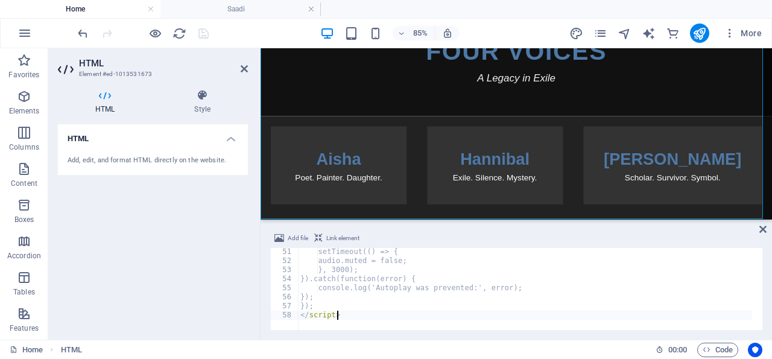
scroll to position [452, 0]
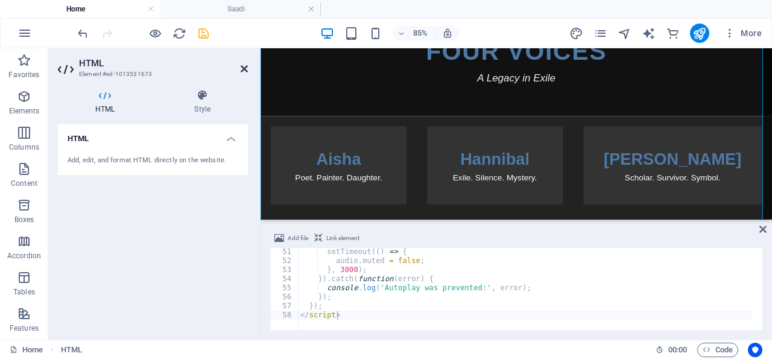
click at [244, 67] on icon at bounding box center [244, 69] width 7 height 10
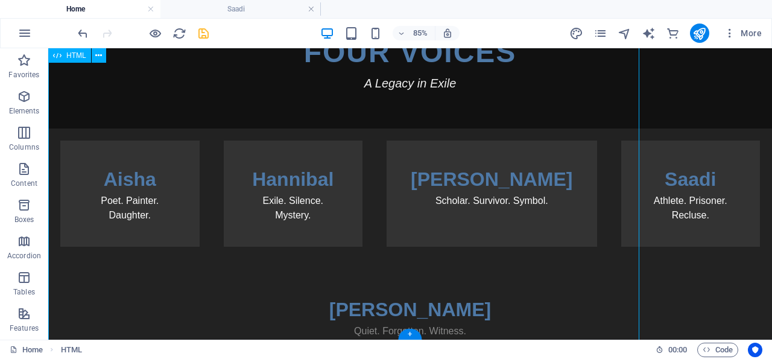
scroll to position [261, 0]
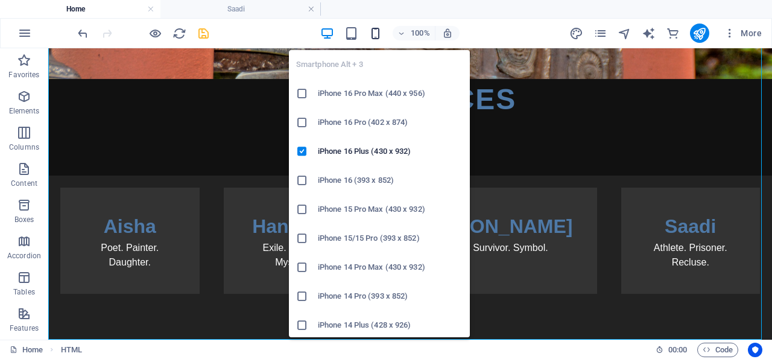
click at [376, 31] on icon "button" at bounding box center [376, 34] width 14 height 14
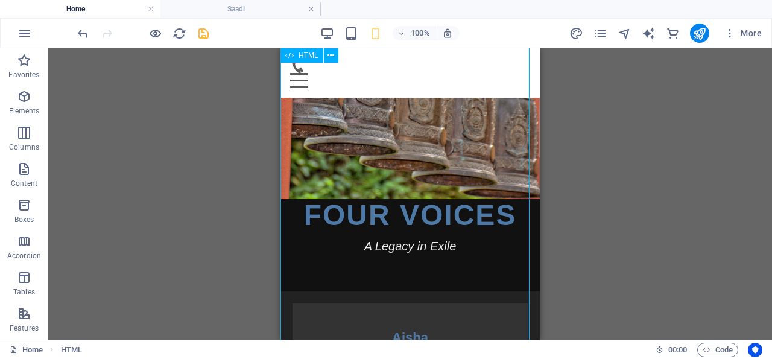
scroll to position [158, 0]
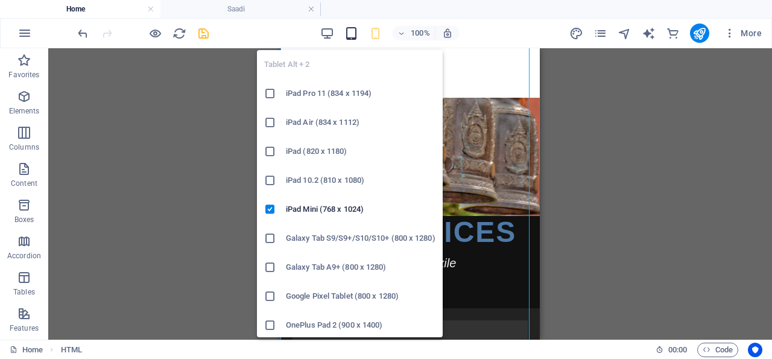
click at [352, 31] on icon "button" at bounding box center [351, 34] width 14 height 14
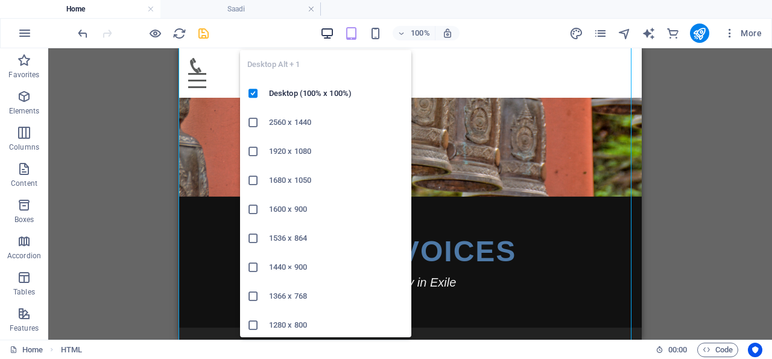
click at [328, 31] on icon "button" at bounding box center [327, 34] width 14 height 14
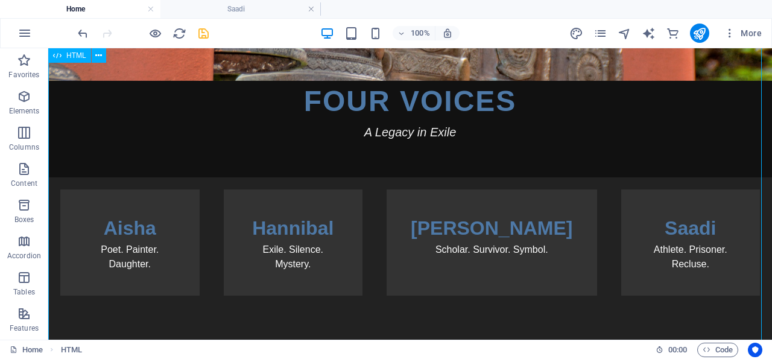
scroll to position [261, 0]
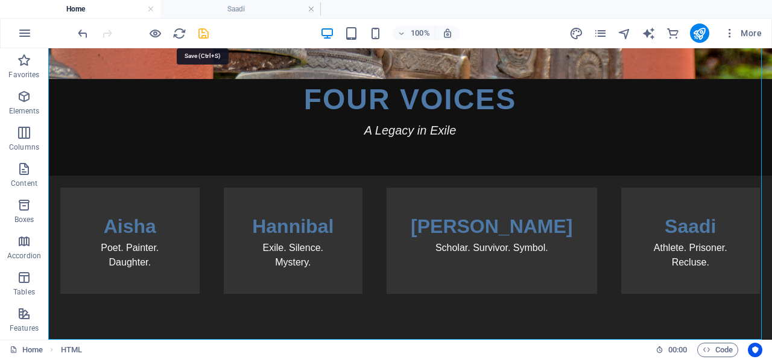
click at [205, 32] on icon "save" at bounding box center [204, 34] width 14 height 14
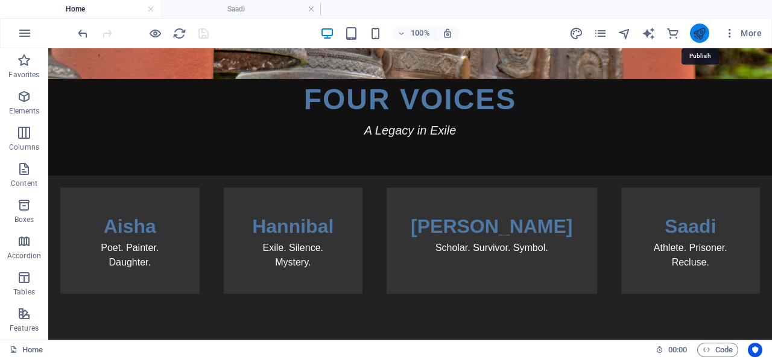
click at [702, 32] on icon "publish" at bounding box center [700, 34] width 14 height 14
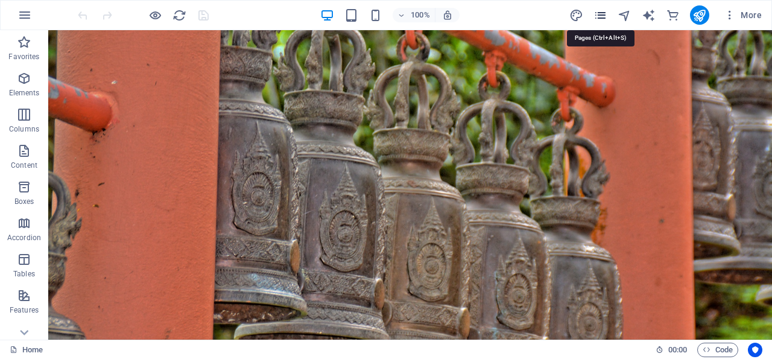
click at [601, 13] on icon "pages" at bounding box center [601, 15] width 14 height 14
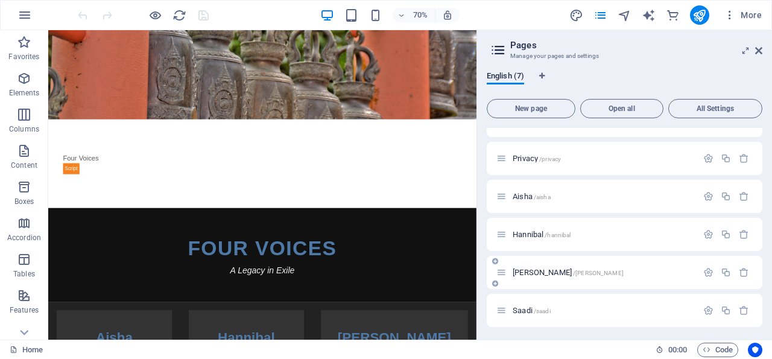
scroll to position [64, 0]
click at [531, 308] on span "Saadi /saadi" at bounding box center [532, 308] width 38 height 9
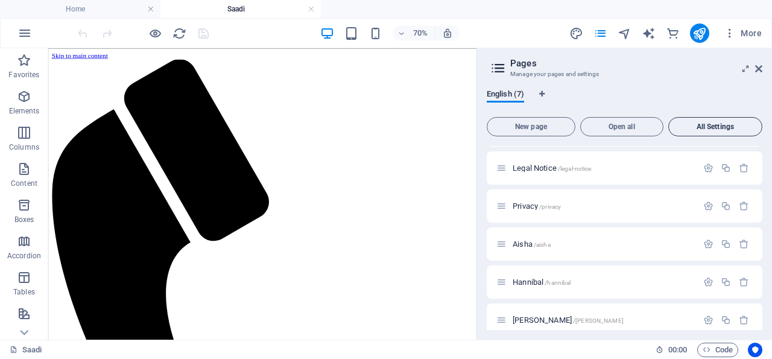
scroll to position [0, 0]
drag, startPoint x: 760, startPoint y: 67, endPoint x: 472, endPoint y: 124, distance: 292.8
click at [760, 67] on icon at bounding box center [758, 69] width 7 height 10
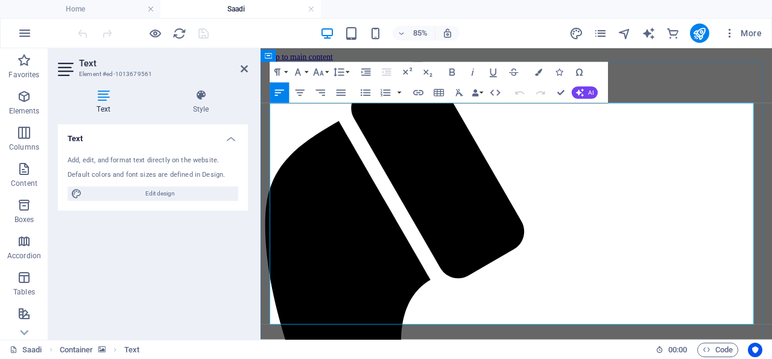
drag, startPoint x: 663, startPoint y: 227, endPoint x: 359, endPoint y: 170, distance: 309.3
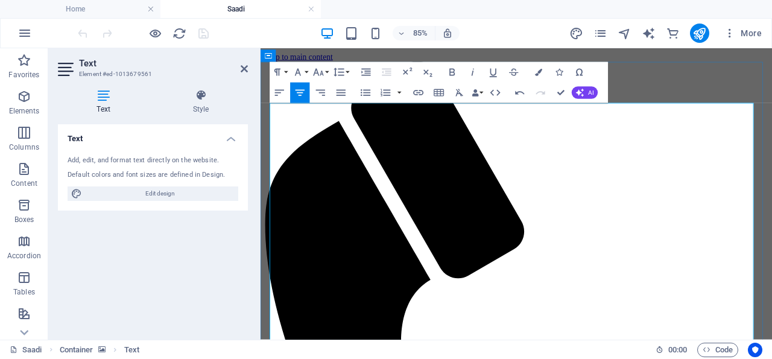
drag, startPoint x: 641, startPoint y: 255, endPoint x: 343, endPoint y: 172, distance: 310.0
click at [540, 69] on icon "button" at bounding box center [538, 72] width 7 height 7
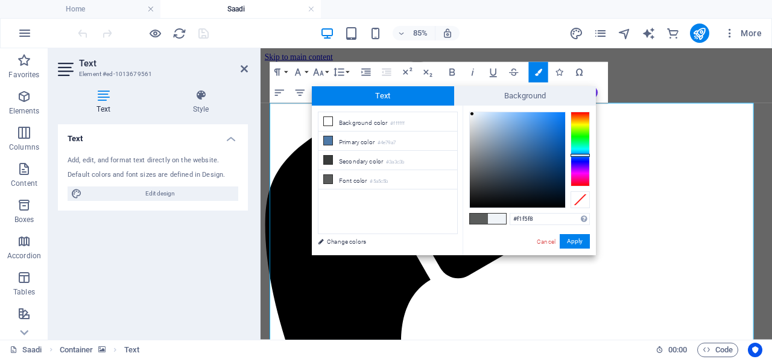
type input "#f3f5f8"
drag, startPoint x: 520, startPoint y: 143, endPoint x: 471, endPoint y: 114, distance: 56.8
click at [471, 114] on div at bounding box center [471, 114] width 4 height 4
click at [574, 240] on button "Apply" at bounding box center [575, 241] width 30 height 14
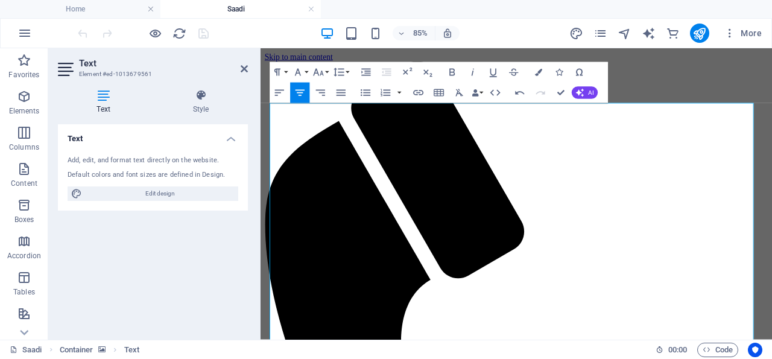
click at [227, 78] on header "Text Element #ed-1013679561" at bounding box center [153, 63] width 190 height 31
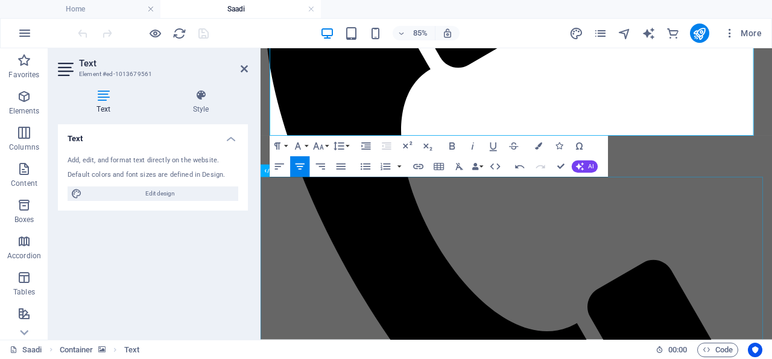
scroll to position [250, 0]
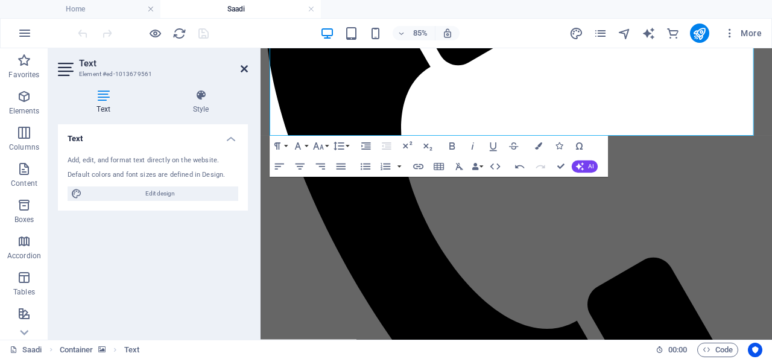
drag, startPoint x: 244, startPoint y: 66, endPoint x: 196, endPoint y: 31, distance: 59.6
click at [244, 66] on icon at bounding box center [244, 69] width 7 height 10
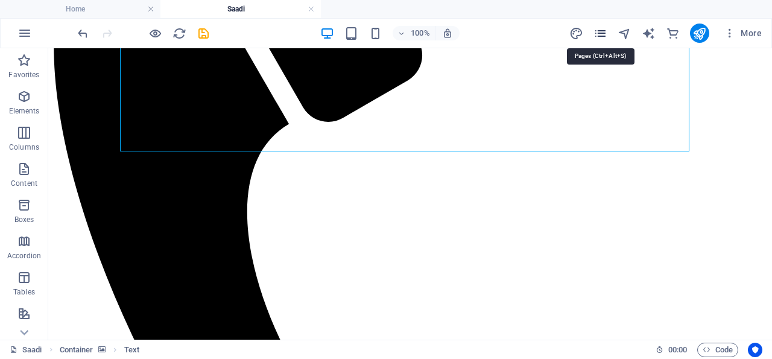
scroll to position [251, 0]
click at [601, 31] on icon "pages" at bounding box center [601, 34] width 14 height 14
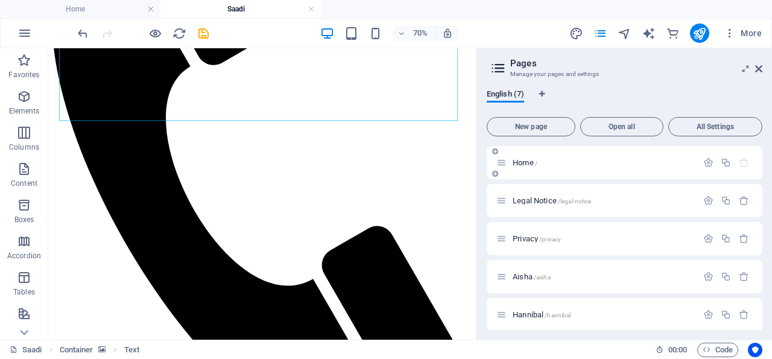
click at [546, 162] on p "Home /" at bounding box center [603, 163] width 181 height 8
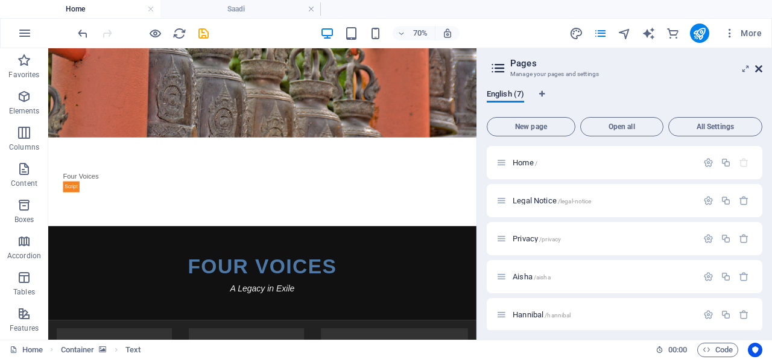
click at [760, 65] on icon at bounding box center [758, 69] width 7 height 10
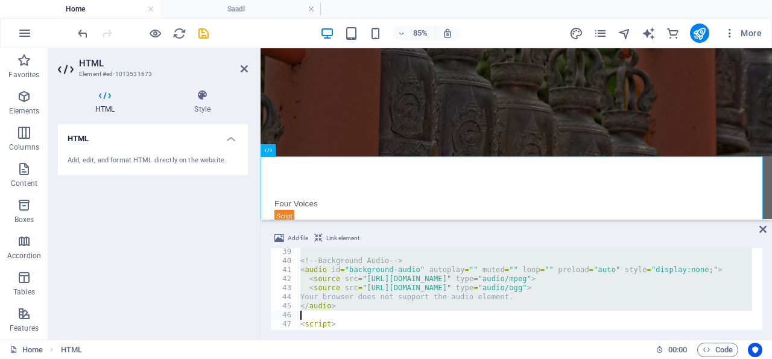
scroll to position [452, 0]
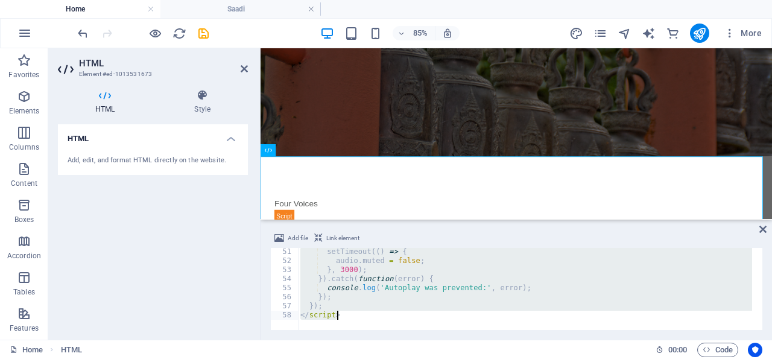
drag, startPoint x: 300, startPoint y: 253, endPoint x: 471, endPoint y: 358, distance: 200.4
click at [471, 330] on div "setTimeout (( ) => { audio . muted = false ; } , 3000 ) ; }) . catch ( function…" at bounding box center [525, 289] width 454 height 82
type textarea "}); </script>"
drag, startPoint x: 202, startPoint y: 31, endPoint x: 367, endPoint y: 11, distance: 165.9
click at [202, 31] on icon "save" at bounding box center [204, 34] width 14 height 14
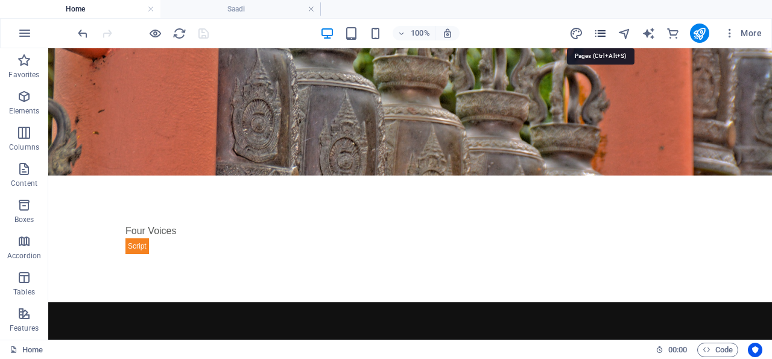
click at [601, 31] on icon "pages" at bounding box center [601, 34] width 14 height 14
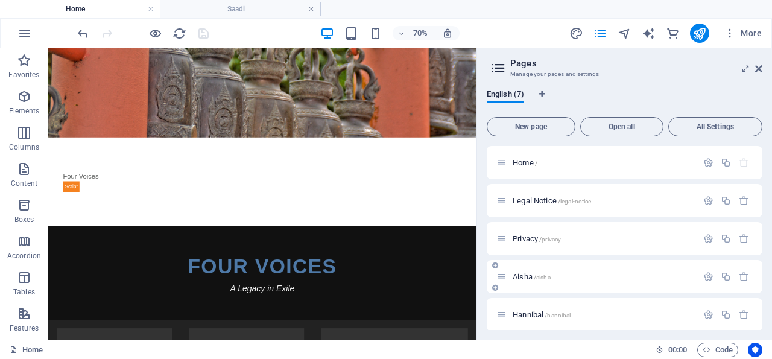
click at [553, 275] on p "Aisha /aisha" at bounding box center [603, 277] width 181 height 8
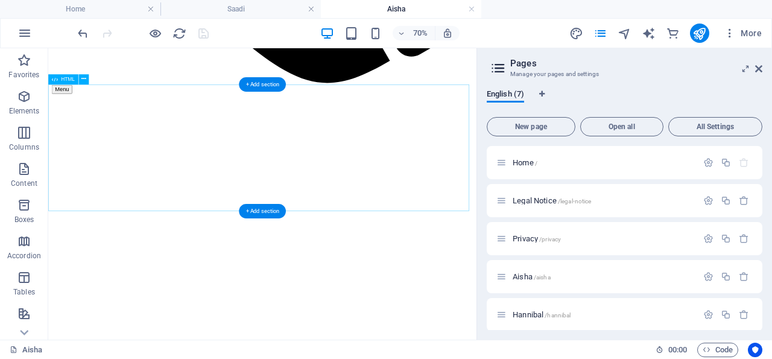
scroll to position [1056, 0]
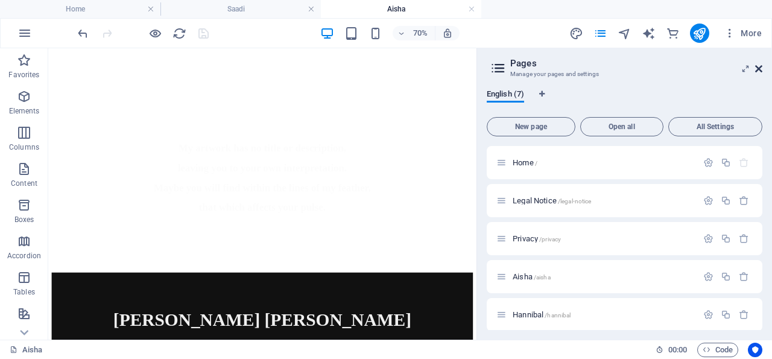
drag, startPoint x: 760, startPoint y: 68, endPoint x: 498, endPoint y: 90, distance: 262.7
click at [760, 68] on icon at bounding box center [758, 69] width 7 height 10
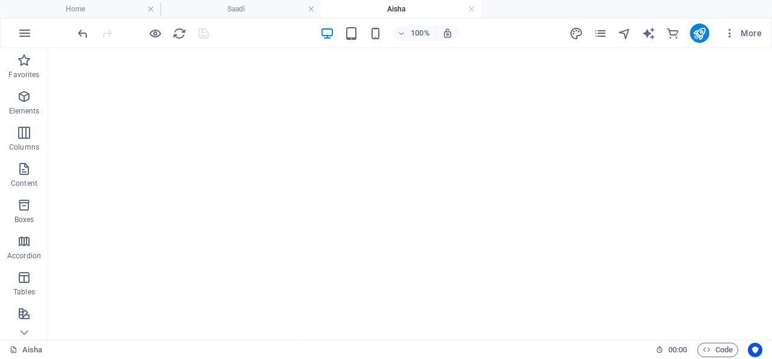
scroll to position [1181, 0]
click at [22, 92] on icon "button" at bounding box center [24, 96] width 14 height 14
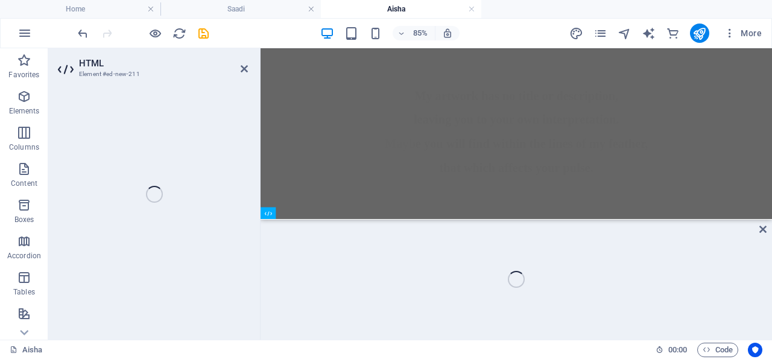
scroll to position [1272, 0]
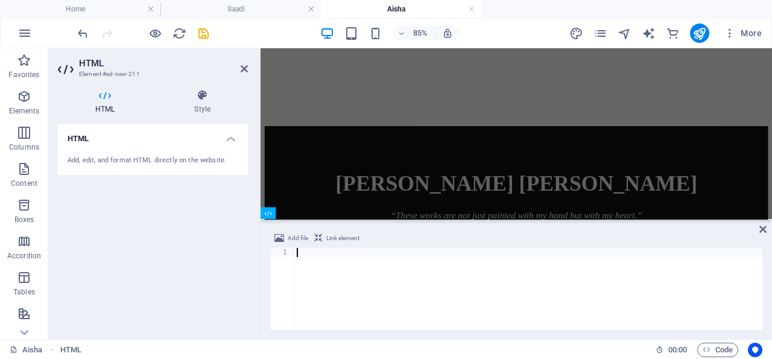
paste textarea "</script>"
type textarea "</script>"
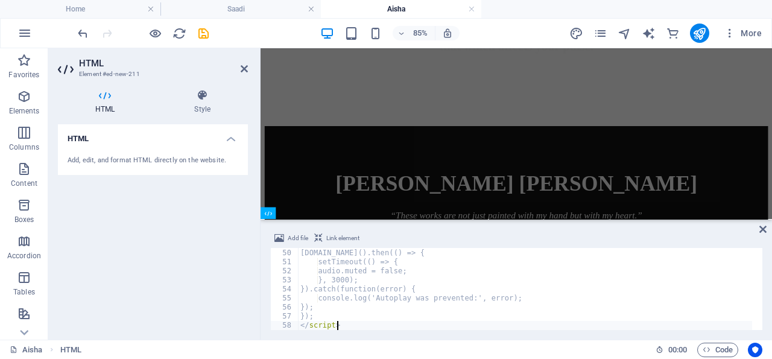
scroll to position [443, 0]
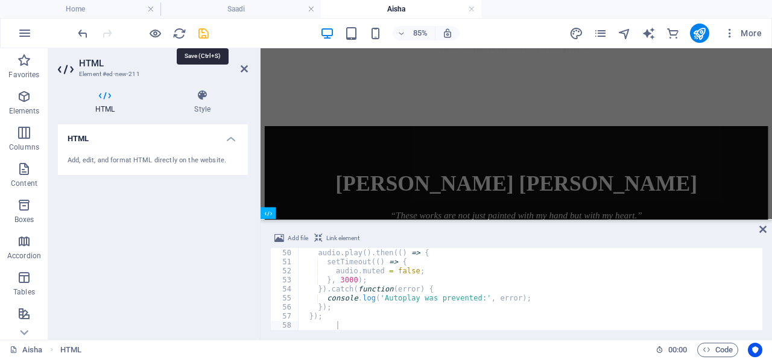
click at [203, 32] on icon "save" at bounding box center [204, 34] width 14 height 14
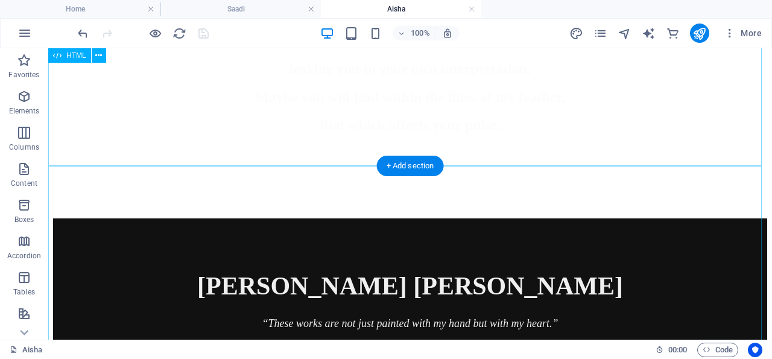
scroll to position [1606, 0]
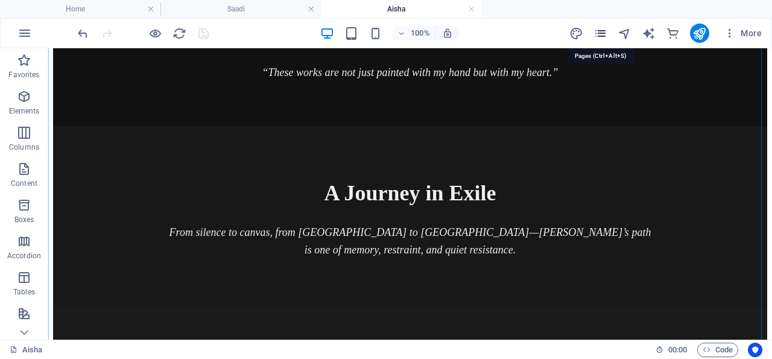
click at [603, 32] on icon "pages" at bounding box center [601, 34] width 14 height 14
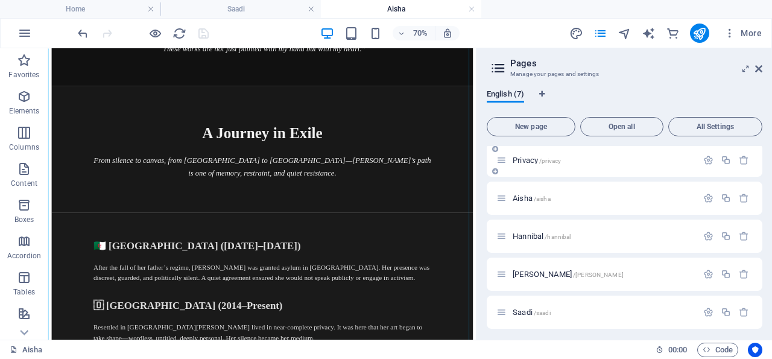
scroll to position [82, 0]
click at [566, 229] on span "Hannibal /[PERSON_NAME]" at bounding box center [542, 232] width 58 height 9
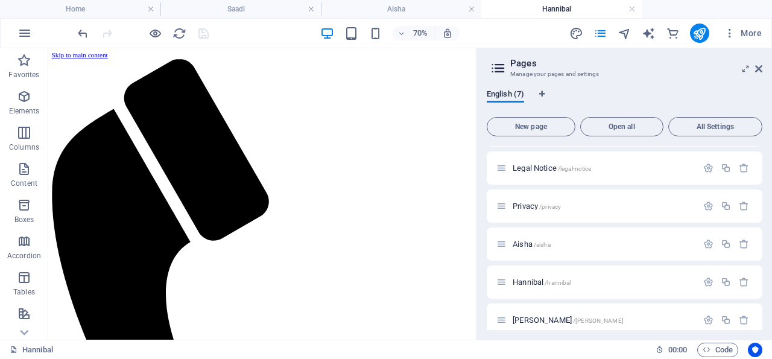
scroll to position [0, 0]
click at [760, 69] on icon at bounding box center [758, 69] width 7 height 10
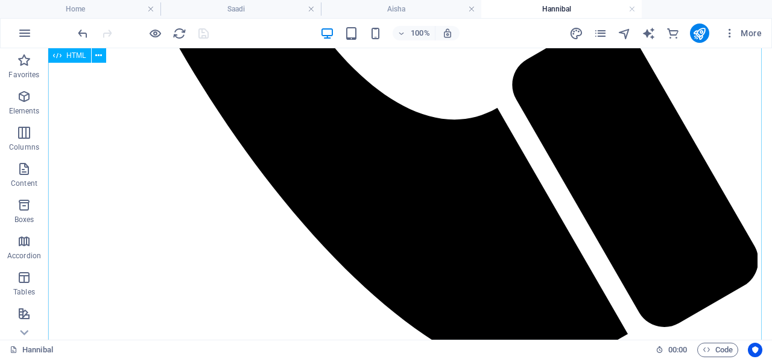
scroll to position [922, 0]
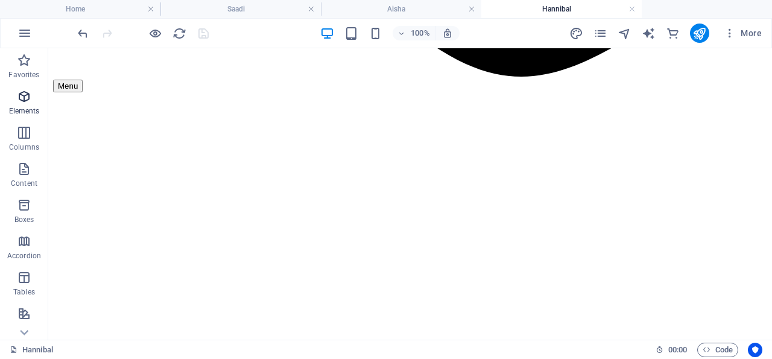
click at [25, 94] on icon "button" at bounding box center [24, 96] width 14 height 14
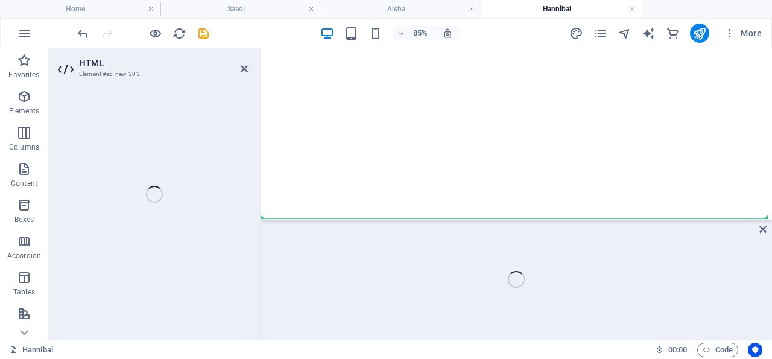
scroll to position [1013, 0]
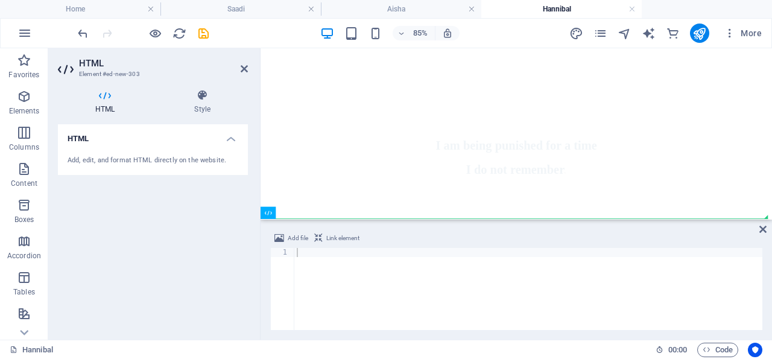
drag, startPoint x: 168, startPoint y: 223, endPoint x: 476, endPoint y: 336, distance: 327.9
paste textarea "</script>"
type textarea "</script>"
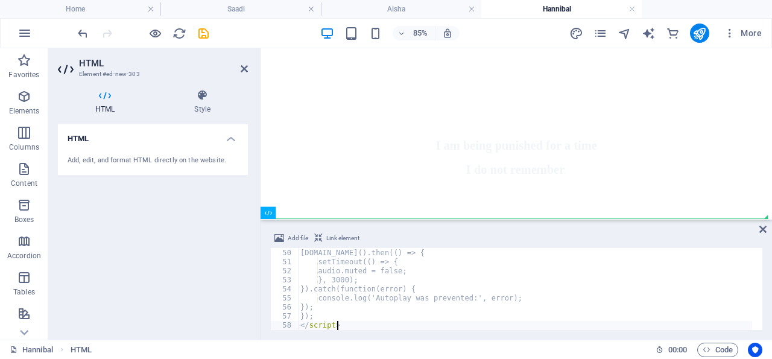
scroll to position [443, 0]
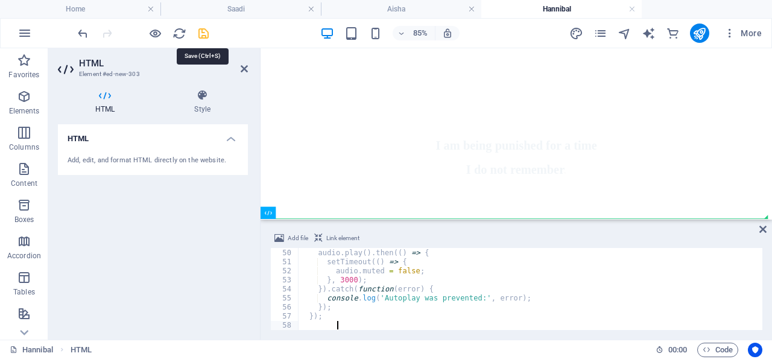
click at [202, 34] on icon "save" at bounding box center [204, 34] width 14 height 14
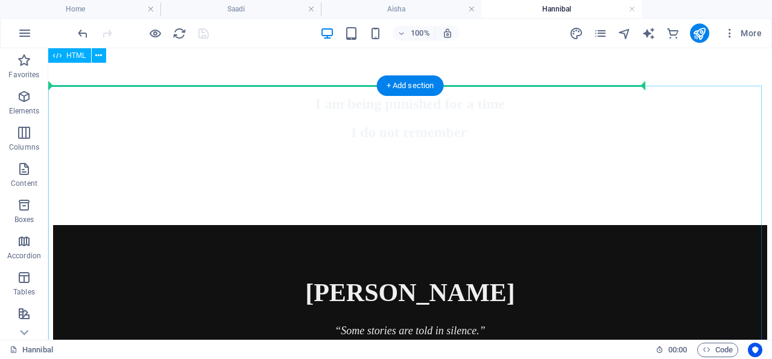
scroll to position [1159, 0]
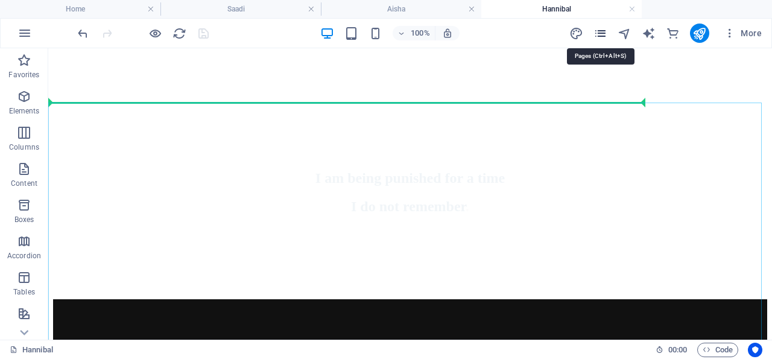
click at [603, 32] on icon "pages" at bounding box center [601, 34] width 14 height 14
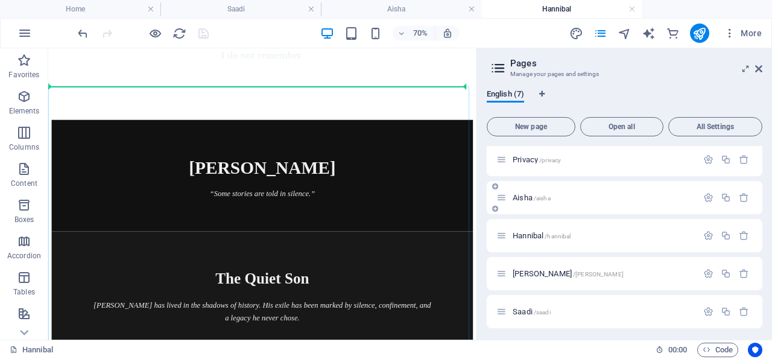
scroll to position [82, 0]
click at [553, 272] on p "Saif /[PERSON_NAME]" at bounding box center [603, 271] width 181 height 8
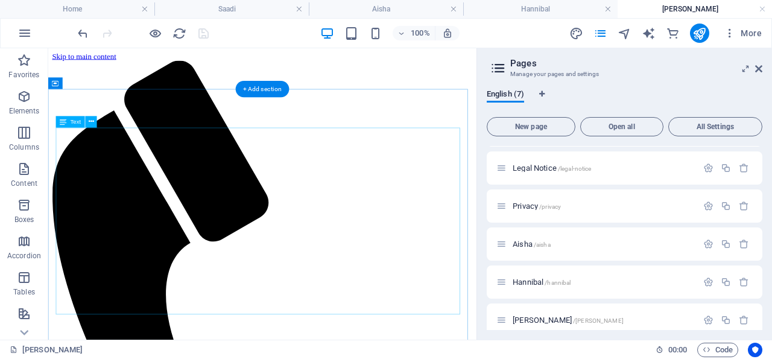
scroll to position [0, 0]
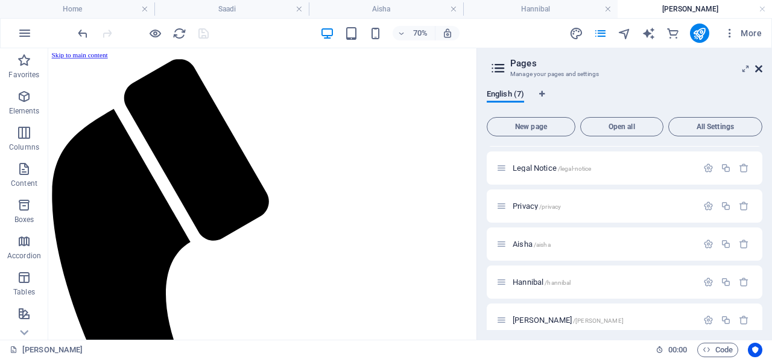
drag, startPoint x: 760, startPoint y: 65, endPoint x: 147, endPoint y: 139, distance: 616.7
click at [760, 65] on icon at bounding box center [758, 69] width 7 height 10
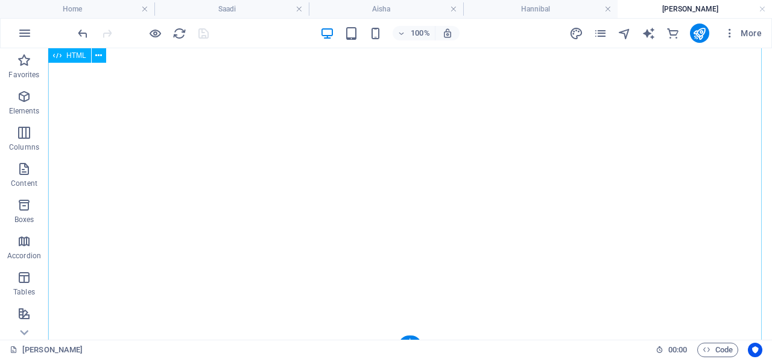
scroll to position [1011, 0]
click at [24, 93] on icon "button" at bounding box center [24, 96] width 14 height 14
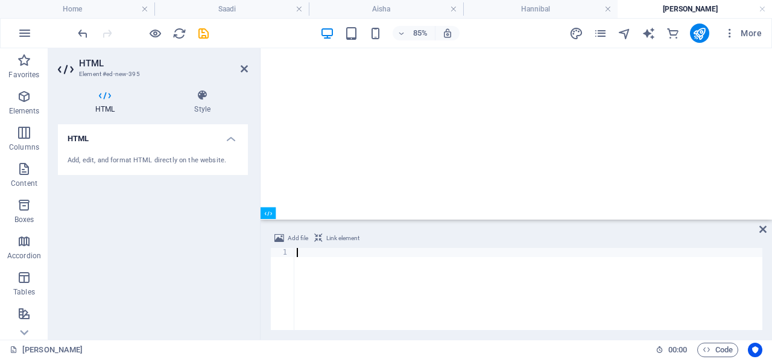
scroll to position [1102, 0]
paste textarea "</script>"
type textarea "</script>"
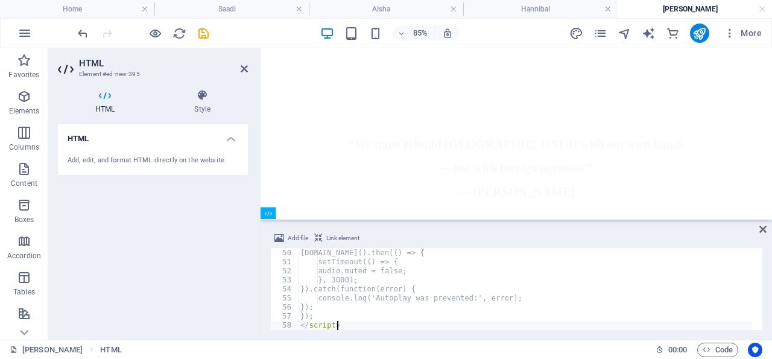
scroll to position [443, 0]
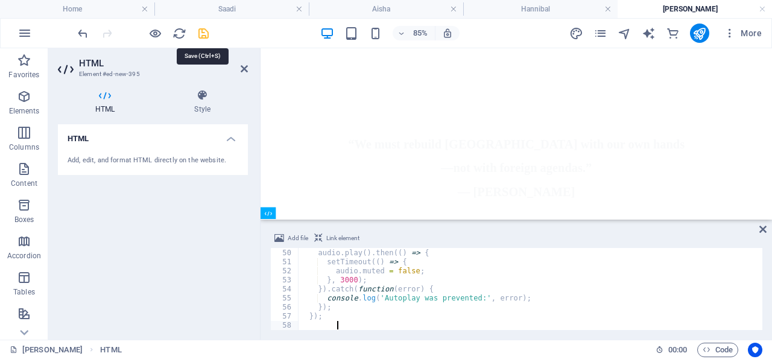
click at [205, 31] on icon "save" at bounding box center [204, 34] width 14 height 14
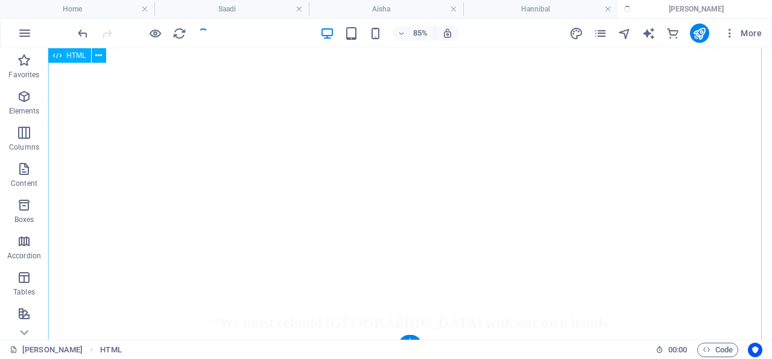
scroll to position [1430, 0]
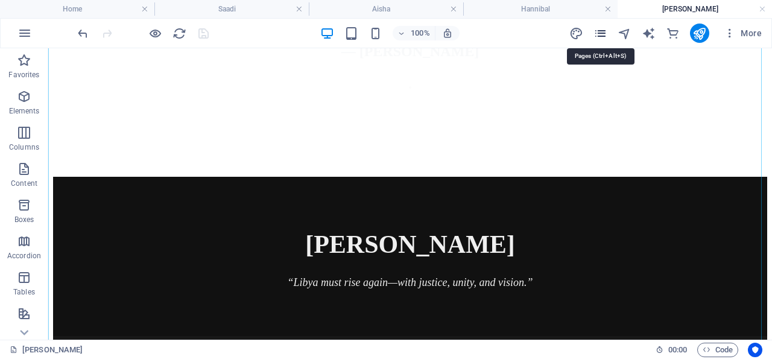
click at [601, 31] on icon "pages" at bounding box center [601, 34] width 14 height 14
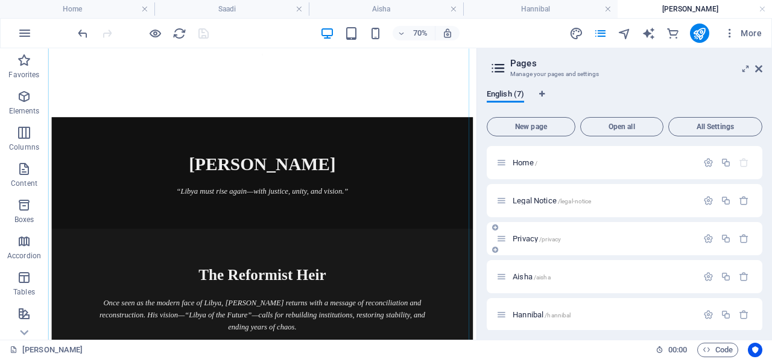
scroll to position [82, 0]
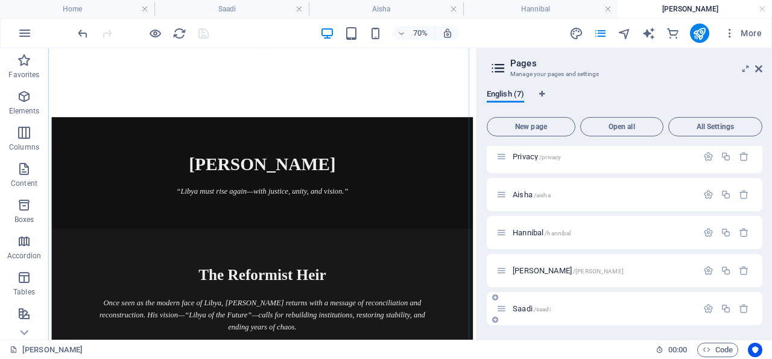
click at [552, 306] on p "Saadi /saadi" at bounding box center [603, 309] width 181 height 8
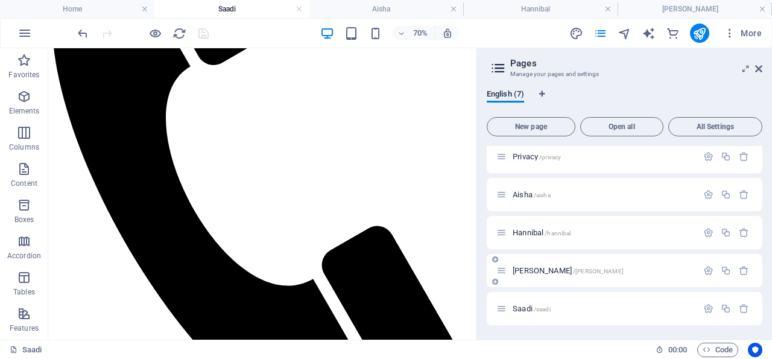
scroll to position [251, 0]
drag, startPoint x: 758, startPoint y: 66, endPoint x: 338, endPoint y: 77, distance: 420.0
click at [759, 66] on icon at bounding box center [758, 69] width 7 height 10
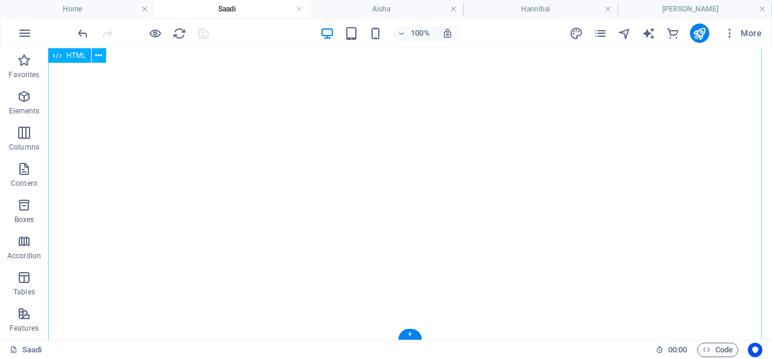
scroll to position [1086, 0]
click at [25, 91] on icon "button" at bounding box center [24, 96] width 14 height 14
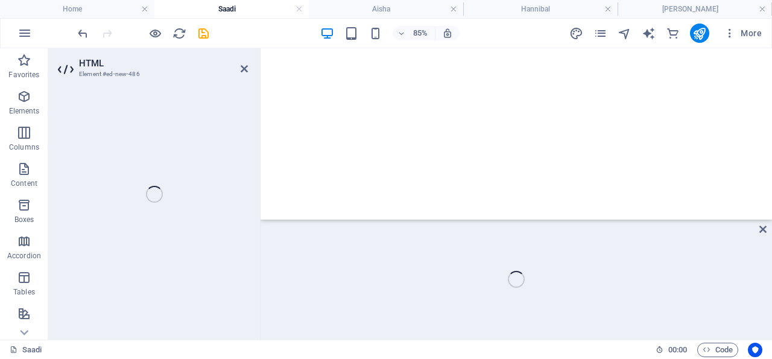
scroll to position [1176, 0]
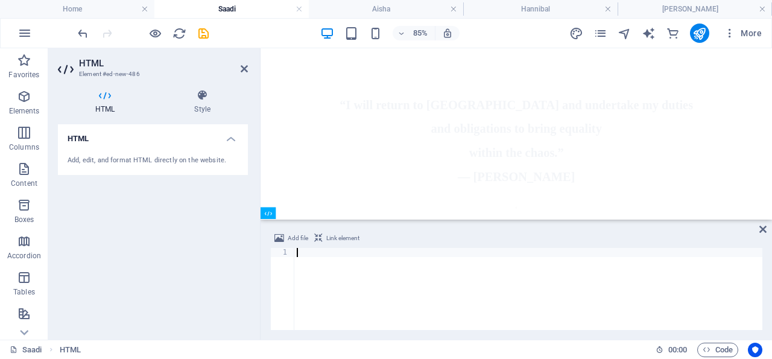
paste textarea "</script>"
type textarea "</script>"
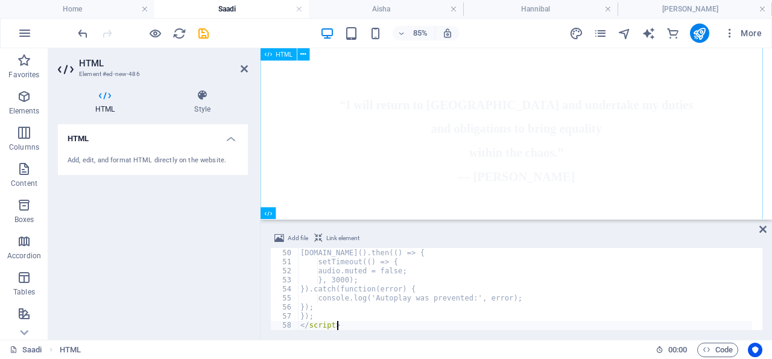
scroll to position [443, 0]
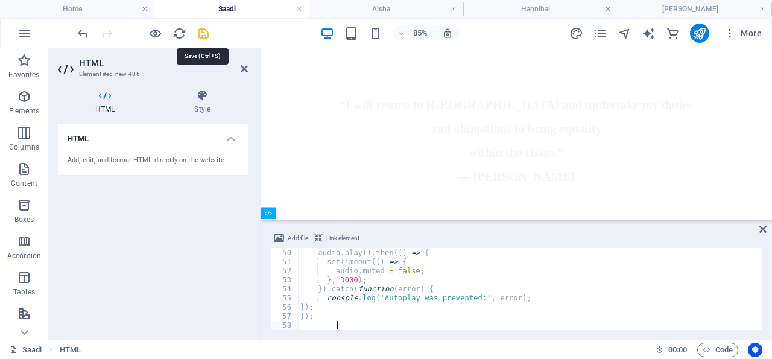
click at [203, 30] on icon "save" at bounding box center [204, 34] width 14 height 14
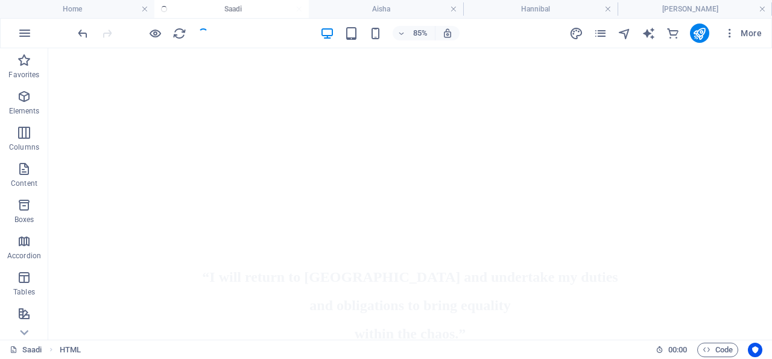
scroll to position [1505, 0]
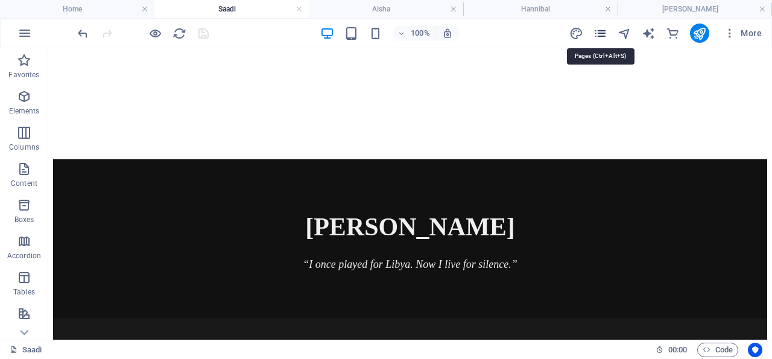
click at [602, 32] on icon "pages" at bounding box center [601, 34] width 14 height 14
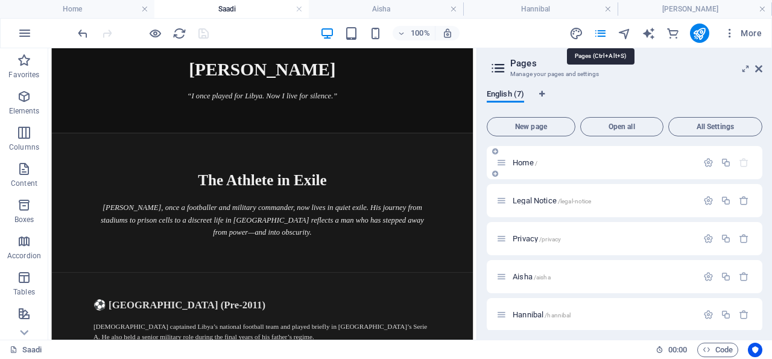
scroll to position [1386, 0]
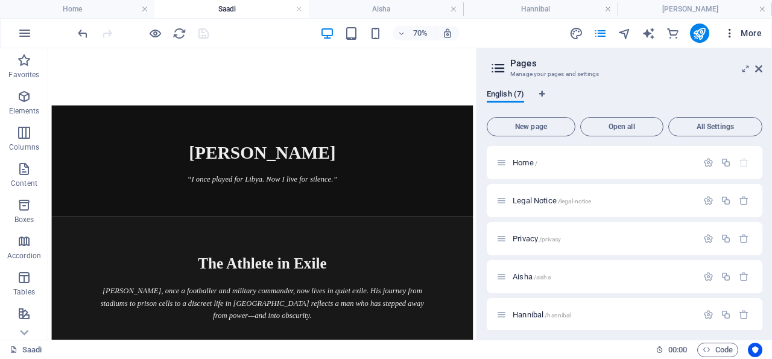
click at [731, 30] on icon "button" at bounding box center [730, 33] width 12 height 12
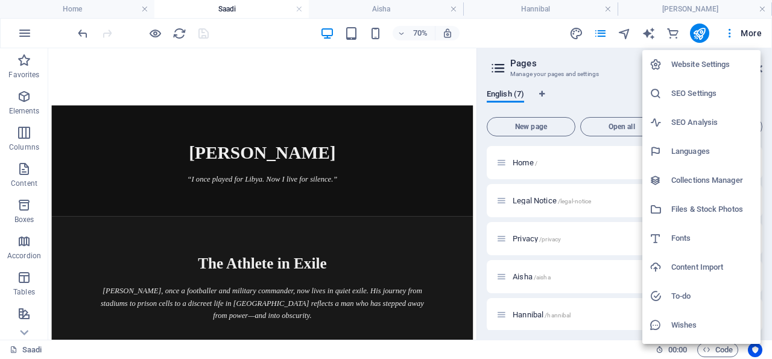
click at [700, 64] on h6 "Website Settings" at bounding box center [712, 64] width 82 height 14
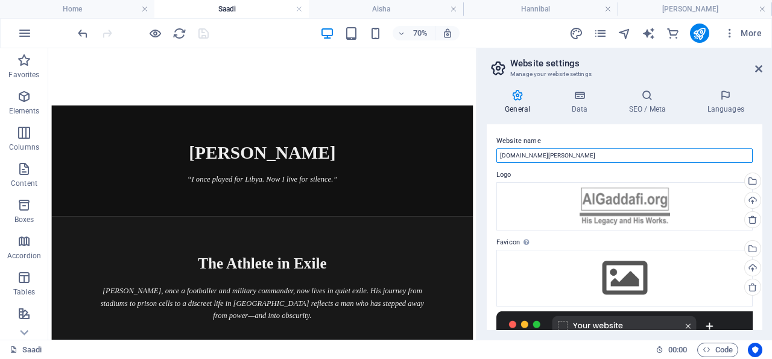
drag, startPoint x: 575, startPoint y: 157, endPoint x: 499, endPoint y: 157, distance: 76.0
click at [499, 157] on input "[DOMAIN_NAME][PERSON_NAME]" at bounding box center [624, 155] width 256 height 14
click at [585, 154] on input "[DOMAIN_NAME][PERSON_NAME]" at bounding box center [624, 155] width 256 height 14
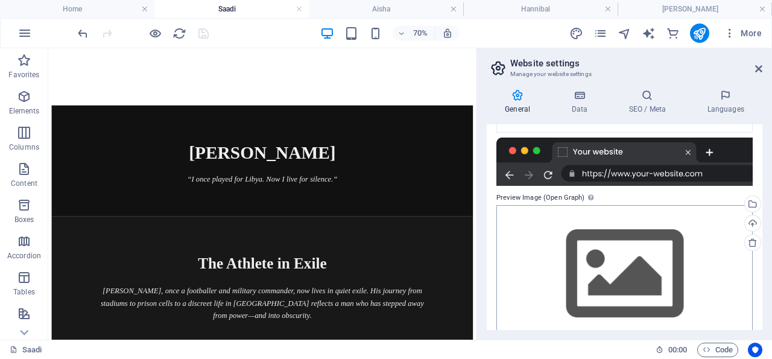
scroll to position [197, 0]
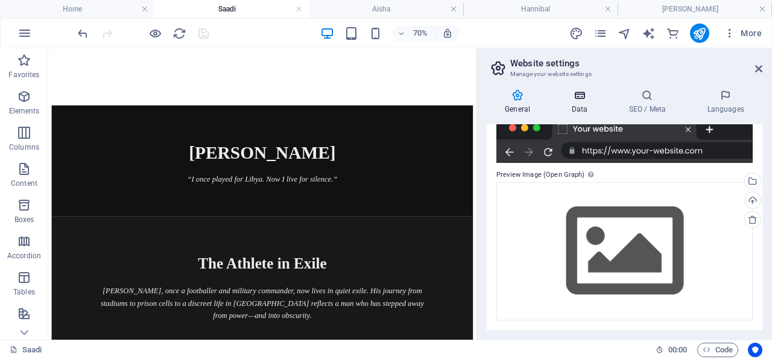
click at [577, 96] on icon at bounding box center [579, 95] width 52 height 12
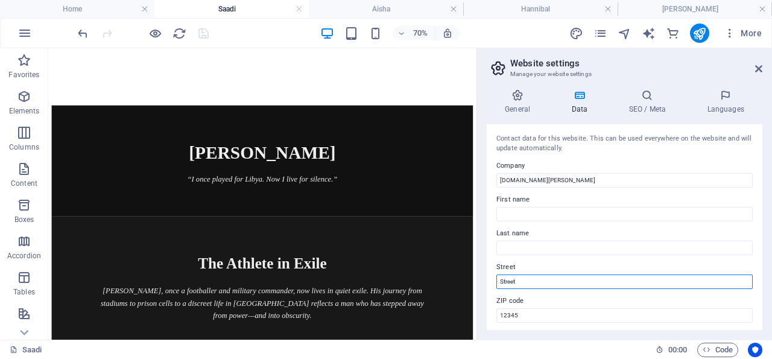
drag, startPoint x: 522, startPoint y: 279, endPoint x: 494, endPoint y: 279, distance: 27.8
click at [496, 279] on input "Street" at bounding box center [624, 281] width 256 height 14
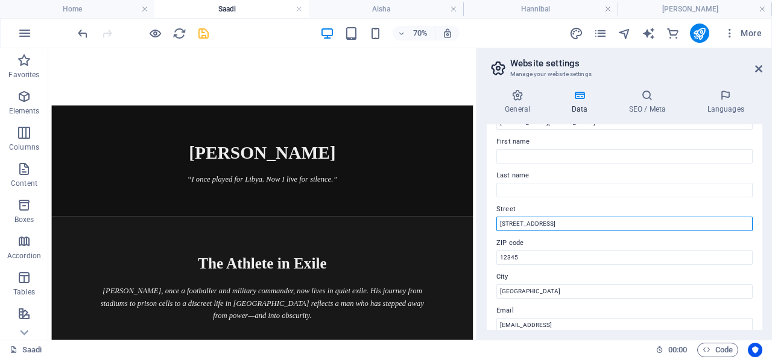
scroll to position [116, 0]
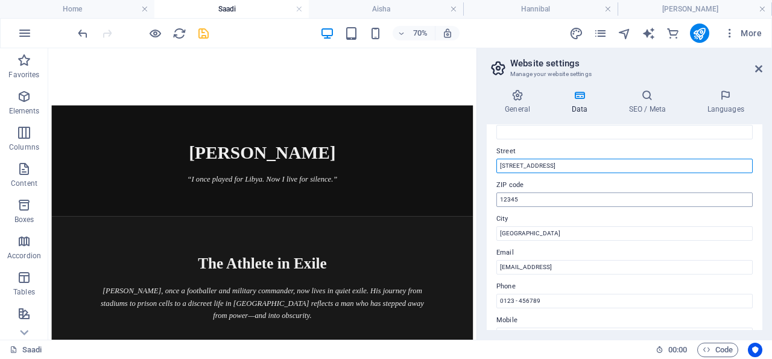
type input "[STREET_ADDRESS]"
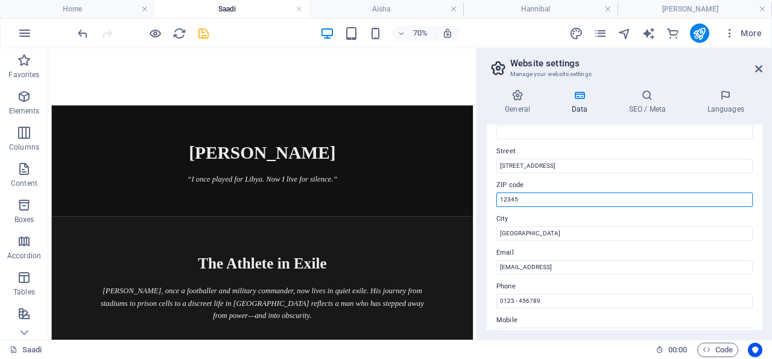
drag, startPoint x: 522, startPoint y: 197, endPoint x: 494, endPoint y: 197, distance: 27.8
click at [496, 197] on input "12345" at bounding box center [624, 199] width 256 height 14
type input "GA"
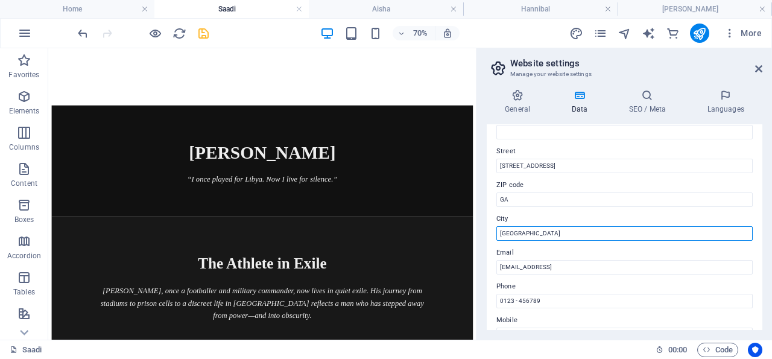
drag, startPoint x: 527, startPoint y: 231, endPoint x: 498, endPoint y: 231, distance: 28.4
click at [498, 231] on input "[GEOGRAPHIC_DATA]" at bounding box center [624, 233] width 256 height 14
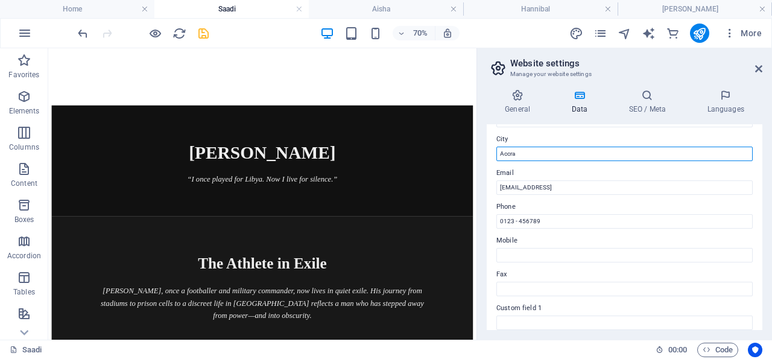
scroll to position [174, 0]
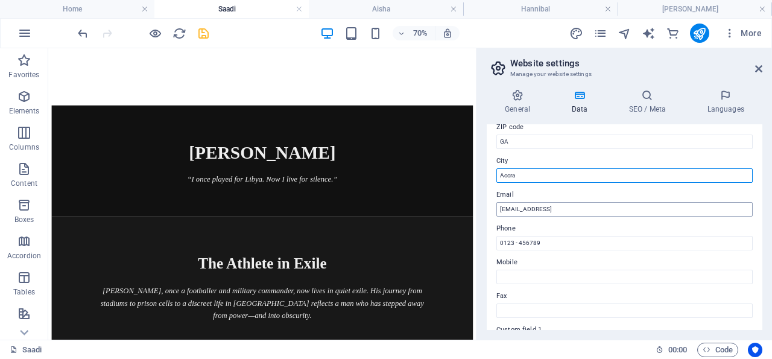
type input "Accra"
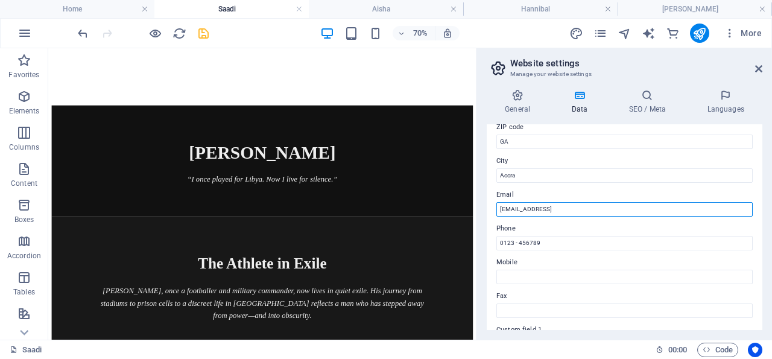
drag, startPoint x: 644, startPoint y: 209, endPoint x: 496, endPoint y: 207, distance: 147.2
click at [496, 207] on input "[EMAIL_ADDRESS]" at bounding box center [624, 209] width 256 height 14
click at [514, 209] on input "info@[PERSON_NAME]" at bounding box center [624, 209] width 256 height 14
click at [558, 211] on input "info[at][PERSON_NAME]" at bounding box center [624, 209] width 256 height 14
type input "info[at][PERSON_NAME][dot]org"
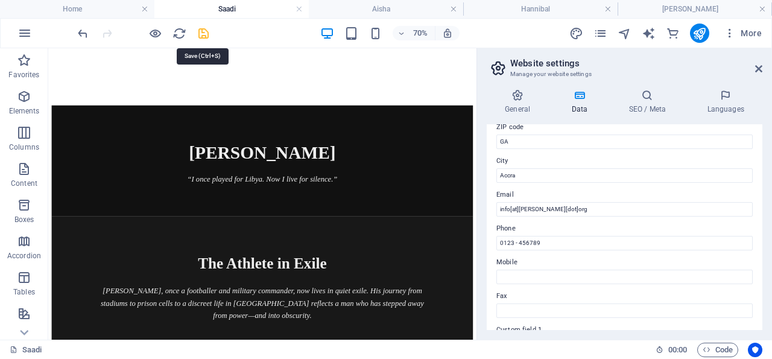
click at [206, 31] on icon "save" at bounding box center [204, 34] width 14 height 14
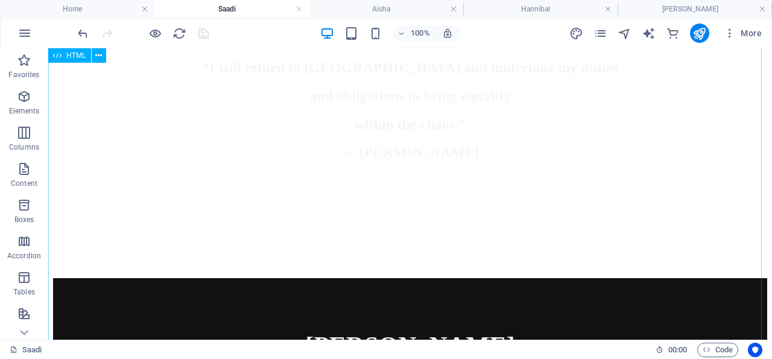
scroll to position [1511, 0]
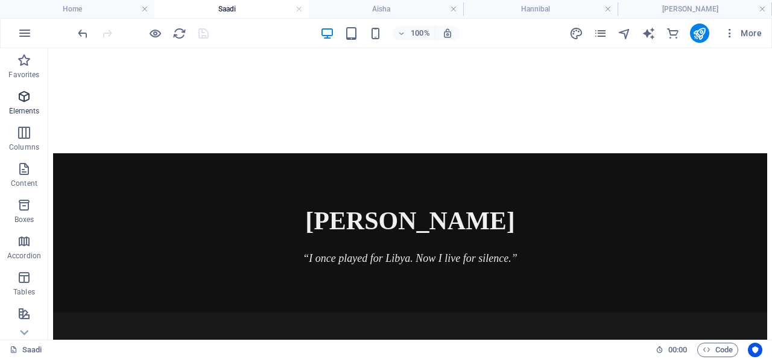
click at [25, 94] on icon "button" at bounding box center [24, 96] width 14 height 14
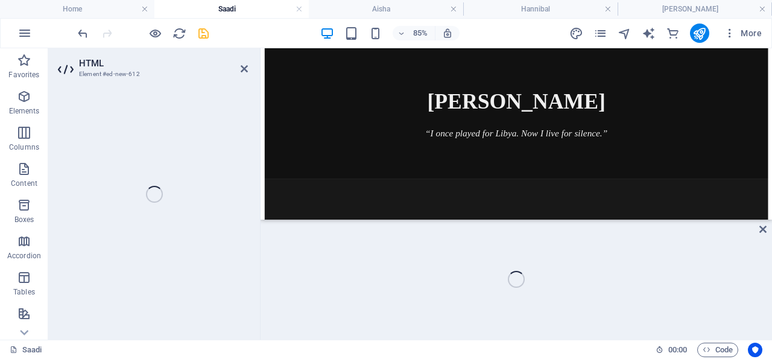
scroll to position [1616, 0]
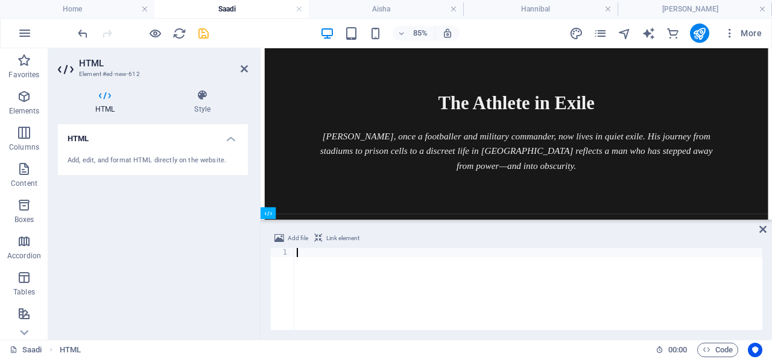
paste textarea "</div>"
type textarea "</div>"
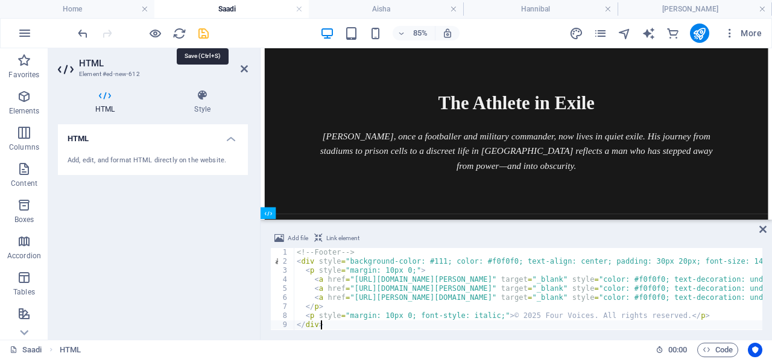
click at [202, 33] on icon "save" at bounding box center [204, 34] width 14 height 14
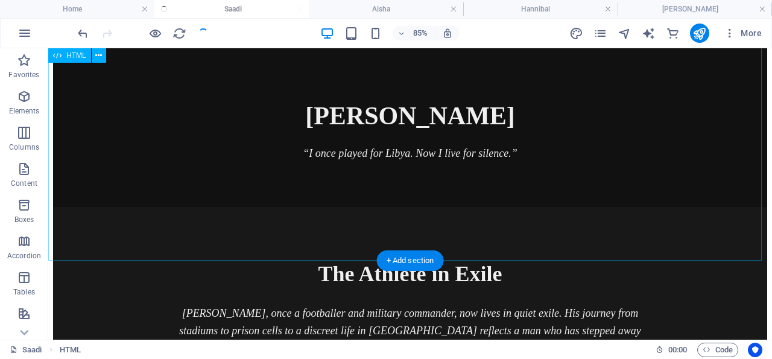
scroll to position [1590, 0]
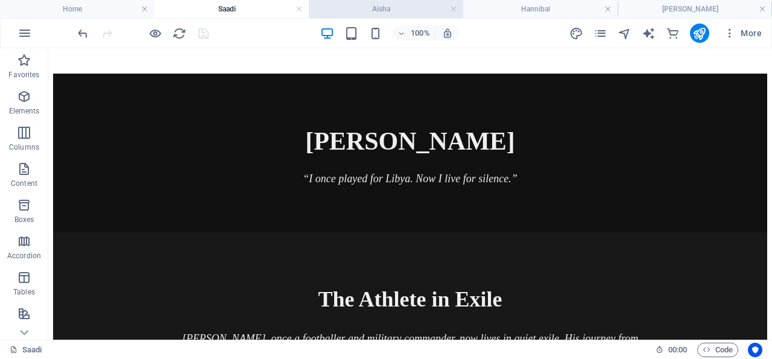
click at [398, 7] on h4 "Aisha" at bounding box center [386, 8] width 154 height 13
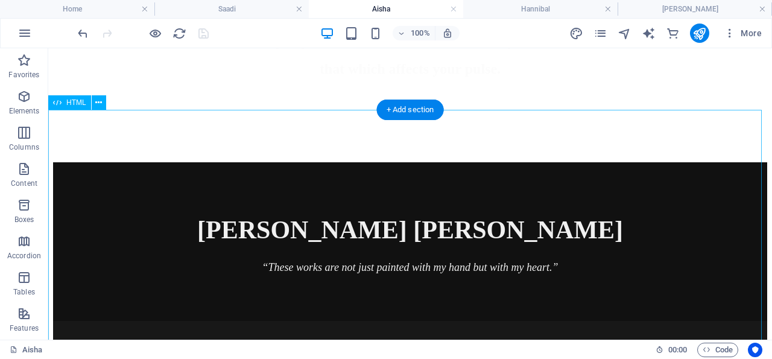
scroll to position [1606, 0]
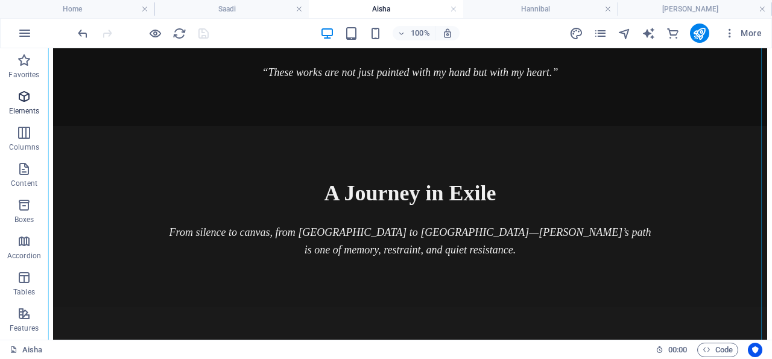
click at [25, 92] on icon "button" at bounding box center [24, 96] width 14 height 14
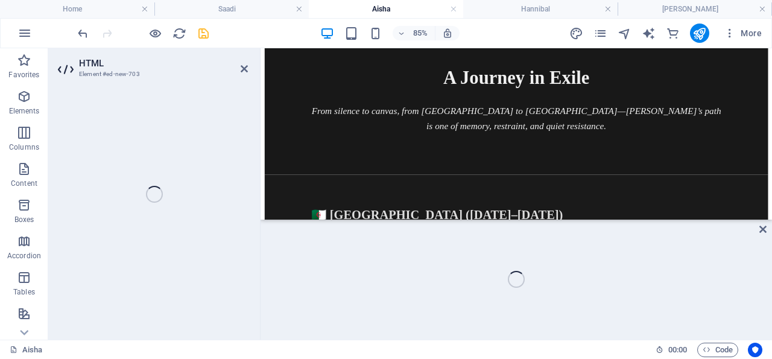
scroll to position [1711, 0]
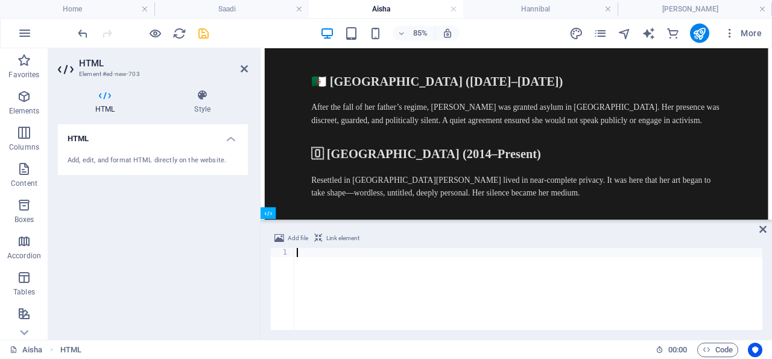
paste textarea "</div>"
type textarea "</div>"
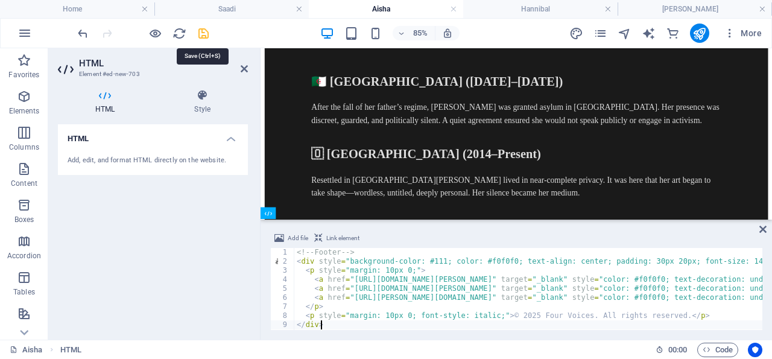
click at [203, 32] on icon "save" at bounding box center [204, 34] width 14 height 14
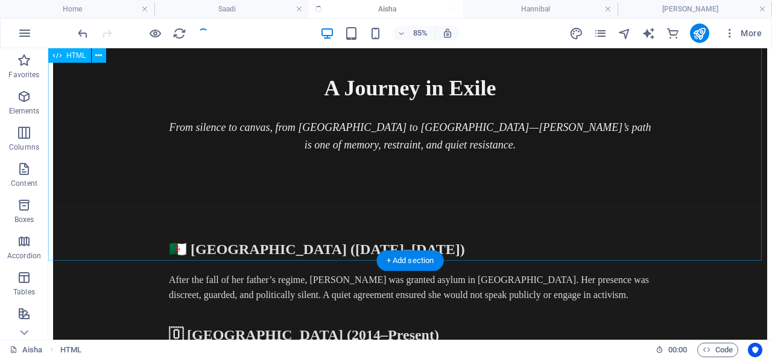
scroll to position [1686, 0]
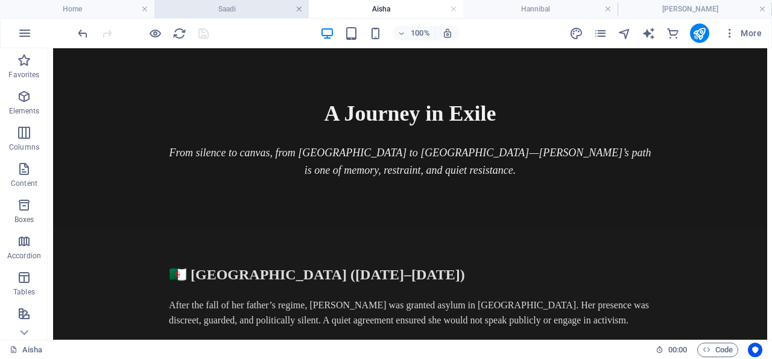
click at [299, 9] on link at bounding box center [299, 9] width 7 height 11
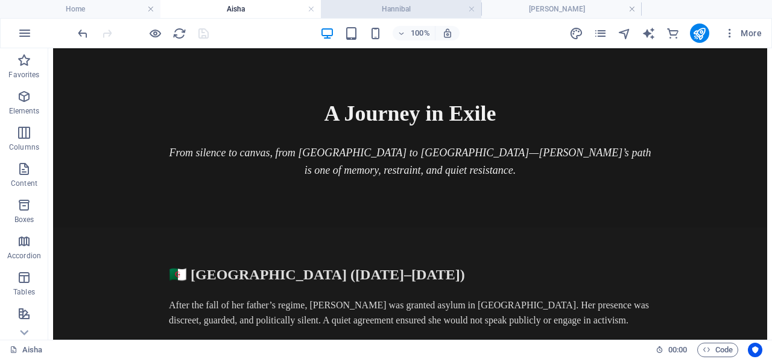
click at [392, 5] on h4 "Hannibal" at bounding box center [401, 8] width 160 height 13
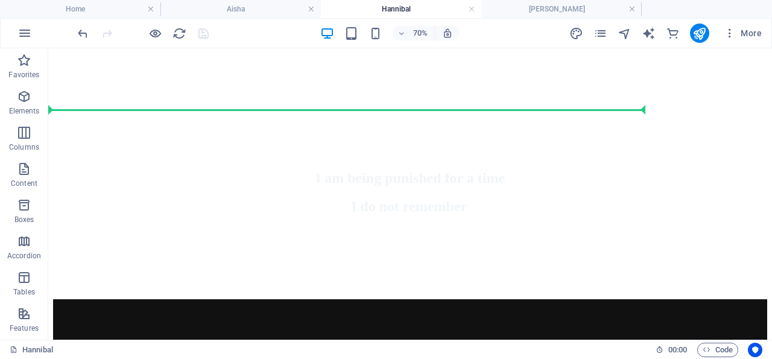
scroll to position [1152, 0]
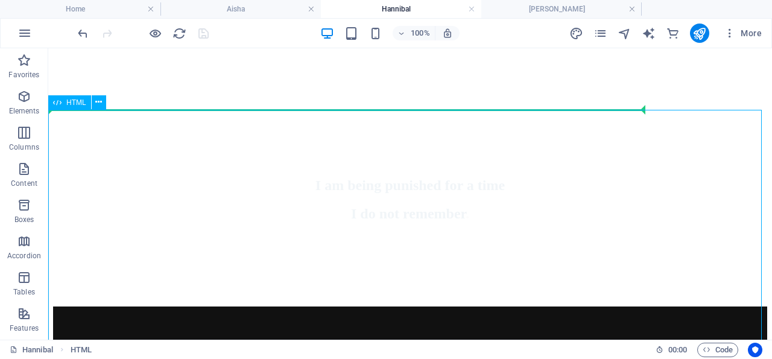
click at [81, 103] on span "HTML" at bounding box center [76, 102] width 20 height 7
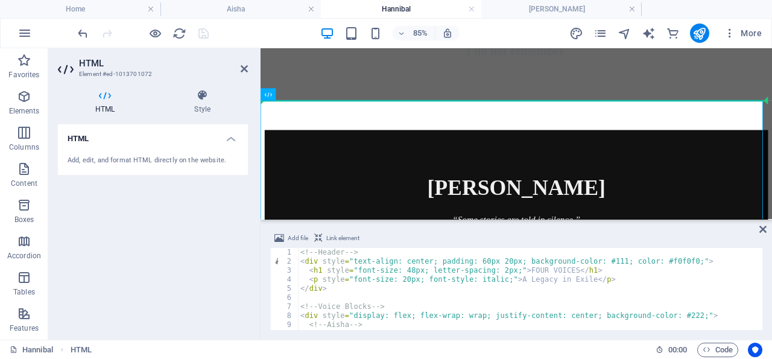
scroll to position [0, 0]
click at [244, 67] on icon at bounding box center [244, 69] width 7 height 10
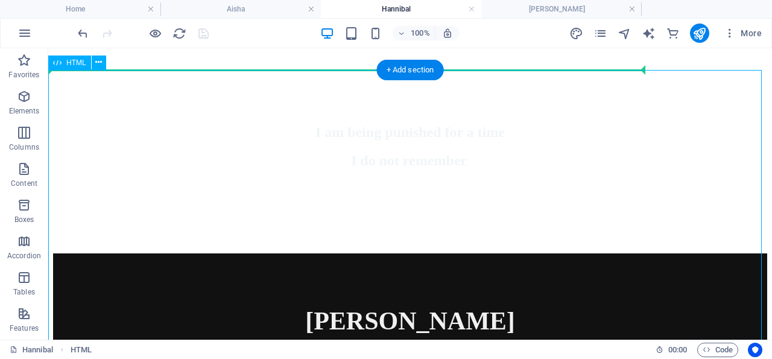
scroll to position [1348, 0]
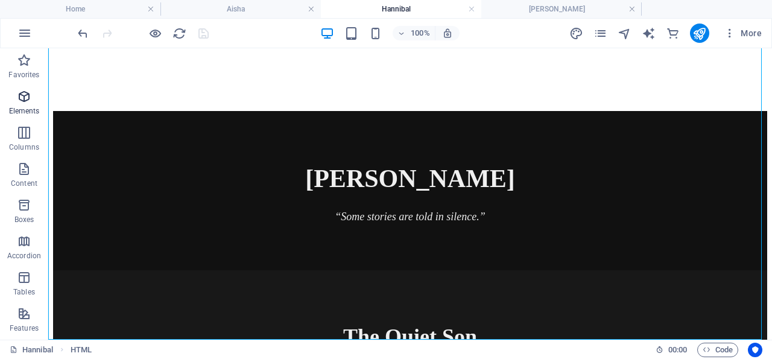
click at [26, 94] on icon "button" at bounding box center [24, 96] width 14 height 14
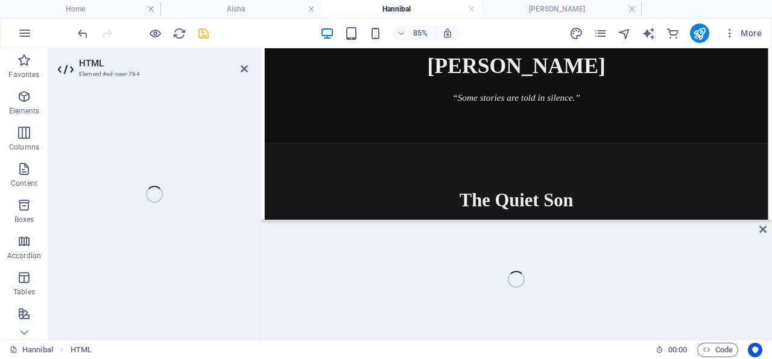
scroll to position [1453, 0]
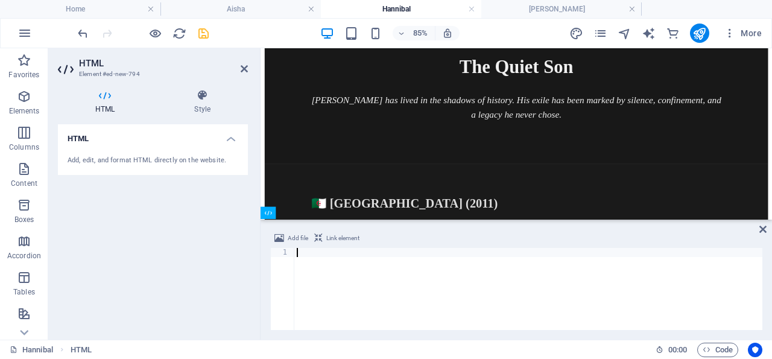
paste textarea "</div>"
type textarea "</div>"
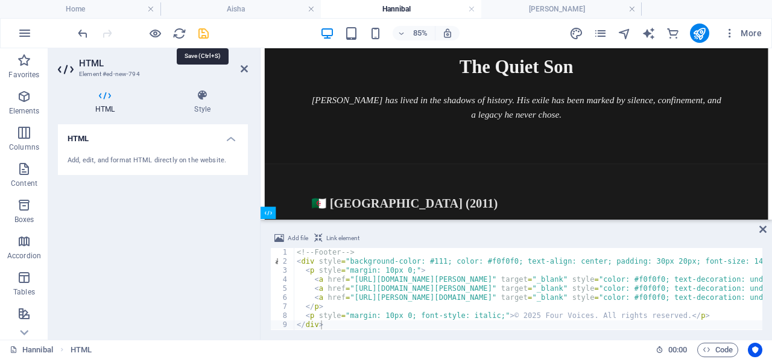
drag, startPoint x: 204, startPoint y: 31, endPoint x: 157, endPoint y: 40, distance: 47.3
click at [204, 31] on icon "save" at bounding box center [204, 34] width 14 height 14
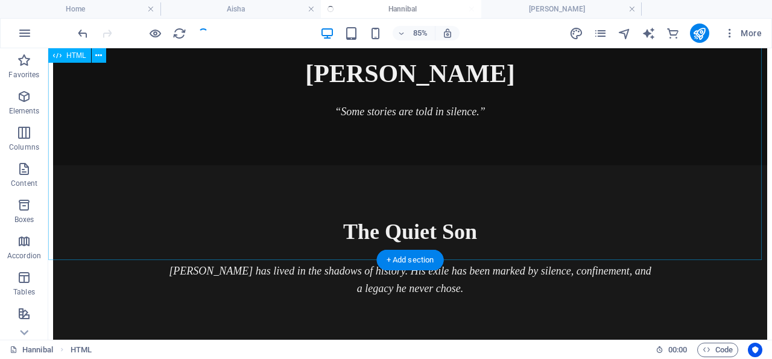
scroll to position [1427, 0]
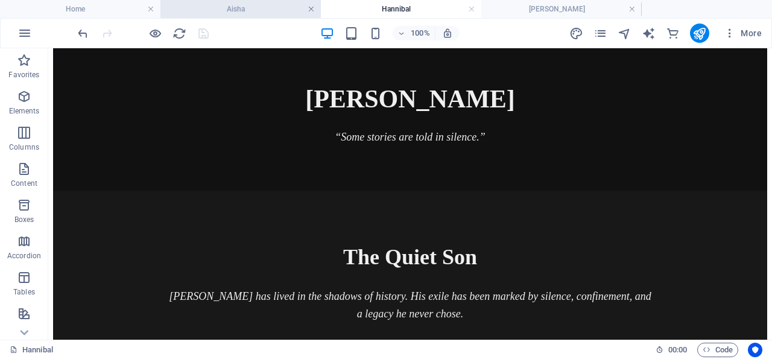
click at [311, 6] on link at bounding box center [311, 9] width 7 height 11
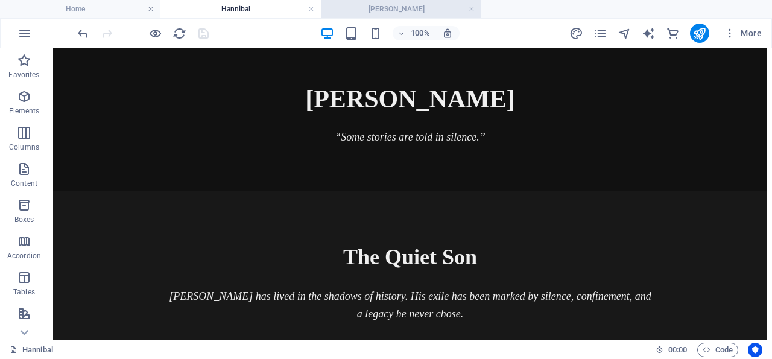
click at [411, 5] on h4 "[PERSON_NAME]" at bounding box center [401, 8] width 160 height 13
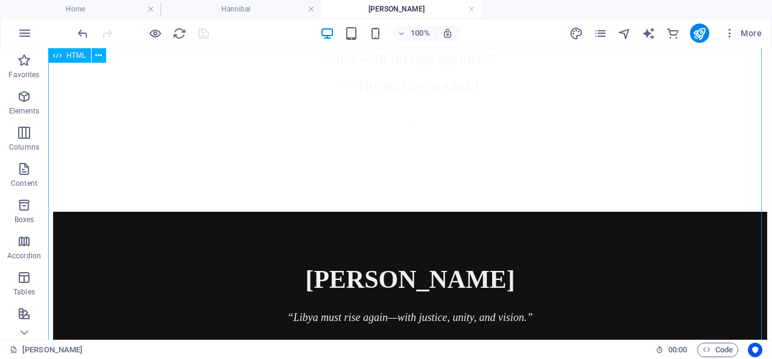
scroll to position [1436, 0]
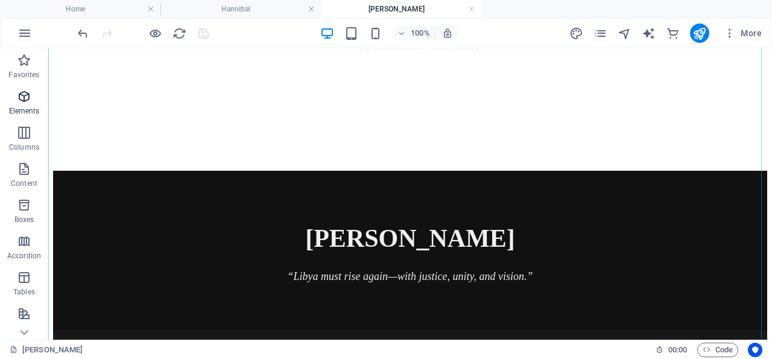
click at [23, 95] on icon "button" at bounding box center [24, 96] width 14 height 14
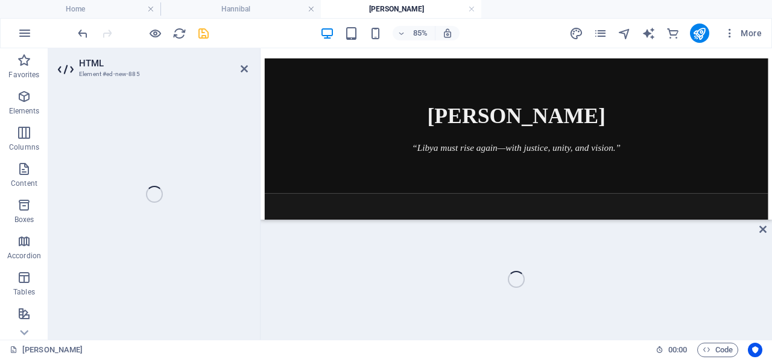
scroll to position [1541, 0]
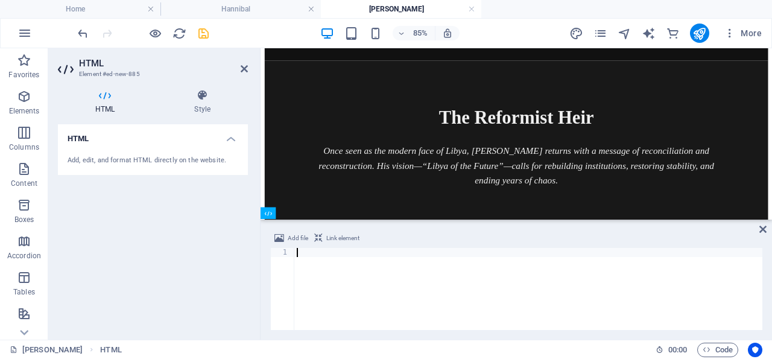
paste textarea "</div>"
type textarea "</div>"
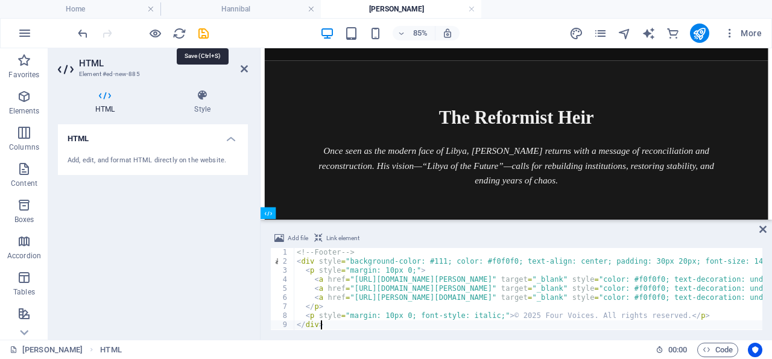
click at [206, 32] on icon "save" at bounding box center [204, 34] width 14 height 14
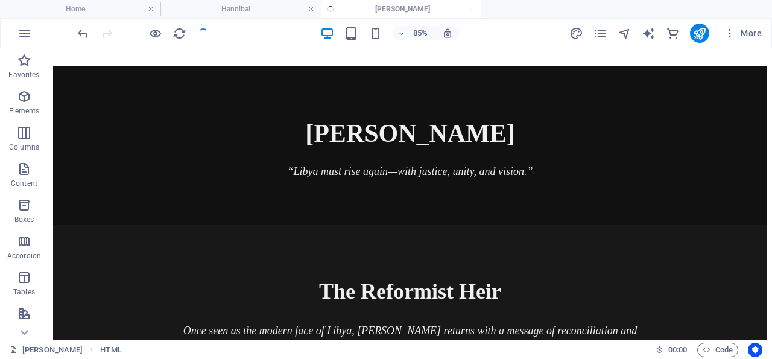
scroll to position [1515, 0]
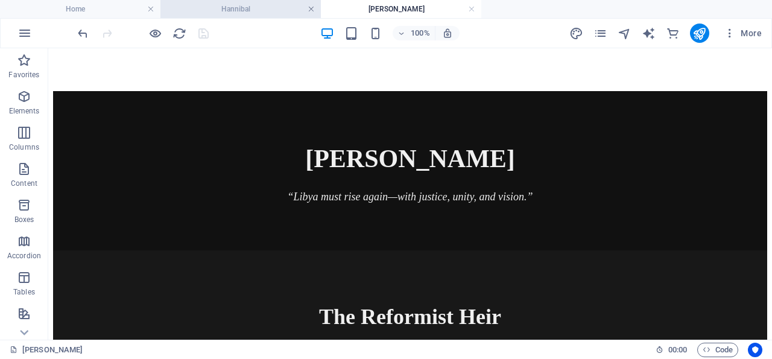
click at [311, 6] on link at bounding box center [311, 9] width 7 height 11
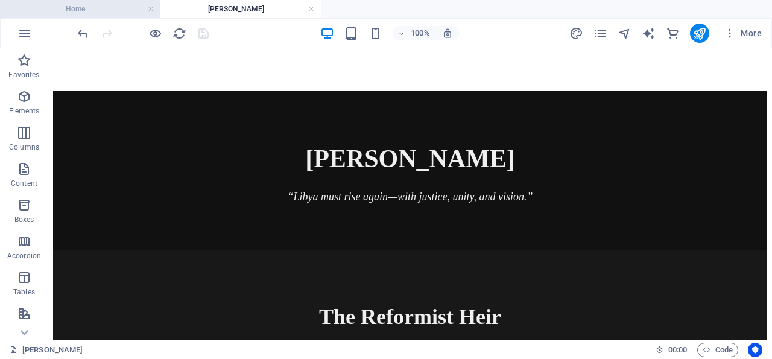
click at [103, 8] on h4 "Home" at bounding box center [80, 8] width 160 height 13
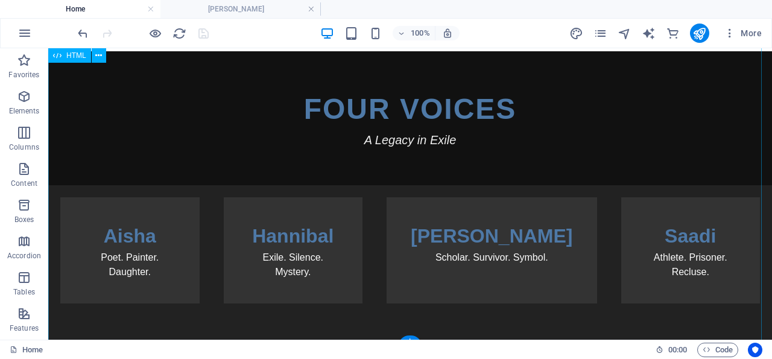
scroll to position [261, 0]
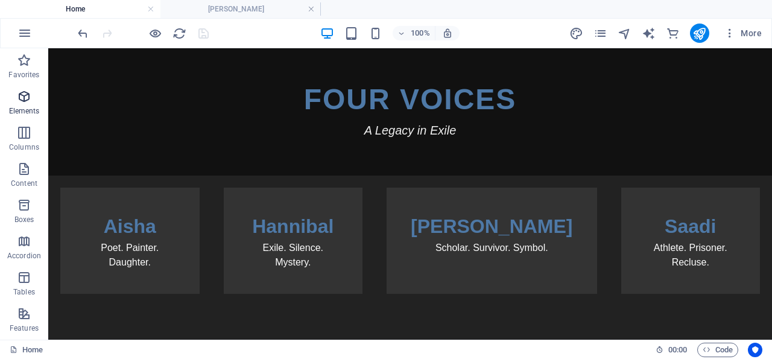
click at [22, 93] on icon "button" at bounding box center [24, 96] width 14 height 14
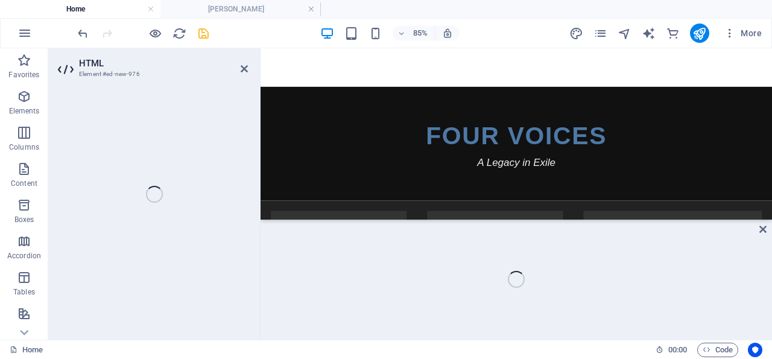
scroll to position [366, 0]
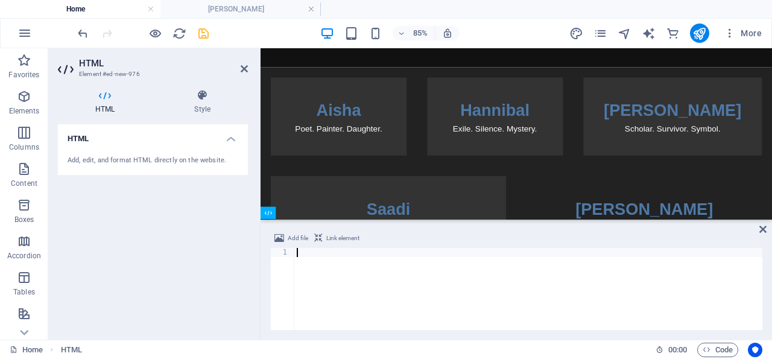
paste textarea "</div>"
type textarea "</div>"
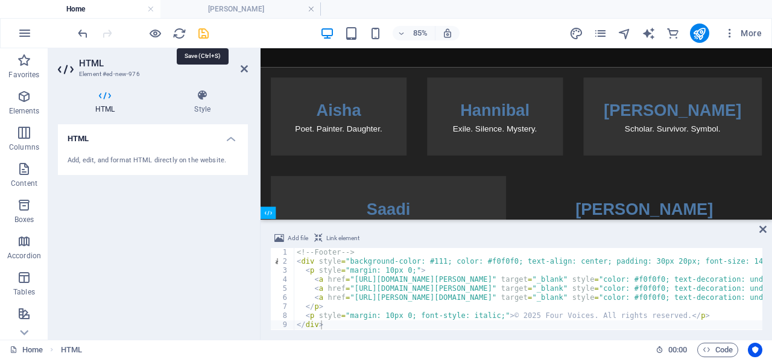
drag, startPoint x: 203, startPoint y: 33, endPoint x: 156, endPoint y: 25, distance: 47.7
click at [203, 33] on icon "save" at bounding box center [204, 34] width 14 height 14
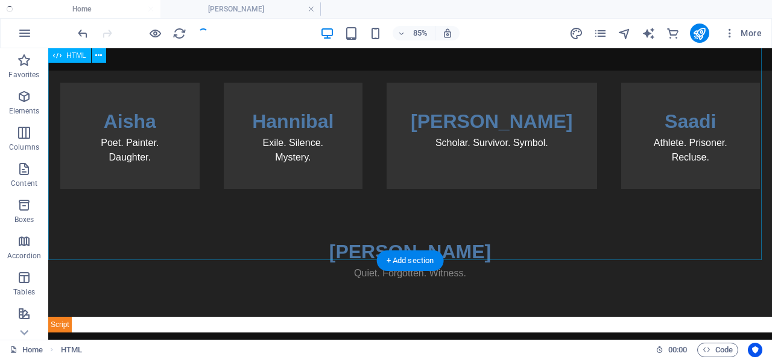
scroll to position [340, 0]
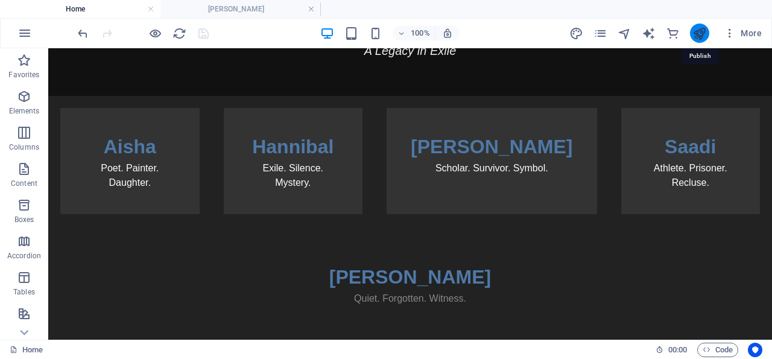
drag, startPoint x: 700, startPoint y: 30, endPoint x: 625, endPoint y: 25, distance: 75.0
click at [700, 30] on icon "publish" at bounding box center [700, 34] width 14 height 14
click at [311, 8] on link at bounding box center [311, 9] width 7 height 11
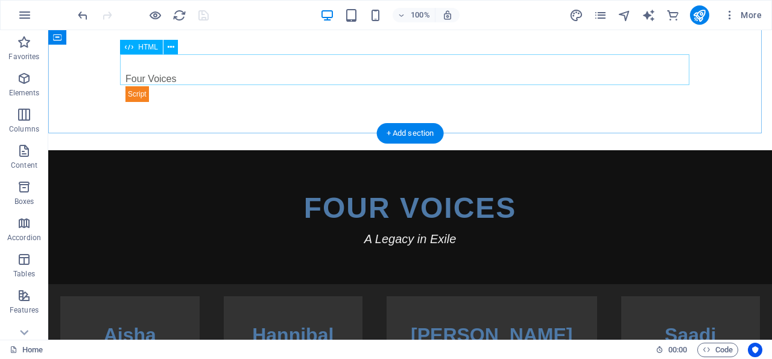
scroll to position [0, 0]
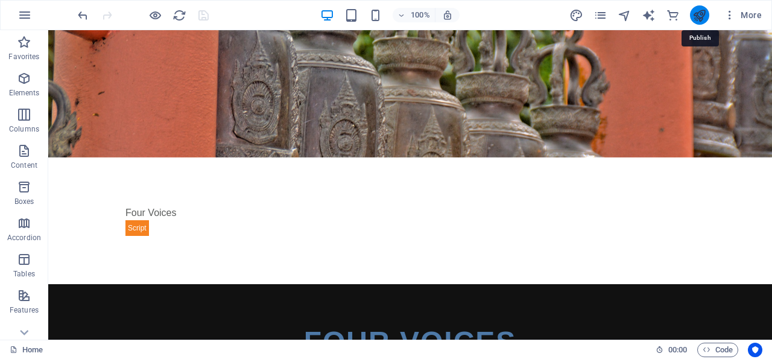
click at [703, 11] on icon "publish" at bounding box center [700, 15] width 14 height 14
